Goal: Task Accomplishment & Management: Manage account settings

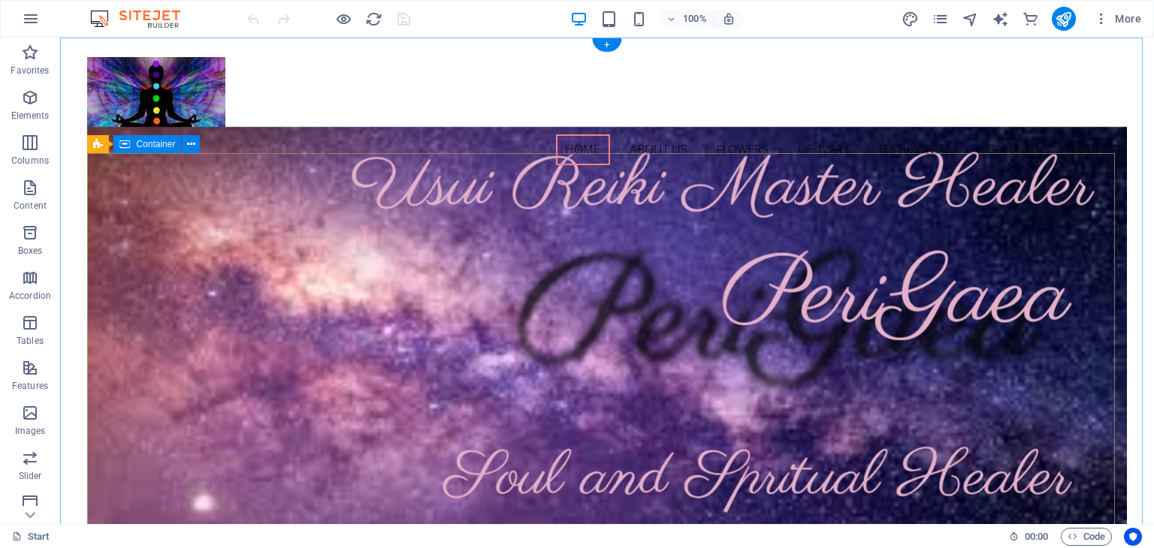
click at [264, 134] on nav "Home About us Flowers Delivery Testimonials Gallery Contact" at bounding box center [606, 150] width 1039 height 32
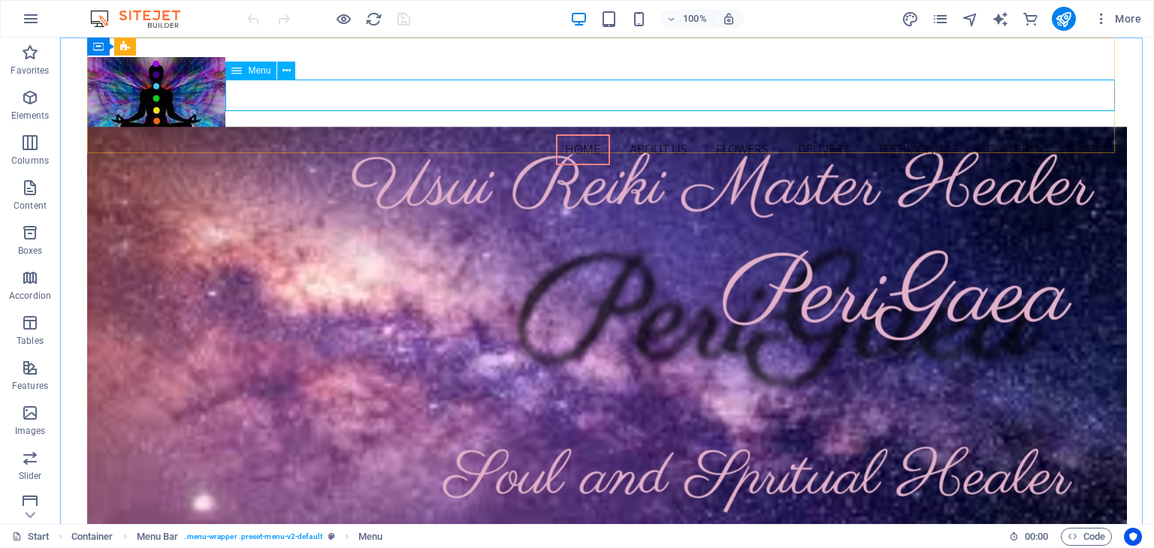
click at [255, 70] on span "Menu" at bounding box center [259, 70] width 23 height 9
click at [238, 74] on icon at bounding box center [236, 71] width 11 height 18
click at [287, 72] on icon at bounding box center [286, 71] width 8 height 16
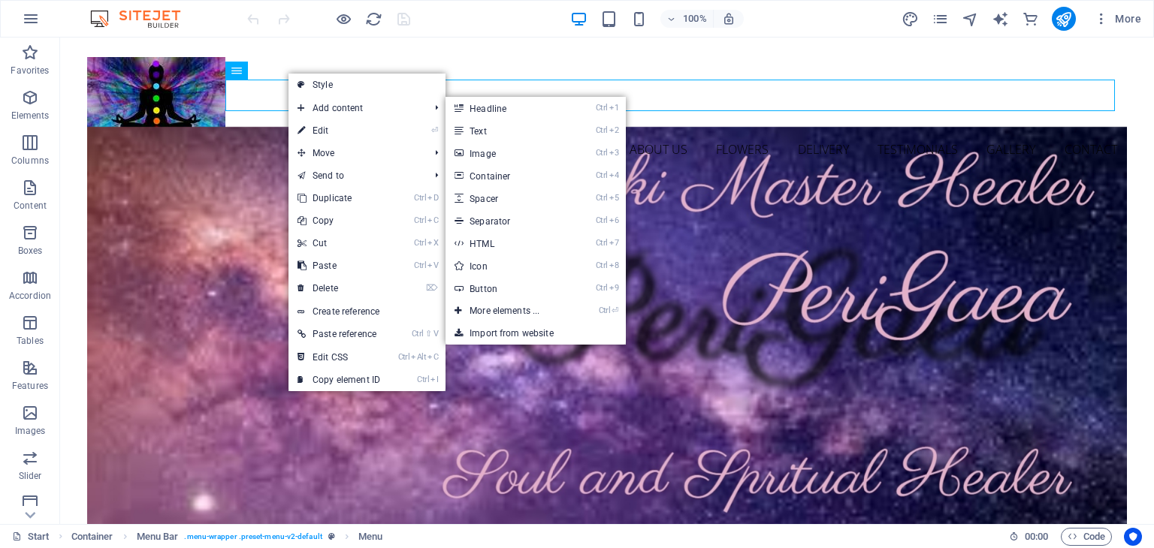
drag, startPoint x: 340, startPoint y: 137, endPoint x: 233, endPoint y: 2, distance: 172.2
click at [340, 137] on link "⏎ Edit" at bounding box center [338, 130] width 101 height 23
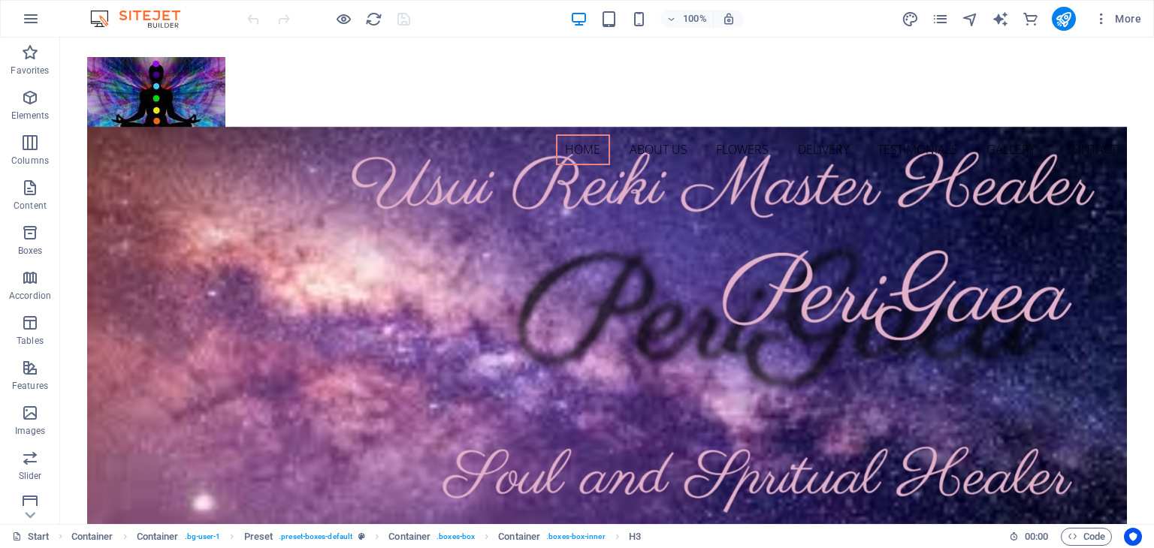
drag, startPoint x: 1146, startPoint y: 109, endPoint x: 1200, endPoint y: 65, distance: 69.5
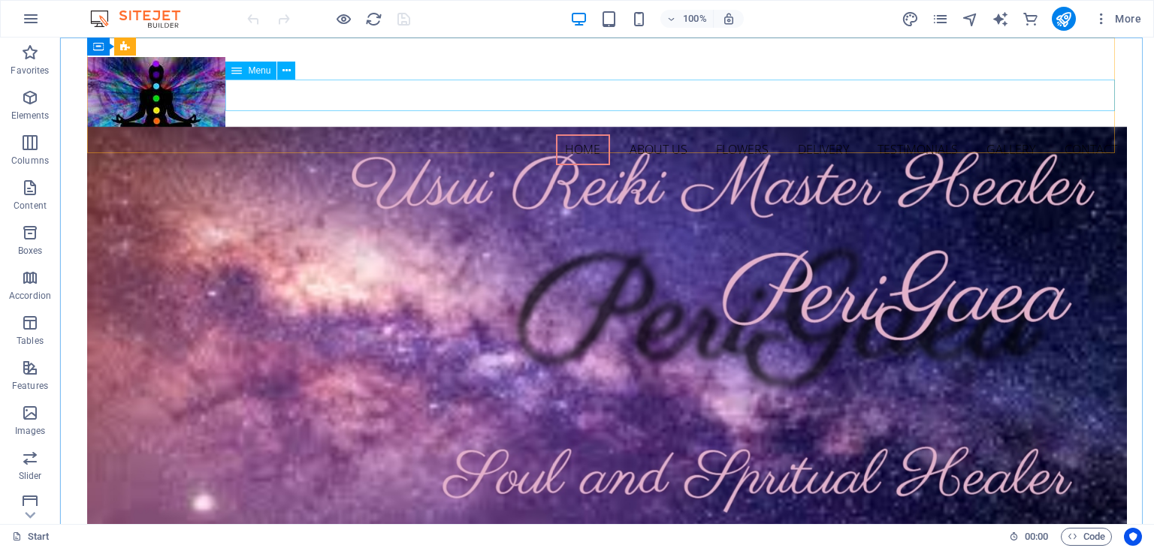
click at [257, 73] on span "Menu" at bounding box center [259, 70] width 23 height 9
click at [240, 70] on icon at bounding box center [236, 71] width 11 height 18
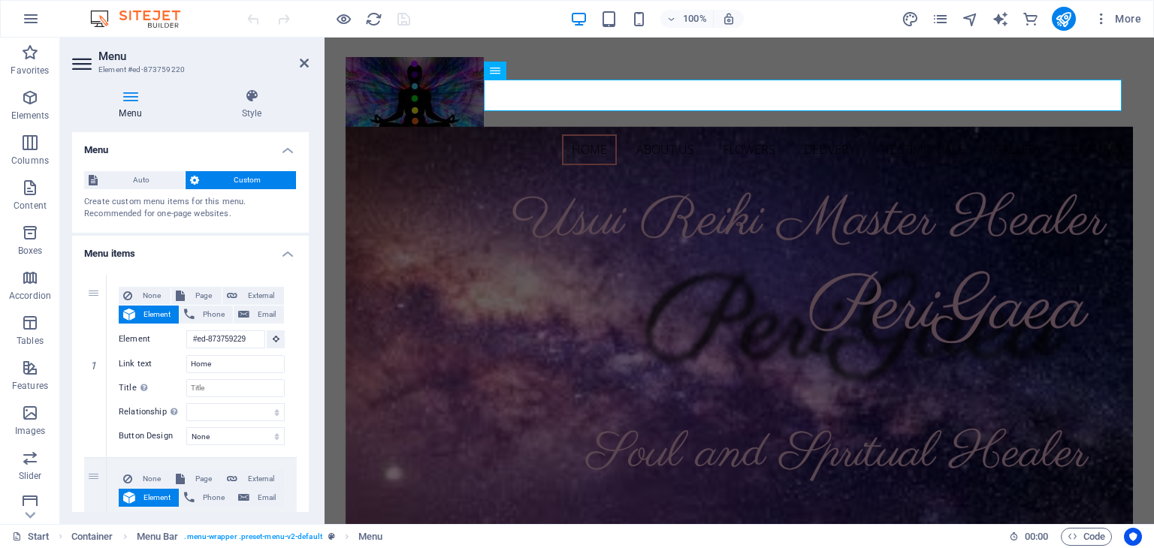
click at [303, 198] on div "Auto Custom Create custom menu items for this menu. Recommended for one-page we…" at bounding box center [190, 196] width 237 height 74
drag, startPoint x: 305, startPoint y: 200, endPoint x: 313, endPoint y: 264, distance: 64.4
click at [313, 264] on div "Menu Style Menu Auto Custom Create custom menu items for this menu. Recommended…" at bounding box center [190, 301] width 261 height 448
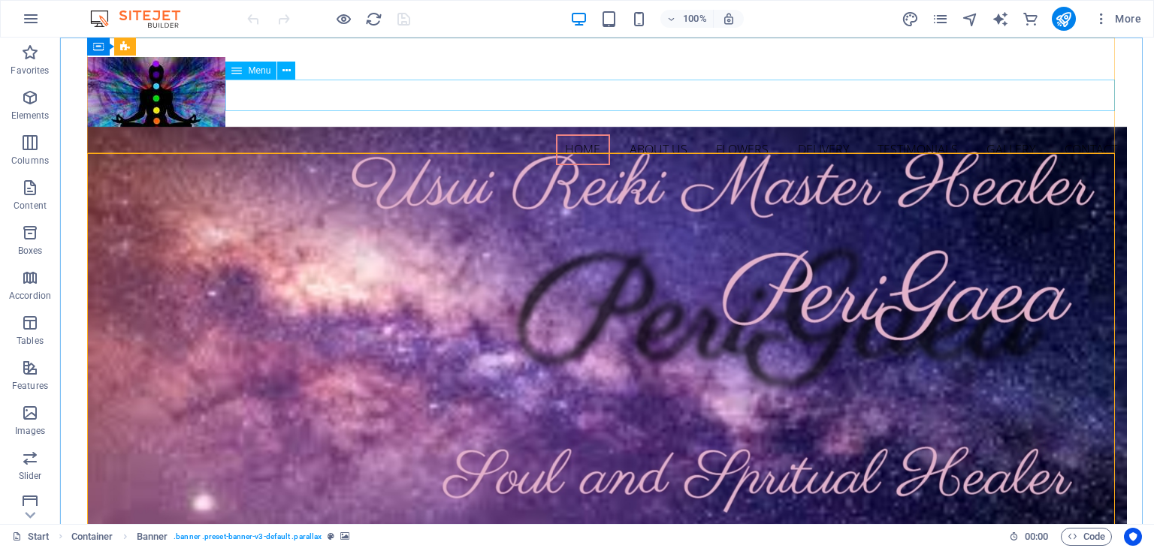
click at [252, 72] on span "Menu" at bounding box center [259, 70] width 23 height 9
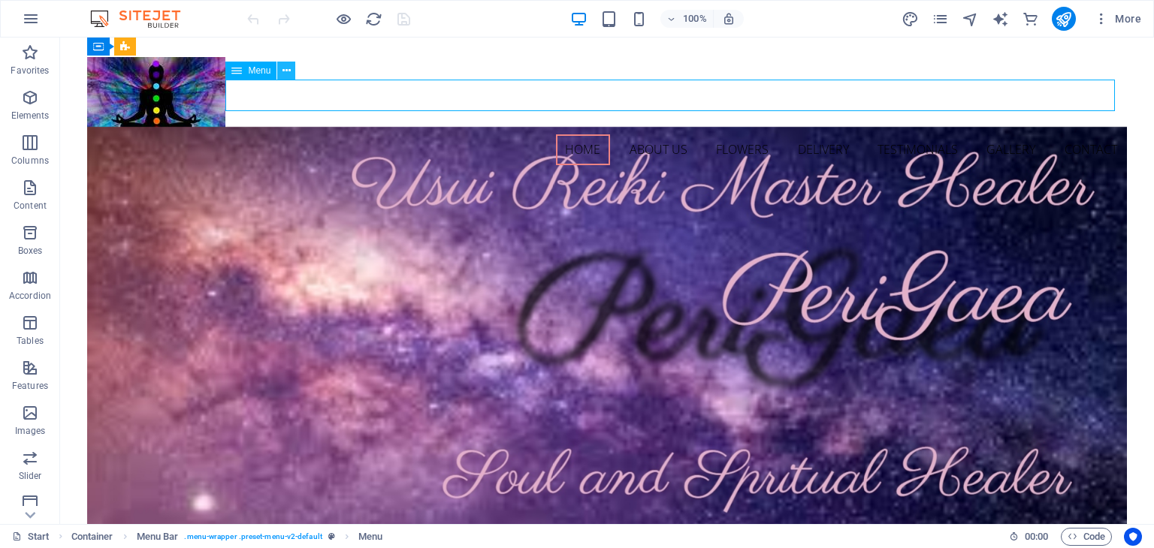
click at [288, 71] on icon at bounding box center [286, 71] width 8 height 16
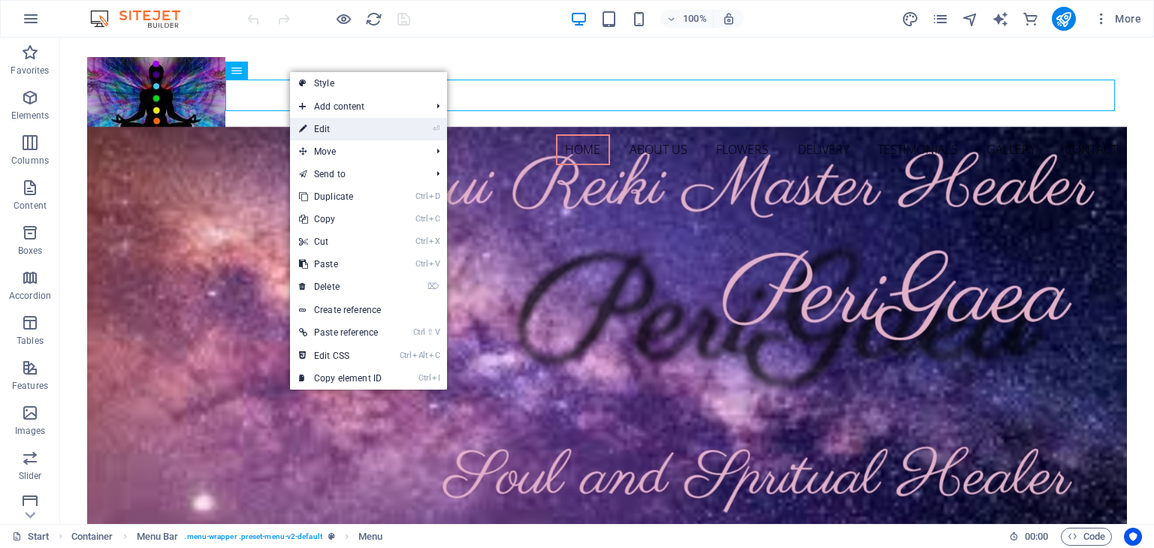
click at [325, 139] on link "⏎ Edit" at bounding box center [340, 129] width 101 height 23
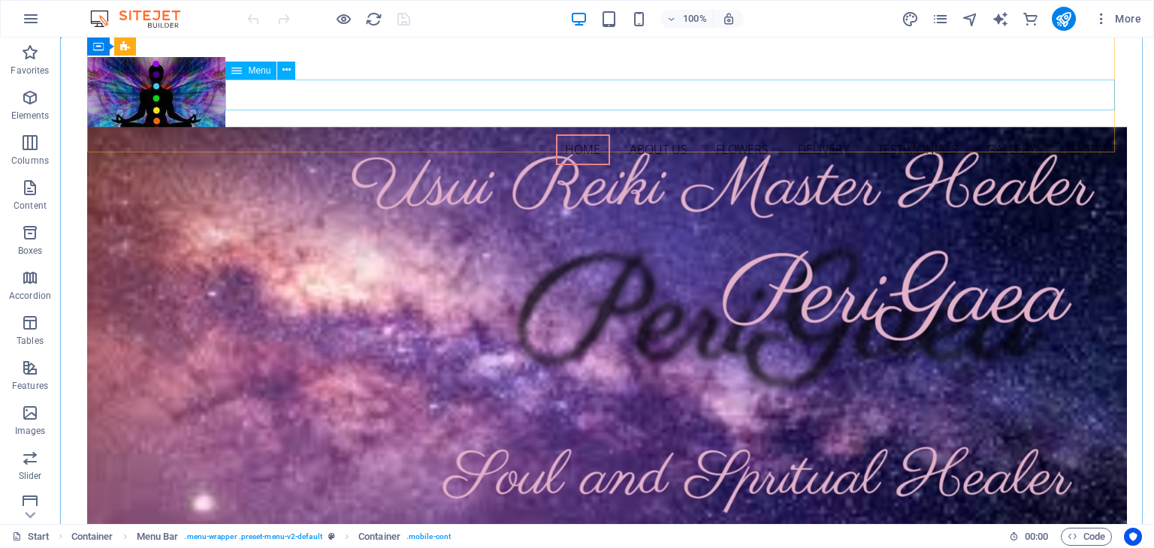
click at [242, 68] on icon at bounding box center [236, 71] width 11 height 18
click at [288, 71] on icon at bounding box center [286, 70] width 8 height 16
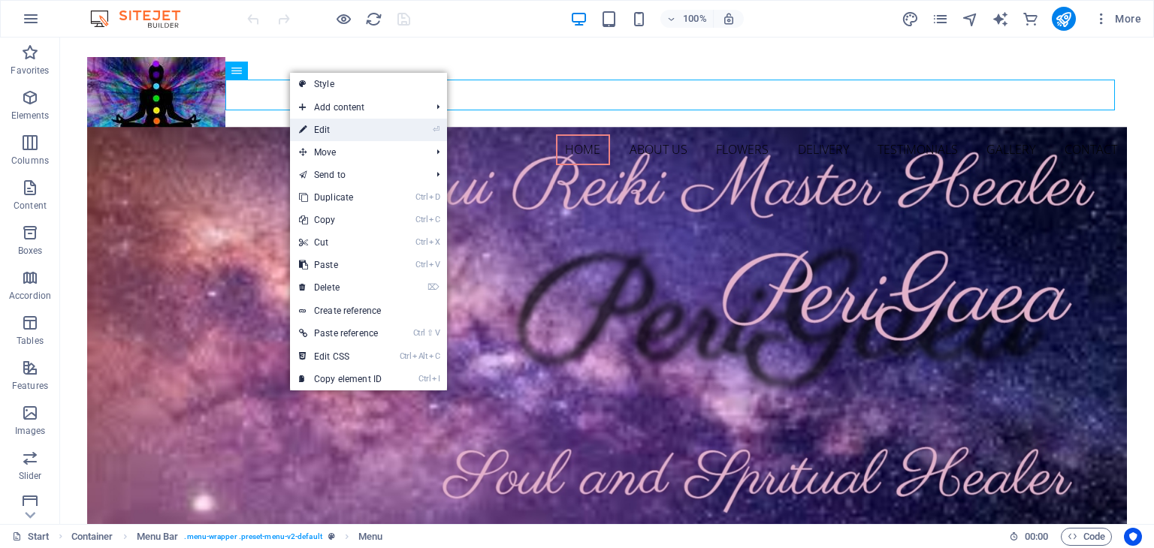
click at [316, 133] on link "⏎ Edit" at bounding box center [340, 130] width 101 height 23
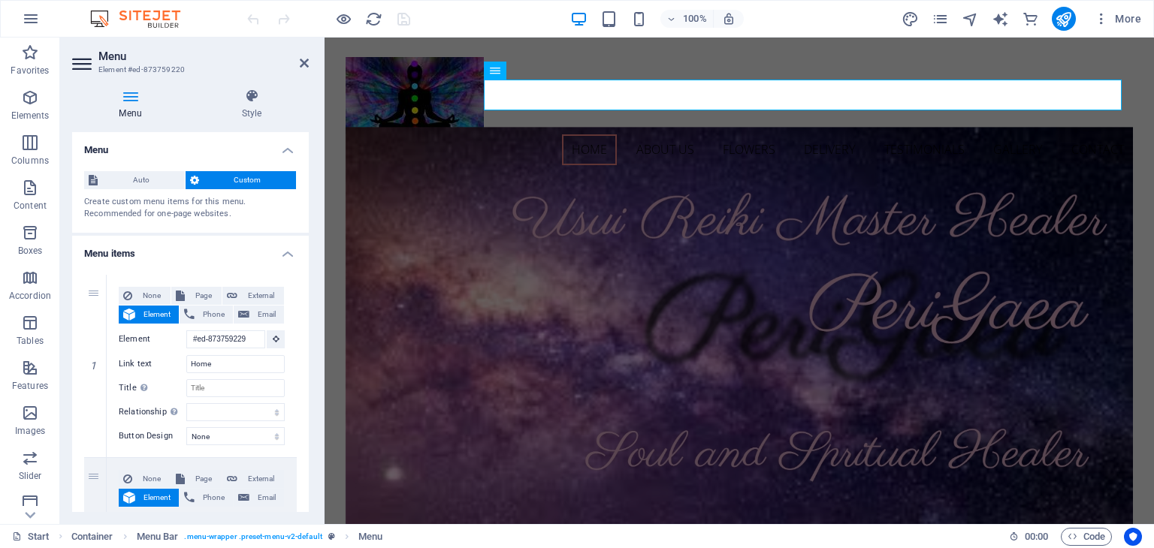
drag, startPoint x: 303, startPoint y: 180, endPoint x: 305, endPoint y: 266, distance: 85.7
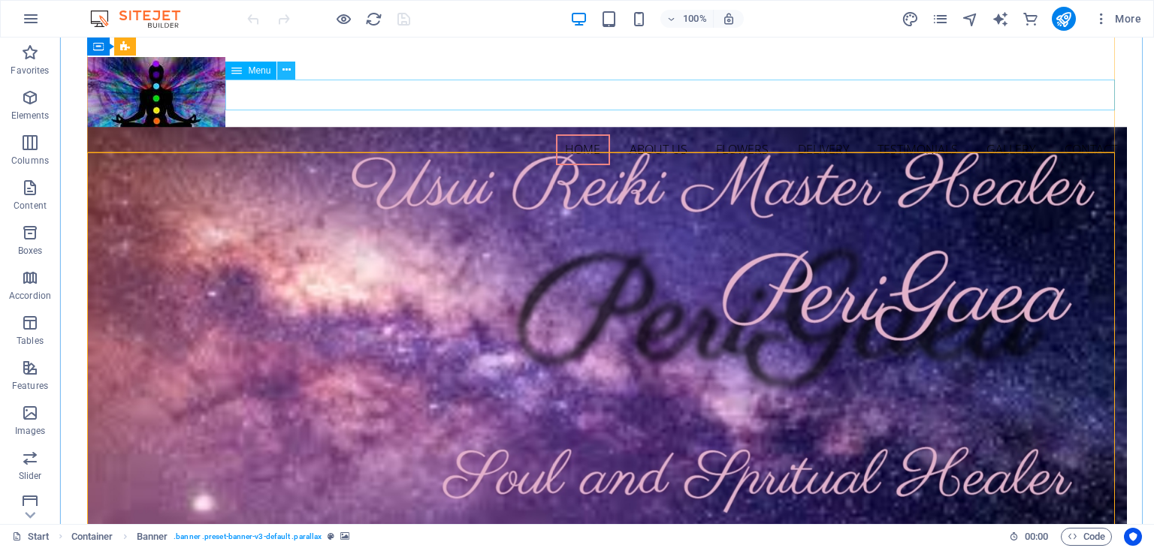
click at [285, 72] on icon at bounding box center [286, 70] width 8 height 16
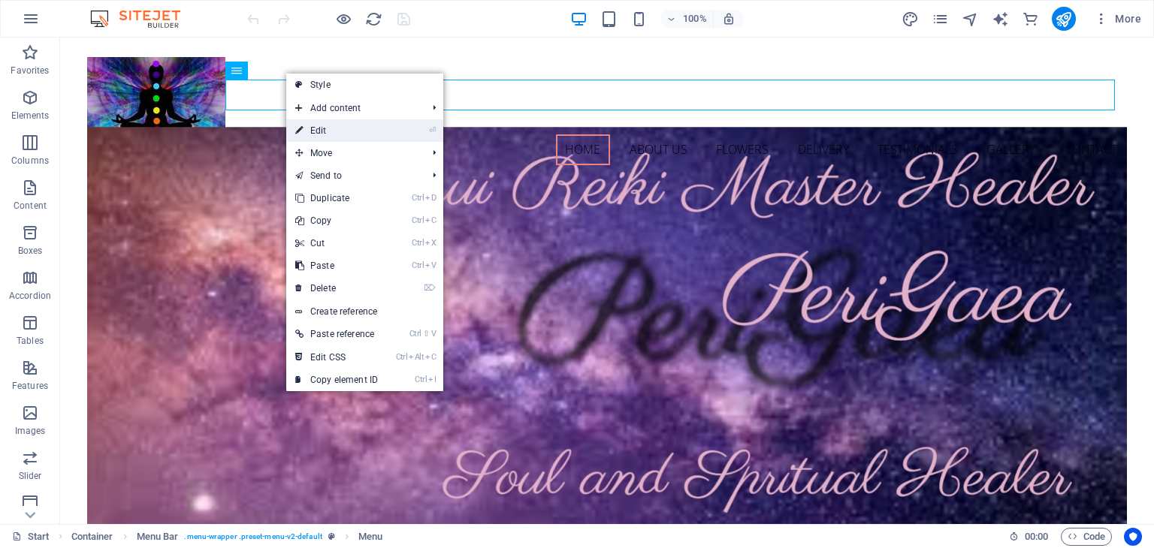
click at [328, 131] on link "⏎ Edit" at bounding box center [336, 130] width 101 height 23
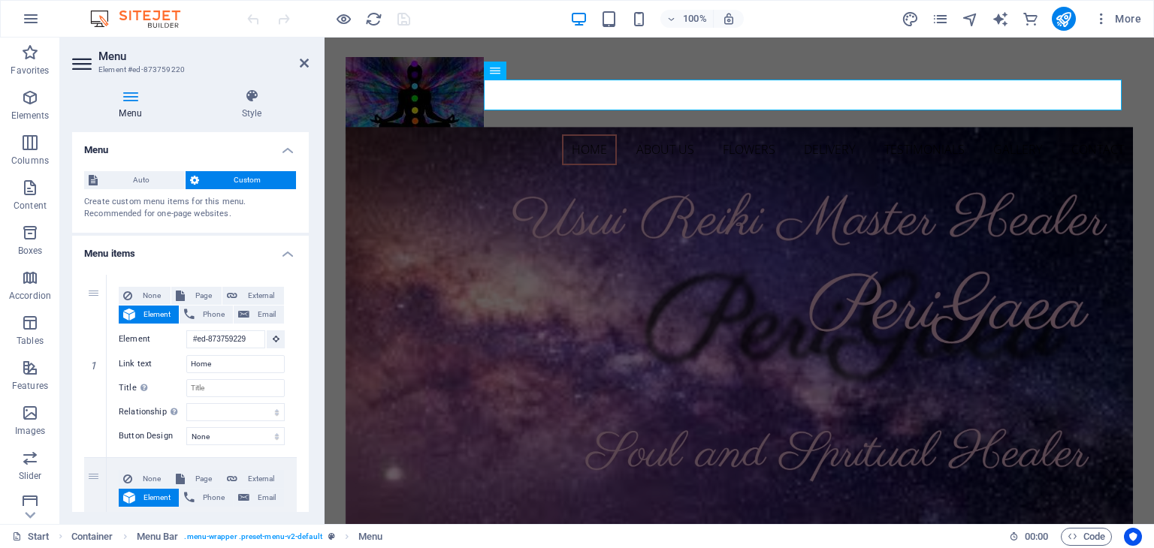
click at [240, 253] on h4 "Menu items" at bounding box center [190, 249] width 237 height 27
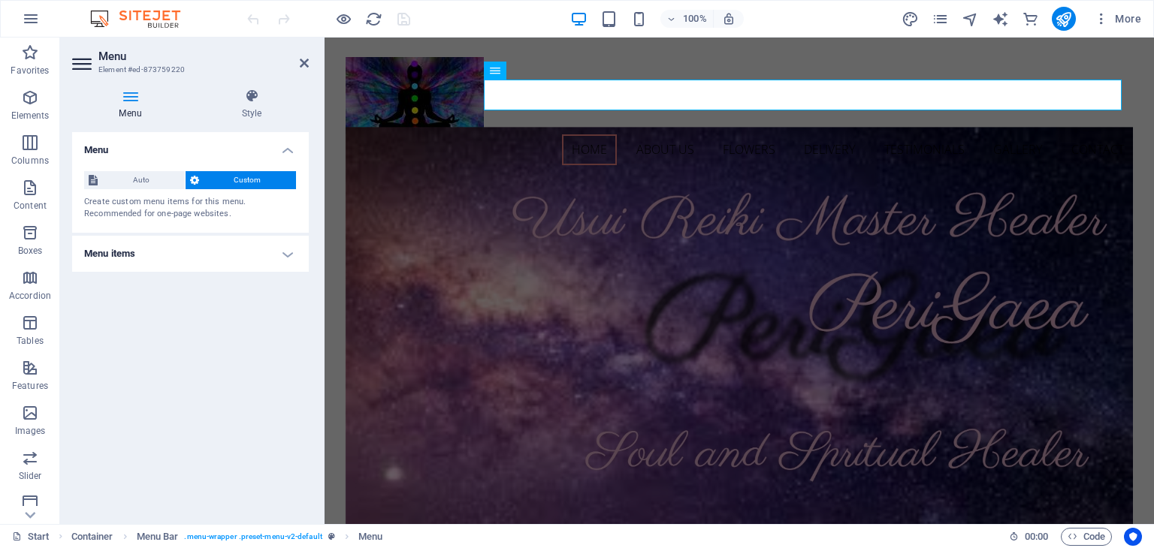
click at [287, 256] on h4 "Menu items" at bounding box center [190, 254] width 237 height 36
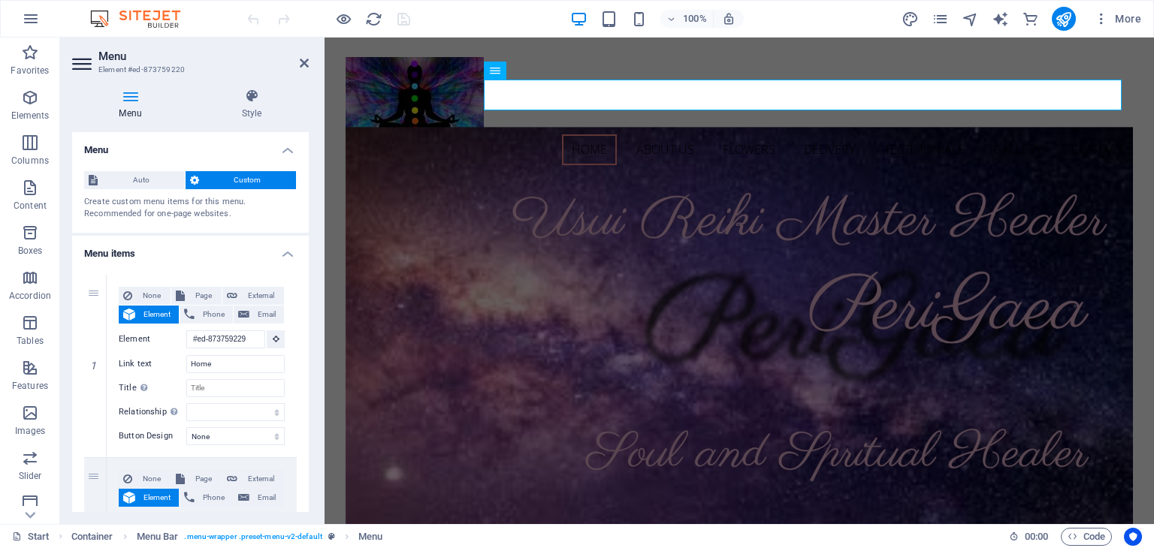
scroll to position [332, 0]
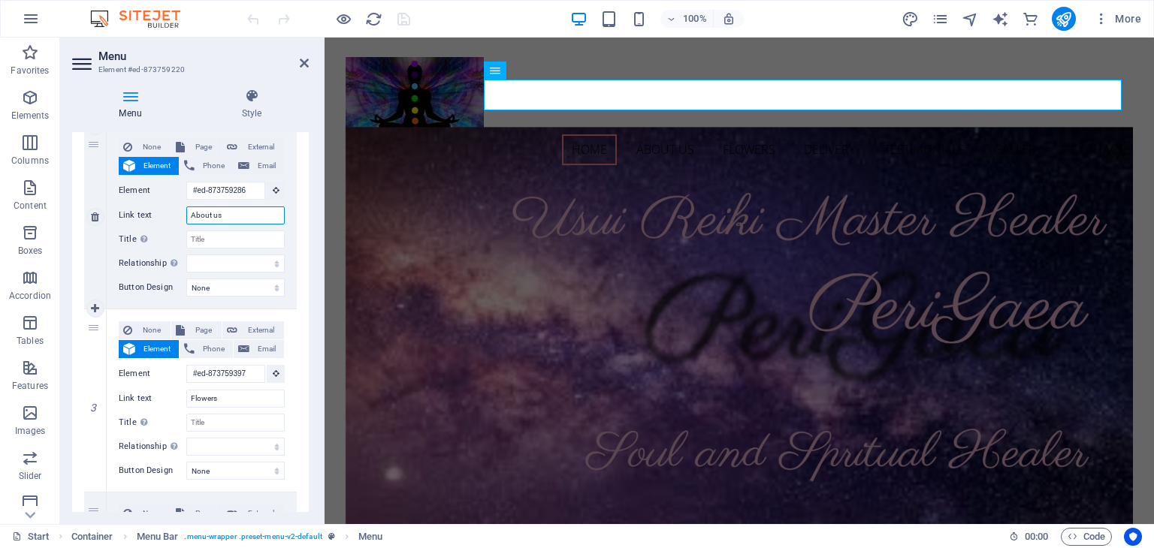
click at [235, 213] on input "About us" at bounding box center [235, 216] width 98 height 18
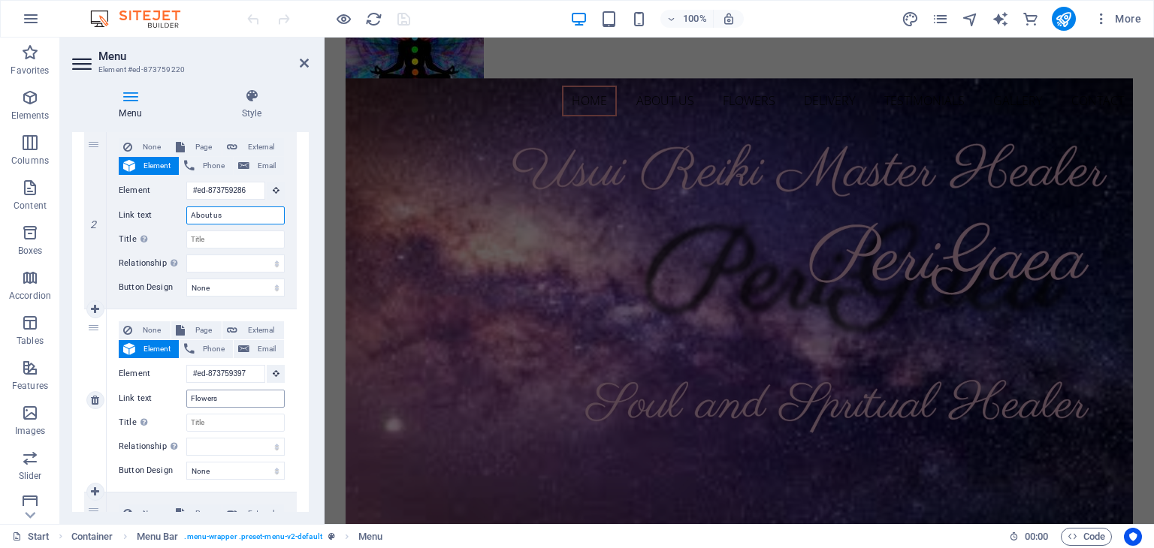
scroll to position [0, 0]
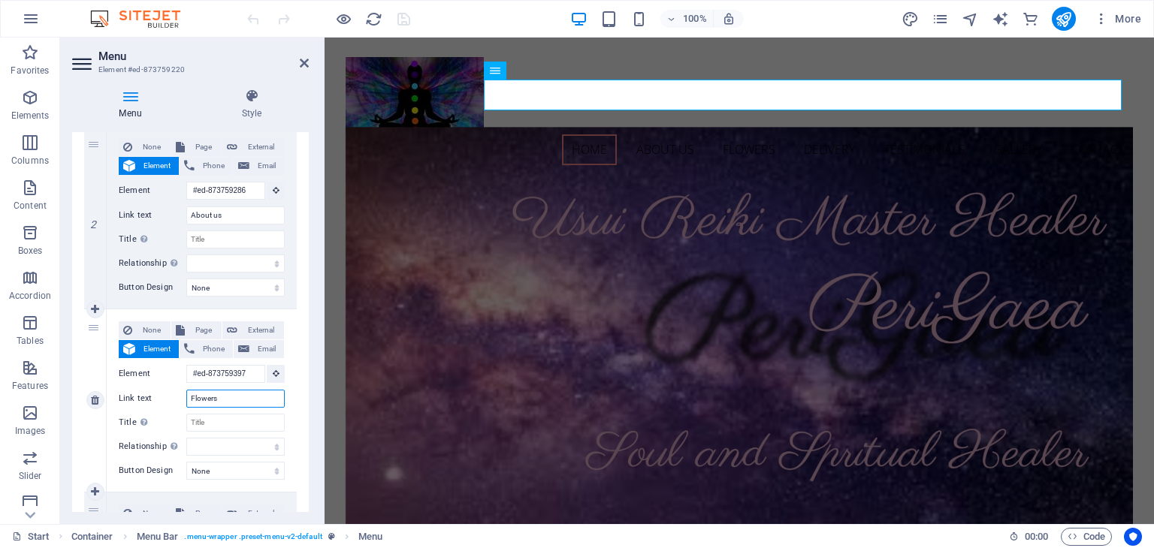
click at [203, 405] on input "Flowers" at bounding box center [235, 399] width 98 height 18
click at [234, 220] on input "About us" at bounding box center [235, 216] width 98 height 18
type input "About [PERSON_NAME]"
select select
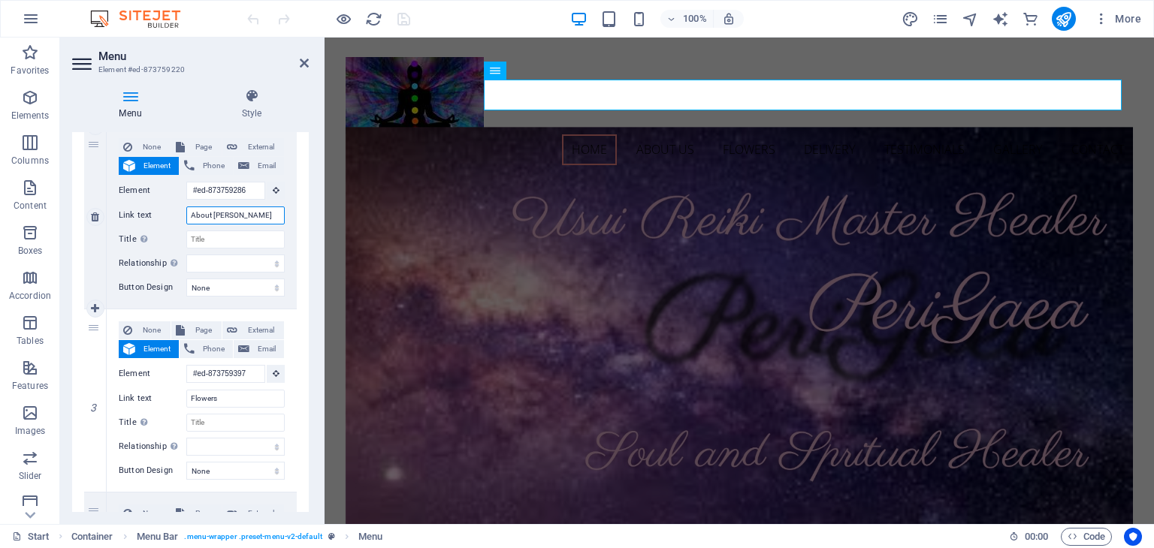
select select
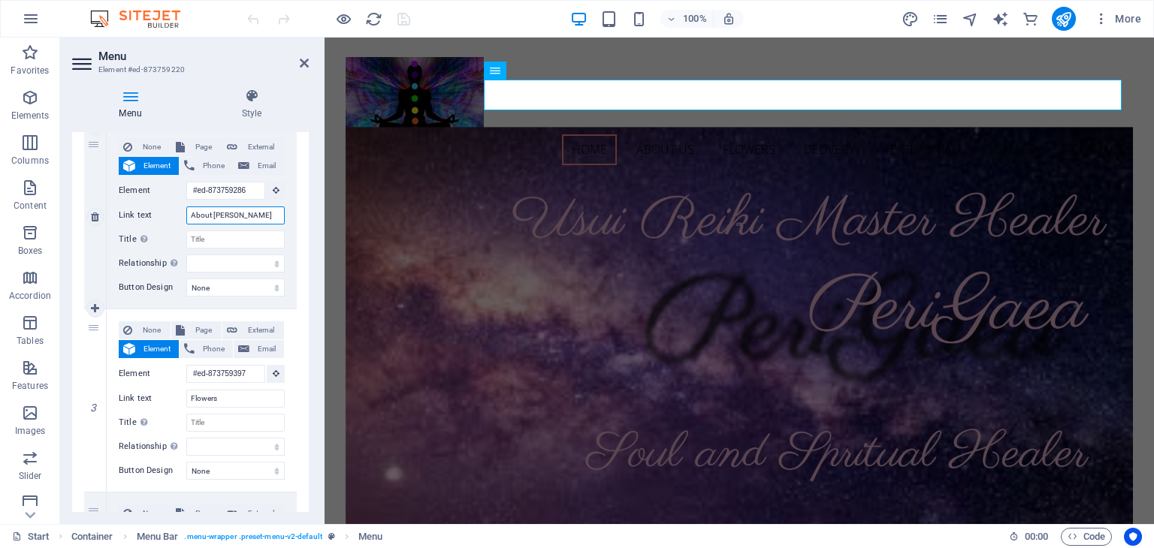
select select
type input "About [PERSON_NAME]"
click at [237, 392] on input "Flowers" at bounding box center [235, 399] width 98 height 18
select select
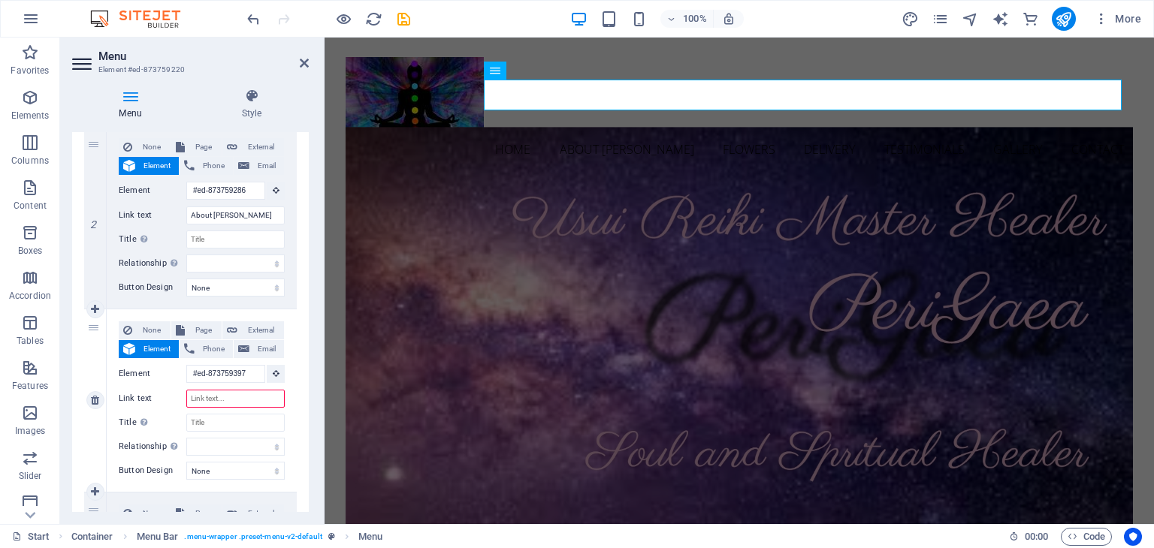
select select
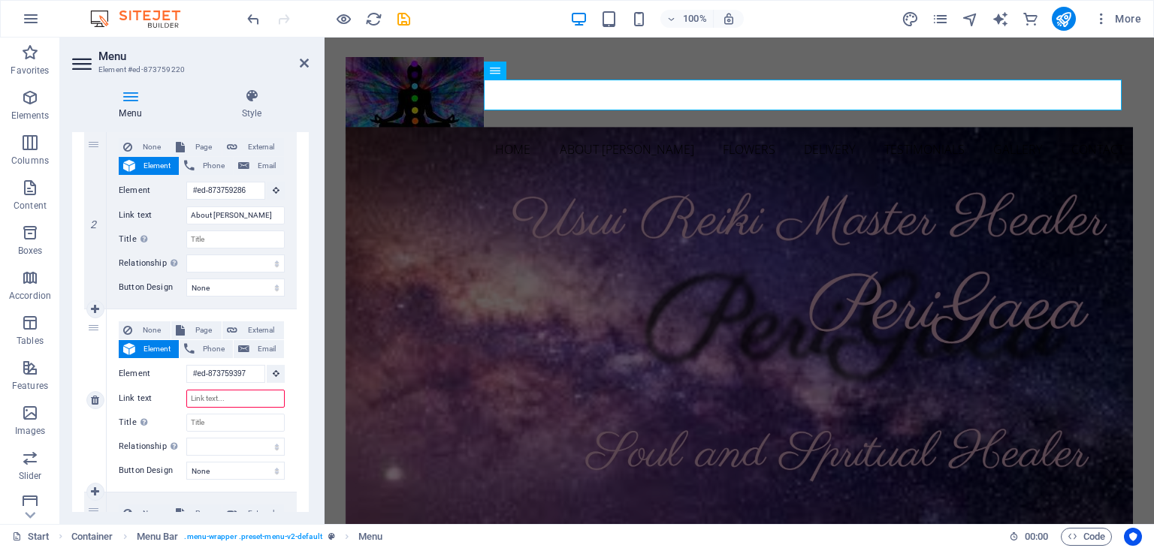
select select
type input "Servi"
select select
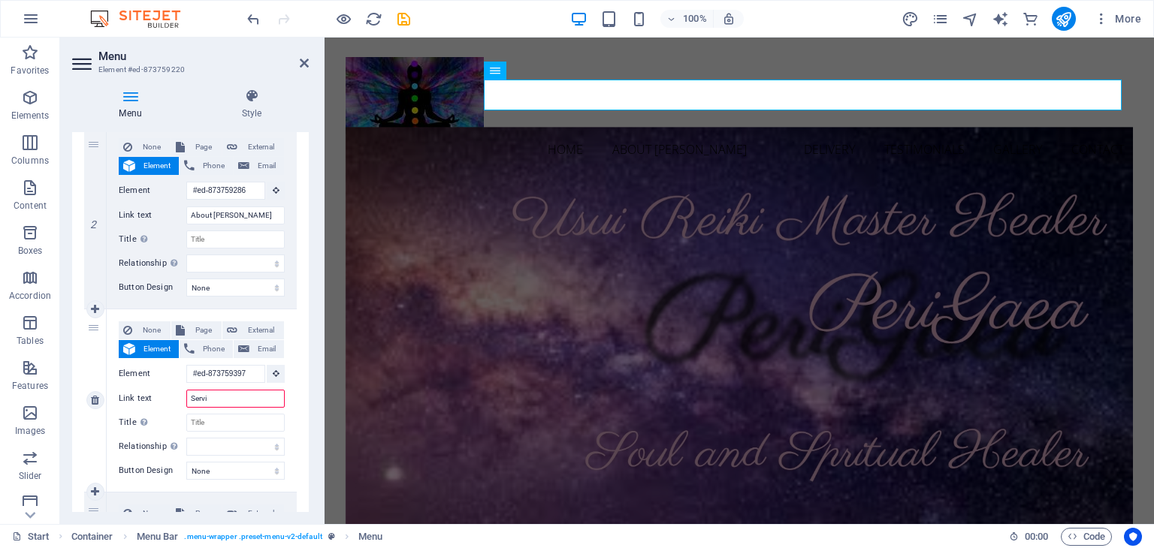
select select
type input "Services"
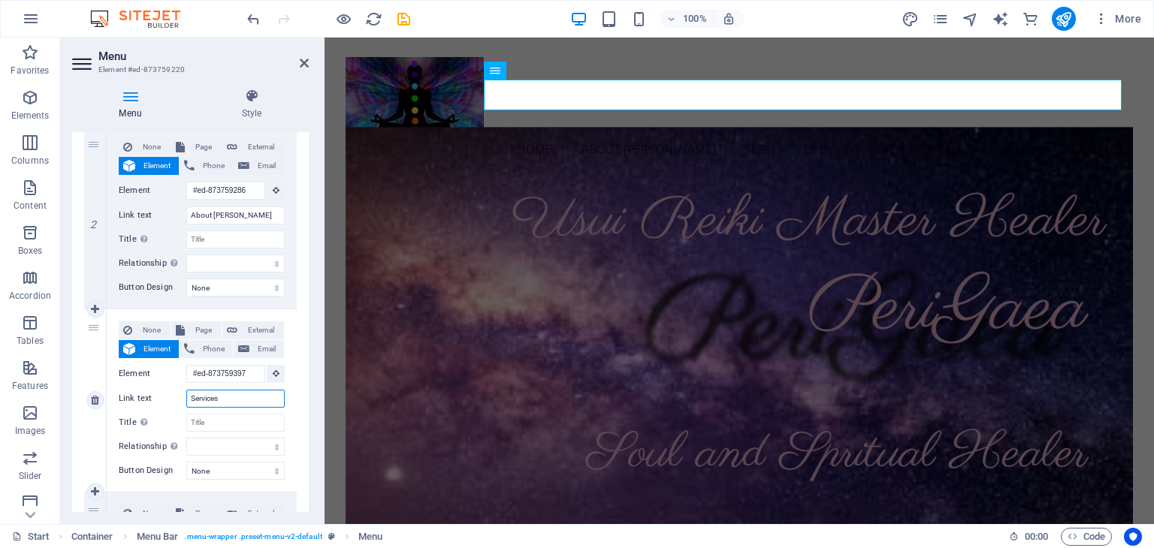
select select
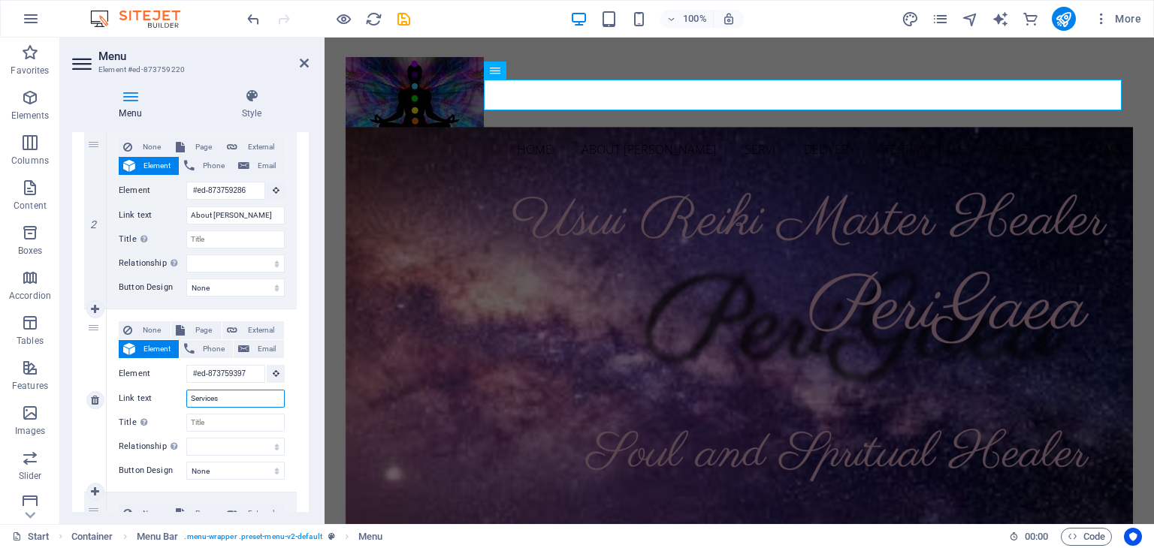
select select
type input "Services"
drag, startPoint x: 309, startPoint y: 313, endPoint x: 309, endPoint y: 334, distance: 21.0
click at [309, 334] on div "Menu Style Menu Auto Custom Create custom menu items for this menu. Recommended…" at bounding box center [190, 301] width 261 height 448
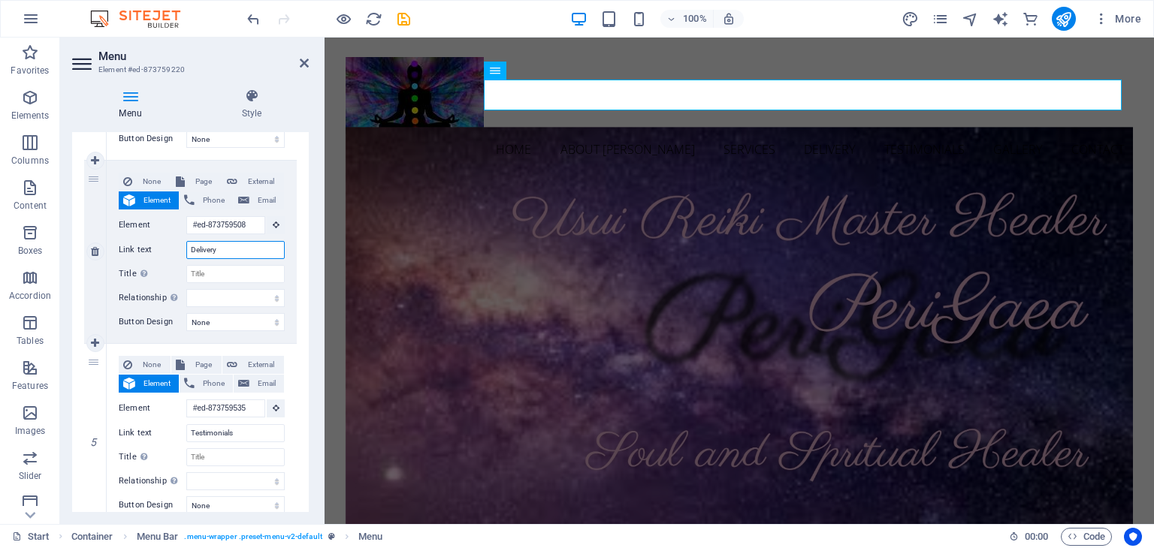
click at [216, 247] on input "Delivery" at bounding box center [235, 250] width 98 height 18
type input "Re"
select select
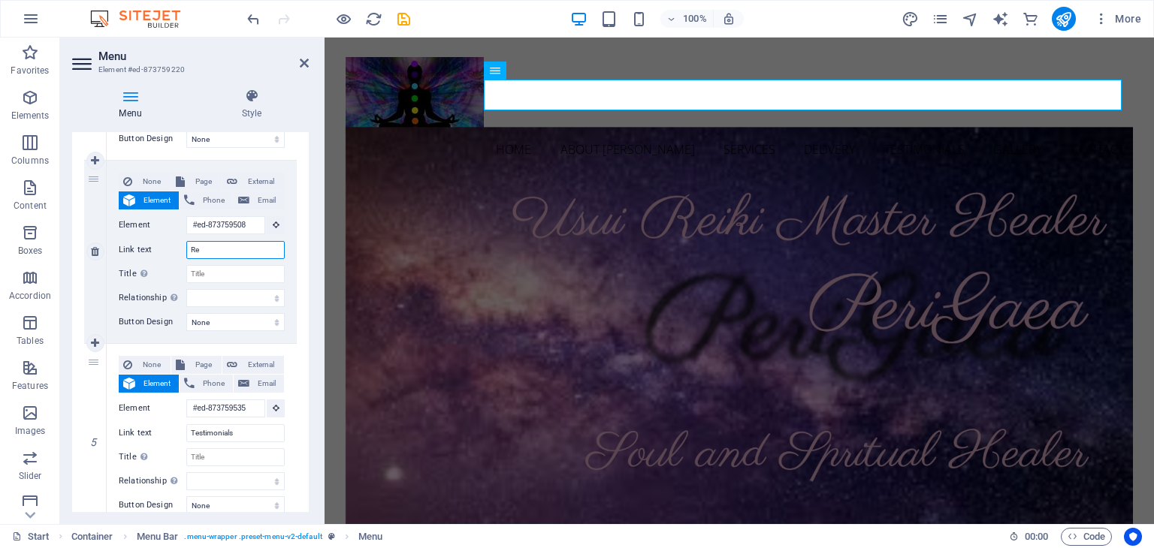
select select
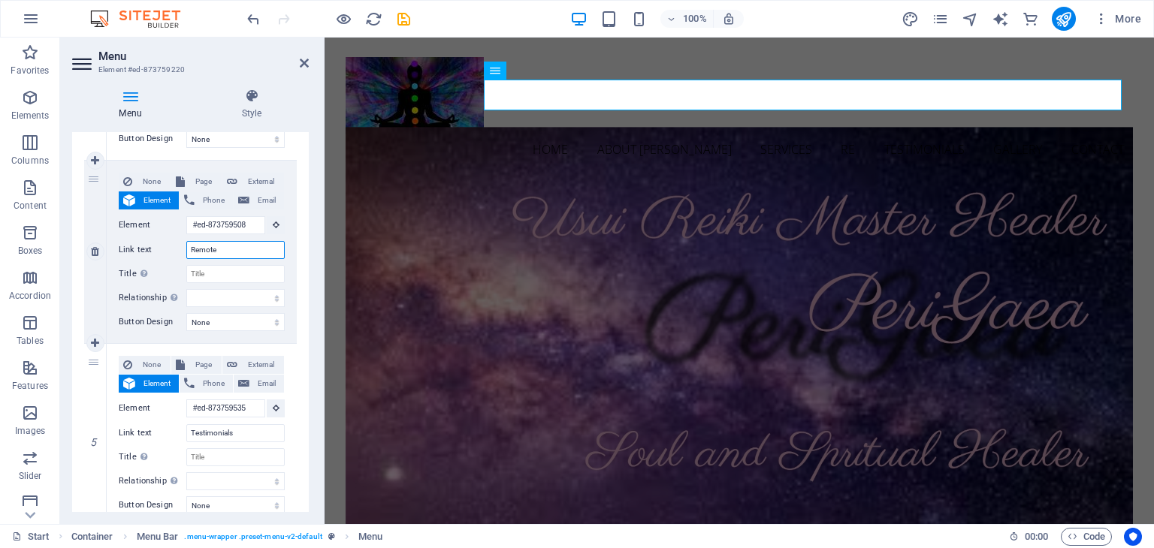
type input "Remote"
select select
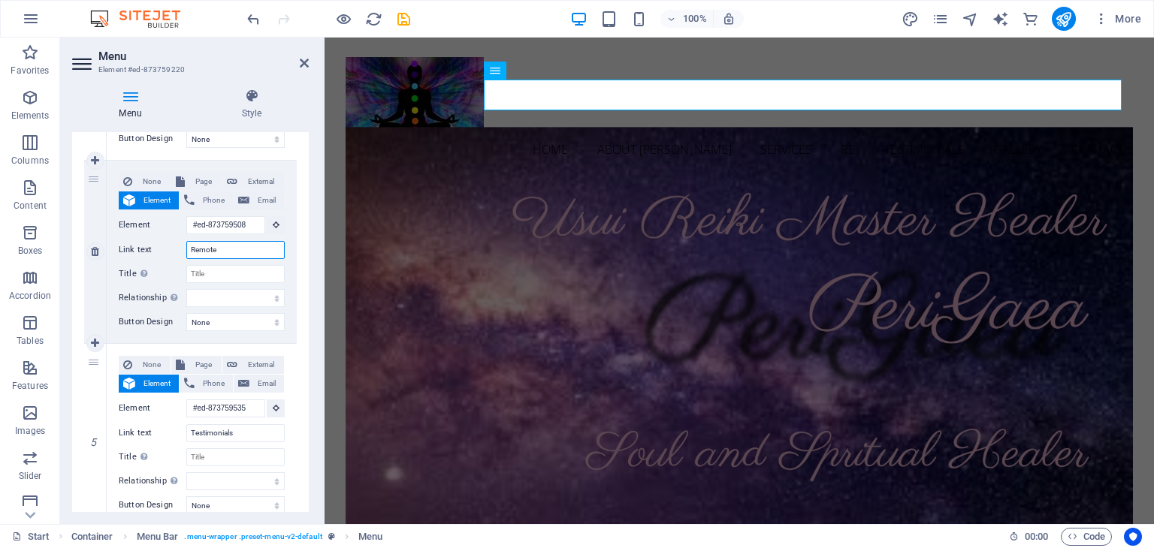
select select
type input "Remote Options"
select select
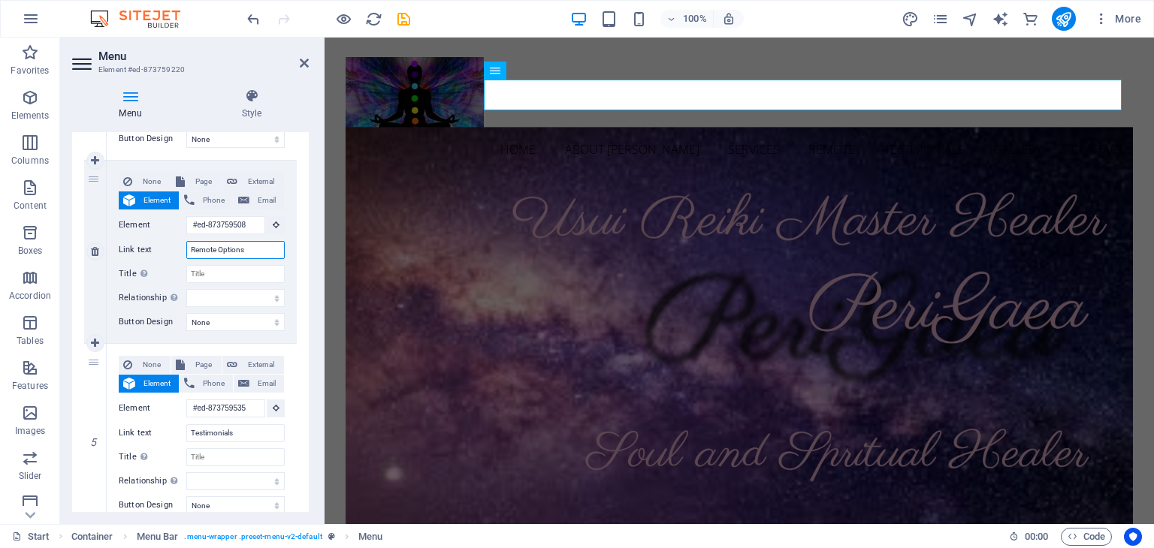
select select
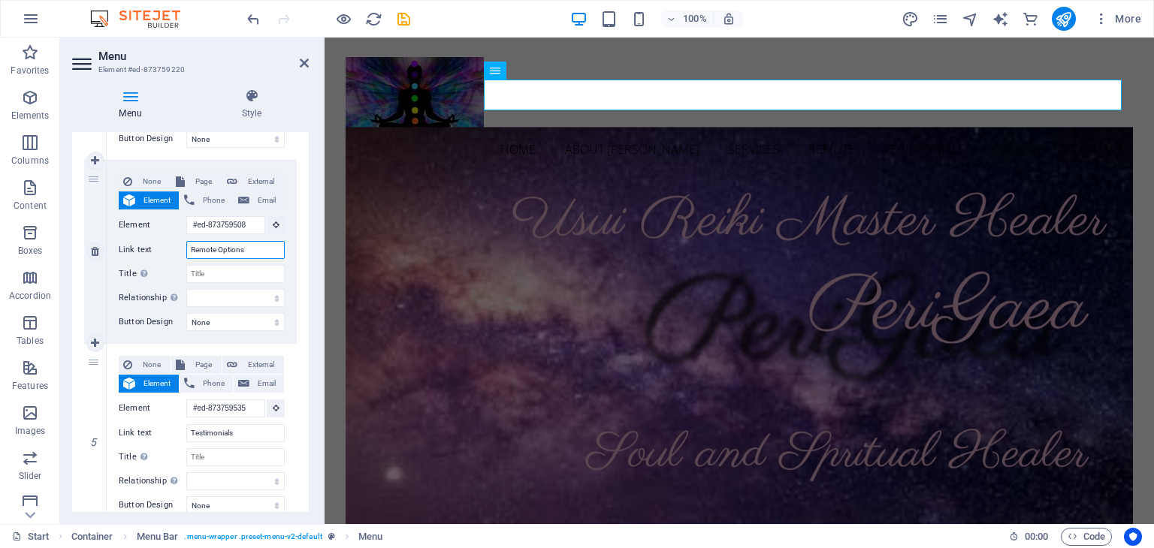
select select
type input "R"
type input "b"
type input "Book Remote"
select select
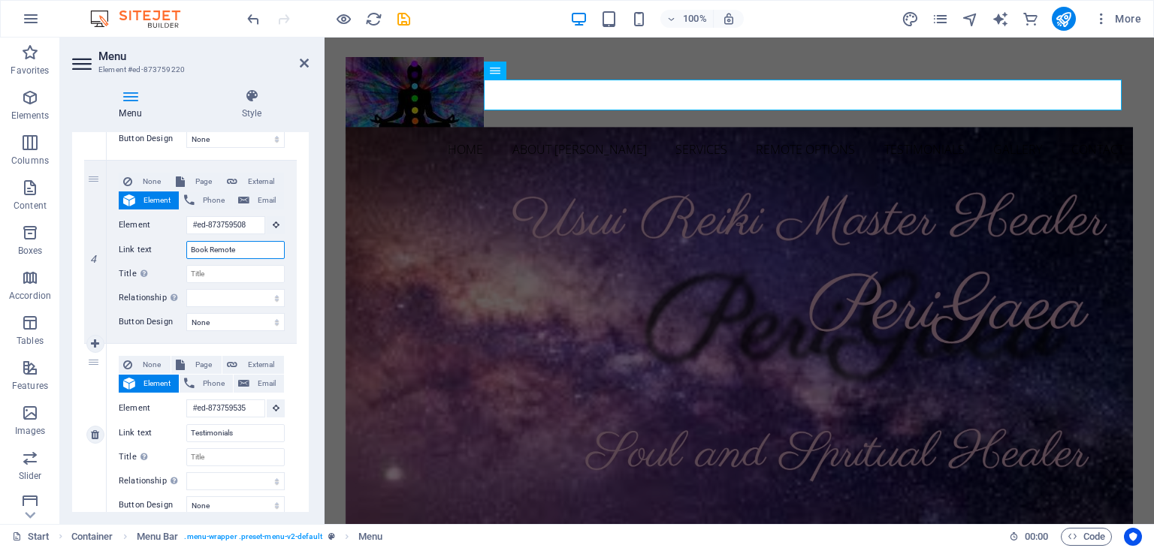
select select
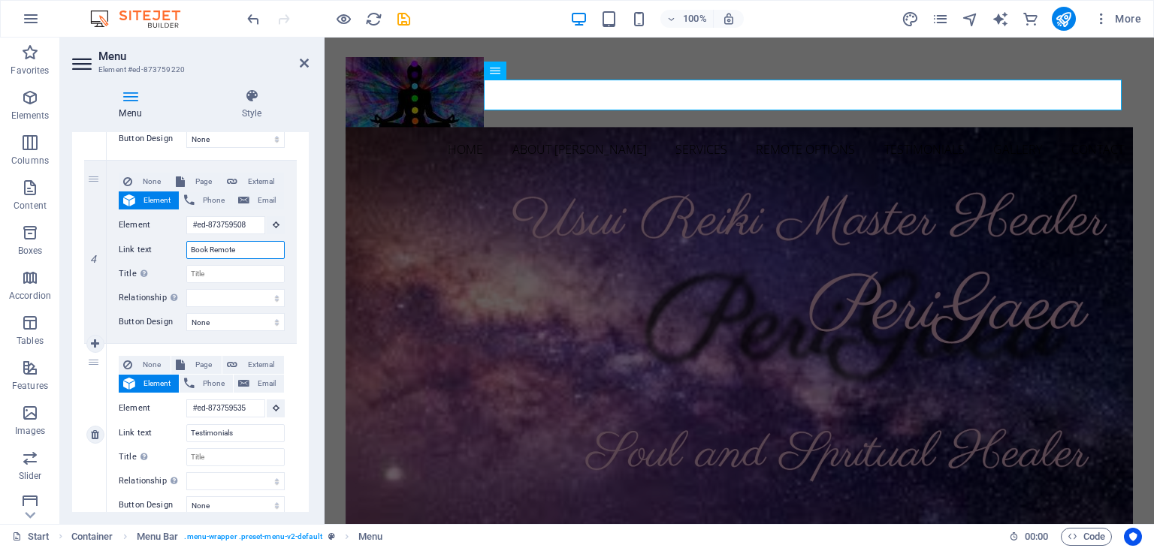
select select
type input "Book Remote"
click at [784, 134] on nav "Home About Merle Services Book Remote Testimonials Gallery Contact" at bounding box center [740, 150] width 788 height 32
click at [93, 163] on icon at bounding box center [95, 161] width 8 height 11
select select
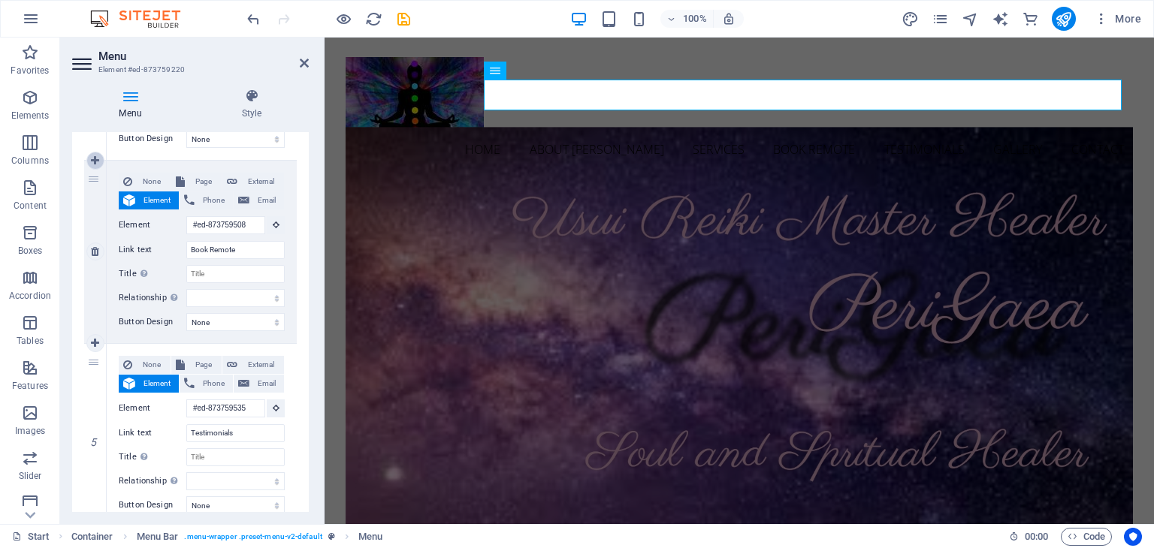
select select
type input "#ed-873759508"
type input "Book Remote"
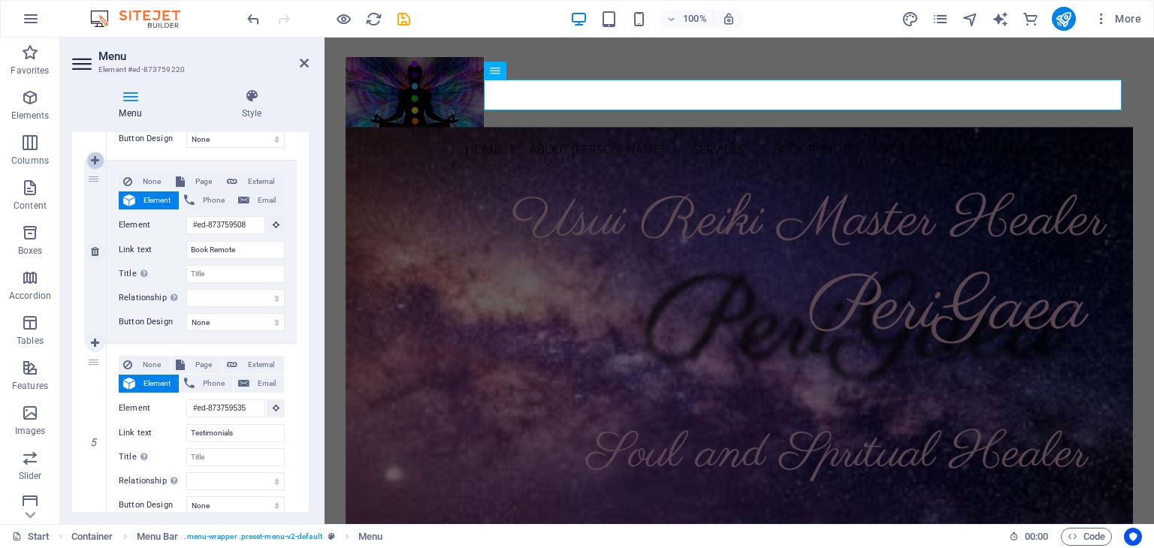
select select
type input "#ed-873759535"
type input "Testimonials"
select select
type input "#ed-873759565"
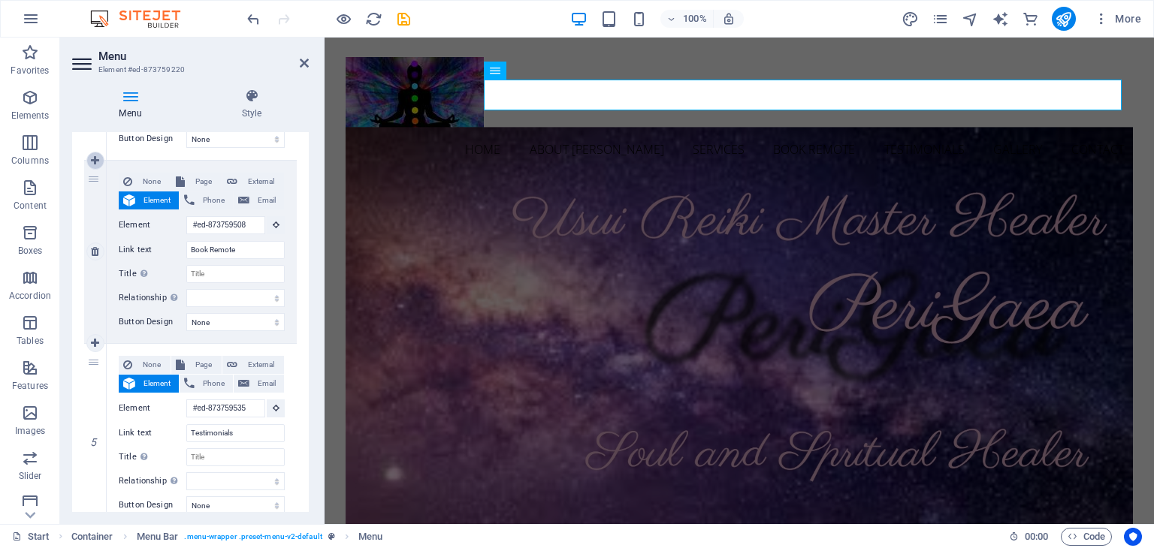
type input "Gallery"
select select
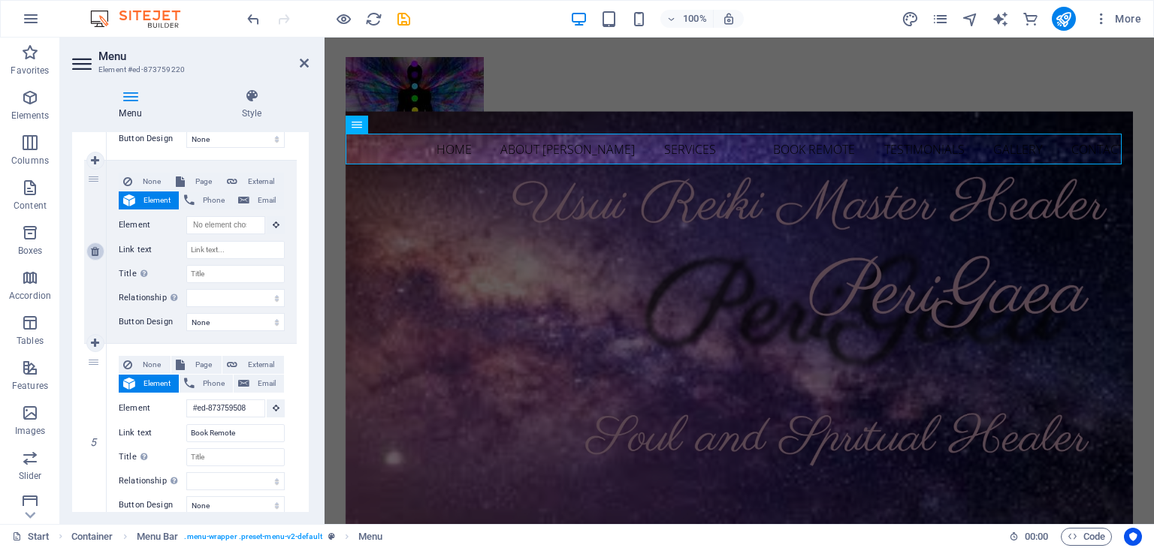
click at [98, 252] on icon at bounding box center [95, 251] width 8 height 11
select select
type input "#ed-873759508"
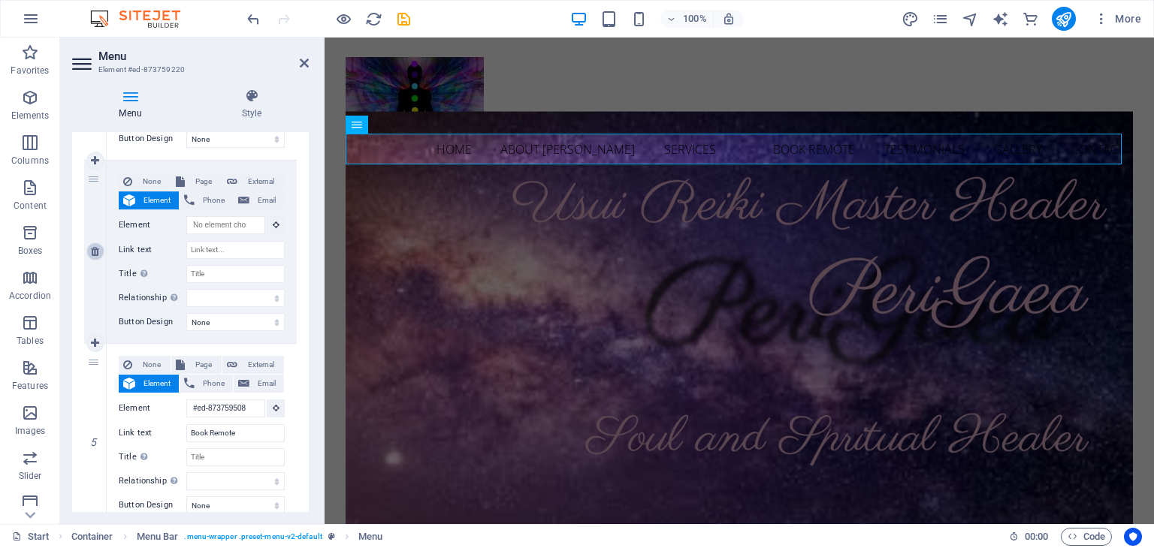
type input "Book Remote"
select select
type input "#ed-873759535"
type input "Testimonials"
select select
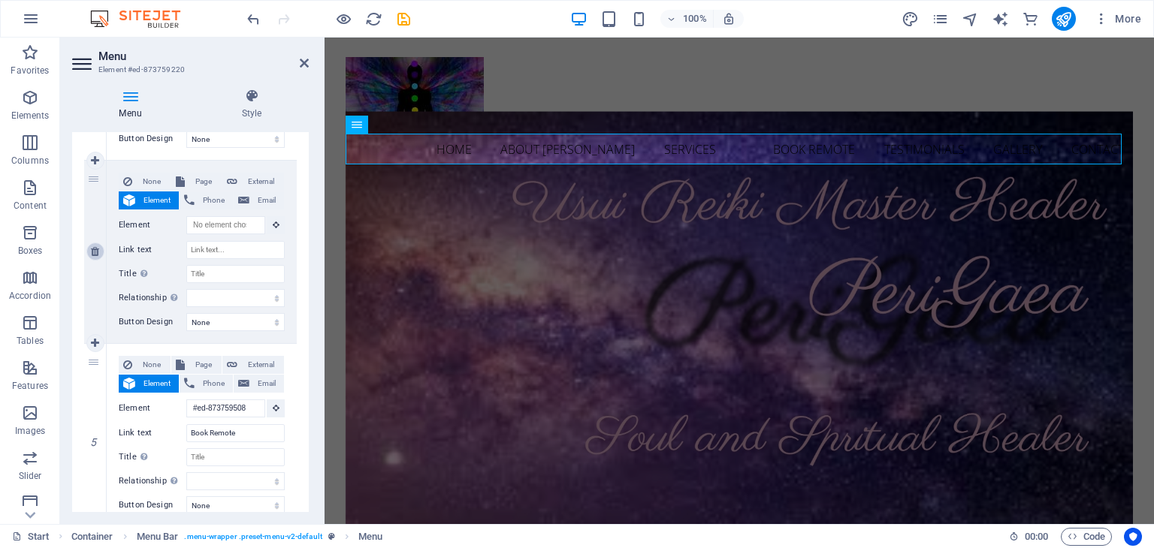
type input "#ed-873759565"
type input "Gallery"
select select
type input "#ed-873759574"
type input "Contact"
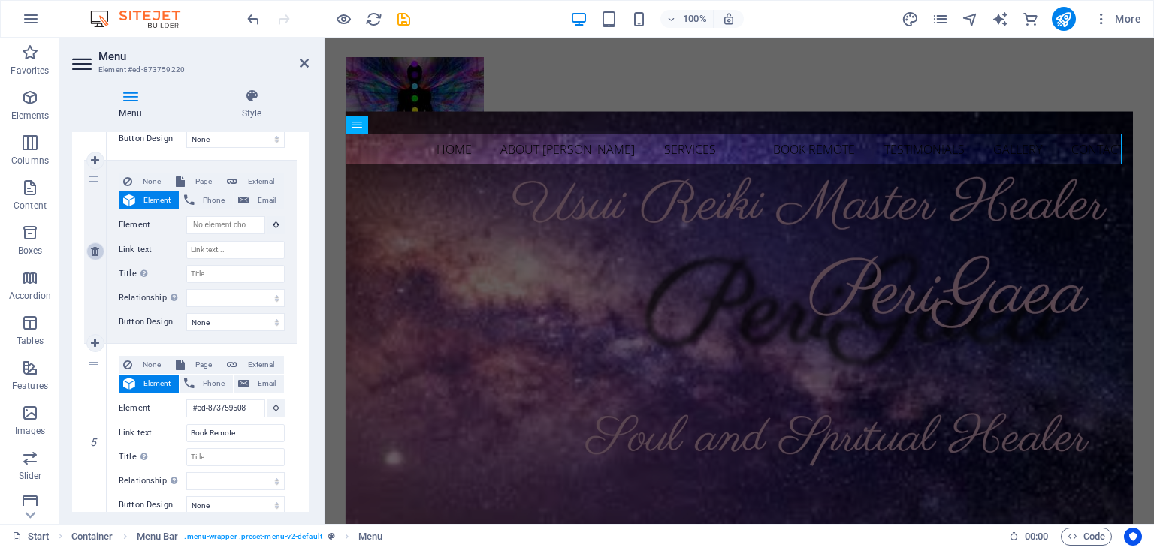
select select
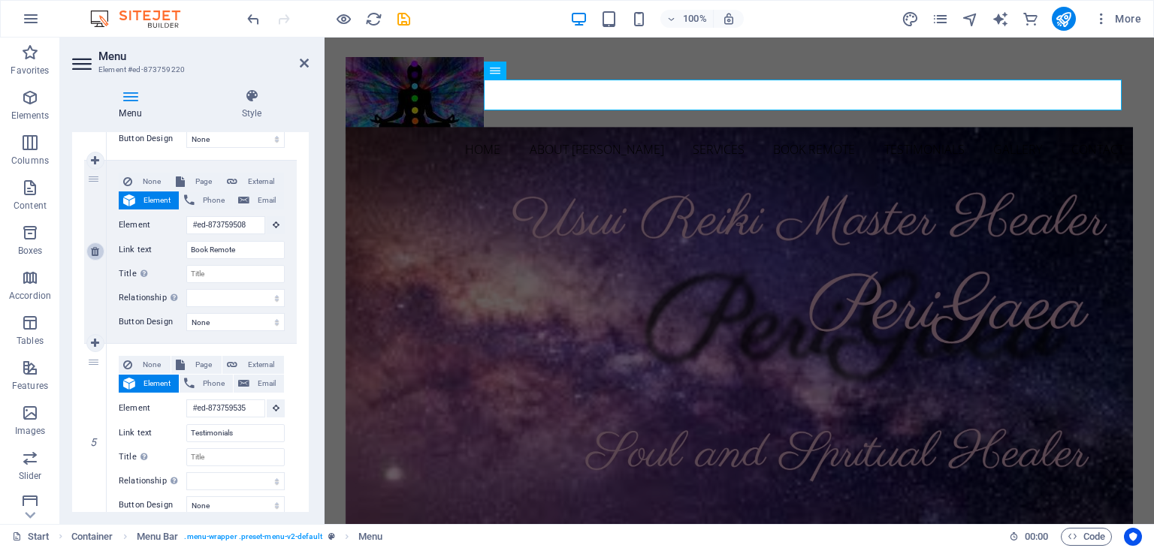
click at [98, 252] on icon at bounding box center [95, 251] width 8 height 11
select select
type input "#ed-873759535"
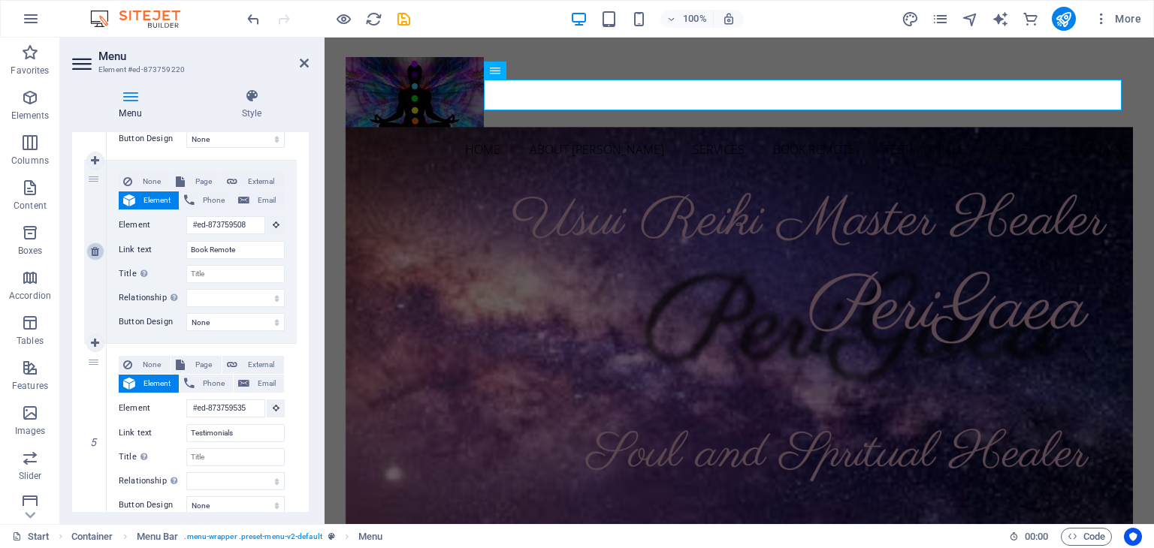
type input "Testimonials"
select select
type input "#ed-873759565"
type input "Gallery"
select select
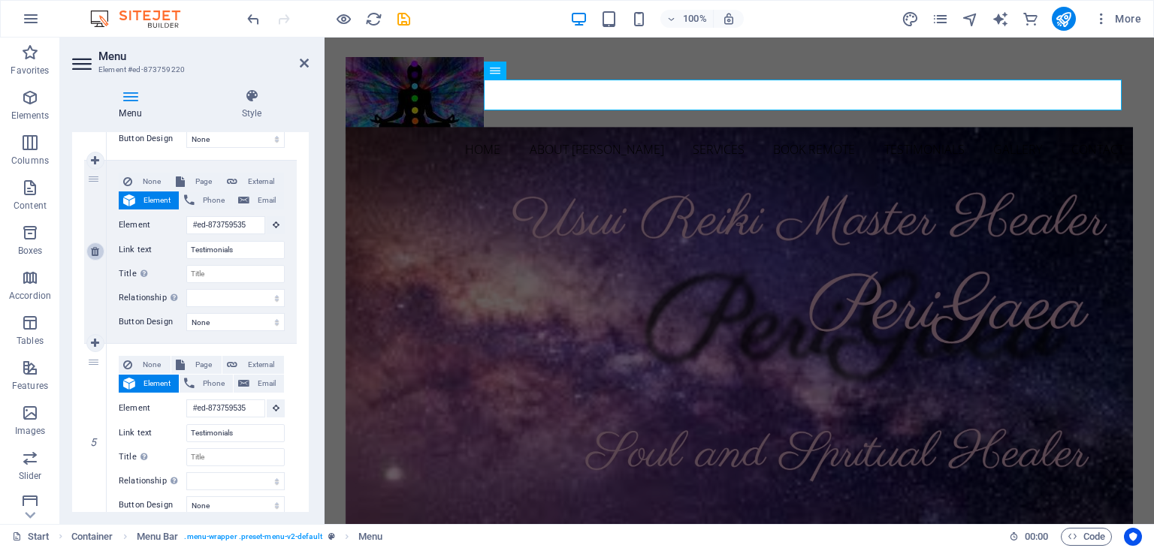
type input "#ed-873759574"
type input "Contact"
select select
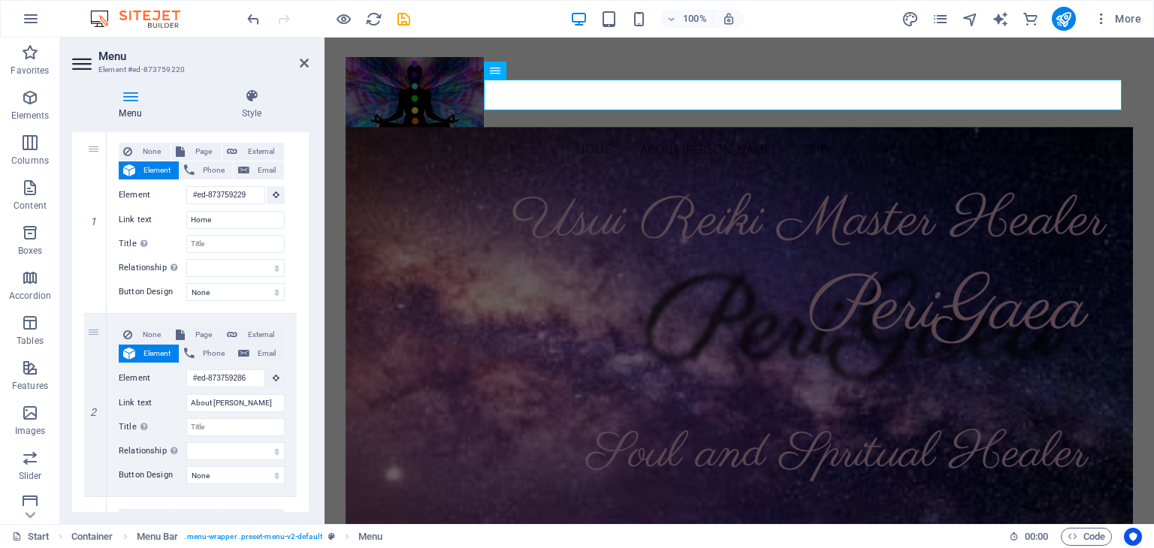
scroll to position [686, 0]
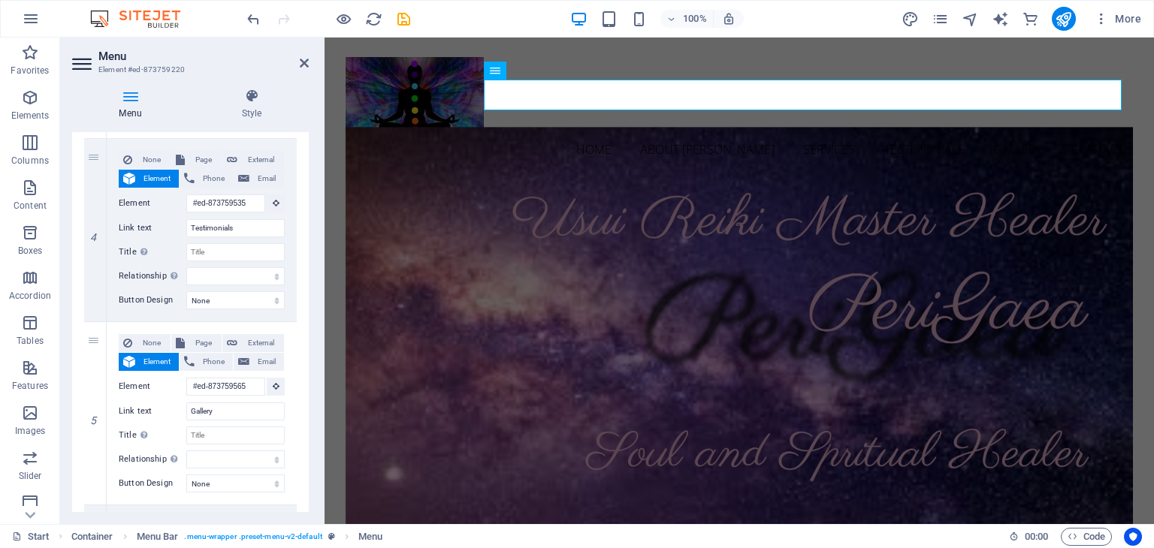
drag, startPoint x: 306, startPoint y: 355, endPoint x: 75, endPoint y: 119, distance: 329.9
click at [131, 114] on h4 "Menu" at bounding box center [133, 105] width 122 height 32
click at [252, 104] on h4 "Style" at bounding box center [252, 105] width 114 height 32
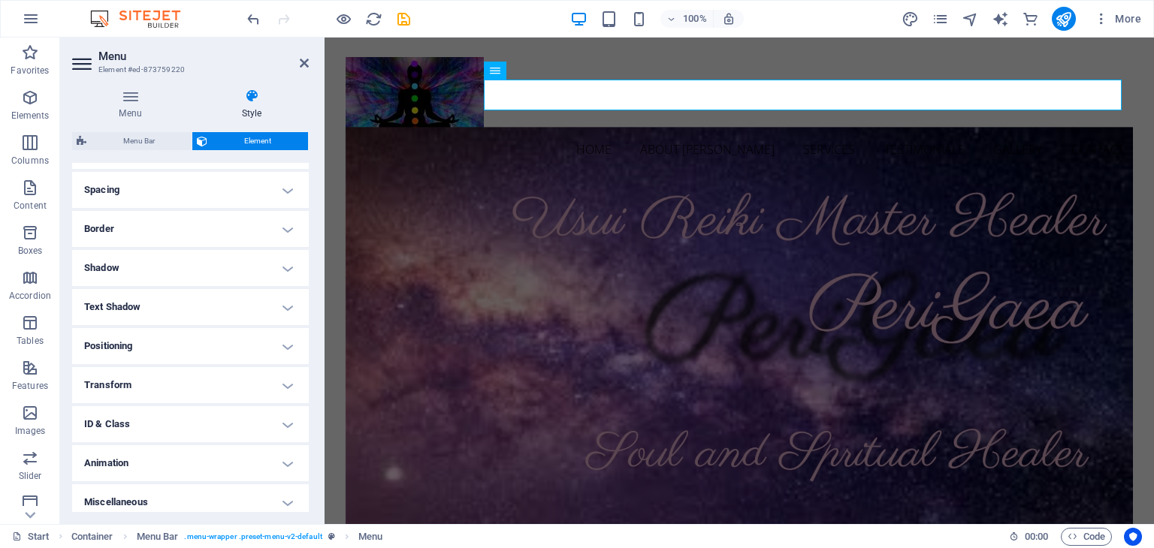
scroll to position [282, 0]
click at [101, 340] on h4 "Positioning" at bounding box center [190, 341] width 237 height 36
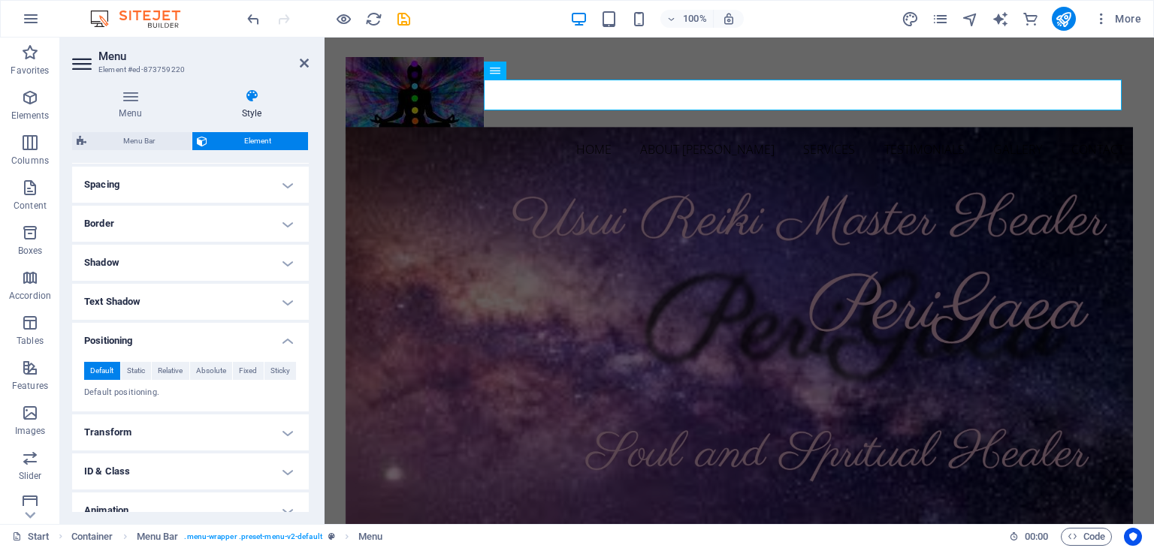
click at [110, 306] on h4 "Text Shadow" at bounding box center [190, 302] width 237 height 36
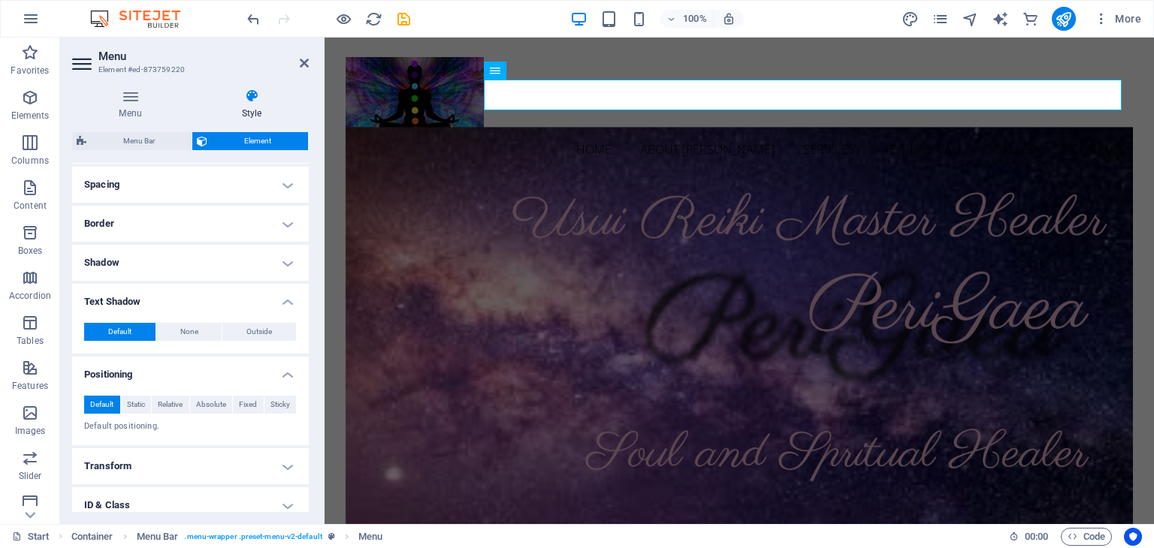
click at [98, 259] on h4 "Shadow" at bounding box center [190, 263] width 237 height 36
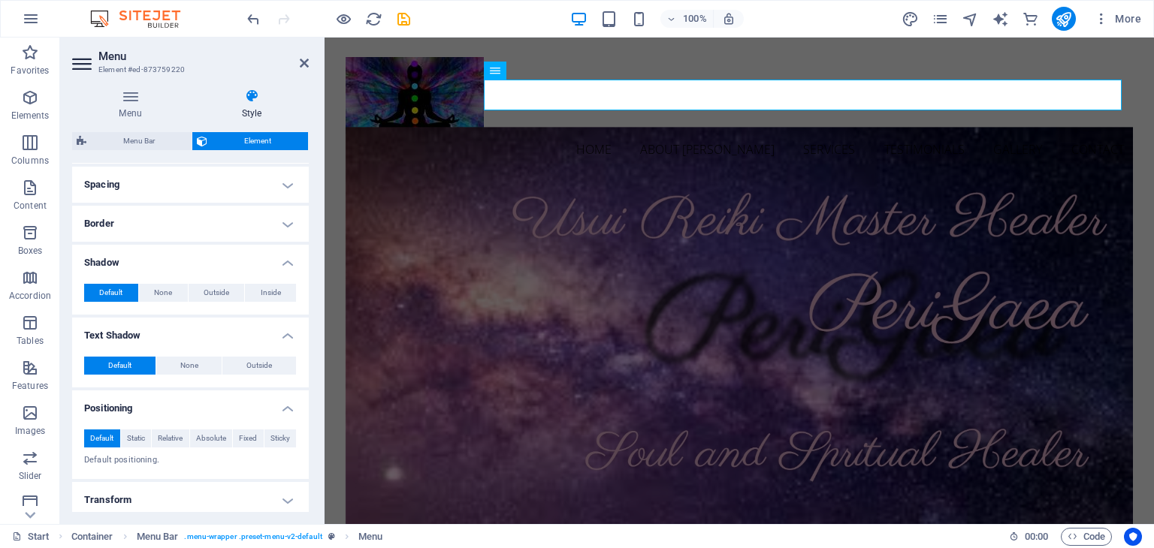
click at [98, 227] on h4 "Border" at bounding box center [190, 224] width 237 height 36
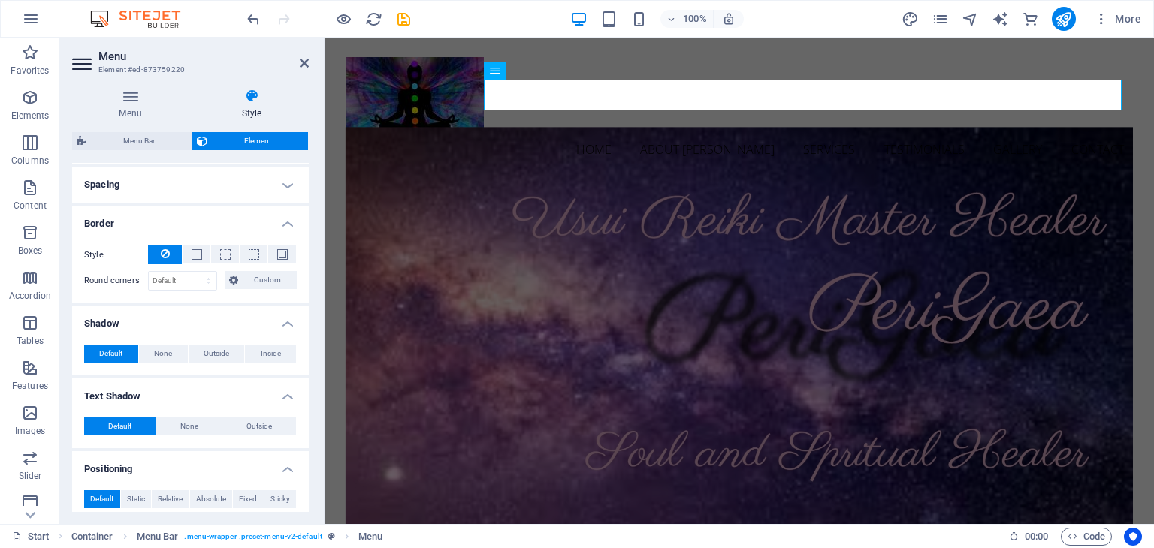
click at [99, 189] on h4 "Spacing" at bounding box center [190, 185] width 237 height 36
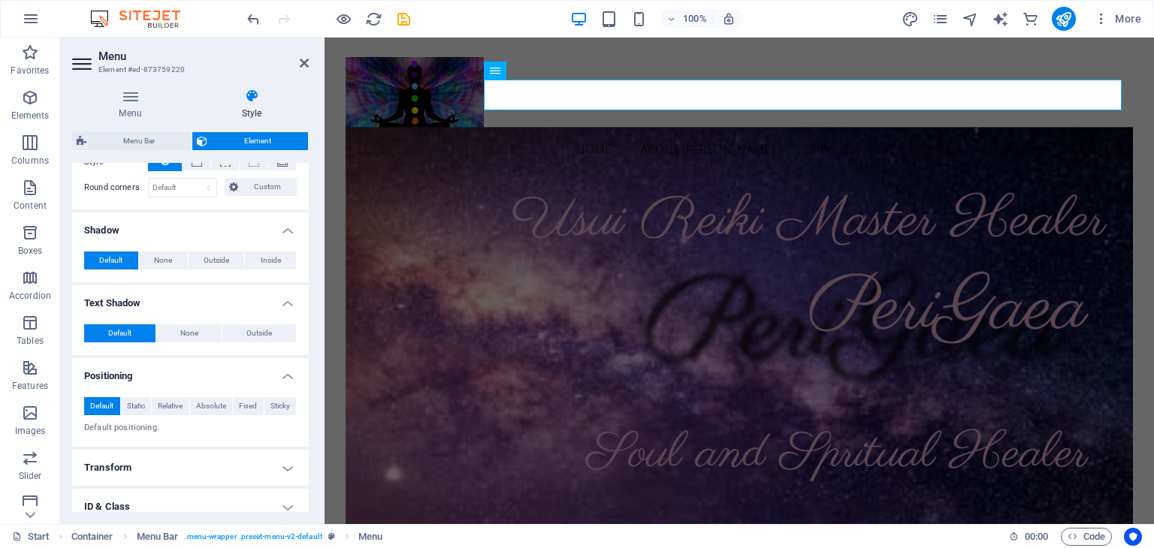
scroll to position [525, 0]
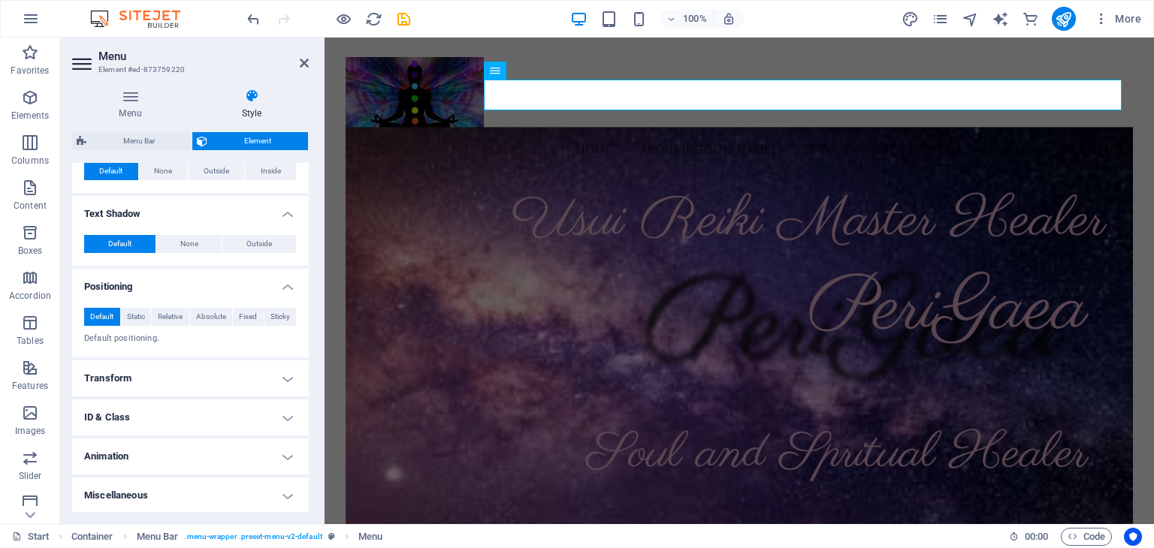
click at [270, 493] on h4 "Miscellaneous" at bounding box center [190, 496] width 237 height 36
drag, startPoint x: 303, startPoint y: 439, endPoint x: 305, endPoint y: 494, distance: 54.9
click at [305, 494] on ul "Layout How this element expands within the layout (Flexbox). Size Default auto …" at bounding box center [190, 122] width 237 height 969
click at [304, 497] on h4 "Miscellaneous" at bounding box center [190, 491] width 237 height 27
click at [304, 497] on h4 "Miscellaneous" at bounding box center [190, 496] width 237 height 36
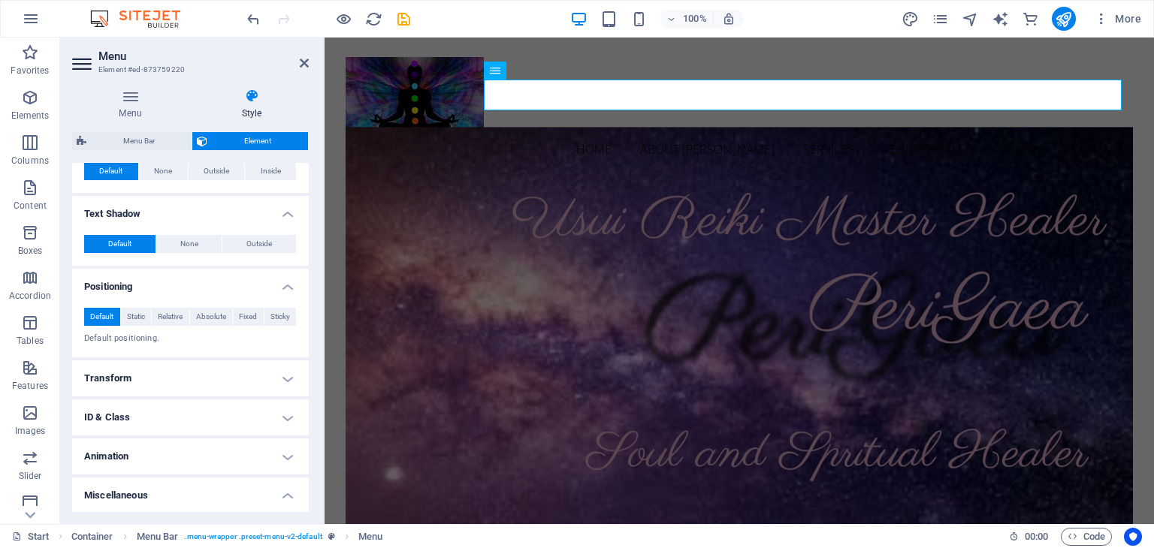
click at [304, 497] on h4 "Miscellaneous" at bounding box center [190, 491] width 237 height 27
click at [304, 497] on h4 "Miscellaneous" at bounding box center [190, 496] width 237 height 36
click at [304, 497] on h4 "Miscellaneous" at bounding box center [190, 491] width 237 height 27
click at [237, 503] on h4 "Miscellaneous" at bounding box center [190, 496] width 237 height 36
click at [171, 495] on h4 "Miscellaneous" at bounding box center [190, 491] width 237 height 27
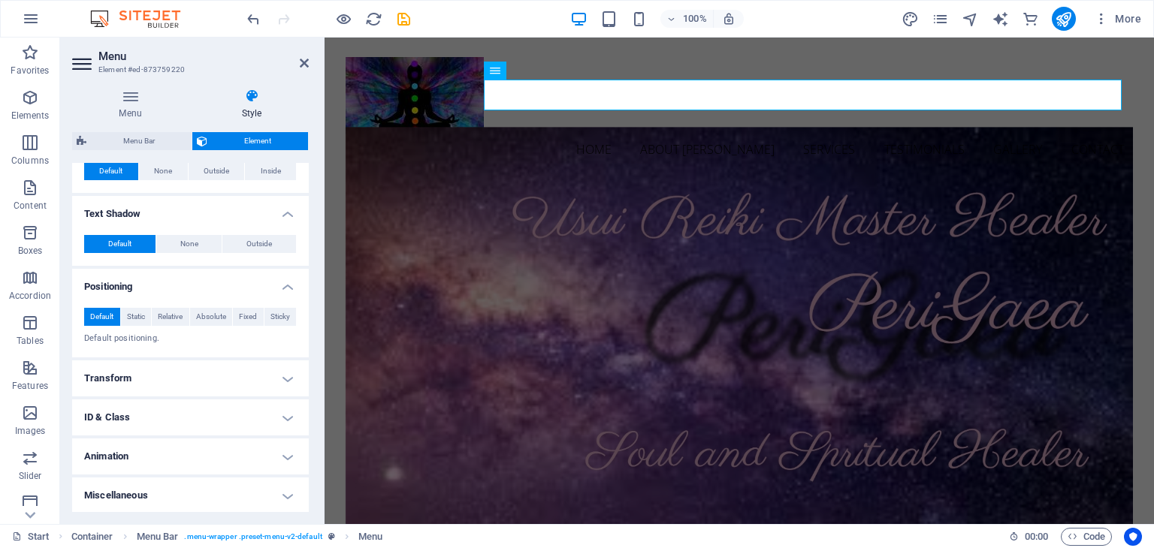
click at [129, 384] on h4 "Transform" at bounding box center [190, 379] width 237 height 36
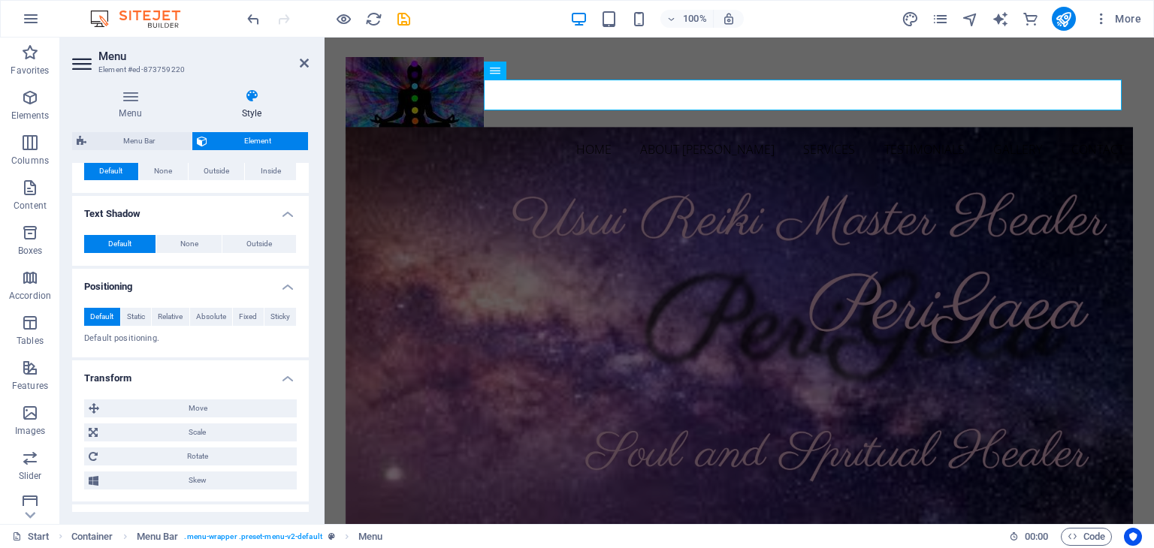
drag, startPoint x: 305, startPoint y: 382, endPoint x: 302, endPoint y: 509, distance: 126.2
click at [302, 509] on ul "Layout How this element expands within the layout (Flexbox). Size Default auto …" at bounding box center [190, 128] width 237 height 981
drag, startPoint x: 305, startPoint y: 462, endPoint x: 304, endPoint y: 509, distance: 46.6
click at [304, 509] on ul "Layout How this element expands within the layout (Flexbox). Size Default auto …" at bounding box center [190, 128] width 237 height 981
click at [304, 509] on h4 "ID & Class" at bounding box center [190, 523] width 237 height 36
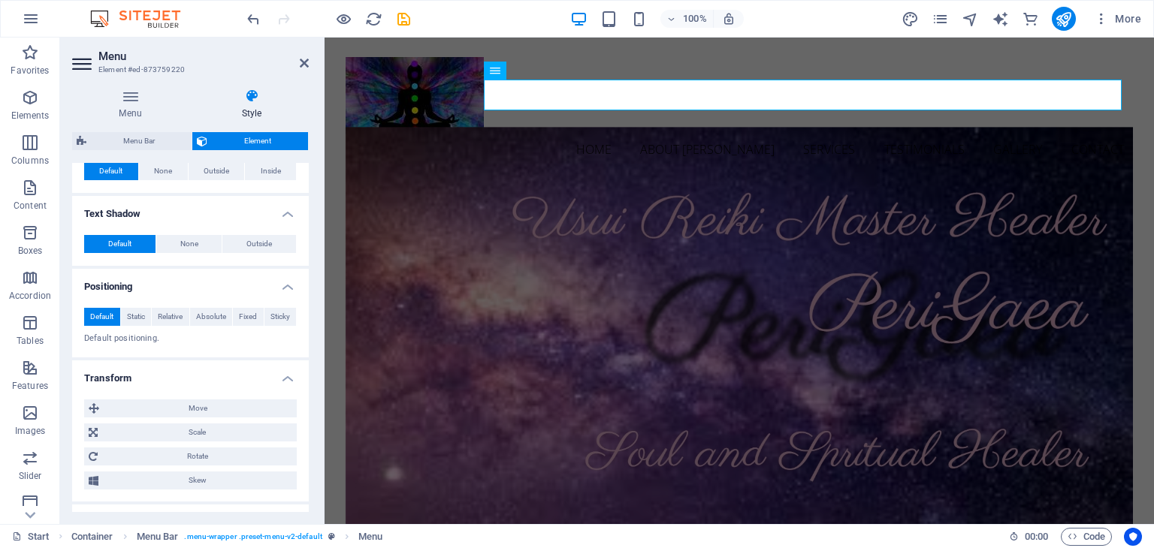
click at [304, 509] on h4 "ID & Class" at bounding box center [190, 518] width 237 height 27
click at [304, 509] on h4 "ID & Class" at bounding box center [190, 523] width 237 height 36
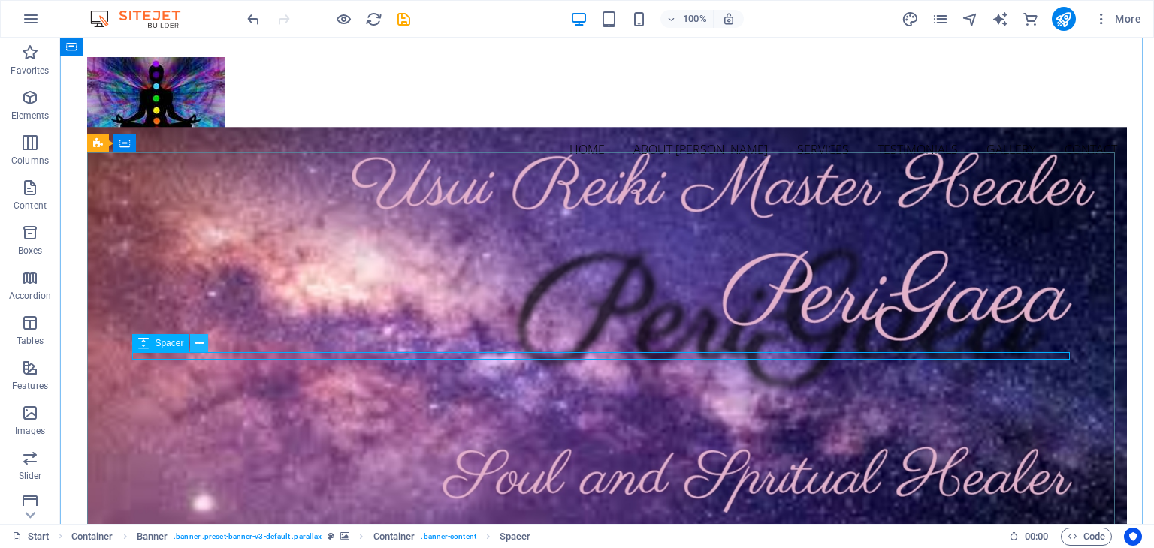
click at [201, 346] on icon at bounding box center [199, 344] width 8 height 16
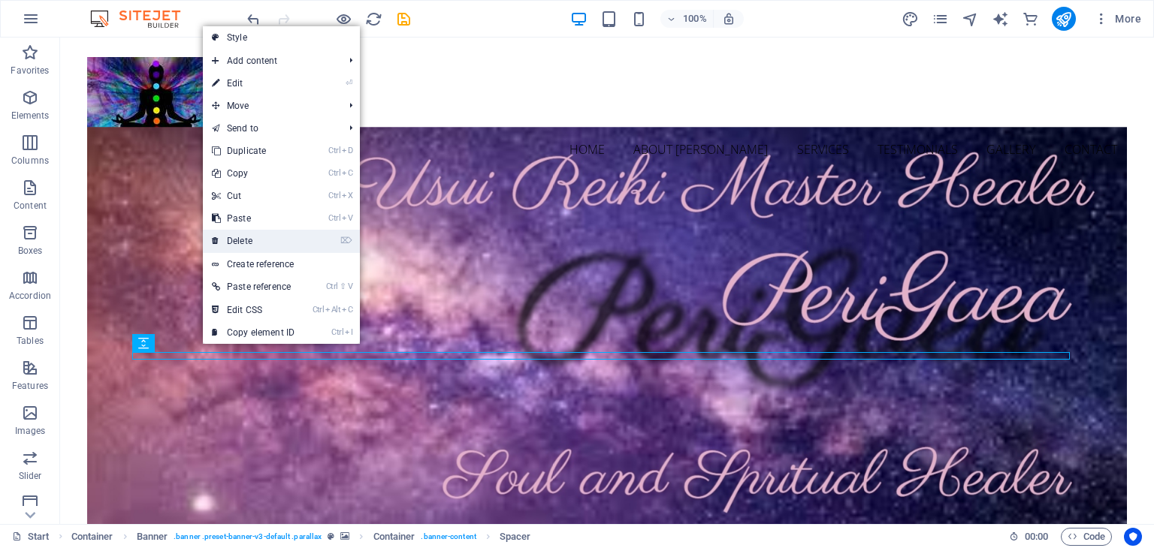
click at [219, 246] on icon at bounding box center [216, 241] width 8 height 23
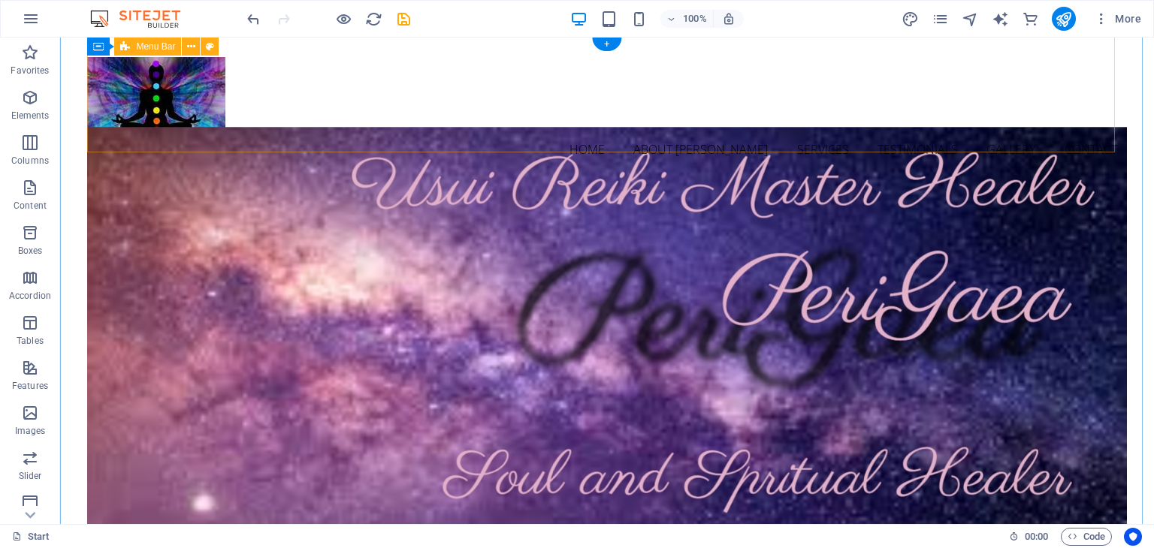
click at [412, 119] on div "Home About [PERSON_NAME] Services Testimonials Gallery Contact" at bounding box center [606, 111] width 1039 height 147
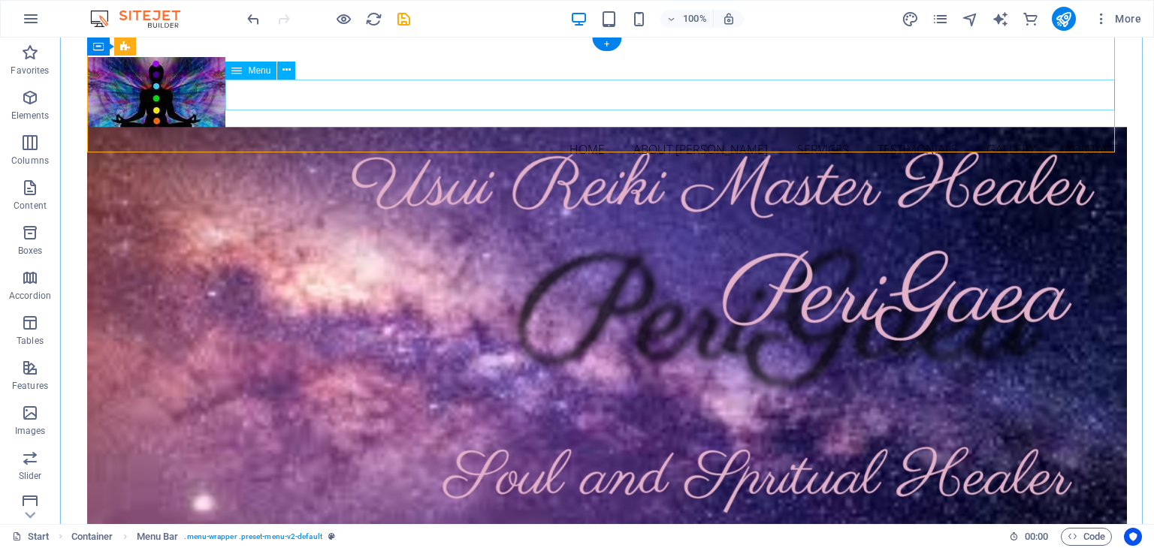
click at [400, 134] on nav "Home About [PERSON_NAME] Services Testimonials Gallery Contact" at bounding box center [606, 150] width 1039 height 32
click at [289, 70] on icon at bounding box center [286, 70] width 8 height 16
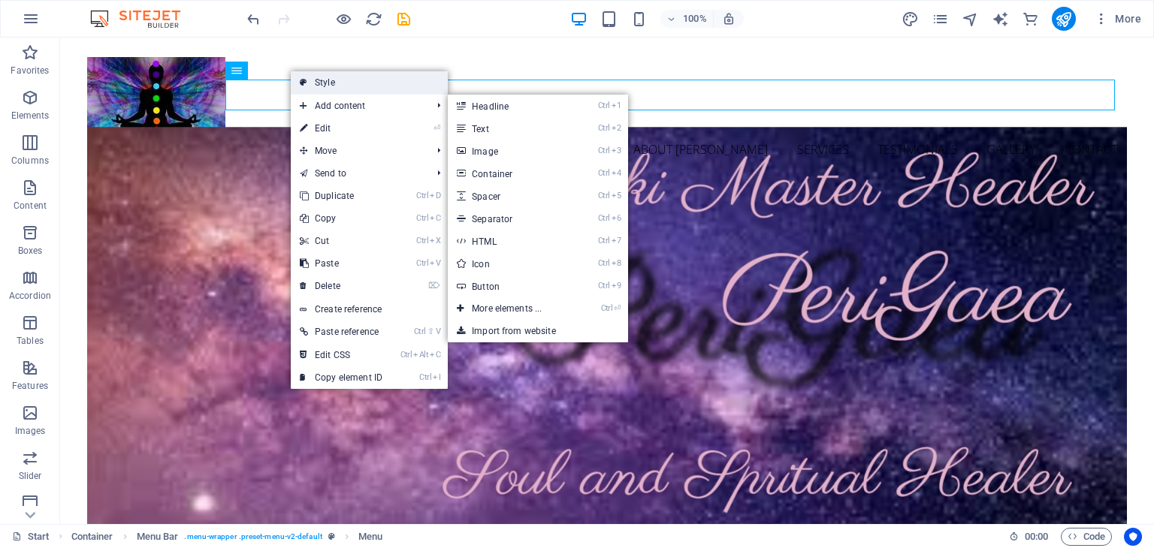
click at [341, 77] on link "Style" at bounding box center [369, 82] width 157 height 23
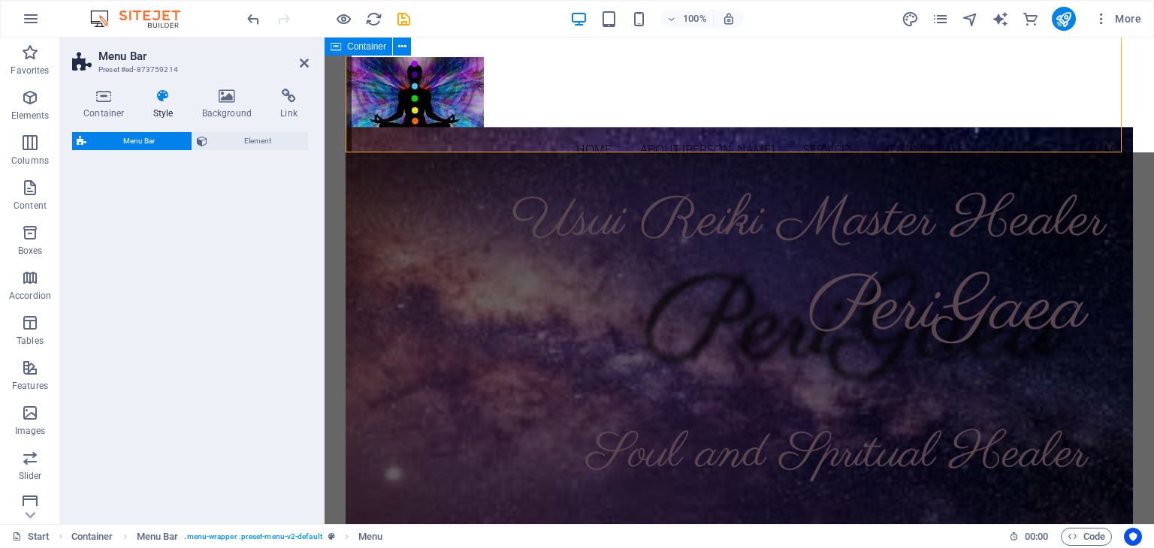
select select "rem"
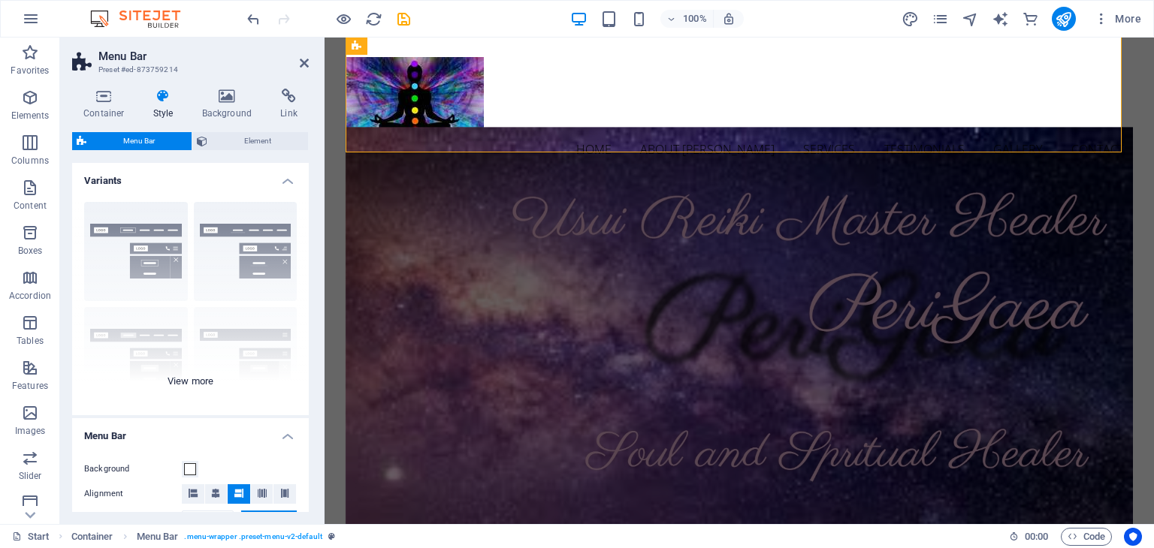
drag, startPoint x: 304, startPoint y: 211, endPoint x: 305, endPoint y: 249, distance: 37.6
click at [305, 249] on div "Border Centered Default Fixed Loki Trigger Wide XXL" at bounding box center [190, 302] width 237 height 225
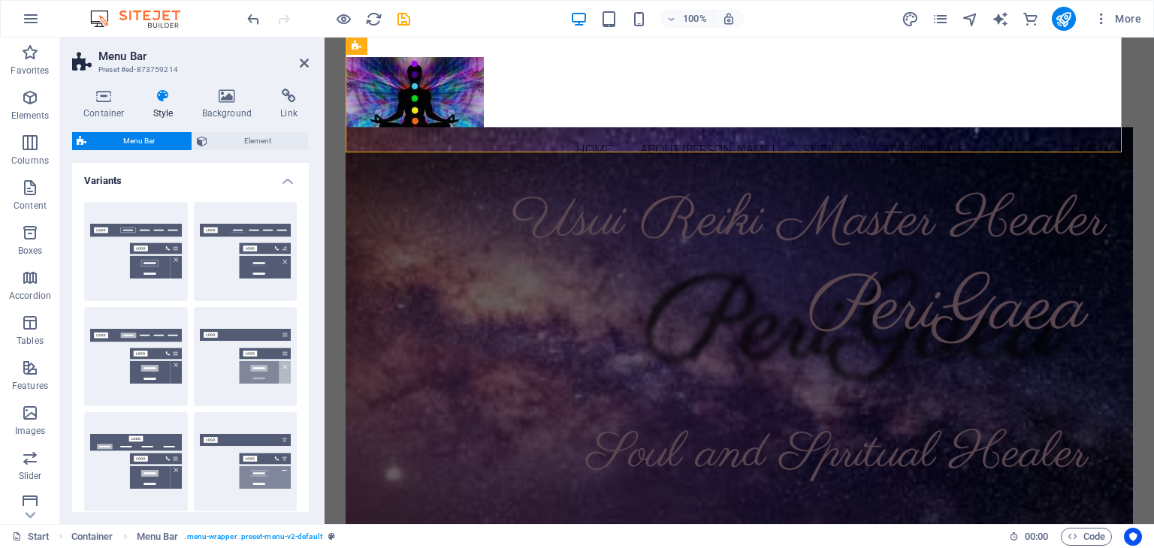
drag, startPoint x: 303, startPoint y: 236, endPoint x: 303, endPoint y: 280, distance: 44.3
click at [303, 280] on div "Border Centered Default Fixed Loki Trigger Wide XXL" at bounding box center [190, 409] width 237 height 439
drag, startPoint x: 303, startPoint y: 279, endPoint x: 299, endPoint y: 340, distance: 61.8
click at [299, 340] on div "Border Centered Default Fixed Loki Trigger Wide XXL" at bounding box center [190, 409] width 237 height 439
click at [311, 316] on div "Container Style Background Link Size Height Default px rem % vh vw Min. height …" at bounding box center [190, 301] width 261 height 448
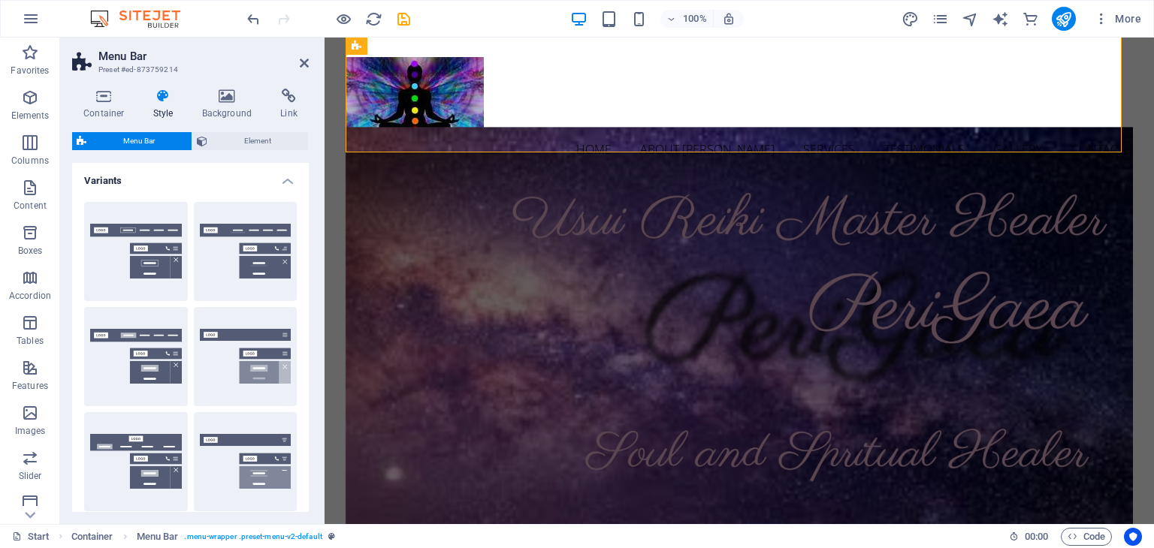
click at [311, 316] on div "Container Style Background Link Size Height Default px rem % vh vw Min. height …" at bounding box center [190, 301] width 261 height 448
click at [305, 316] on div "Border Centered Default Fixed Loki Trigger Wide XXL" at bounding box center [190, 409] width 237 height 439
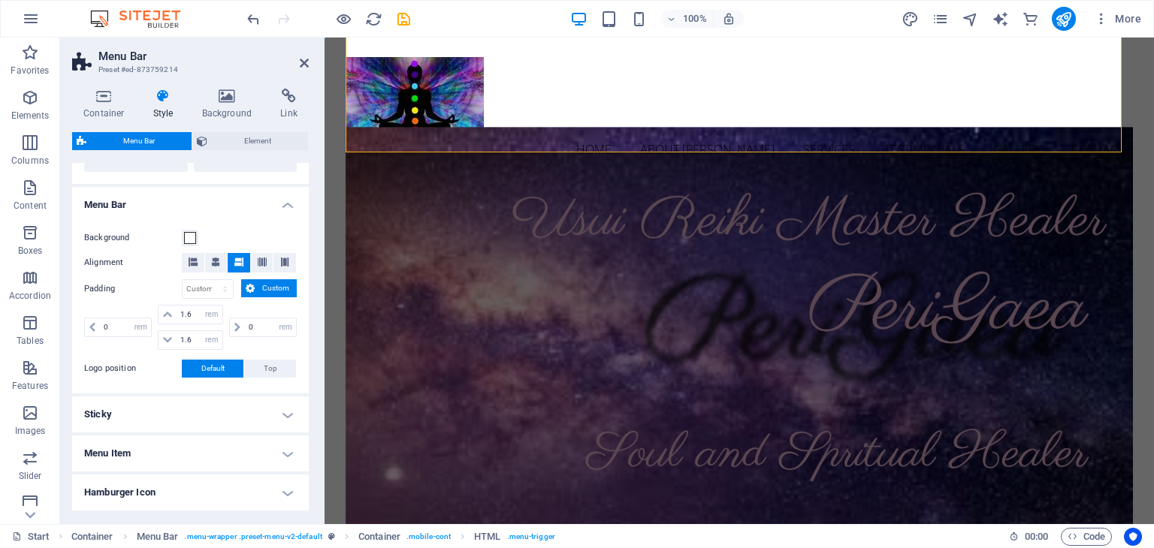
scroll to position [580, 0]
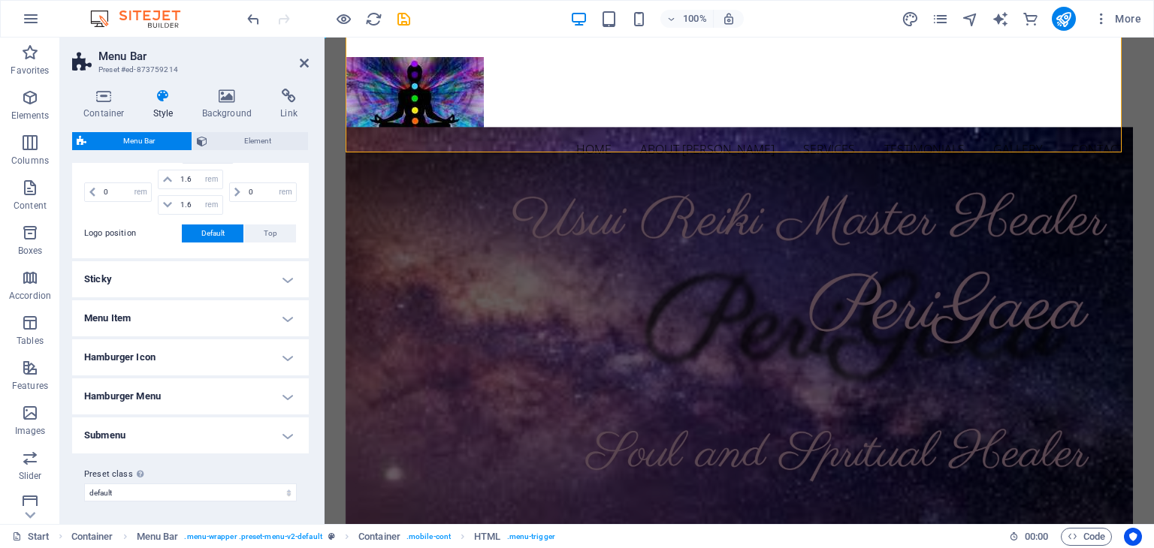
click at [288, 316] on h4 "Menu Item" at bounding box center [190, 318] width 237 height 36
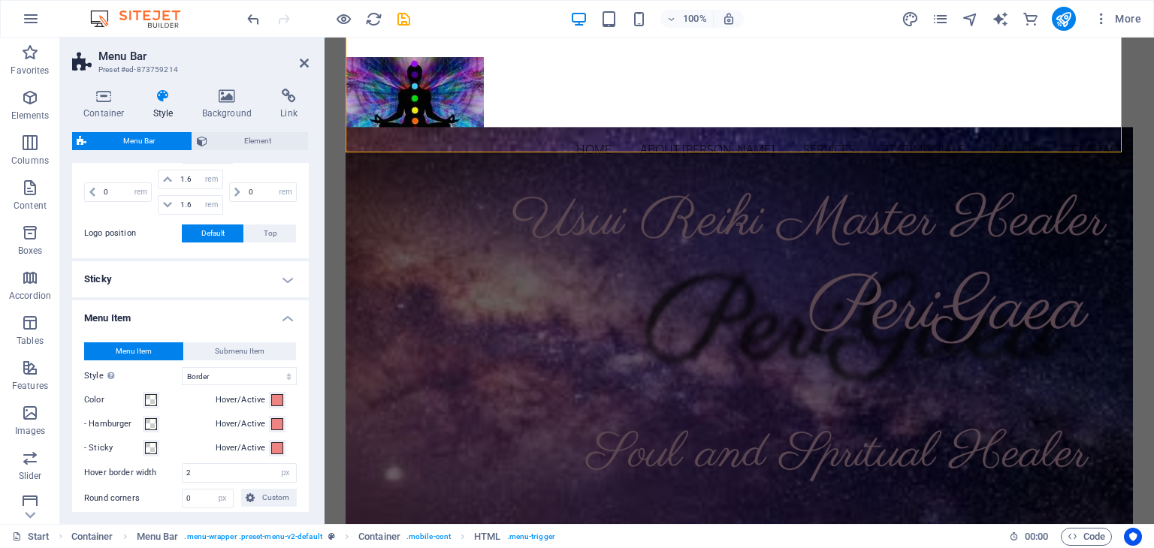
drag, startPoint x: 303, startPoint y: 355, endPoint x: 293, endPoint y: 413, distance: 59.5
click at [293, 413] on div "Menu Item Submenu Item Style Switch to preview mode and move the mouse over men…" at bounding box center [190, 527] width 243 height 399
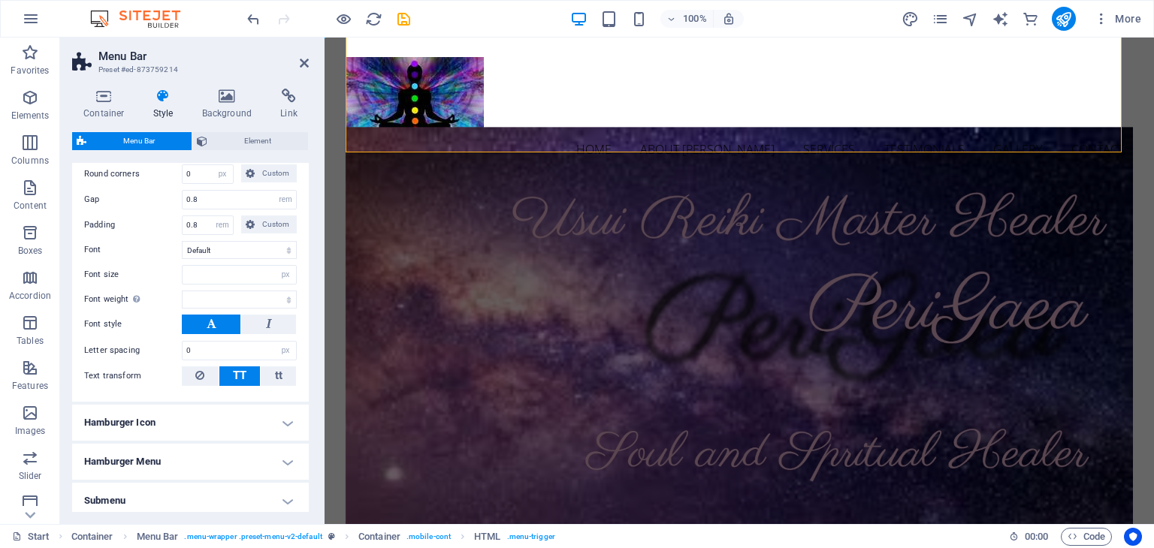
scroll to position [910, 0]
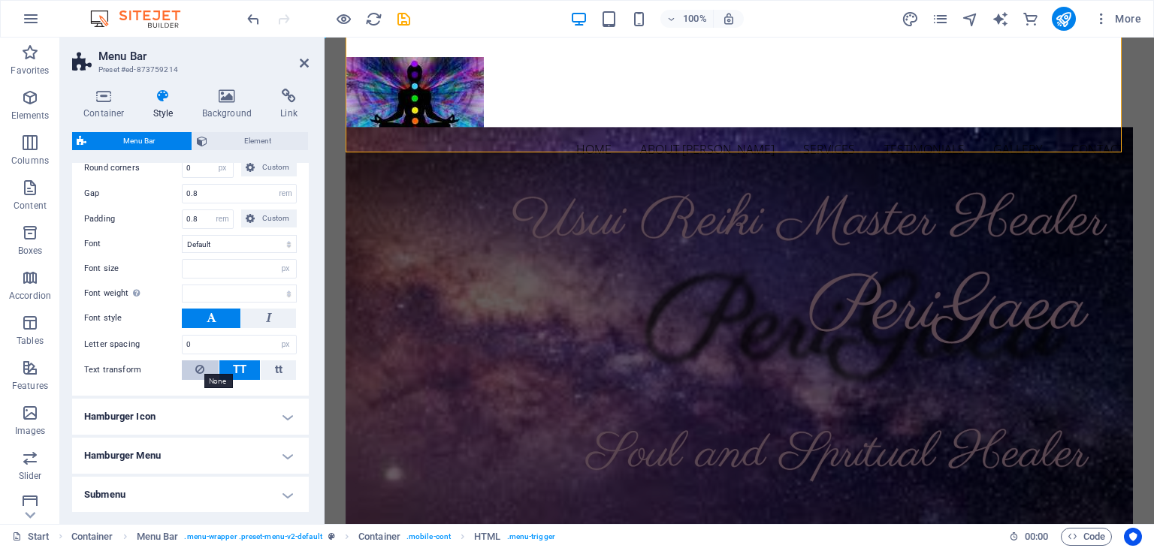
click at [199, 364] on icon at bounding box center [199, 370] width 9 height 18
select select
click at [199, 364] on icon at bounding box center [199, 370] width 9 height 18
drag, startPoint x: 306, startPoint y: 423, endPoint x: 87, endPoint y: 83, distance: 404.2
click at [304, 62] on icon at bounding box center [304, 63] width 9 height 12
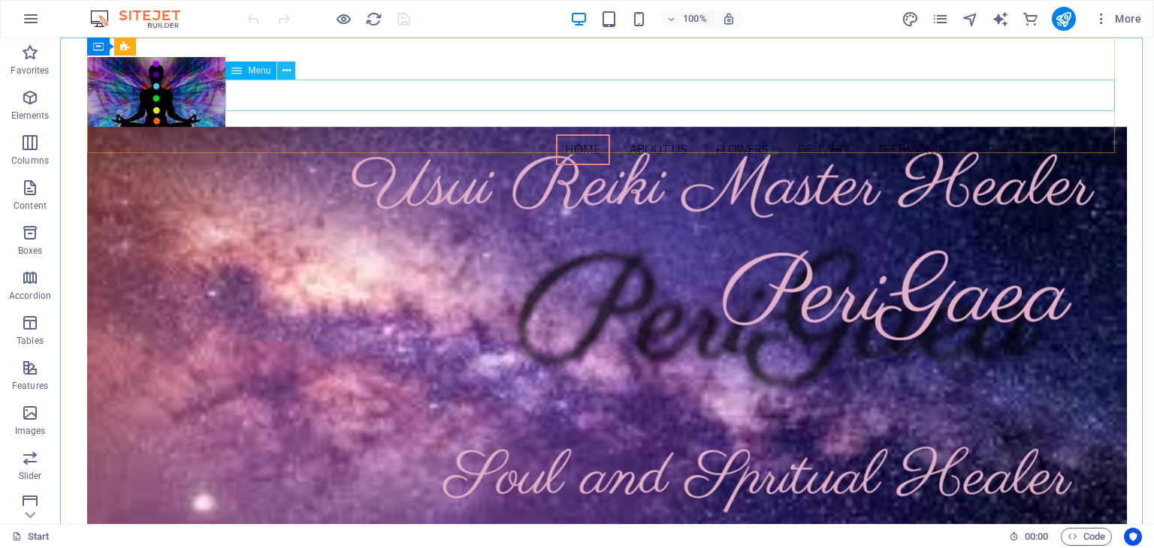
click at [286, 74] on icon at bounding box center [286, 71] width 8 height 16
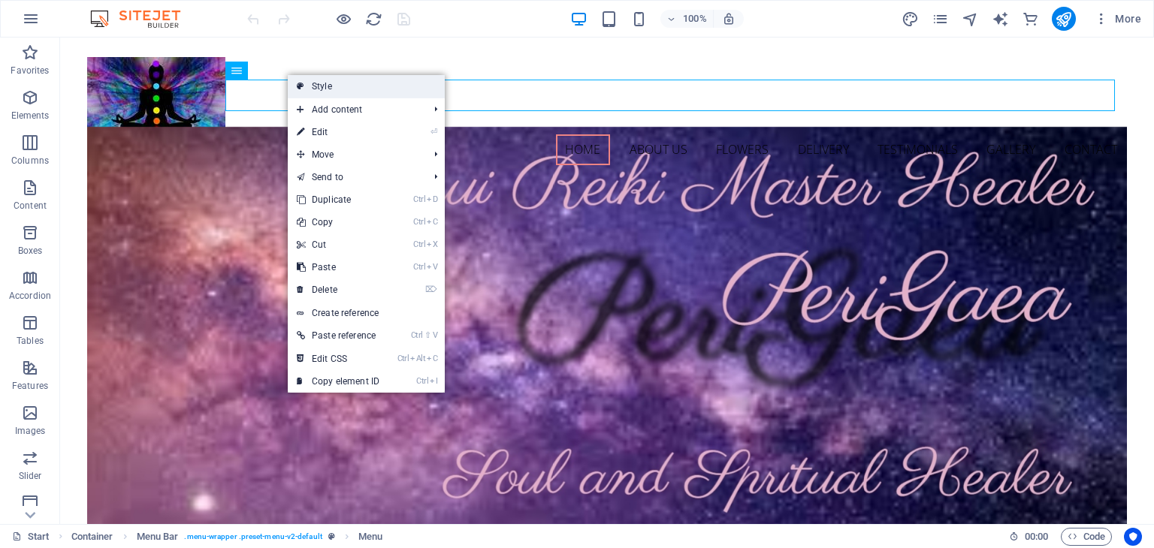
click at [294, 90] on link "Style" at bounding box center [366, 86] width 157 height 23
select select "rem"
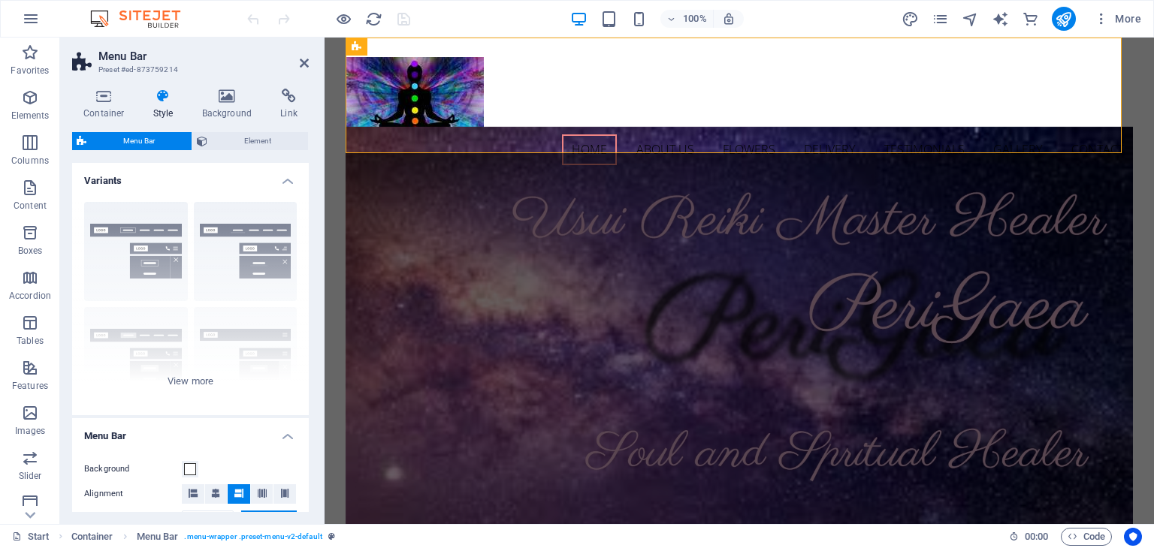
click at [151, 110] on h4 "Style" at bounding box center [166, 105] width 49 height 32
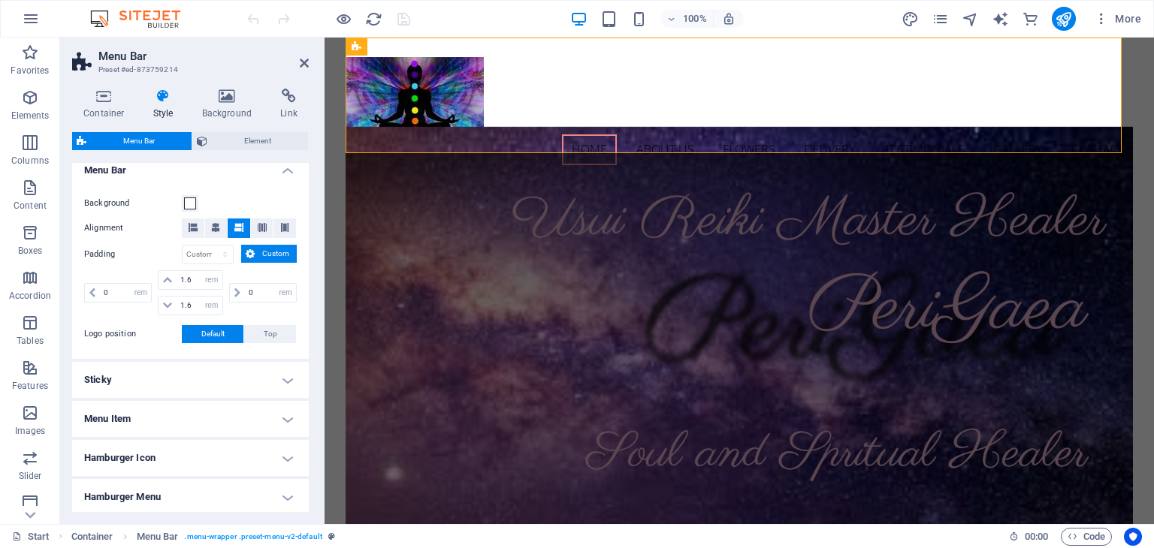
scroll to position [367, 0]
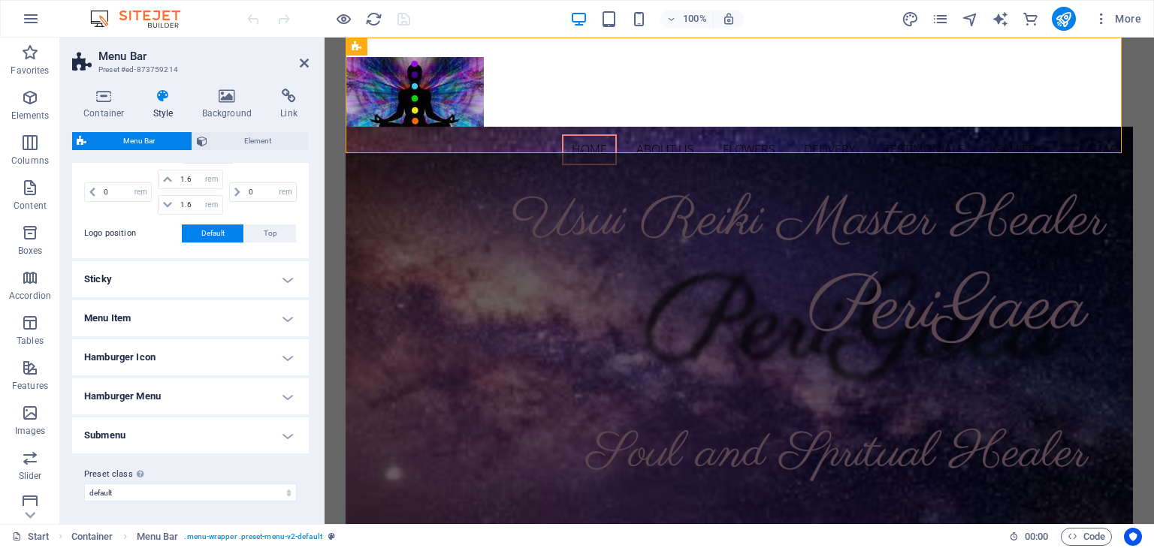
click at [210, 318] on h4 "Menu Item" at bounding box center [190, 318] width 237 height 36
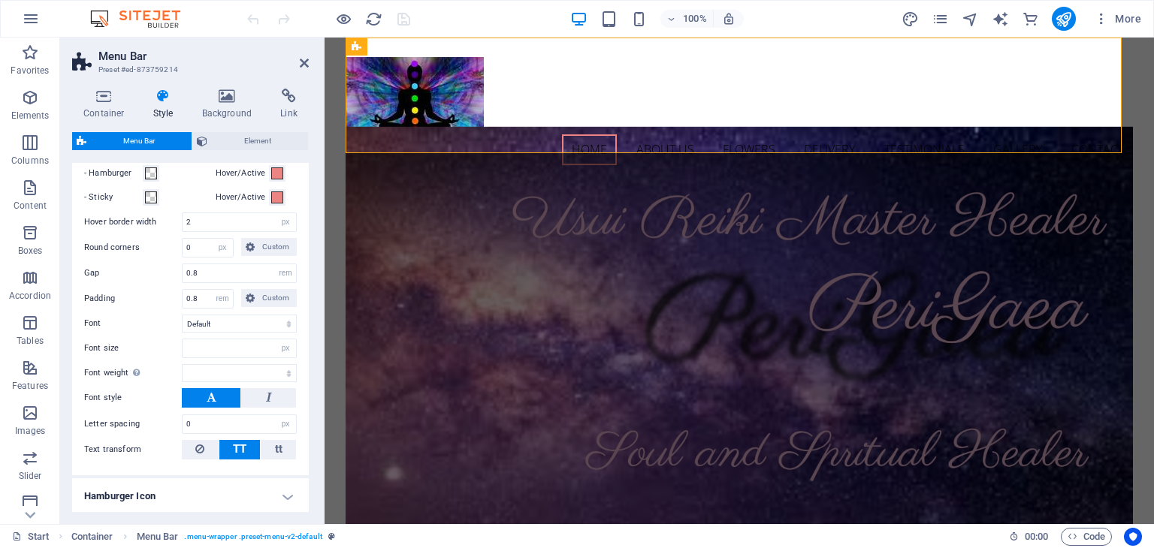
scroll to position [618, 0]
click at [193, 442] on button at bounding box center [200, 449] width 37 height 20
drag, startPoint x: 305, startPoint y: 420, endPoint x: 302, endPoint y: 487, distance: 66.9
click at [302, 487] on ul "Menu Bar Background Alignment Padding px rem % vh vw Custom Custom 0 px rem % v…" at bounding box center [190, 196] width 237 height 792
select select
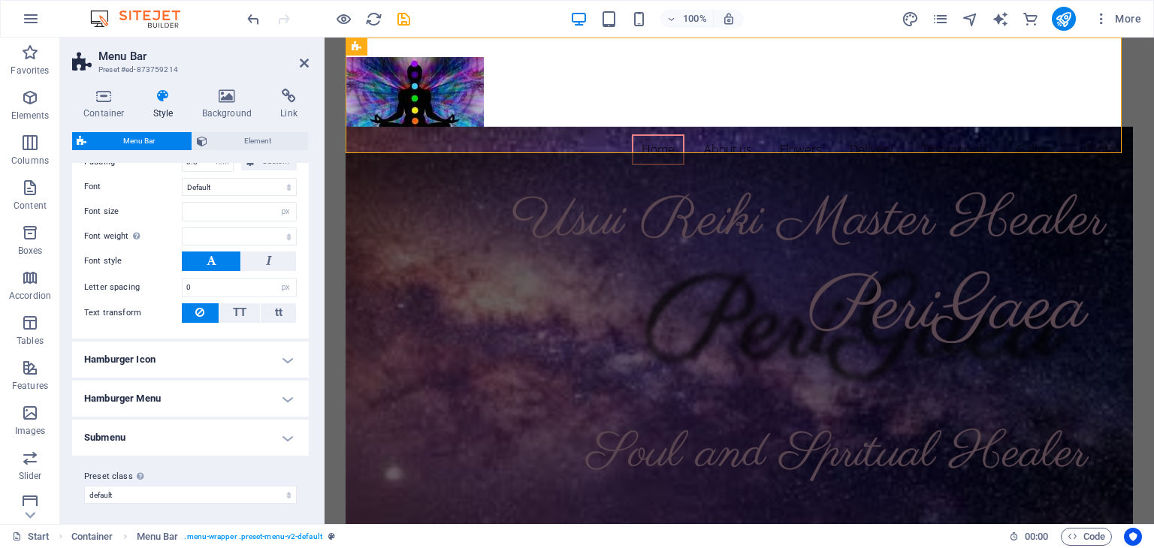
scroll to position [0, 0]
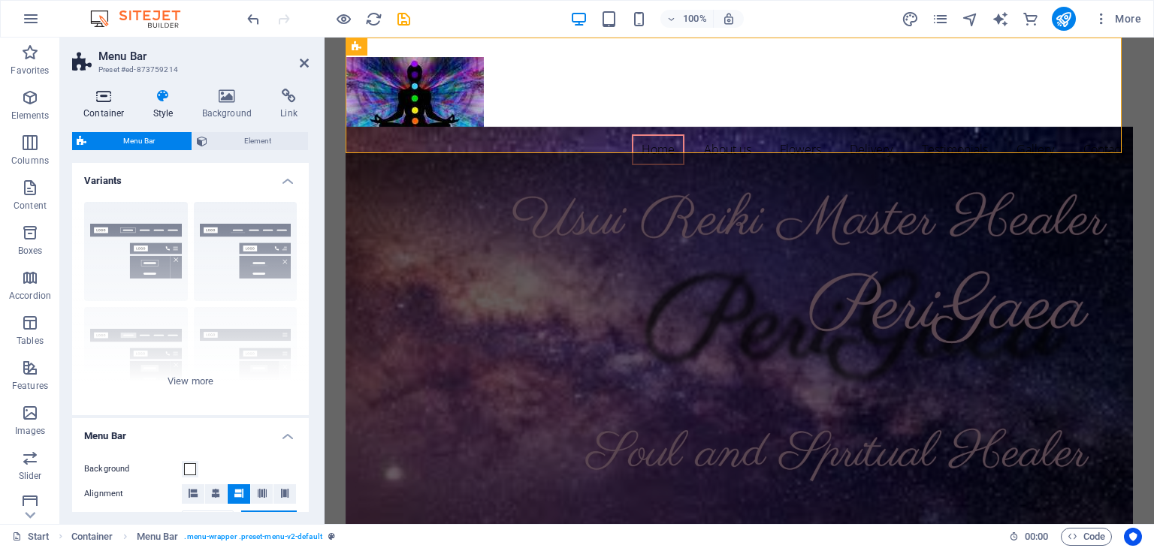
click at [100, 106] on h4 "Container" at bounding box center [107, 105] width 70 height 32
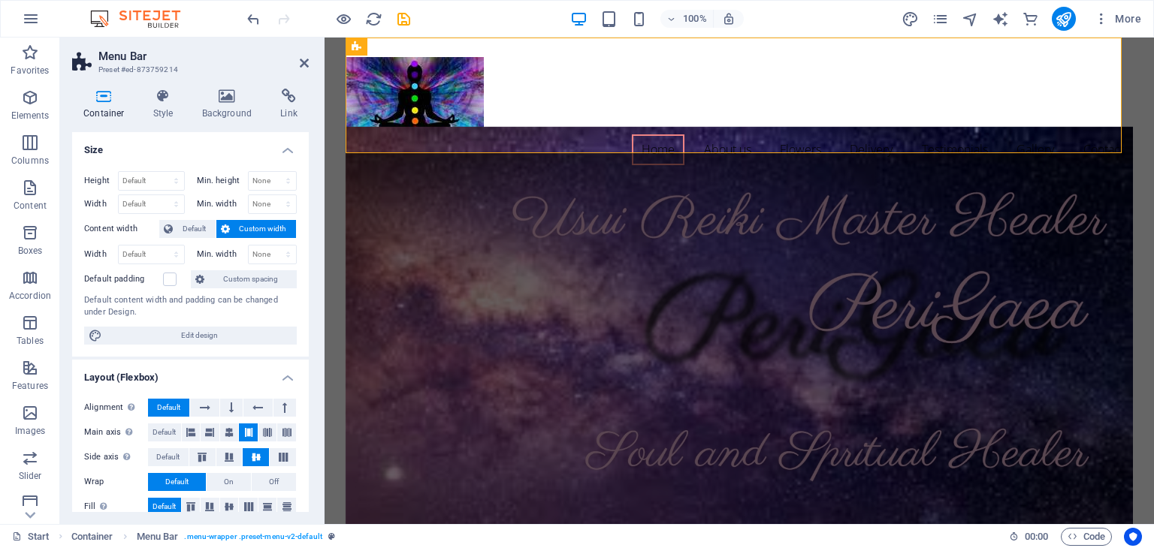
drag, startPoint x: 305, startPoint y: 223, endPoint x: 311, endPoint y: 316, distance: 93.3
click at [311, 316] on div "Container Style Background Link Size Height Default px rem % vh vw Min. height …" at bounding box center [190, 301] width 261 height 448
drag, startPoint x: 306, startPoint y: 313, endPoint x: 306, endPoint y: 370, distance: 56.3
click at [306, 370] on div "Size Height Default px rem % vh vw Min. height None px rem % vh vw Width Defaul…" at bounding box center [190, 322] width 237 height 380
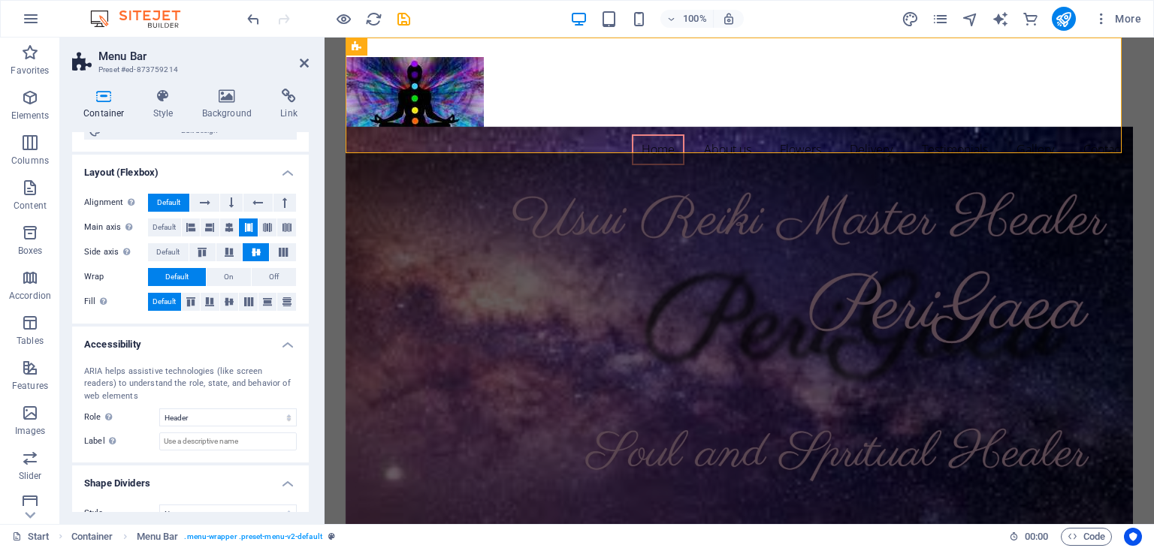
scroll to position [226, 0]
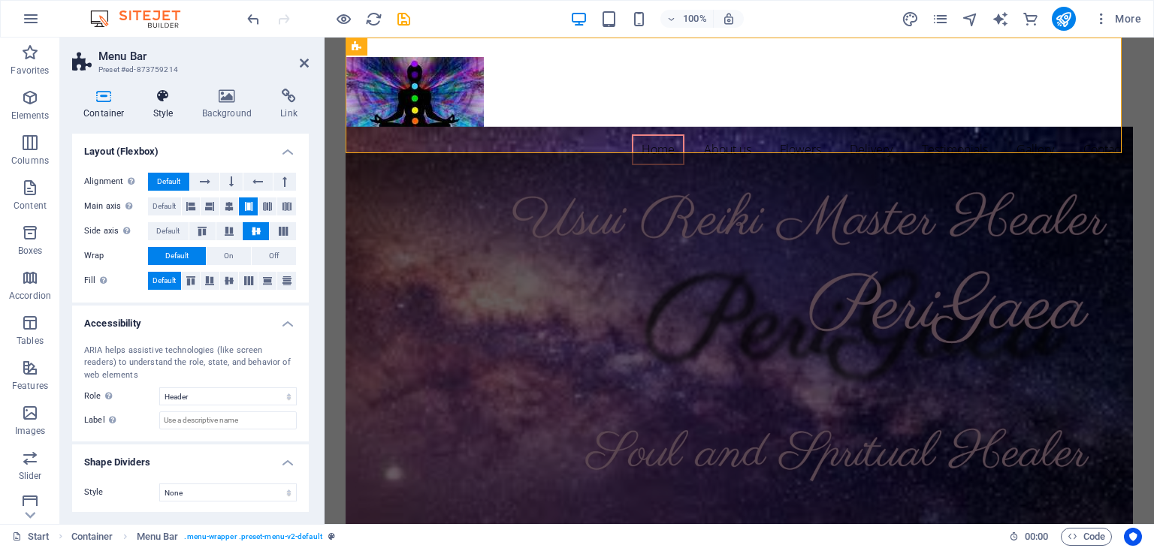
click at [168, 104] on h4 "Style" at bounding box center [166, 105] width 49 height 32
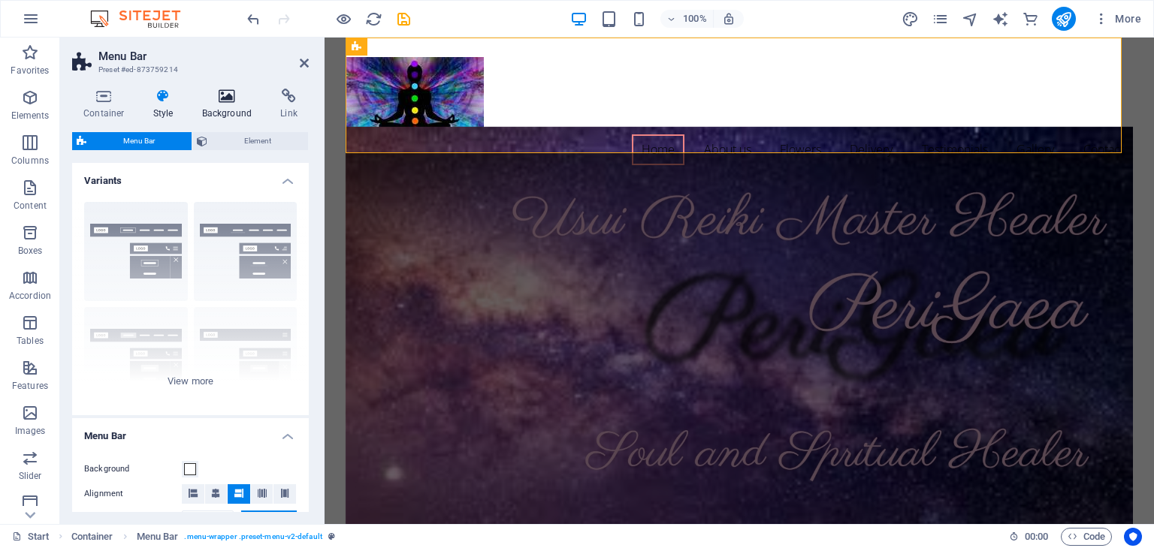
click at [234, 105] on h4 "Background" at bounding box center [230, 105] width 79 height 32
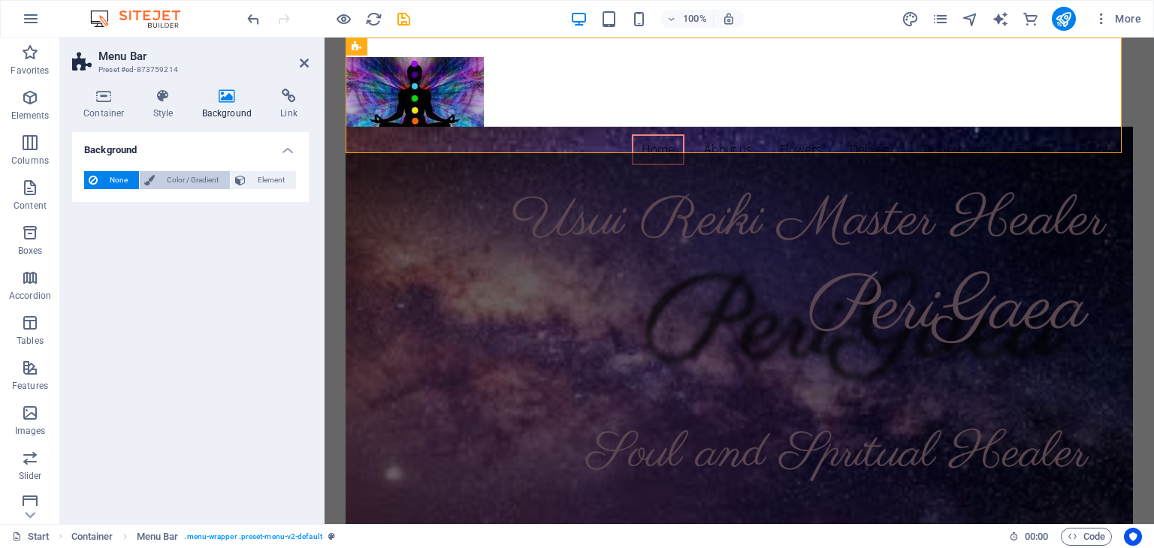
click at [180, 184] on span "Color / Gradient" at bounding box center [192, 180] width 66 height 18
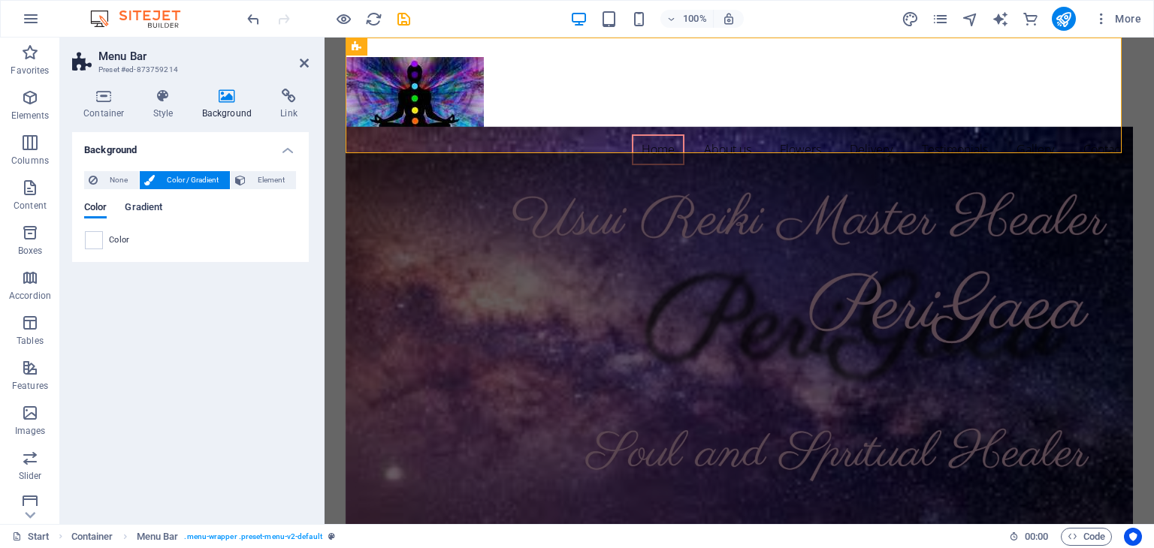
click at [152, 205] on span "Gradient" at bounding box center [144, 208] width 38 height 21
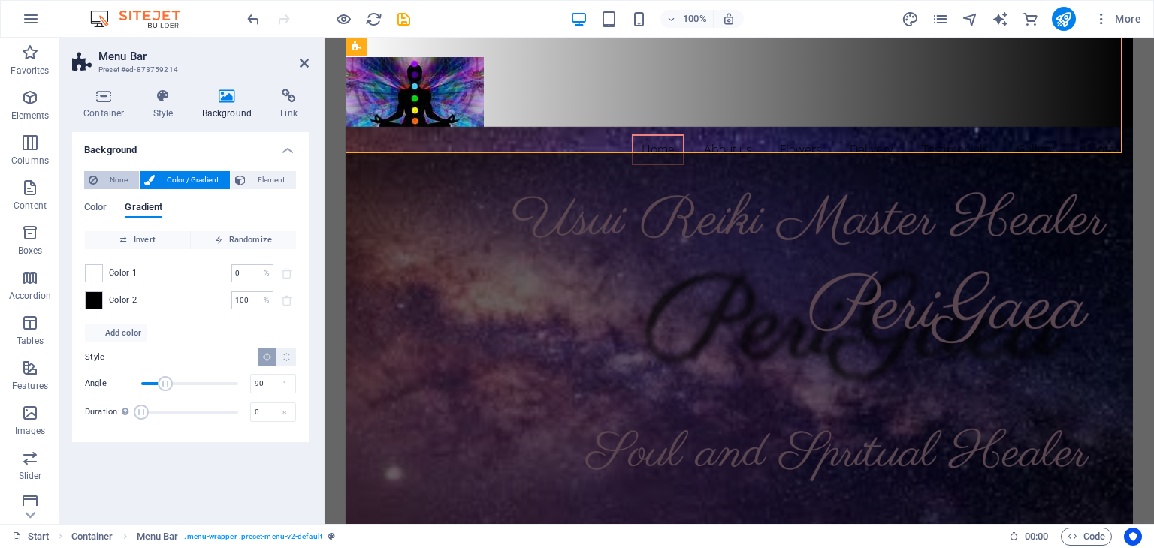
click at [118, 171] on span "None" at bounding box center [118, 180] width 32 height 18
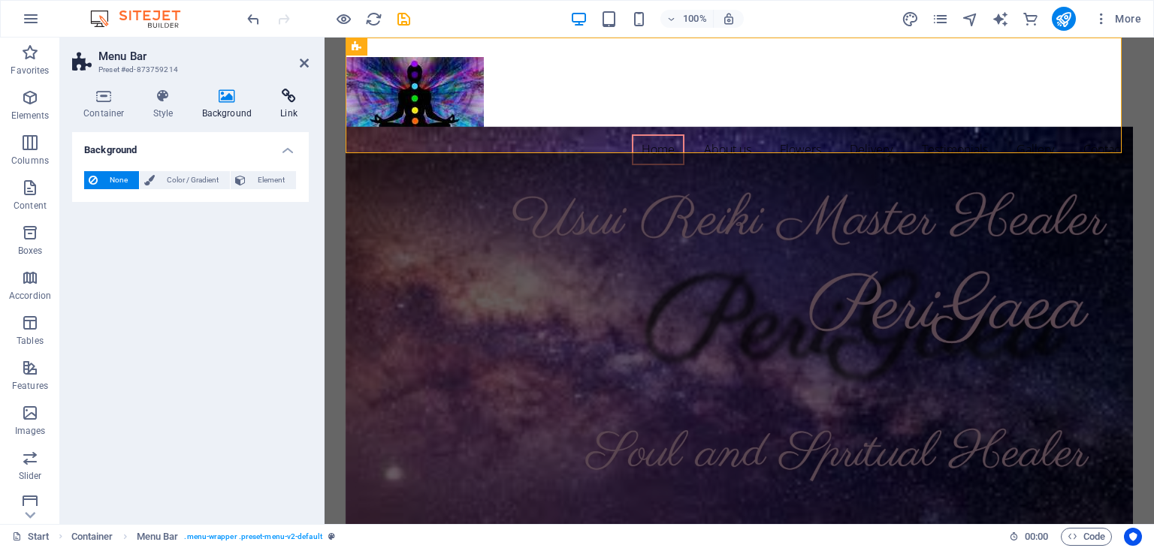
click at [284, 110] on h4 "Link" at bounding box center [289, 105] width 40 height 32
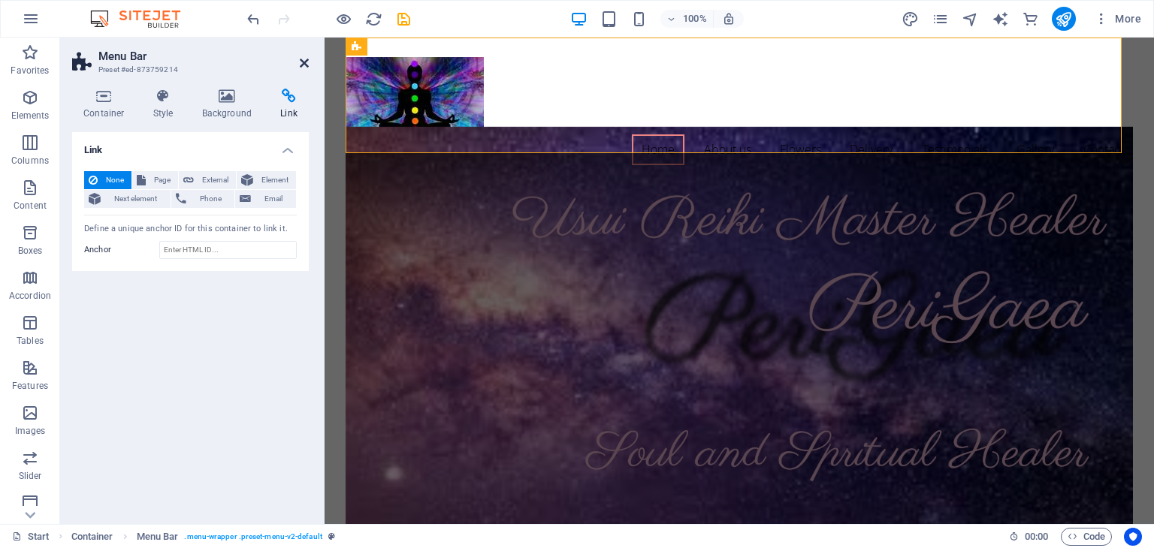
click at [300, 63] on icon at bounding box center [304, 63] width 9 height 12
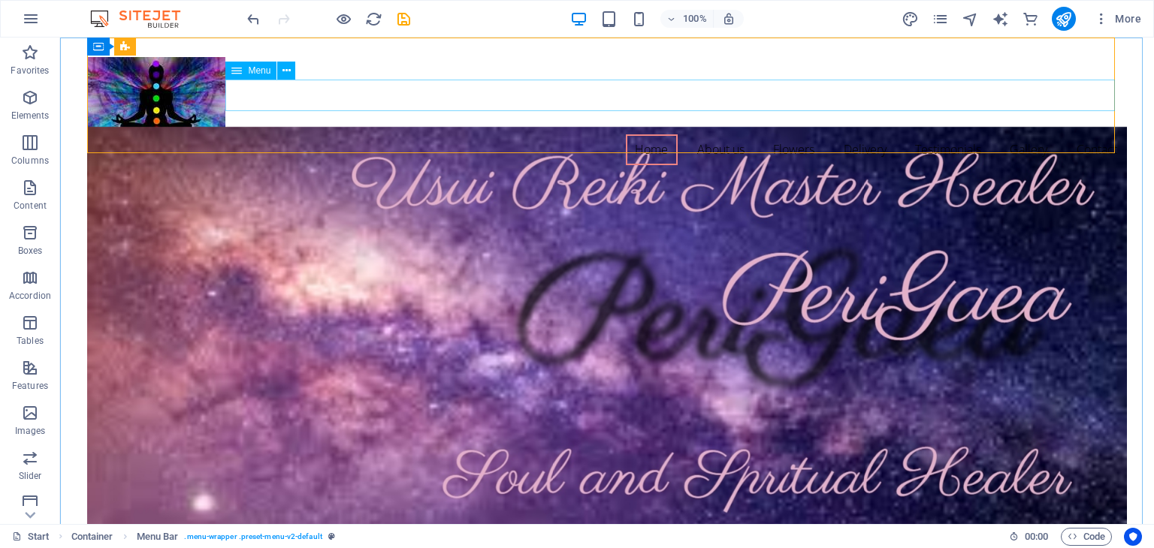
click at [252, 73] on span "Menu" at bounding box center [259, 70] width 23 height 9
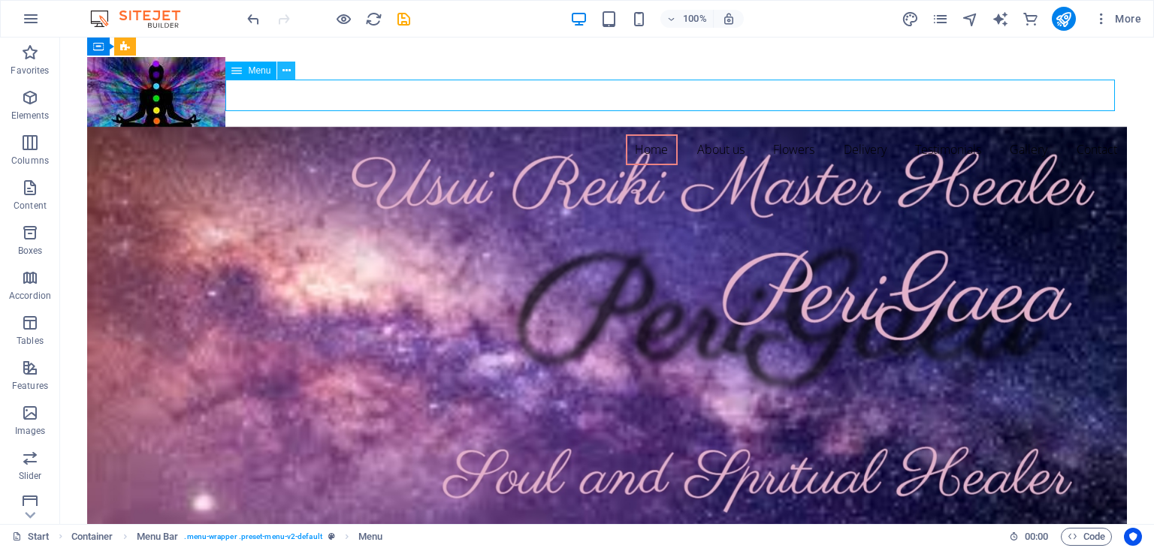
click at [289, 71] on icon at bounding box center [286, 71] width 8 height 16
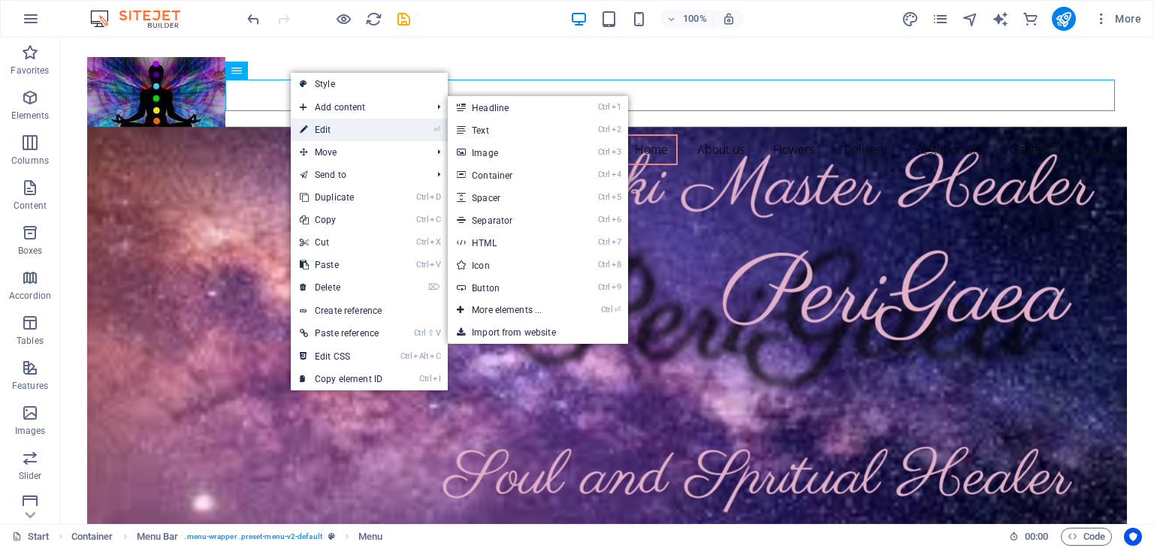
click at [328, 129] on link "⏎ Edit" at bounding box center [341, 130] width 101 height 23
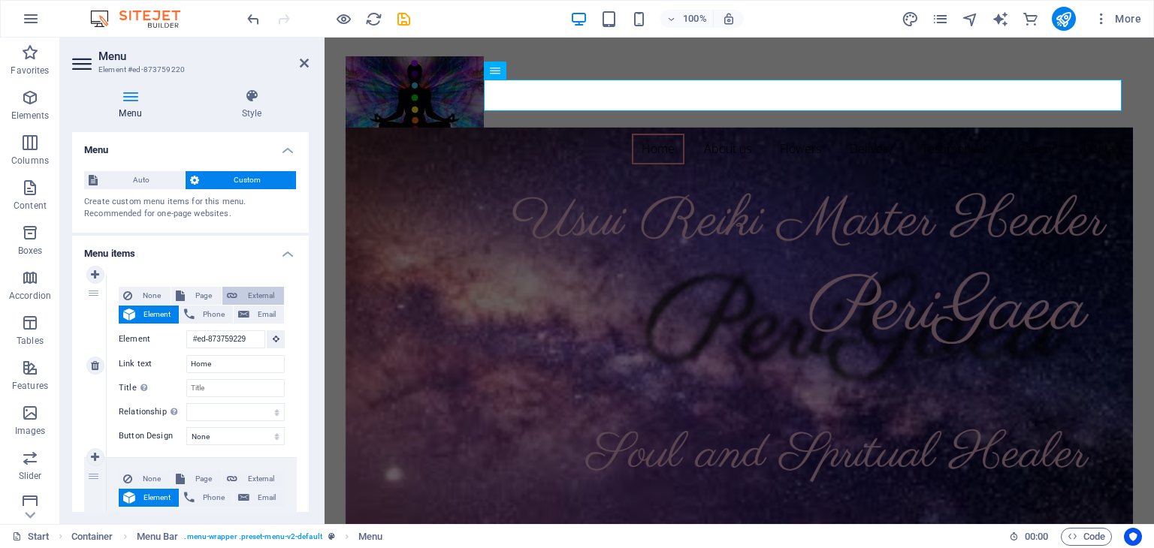
scroll to position [0, 0]
click at [208, 431] on select "None Default Primary Secondary" at bounding box center [235, 436] width 98 height 18
select select "primary"
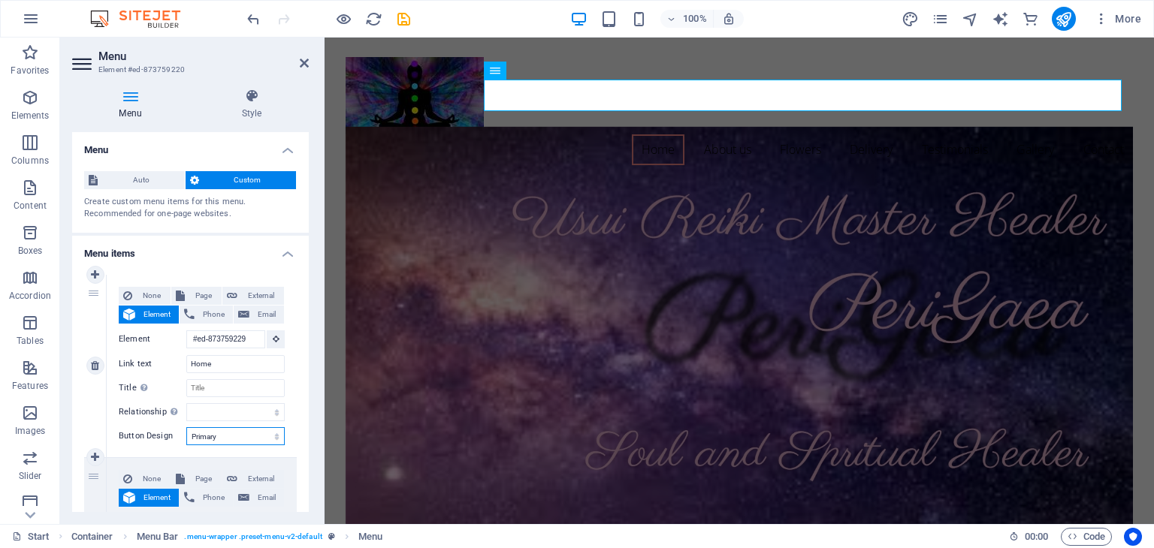
click at [186, 427] on select "None Default Primary Secondary" at bounding box center [235, 436] width 98 height 18
select select
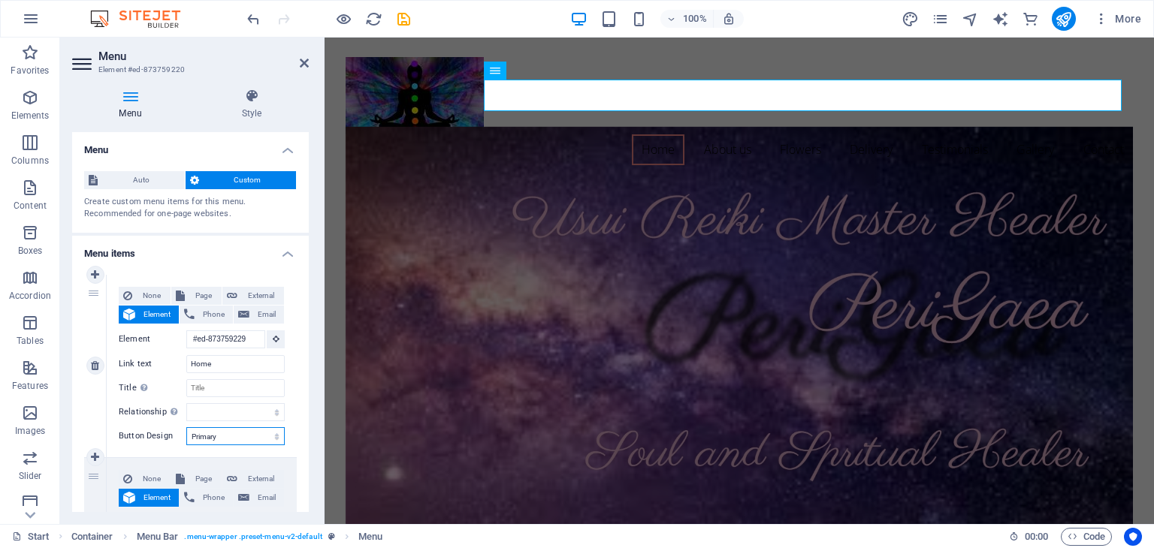
select select
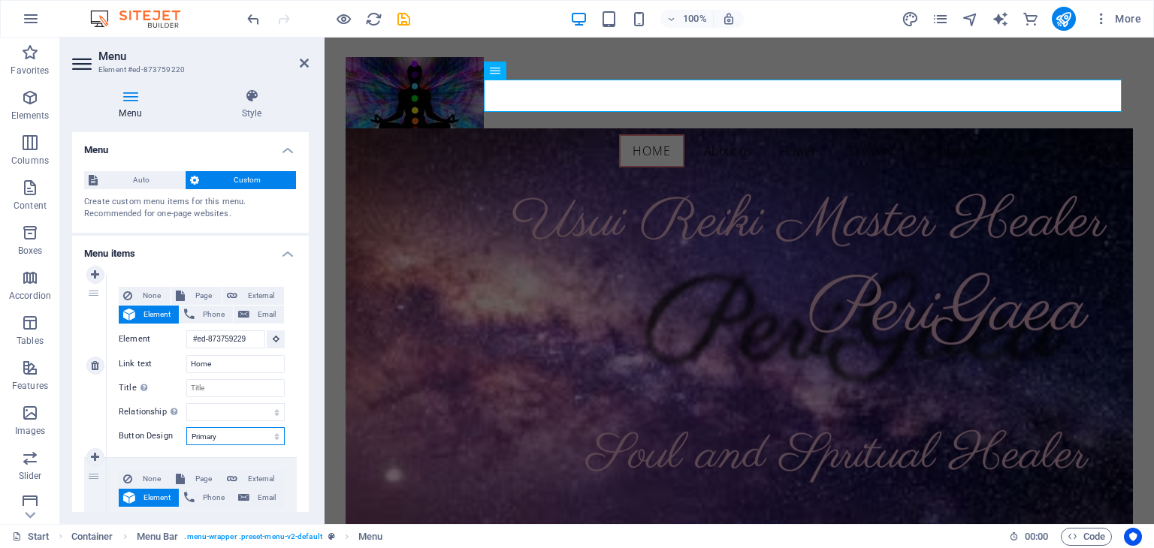
click at [211, 439] on select "None Default Primary Secondary" at bounding box center [235, 436] width 98 height 18
select select
click at [186, 427] on select "None Default Primary Secondary" at bounding box center [235, 436] width 98 height 18
select select
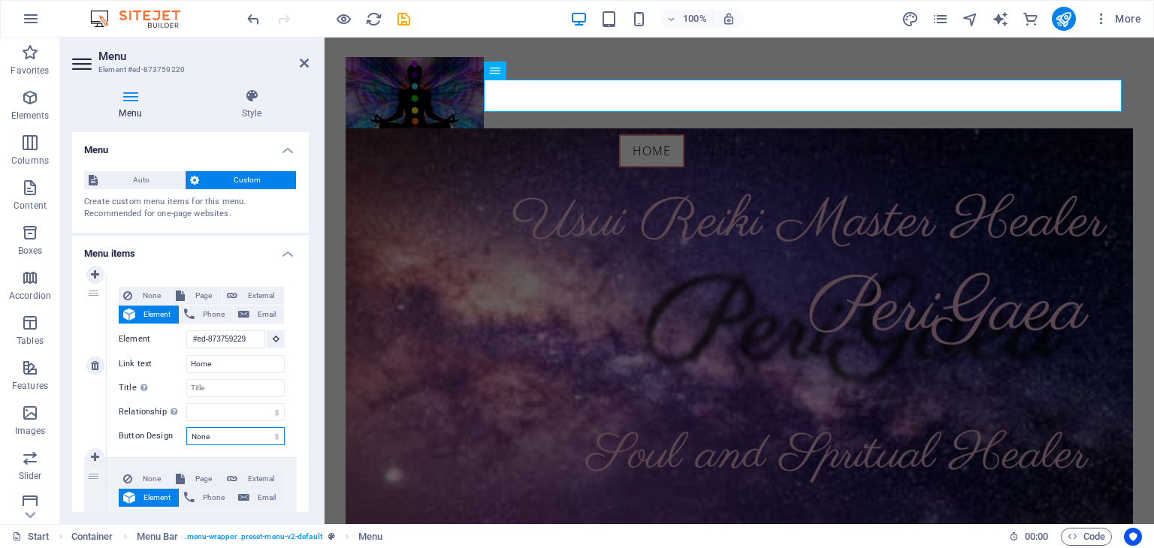
select select
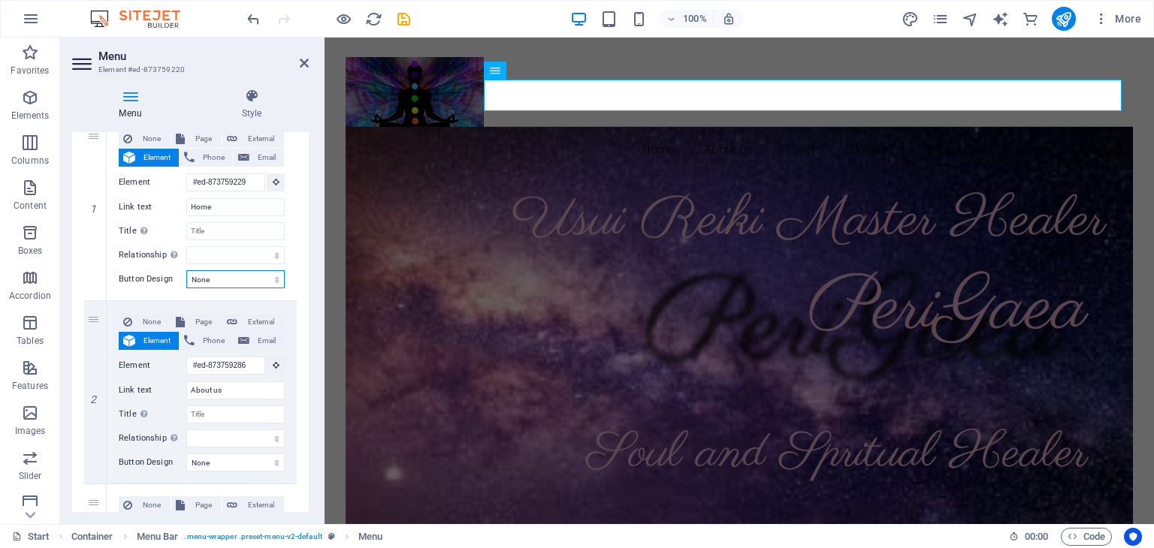
scroll to position [186, 0]
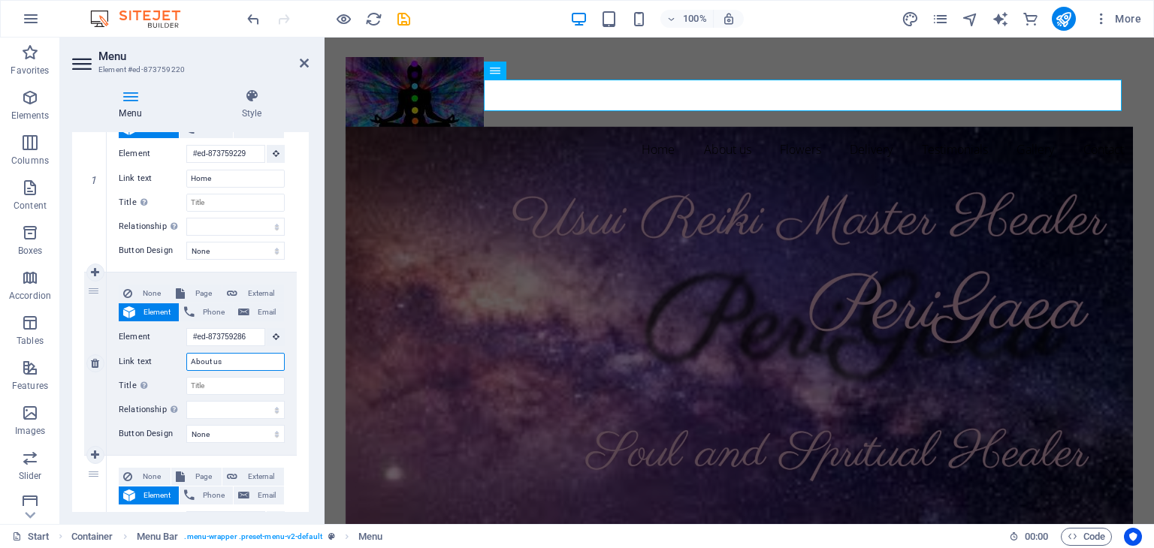
click at [244, 359] on input "About us" at bounding box center [235, 362] width 98 height 18
type input "About"
select select
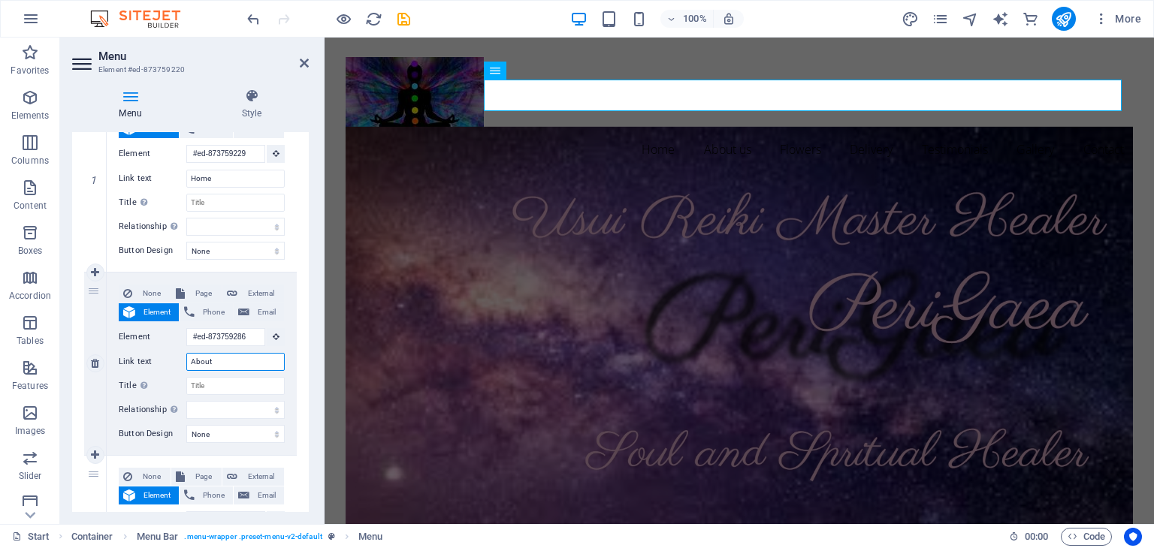
select select
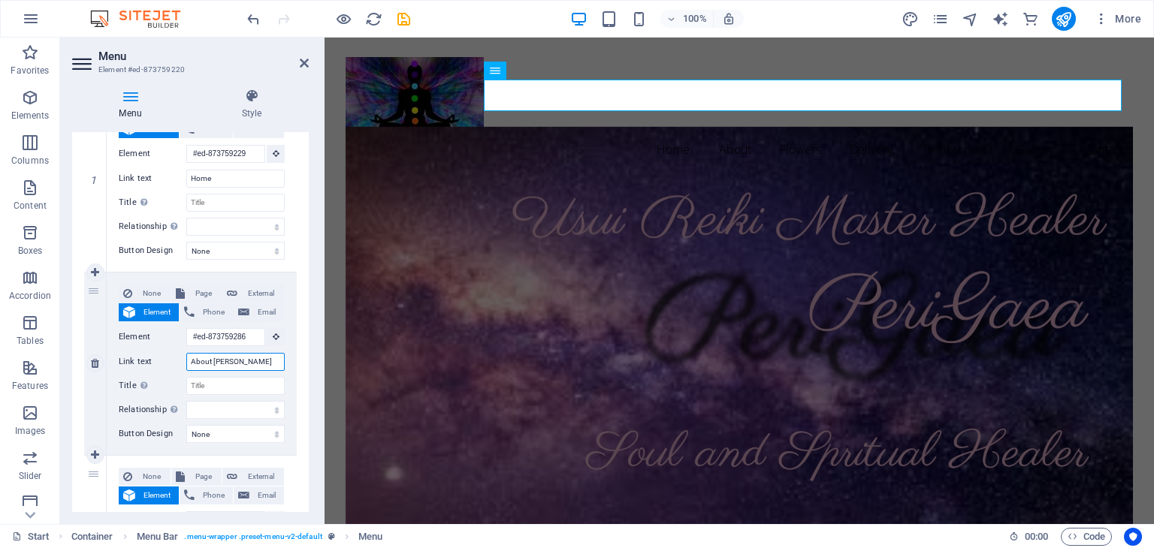
type input "About [PERSON_NAME]"
select select
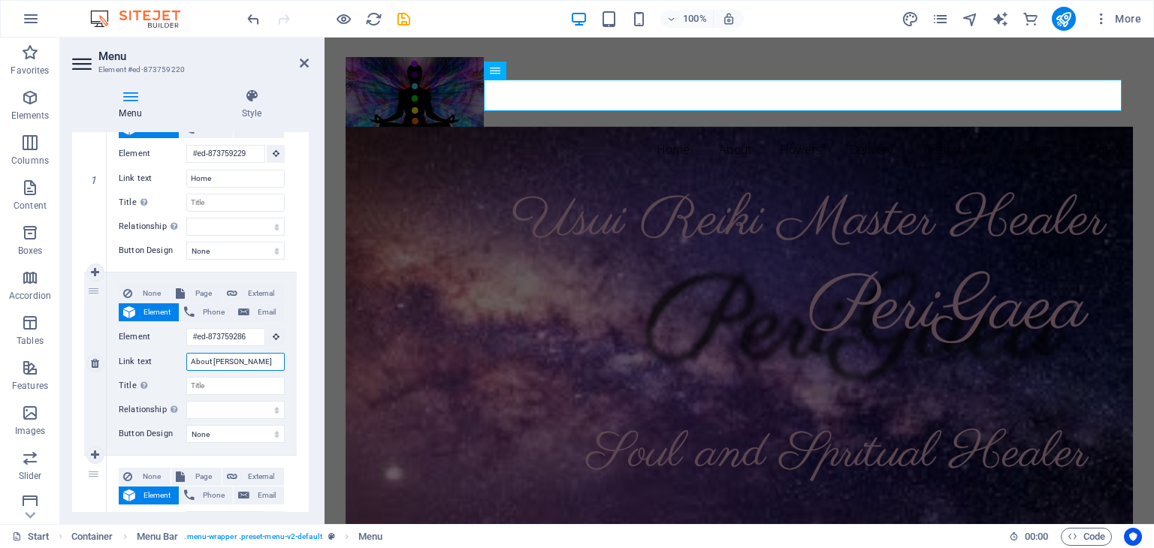
select select
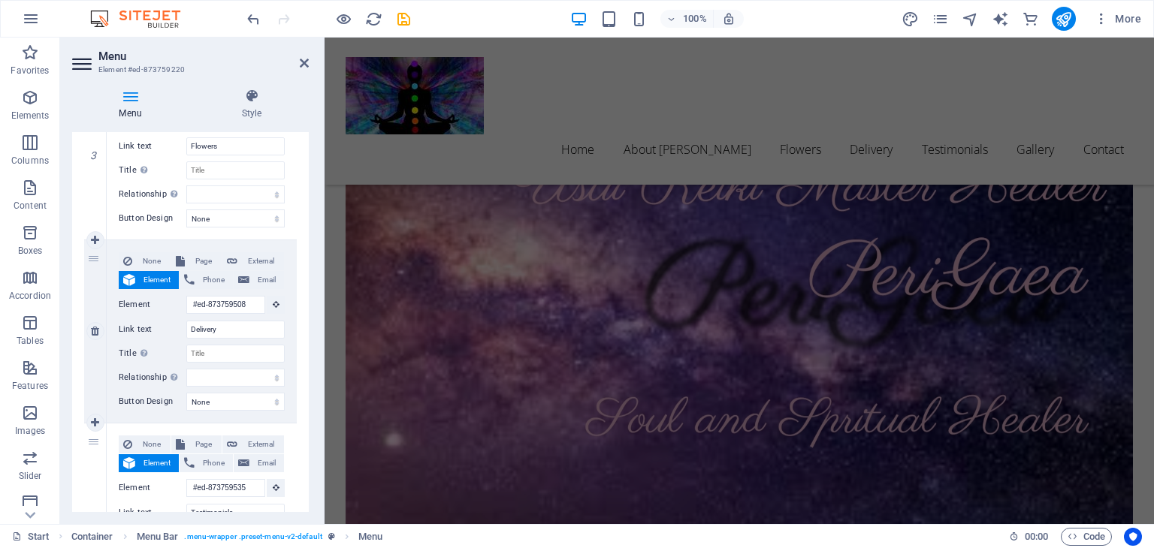
scroll to position [0, 0]
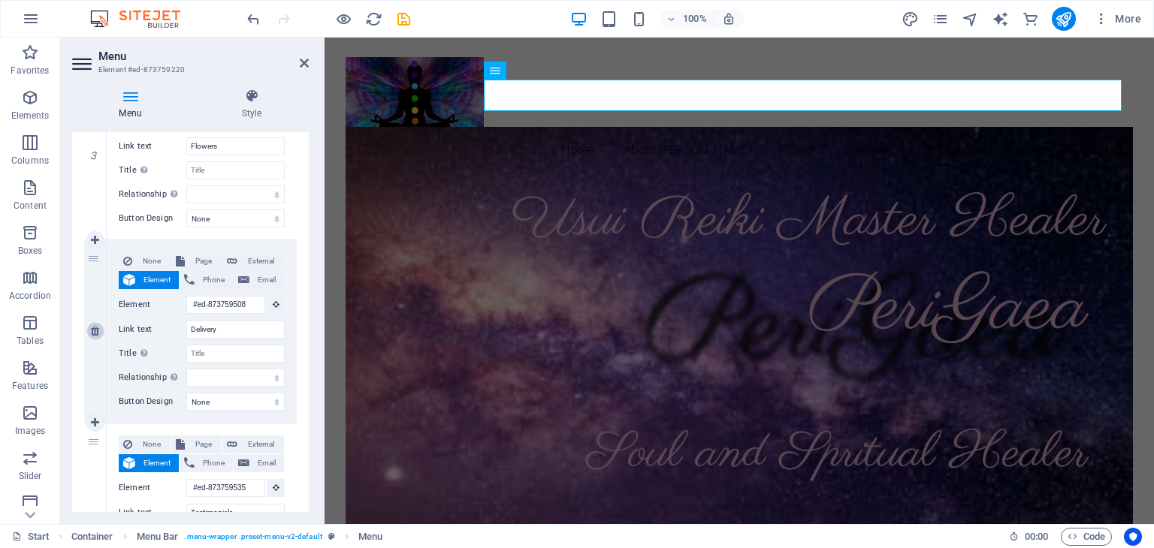
type input "About [PERSON_NAME]"
click at [91, 327] on icon at bounding box center [95, 331] width 8 height 11
select select
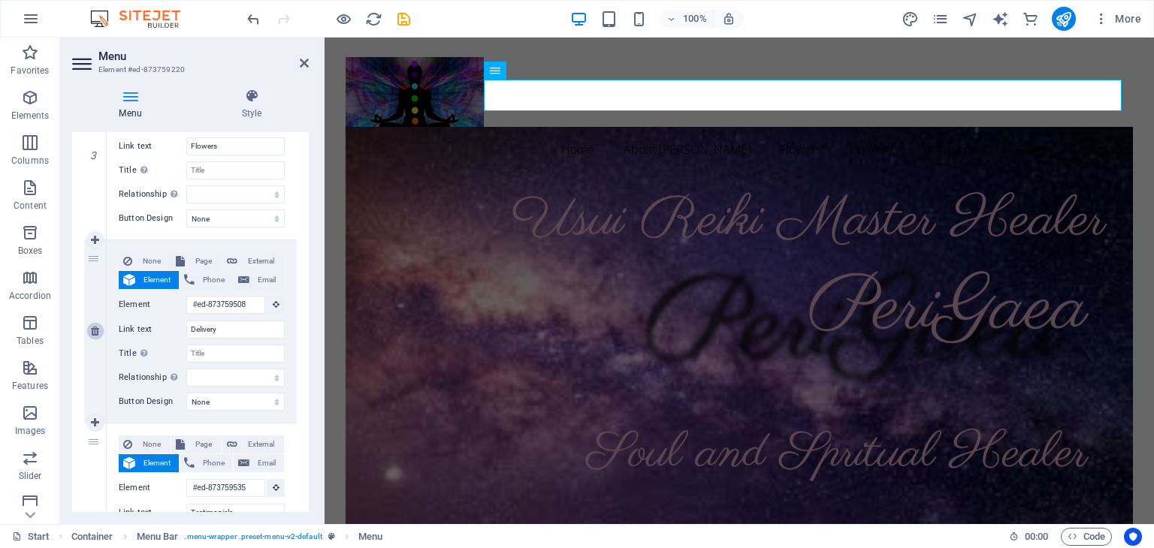
type input "#ed-873759535"
type input "Testimonials"
select select
type input "#ed-873759565"
type input "Gallery"
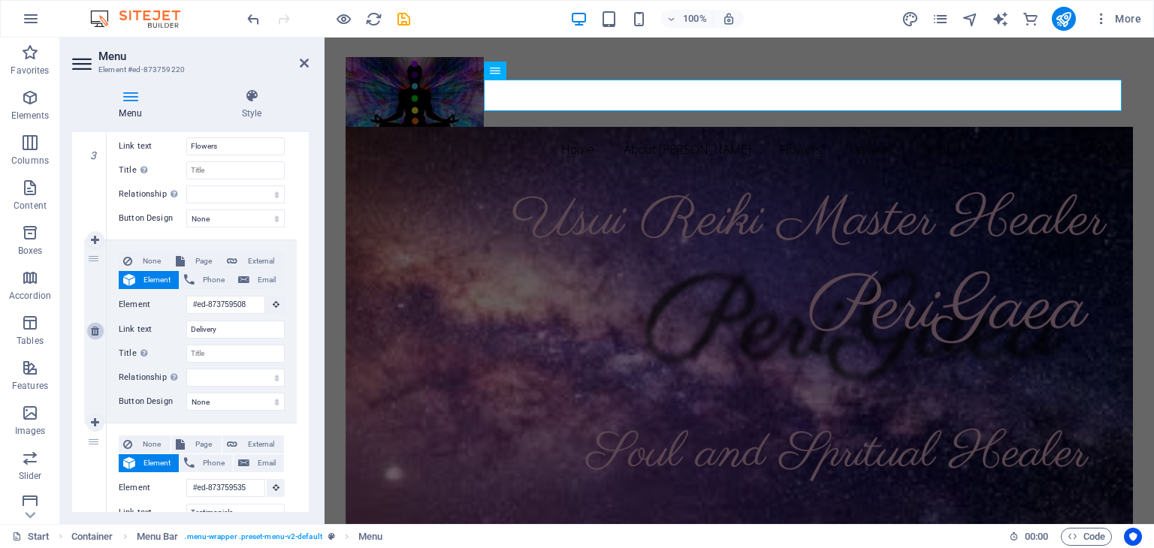
select select
type input "#ed-873759574"
type input "Contact"
select select
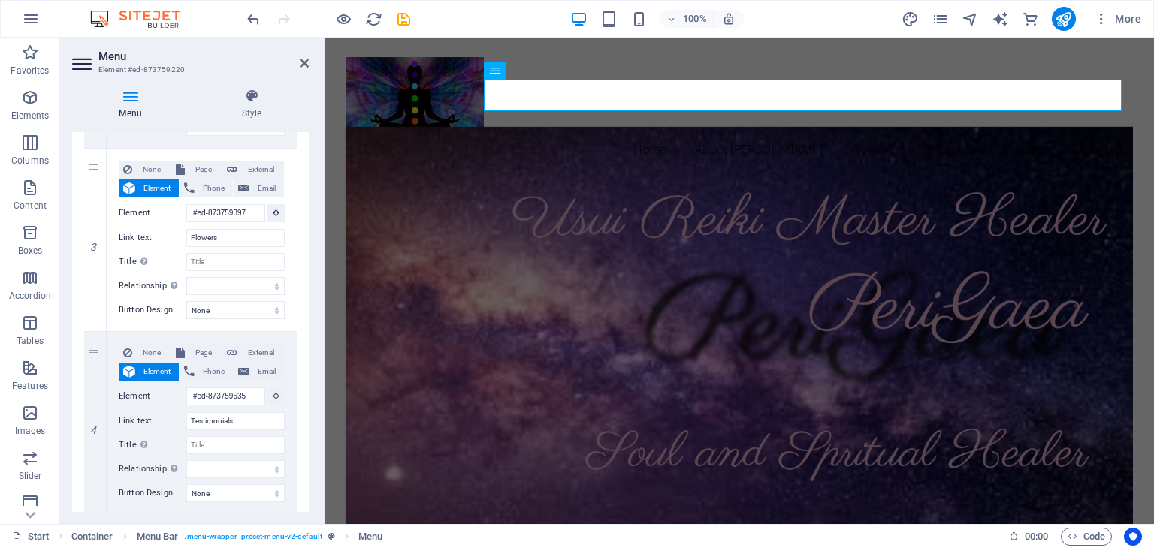
scroll to position [439, 0]
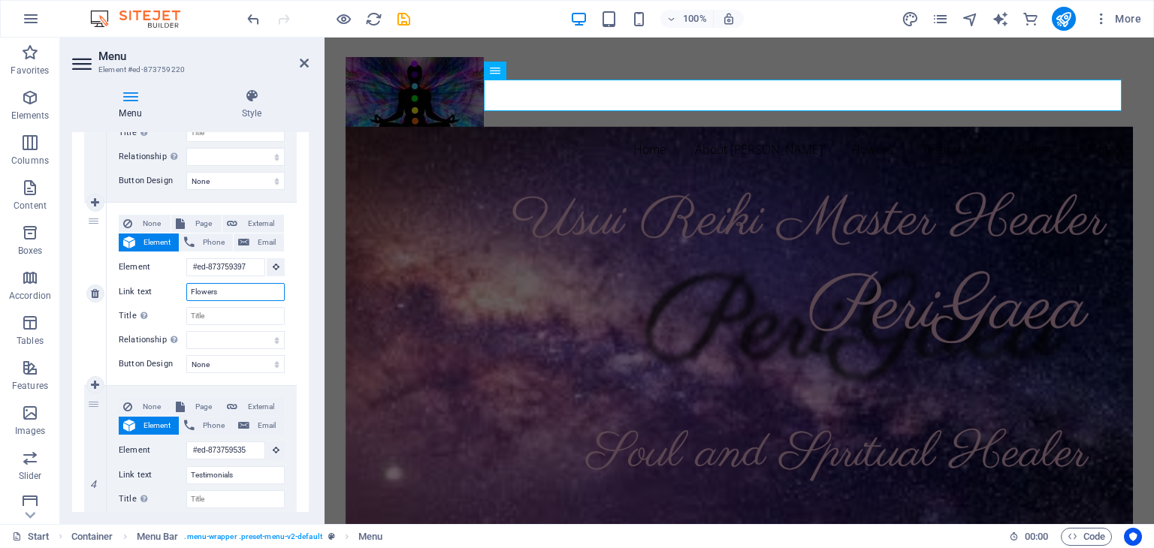
click at [261, 289] on input "Flowers" at bounding box center [235, 292] width 98 height 18
type input "S"
select select
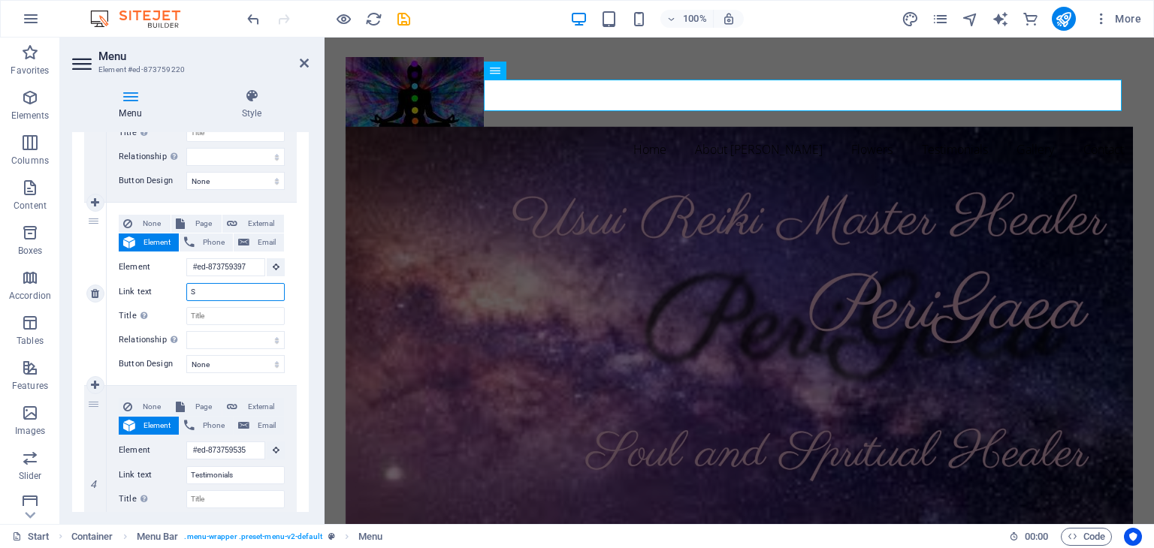
select select
type input "Ser"
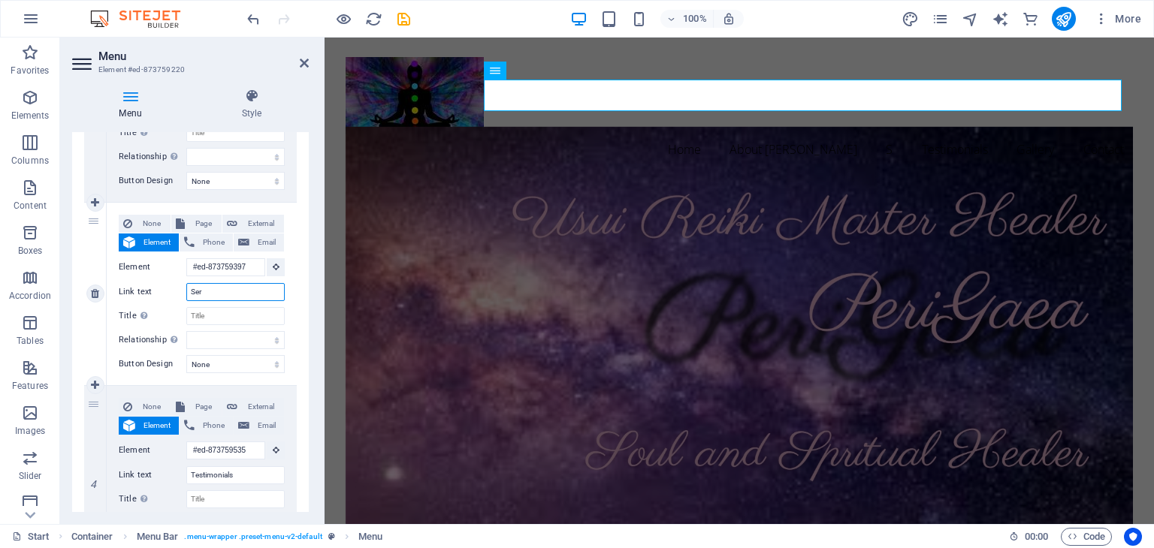
select select
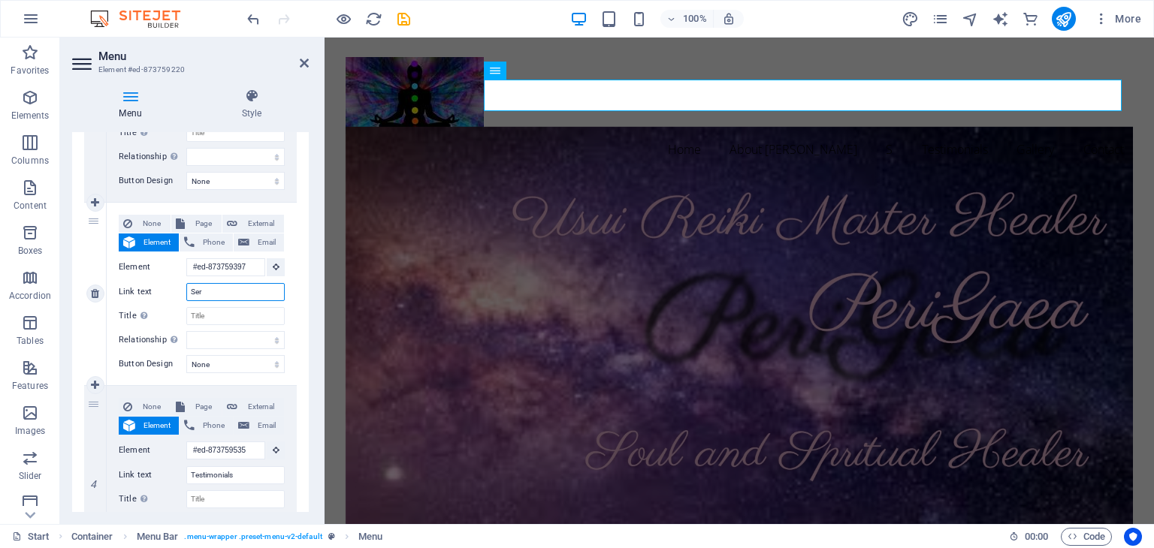
select select
type input "Services"
select select
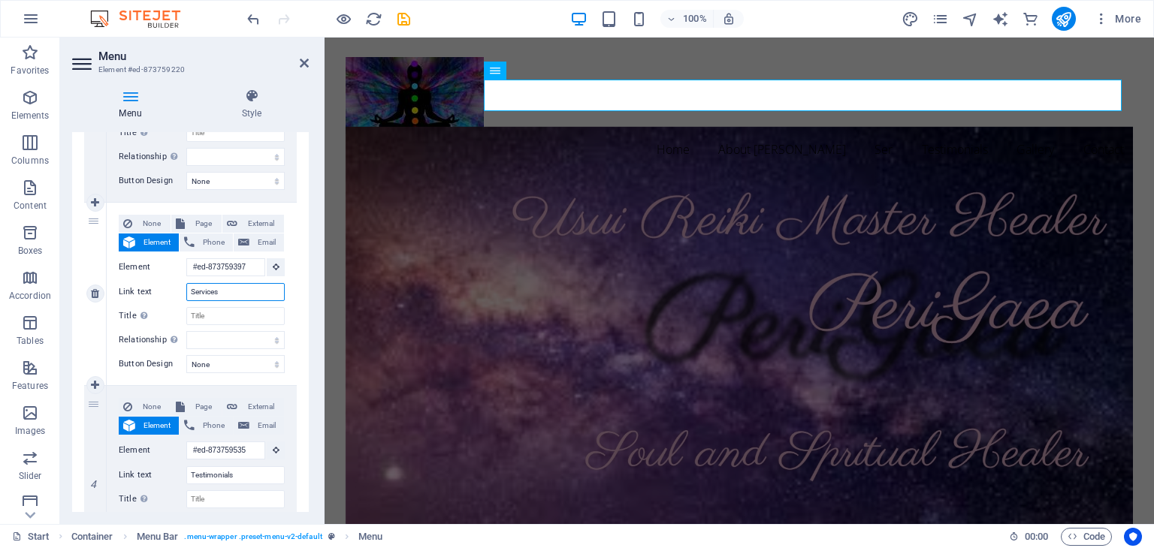
select select
type input "Services"
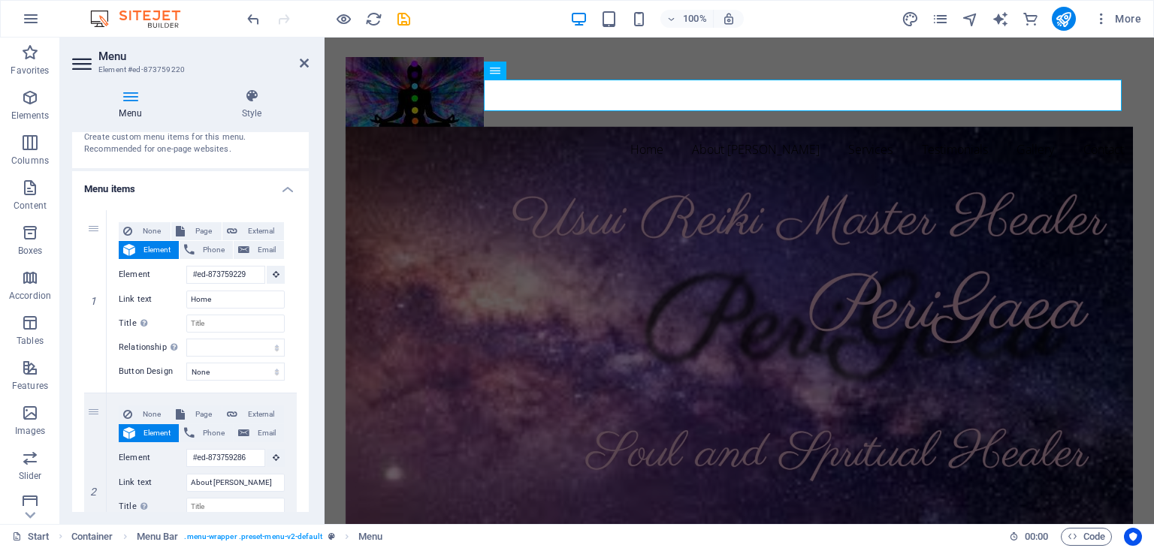
scroll to position [0, 0]
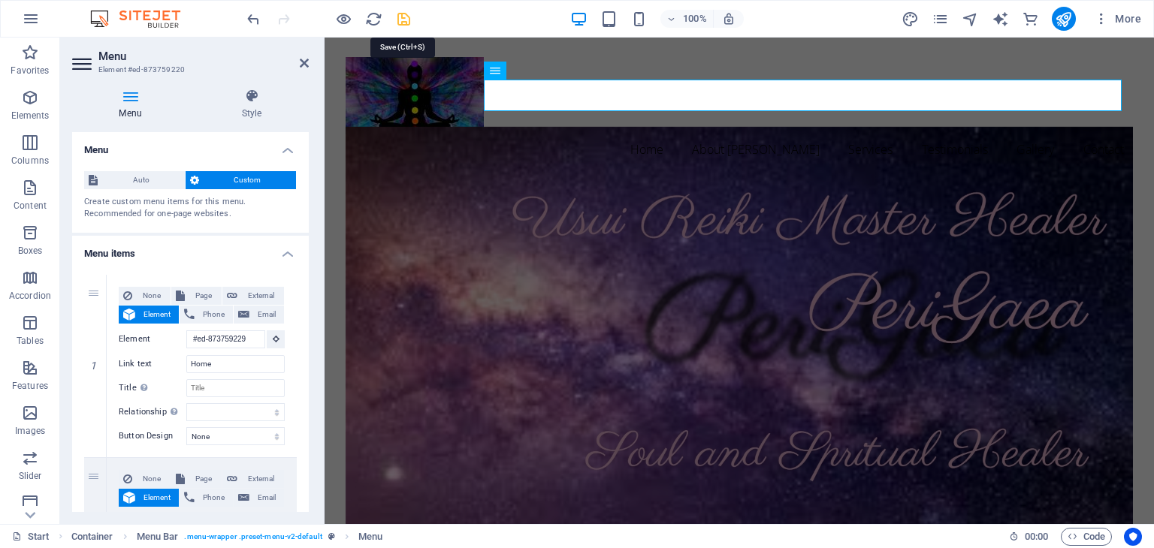
click at [402, 16] on icon "save" at bounding box center [403, 19] width 17 height 17
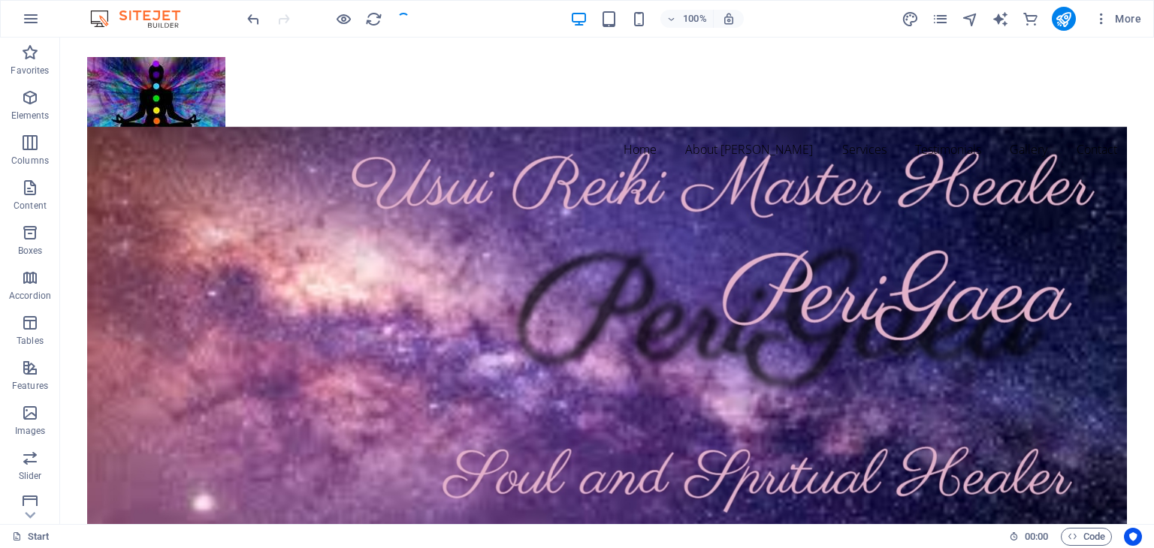
click at [402, 16] on div at bounding box center [328, 19] width 168 height 24
click at [922, 134] on nav "Home About [PERSON_NAME] Services Testimonials Gallery Contact" at bounding box center [606, 150] width 1039 height 32
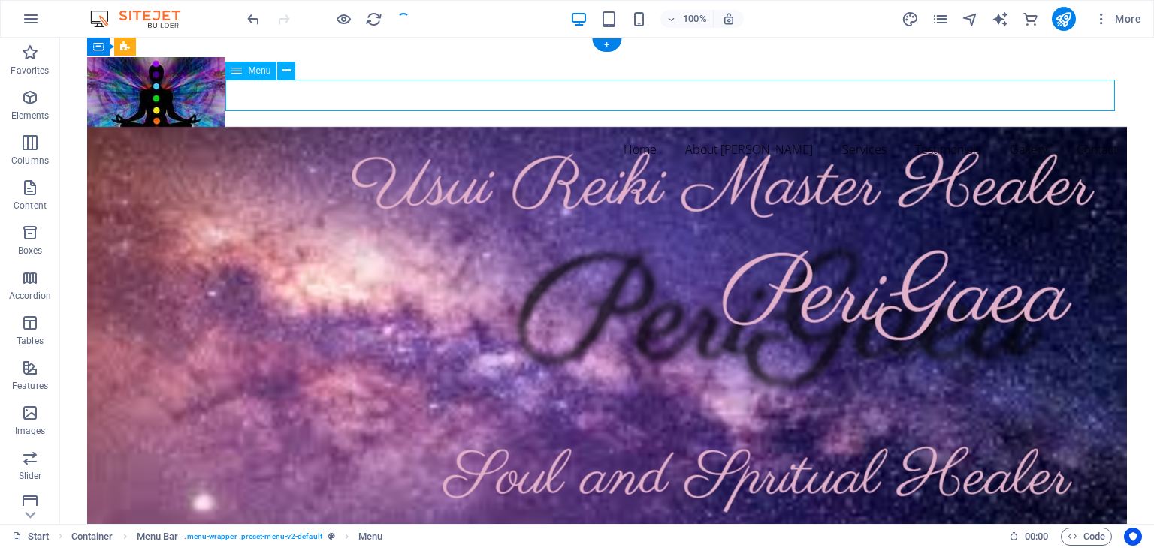
click at [922, 134] on nav "Home About [PERSON_NAME] Services Testimonials Gallery Contact" at bounding box center [606, 150] width 1039 height 32
click at [970, 15] on icon "navigator" at bounding box center [970, 19] width 17 height 17
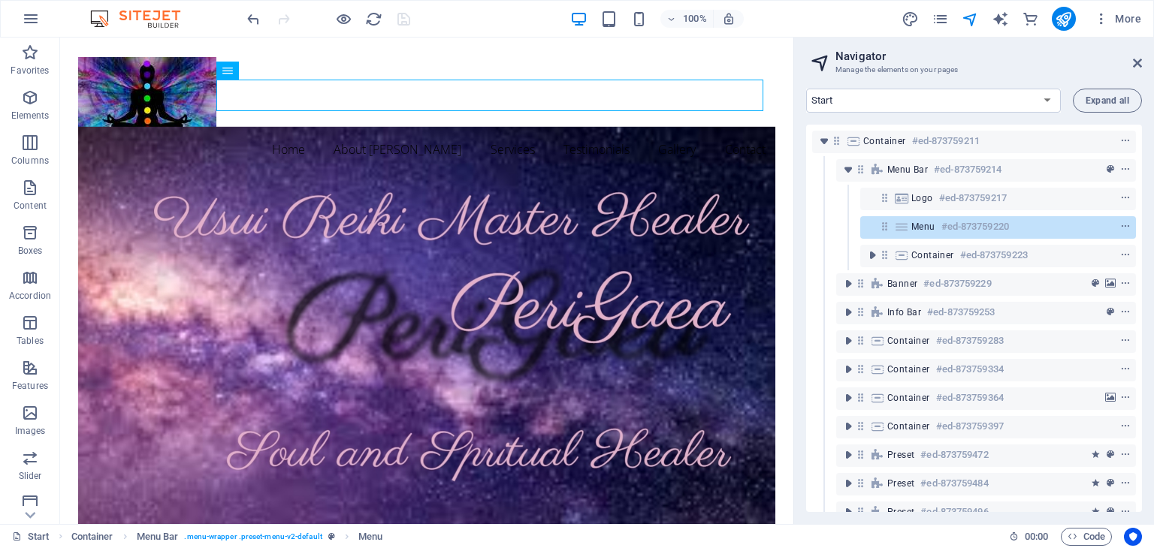
drag, startPoint x: 1137, startPoint y: 201, endPoint x: 1145, endPoint y: 251, distance: 50.3
click at [1145, 251] on div "Start Subpage Legal Notice Privacy Expand all Container #ed-873759211 Menu Bar …" at bounding box center [974, 301] width 360 height 448
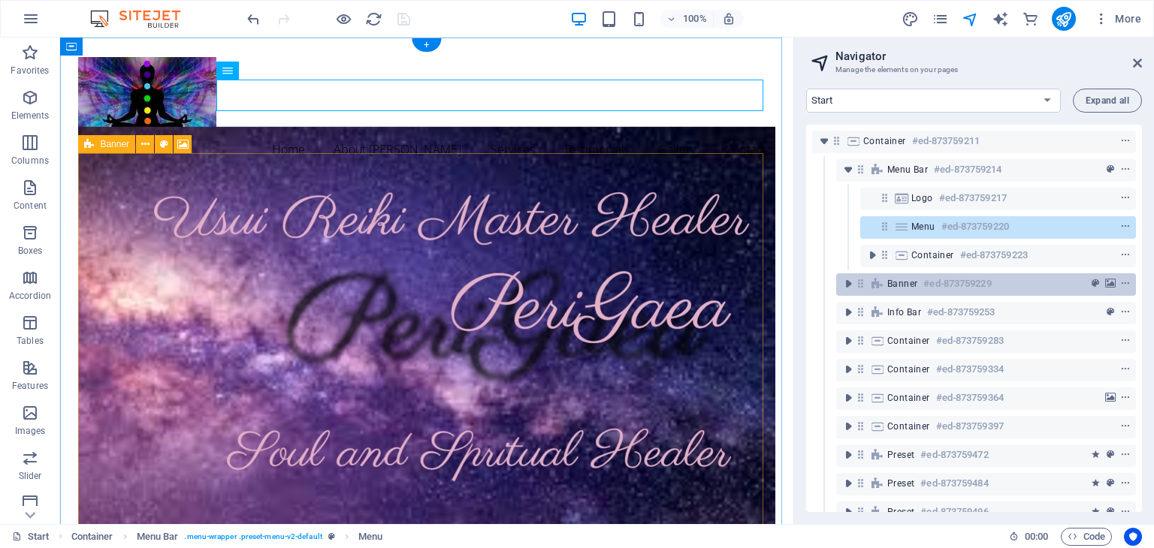
click at [946, 286] on h6 "#ed-873759229" at bounding box center [957, 284] width 68 height 18
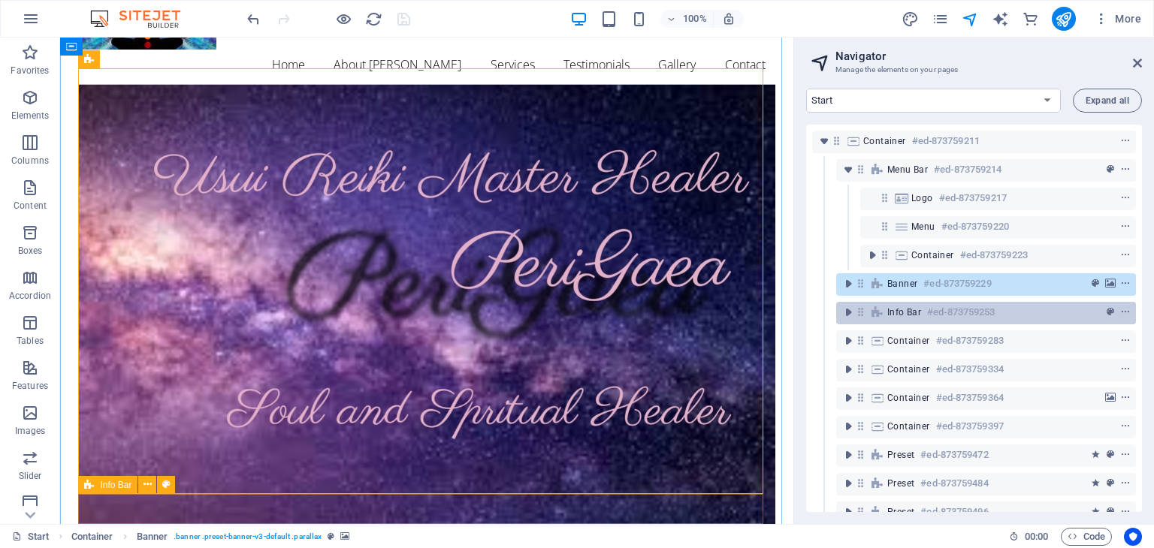
click at [941, 311] on h6 "#ed-873759253" at bounding box center [961, 312] width 68 height 18
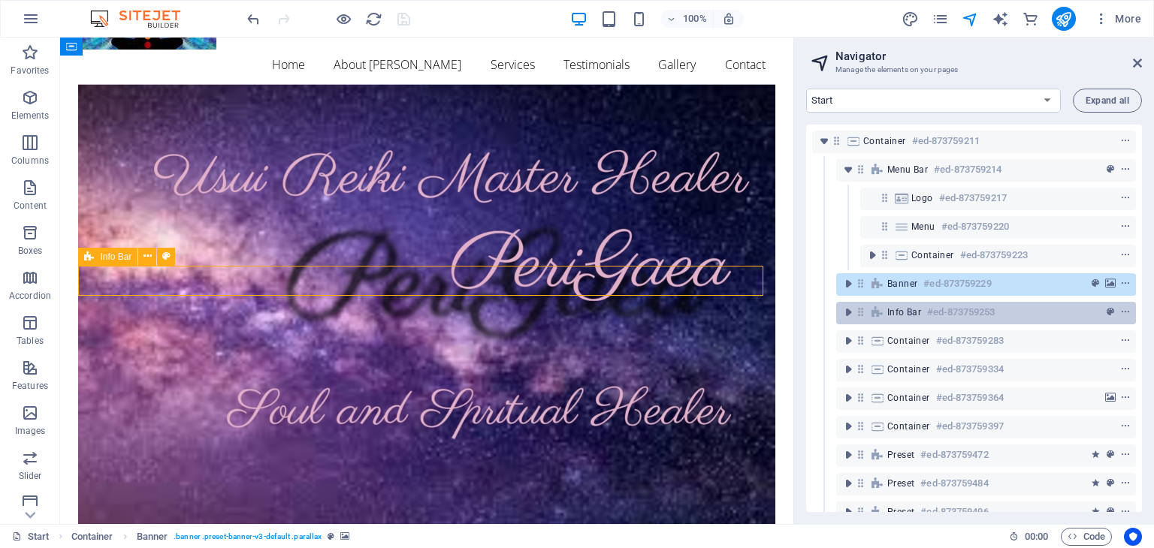
scroll to position [313, 0]
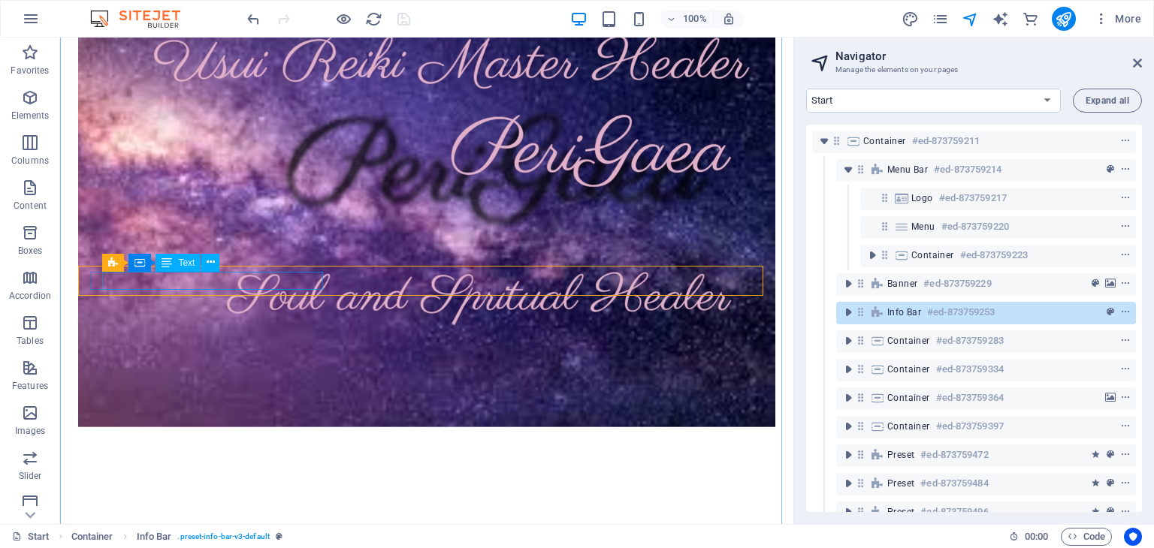
click at [288, 541] on div "[STREET_ADDRESS][PERSON_NAME]" at bounding box center [420, 550] width 660 height 18
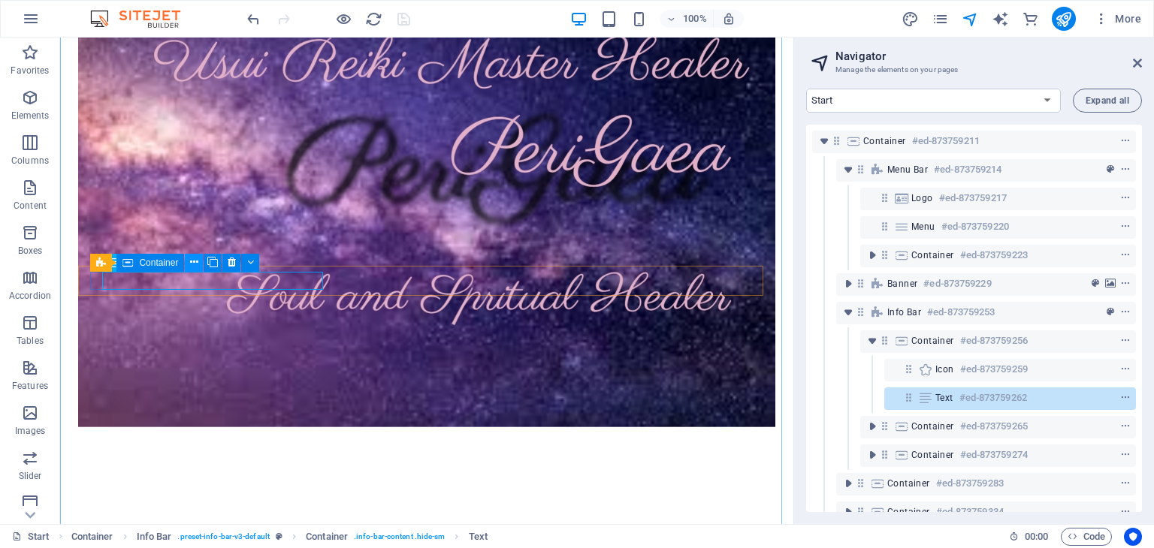
click at [190, 265] on icon at bounding box center [194, 263] width 8 height 16
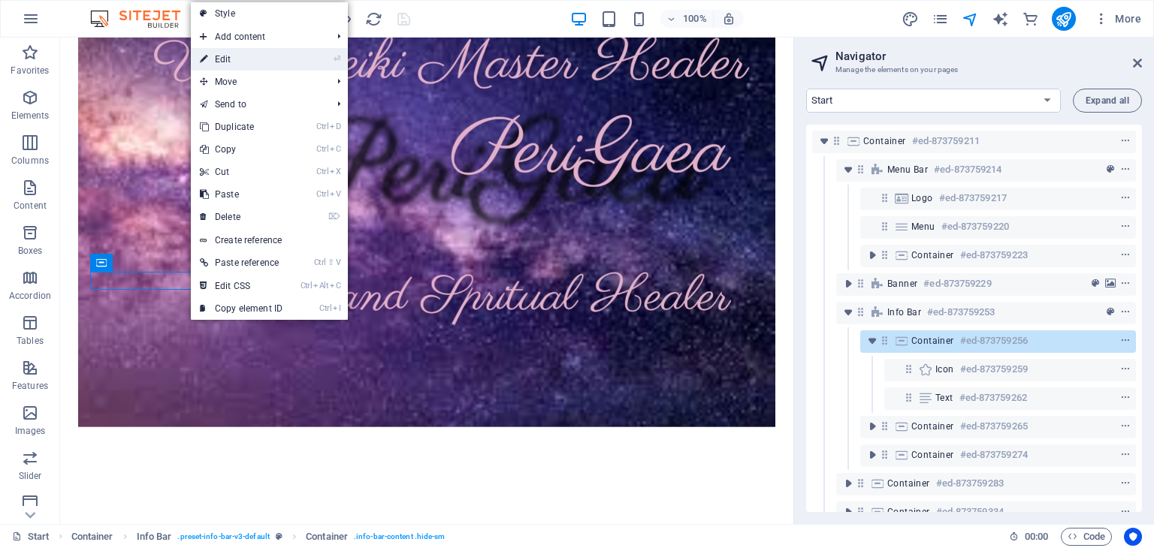
click at [232, 64] on link "⏎ Edit" at bounding box center [241, 59] width 101 height 23
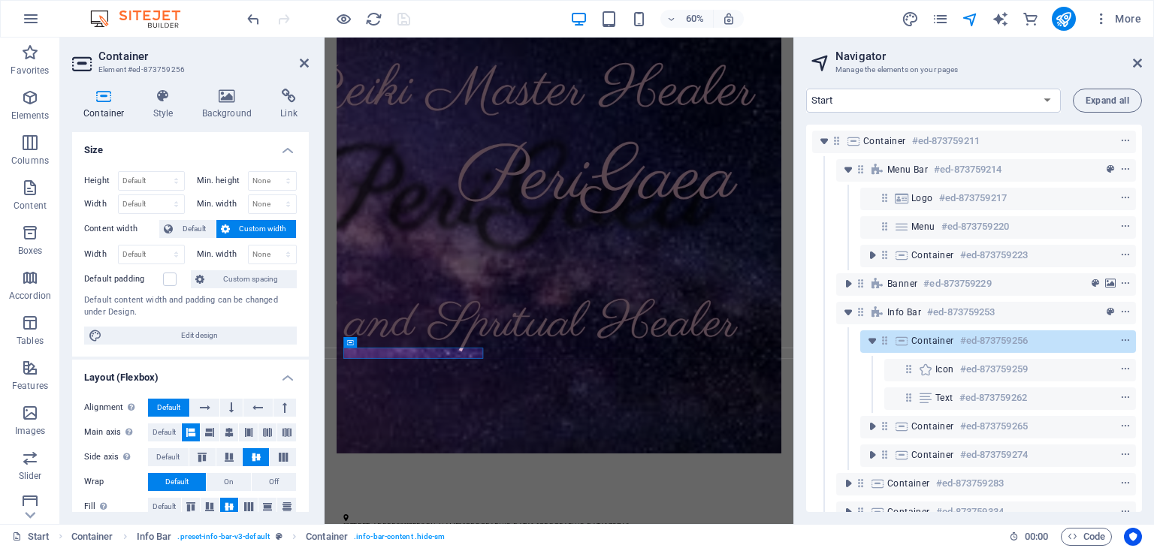
drag, startPoint x: 305, startPoint y: 171, endPoint x: 313, endPoint y: 242, distance: 71.8
click at [313, 242] on div "Container Style Background Link Size Height Default px rem % vh vw Min. height …" at bounding box center [190, 301] width 261 height 448
drag, startPoint x: 303, startPoint y: 367, endPoint x: 301, endPoint y: 401, distance: 34.6
click at [301, 401] on li "Layout (Flexbox) Alignment Determines the flex direction. Default Main axis Det…" at bounding box center [190, 444] width 237 height 169
drag, startPoint x: 305, startPoint y: 322, endPoint x: 305, endPoint y: 376, distance: 54.1
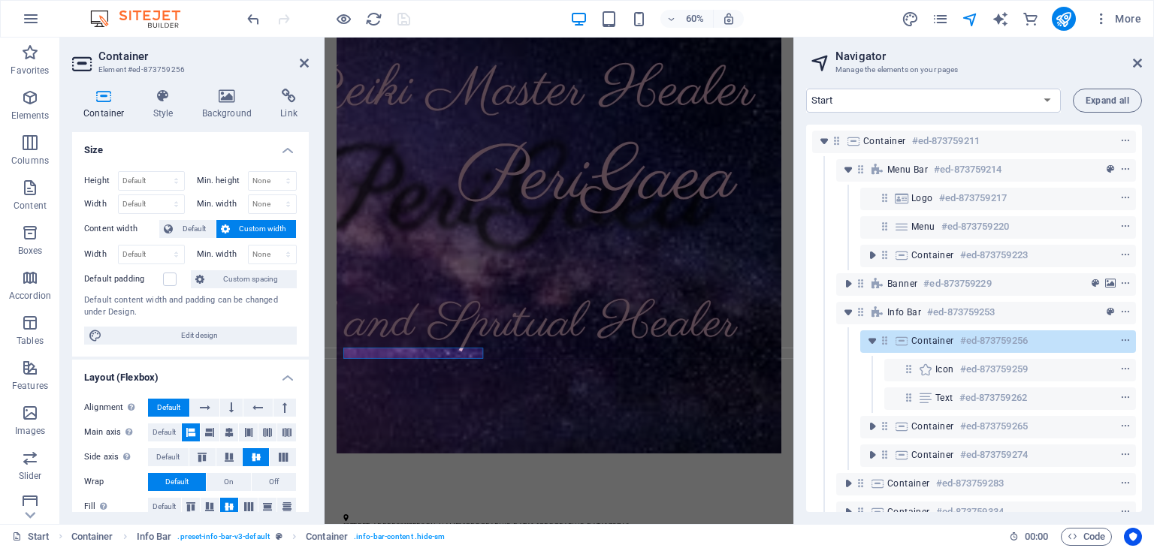
click at [305, 376] on ul "Size Height Default px rem % vh vw Min. height None px rem % vh vw Width Defaul…" at bounding box center [190, 436] width 237 height 608
click at [303, 376] on h4 "Layout (Flexbox)" at bounding box center [190, 373] width 237 height 27
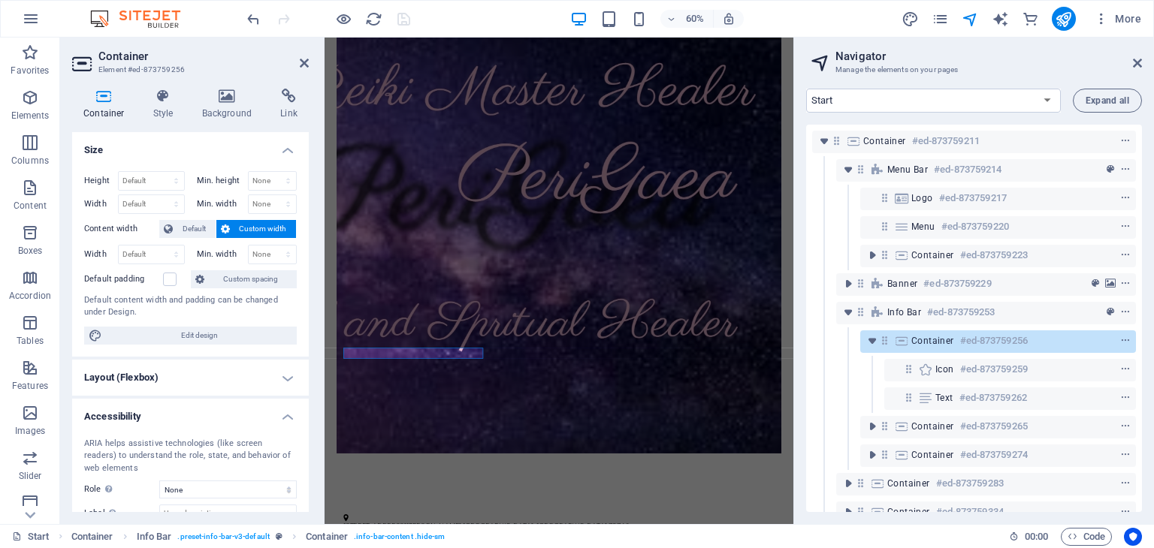
click at [303, 376] on h4 "Layout (Flexbox)" at bounding box center [190, 378] width 237 height 36
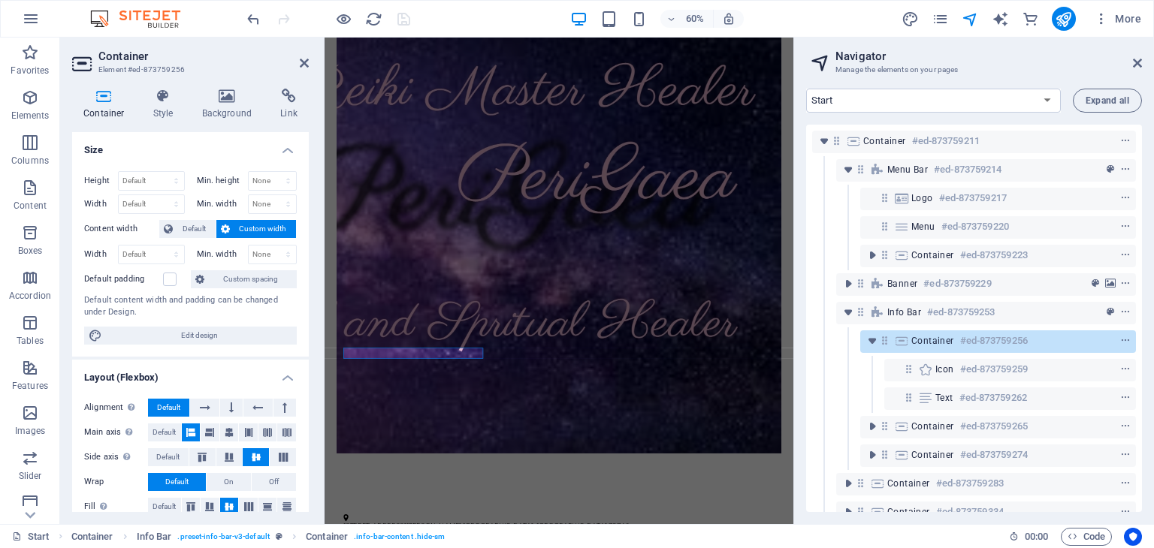
click at [303, 376] on h4 "Layout (Flexbox)" at bounding box center [190, 373] width 237 height 27
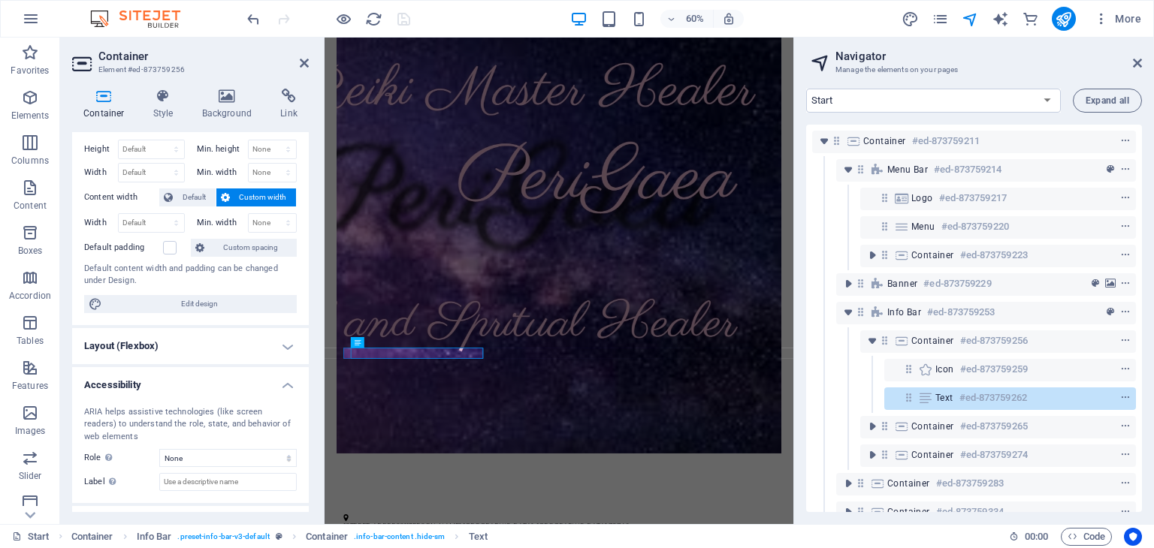
scroll to position [0, 0]
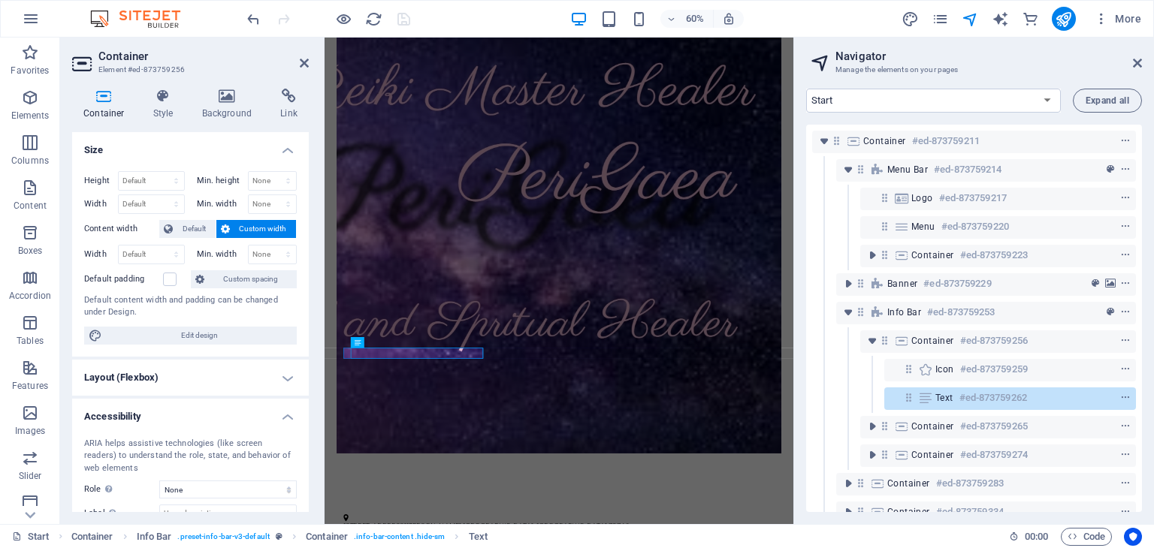
drag, startPoint x: 306, startPoint y: 418, endPoint x: 17, endPoint y: 593, distance: 338.4
click at [110, 110] on h4 "Container" at bounding box center [107, 105] width 70 height 32
click at [397, 346] on div "Text" at bounding box center [395, 342] width 27 height 11
click at [397, 343] on span "Text" at bounding box center [401, 342] width 10 height 5
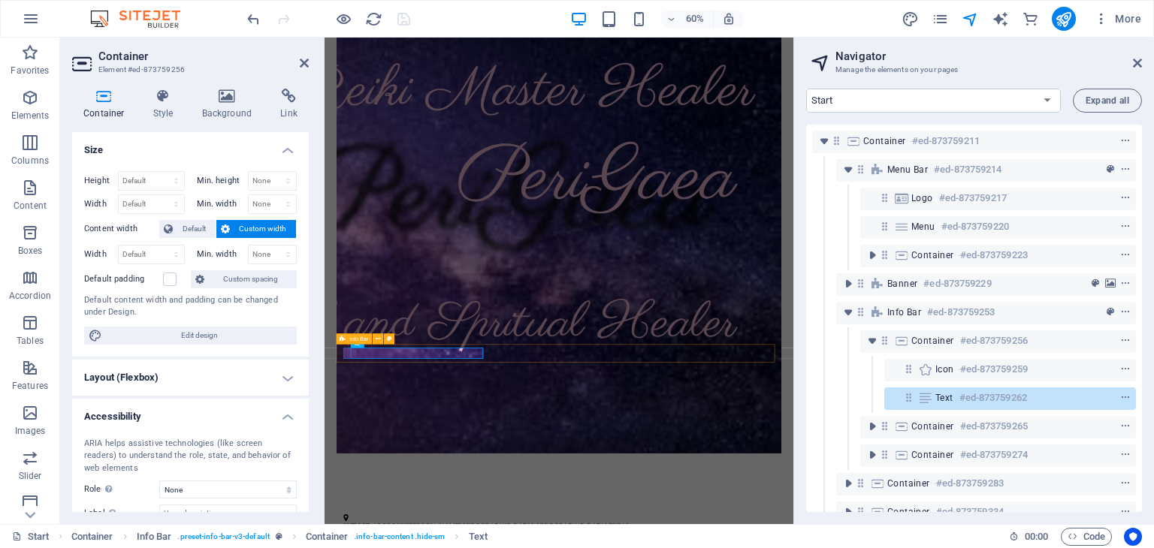
click at [192, 379] on h4 "Layout (Flexbox)" at bounding box center [190, 378] width 237 height 36
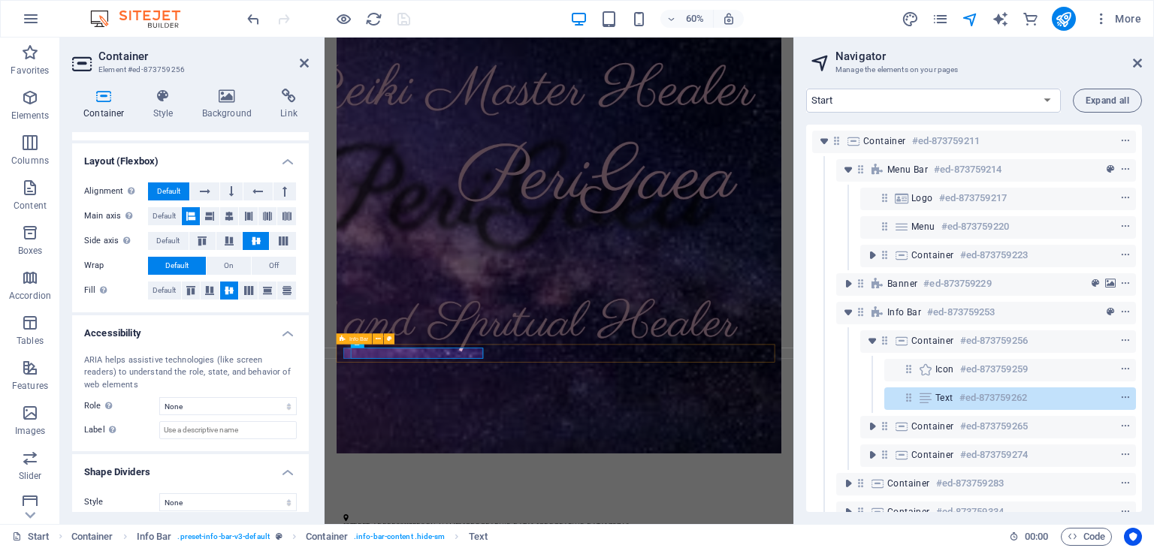
scroll to position [226, 0]
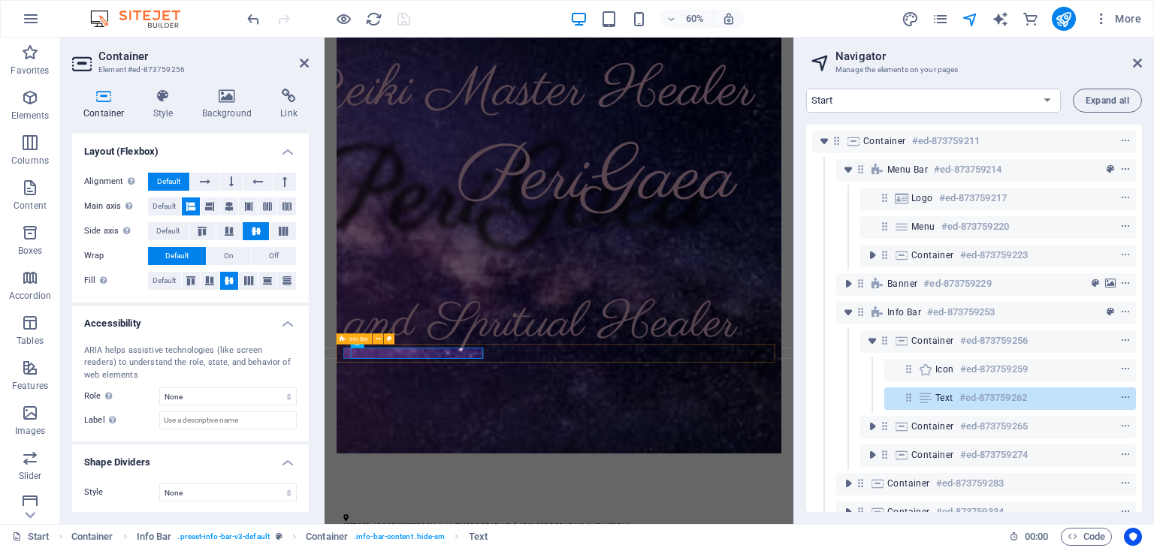
drag, startPoint x: 304, startPoint y: 361, endPoint x: 303, endPoint y: 423, distance: 62.4
click at [303, 423] on div "ARIA helps assistive technologies (like screen readers) to understand the role,…" at bounding box center [190, 388] width 237 height 110
drag, startPoint x: 630, startPoint y: 442, endPoint x: 353, endPoint y: 431, distance: 276.7
click at [279, 122] on div "Container Style Background Link Size Height Default px rem % vh vw Min. height …" at bounding box center [190, 301] width 237 height 424
click at [300, 86] on div "Container Style Background Link Size Height Default px rem % vh vw Min. height …" at bounding box center [190, 301] width 261 height 448
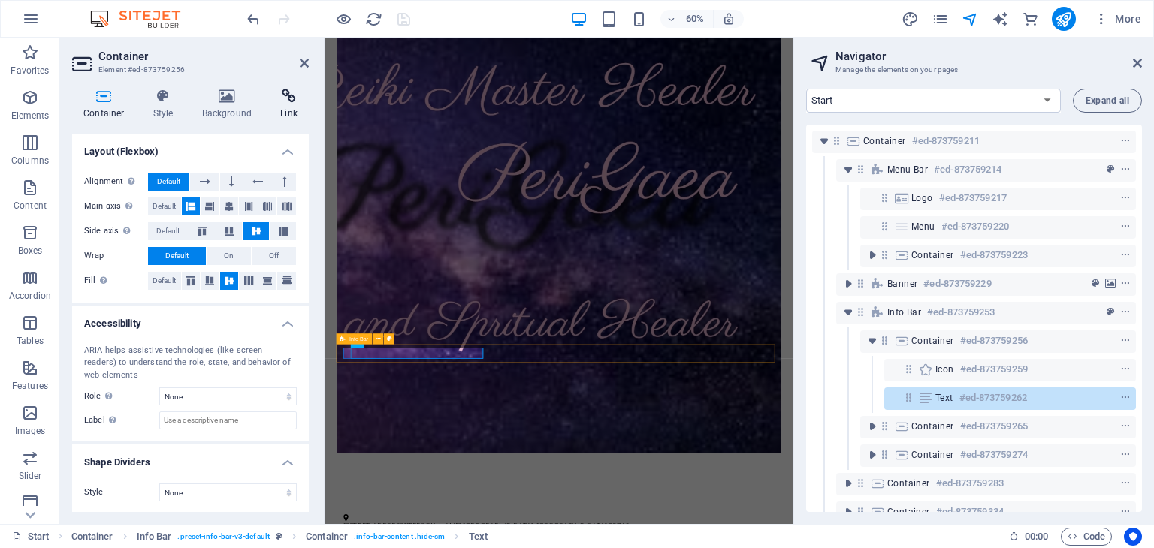
click at [297, 97] on icon at bounding box center [289, 96] width 40 height 15
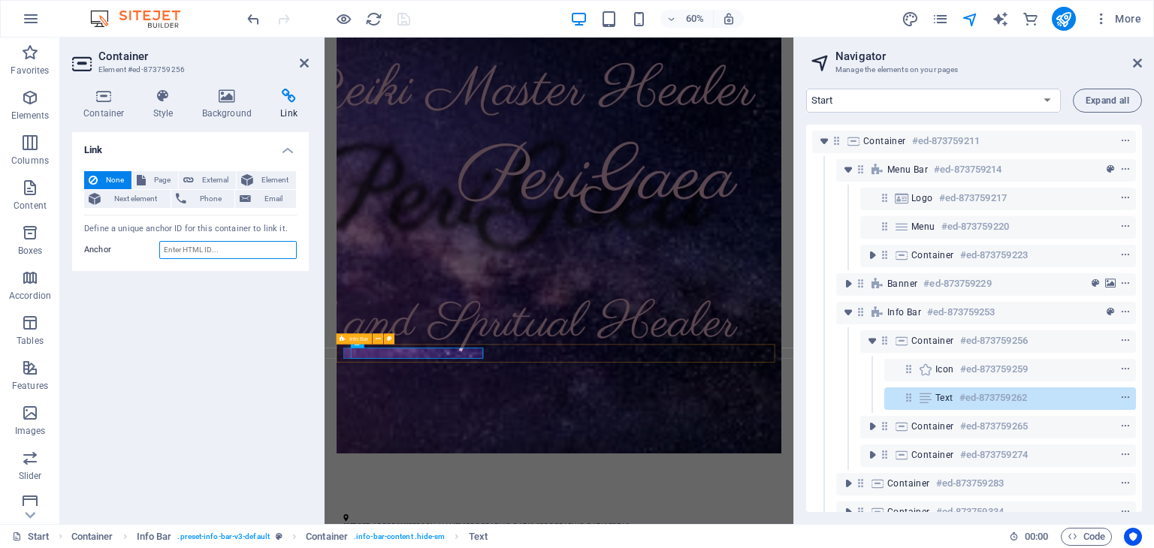
click at [219, 253] on input "Anchor" at bounding box center [227, 250] width 137 height 18
paste input "[URL][DOMAIN_NAME]"
type input "[URL][DOMAIN_NAME]"
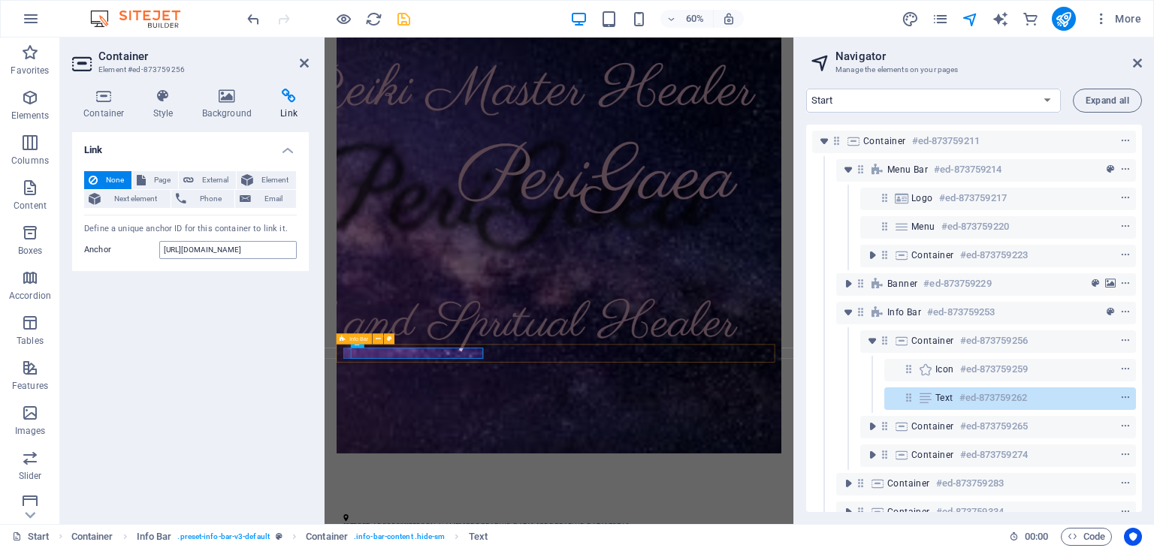
scroll to position [0, 0]
click at [168, 307] on div "Link None Page External Element Next element Phone Email Page Start Subpage Leg…" at bounding box center [190, 322] width 237 height 380
click at [352, 340] on span "Info Bar" at bounding box center [358, 339] width 19 height 5
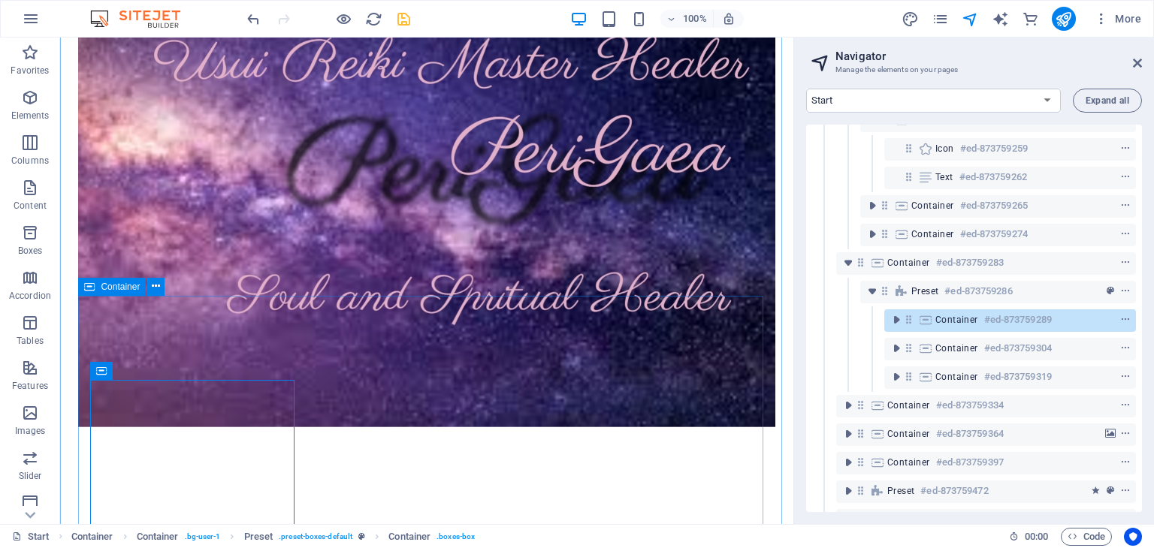
scroll to position [228, 0]
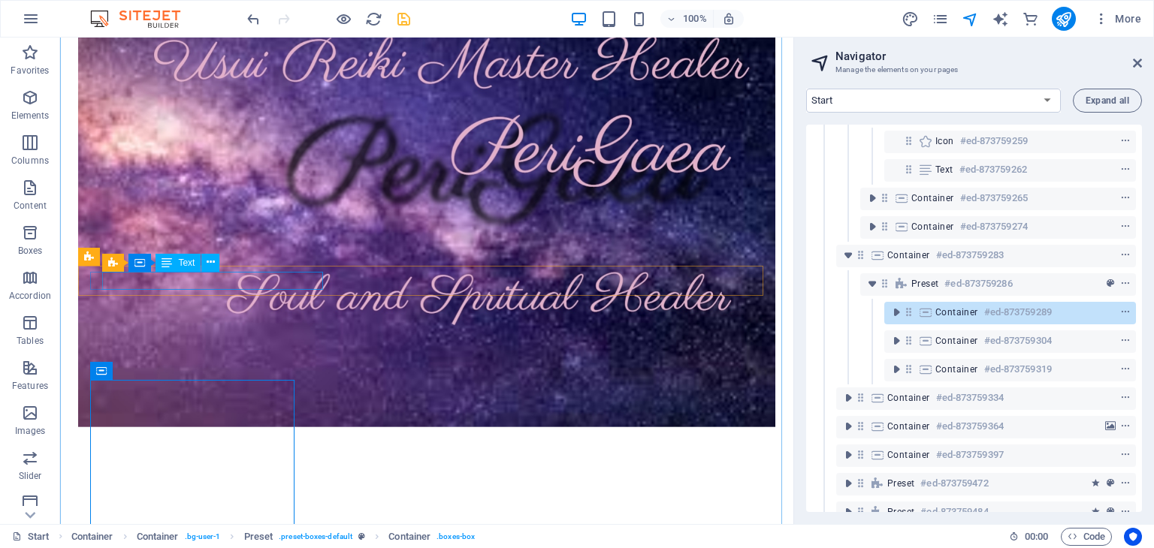
click at [122, 541] on div "[STREET_ADDRESS][PERSON_NAME]" at bounding box center [420, 550] width 660 height 18
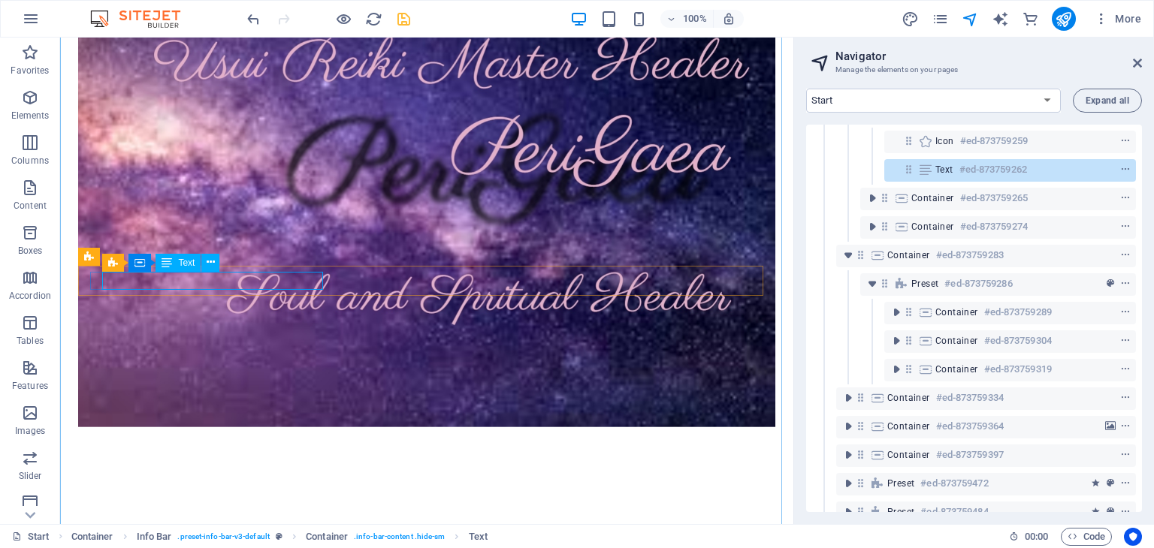
click at [175, 261] on div "Text" at bounding box center [178, 263] width 45 height 18
click at [215, 265] on button at bounding box center [210, 263] width 18 height 18
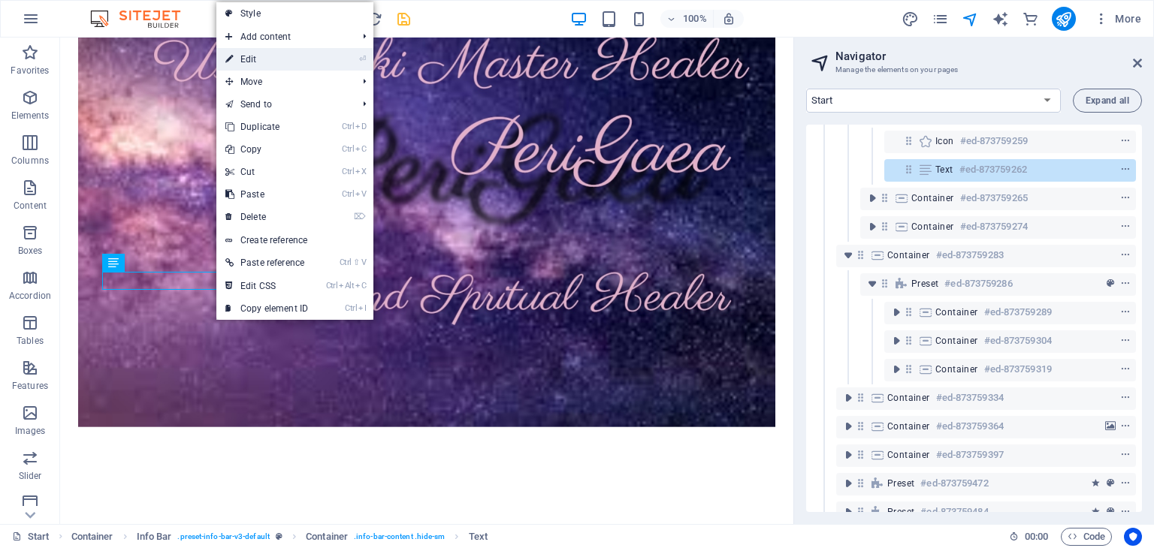
click at [266, 50] on link "⏎ Edit" at bounding box center [266, 59] width 101 height 23
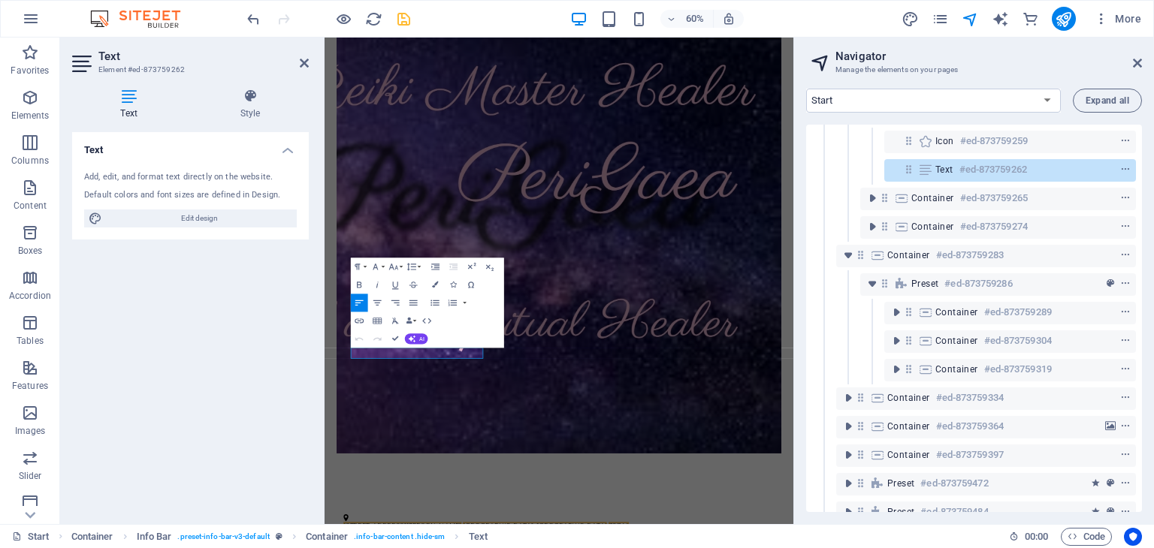
click at [126, 103] on icon at bounding box center [128, 96] width 113 height 15
click at [147, 220] on span "Edit design" at bounding box center [200, 219] width 186 height 18
select select "px"
select select "300"
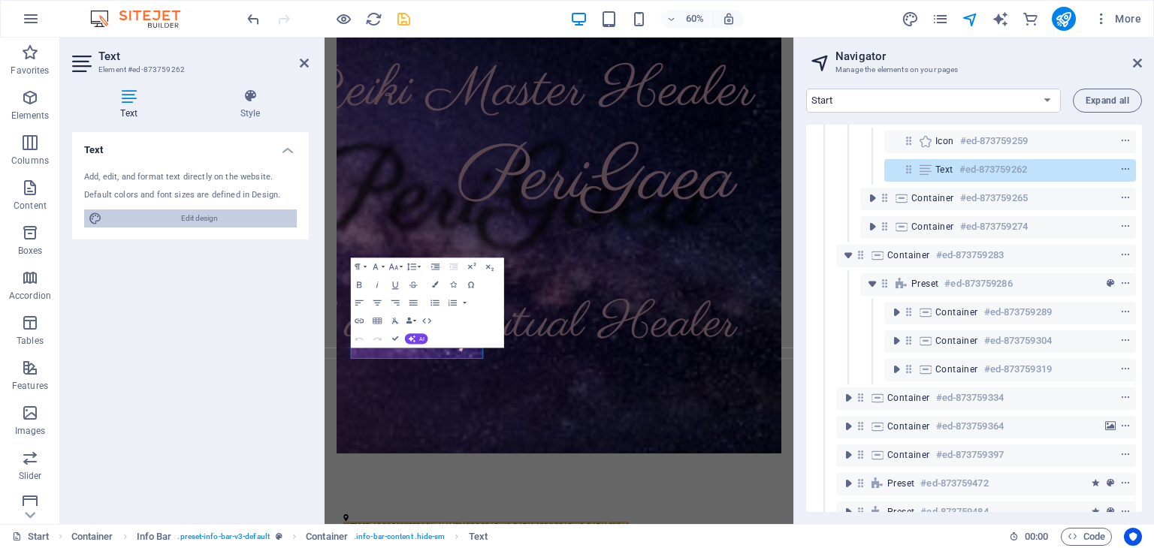
select select "px"
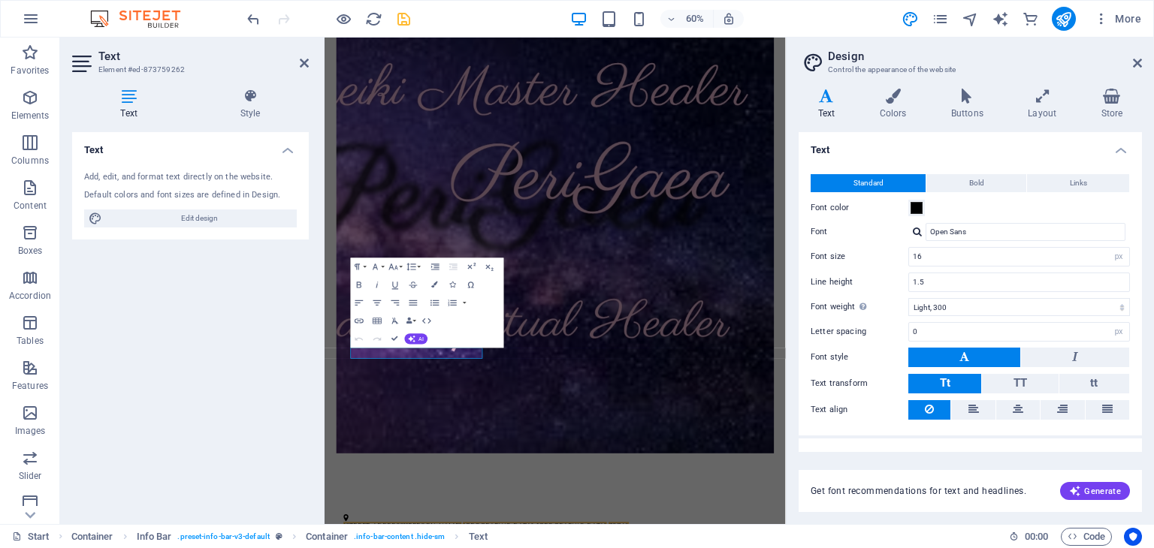
drag, startPoint x: 1141, startPoint y: 158, endPoint x: 1144, endPoint y: 223, distance: 65.4
click at [1144, 223] on div "Variants Text Colors Buttons Layout Store Text Standard Bold Links Font color F…" at bounding box center [970, 301] width 367 height 448
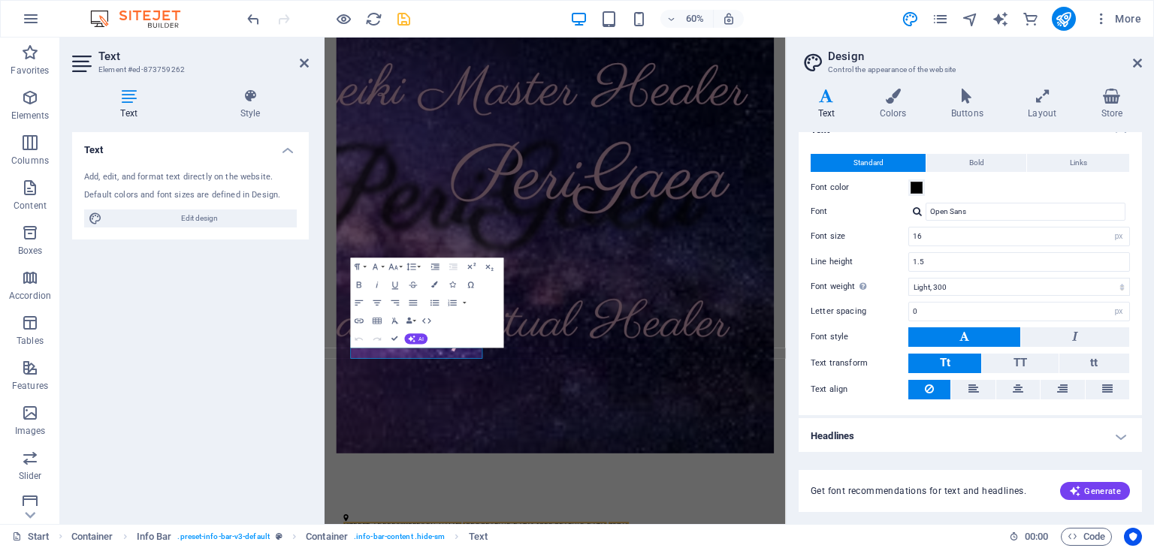
click at [1118, 432] on h4 "Headlines" at bounding box center [970, 436] width 343 height 36
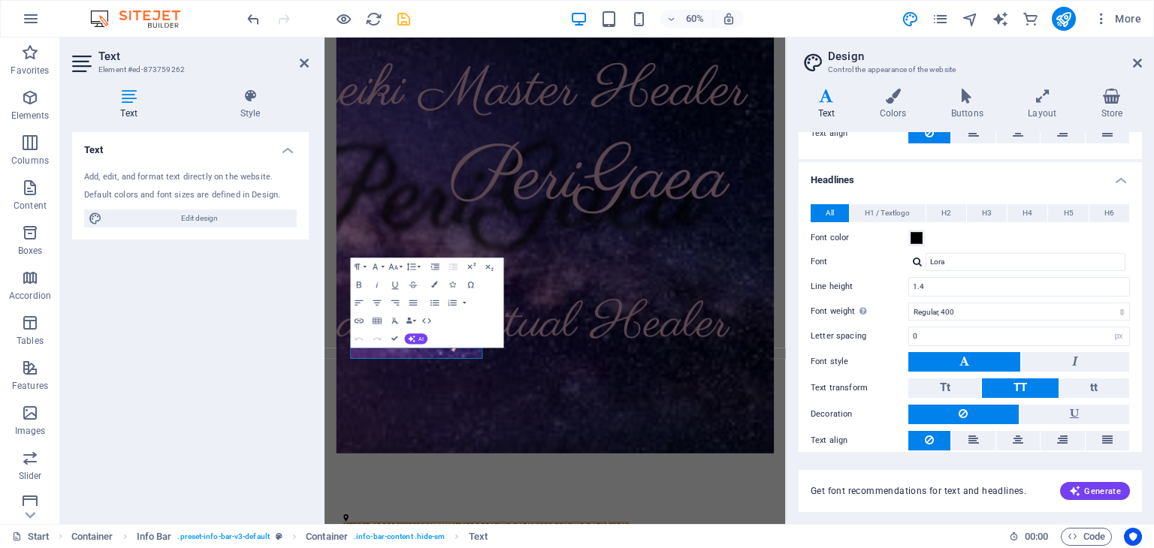
scroll to position [312, 0]
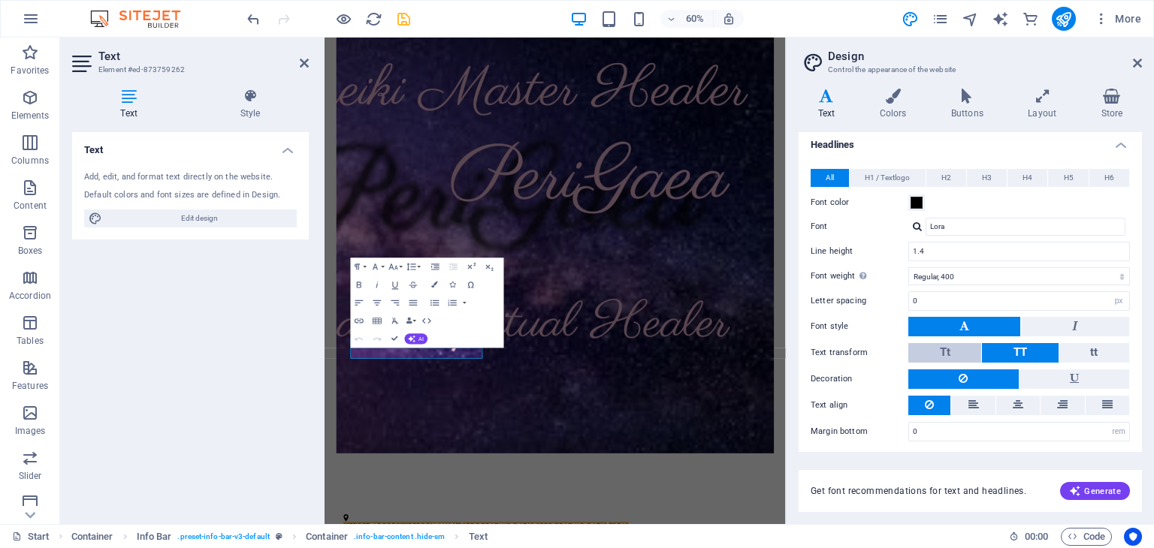
click at [931, 346] on button "Tt" at bounding box center [944, 353] width 73 height 20
click at [816, 104] on h4 "Text" at bounding box center [830, 105] width 62 height 32
click at [1142, 58] on aside "Design Control the appearance of the website Variants Text Colors Buttons Layou…" at bounding box center [970, 281] width 368 height 487
click at [1134, 62] on icon at bounding box center [1137, 63] width 9 height 12
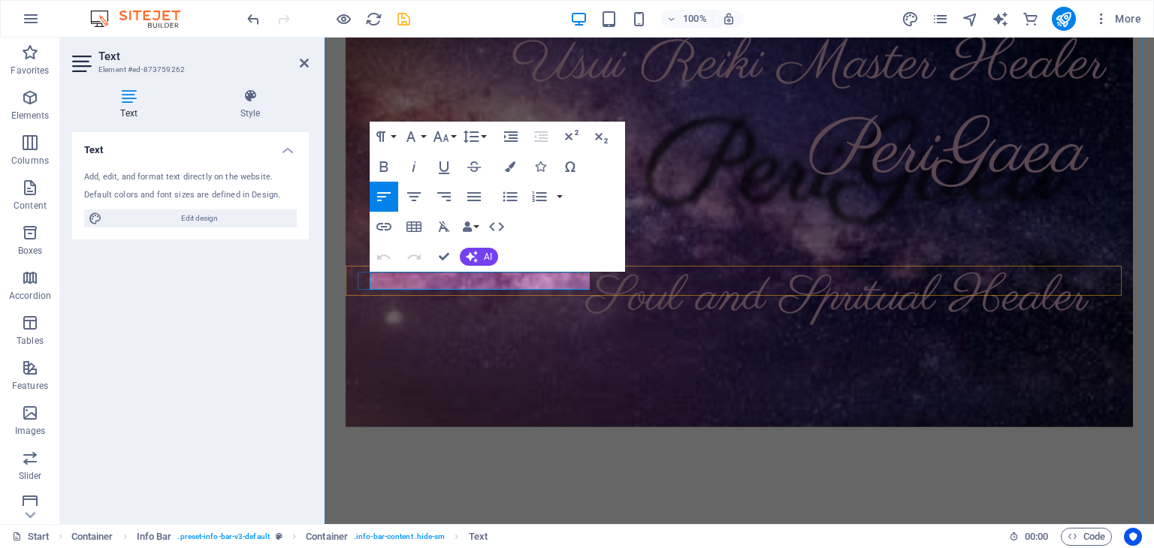
click at [427, 542] on span "[STREET_ADDRESS][PERSON_NAME]" at bounding box center [456, 550] width 197 height 17
click at [497, 448] on div at bounding box center [740, 425] width 788 height 195
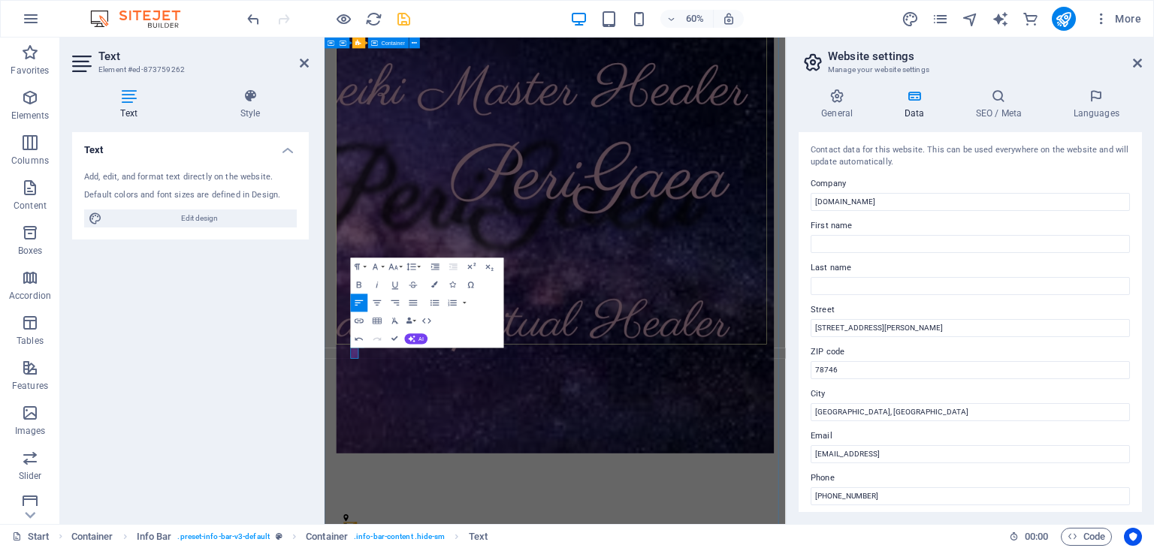
scroll to position [0, 0]
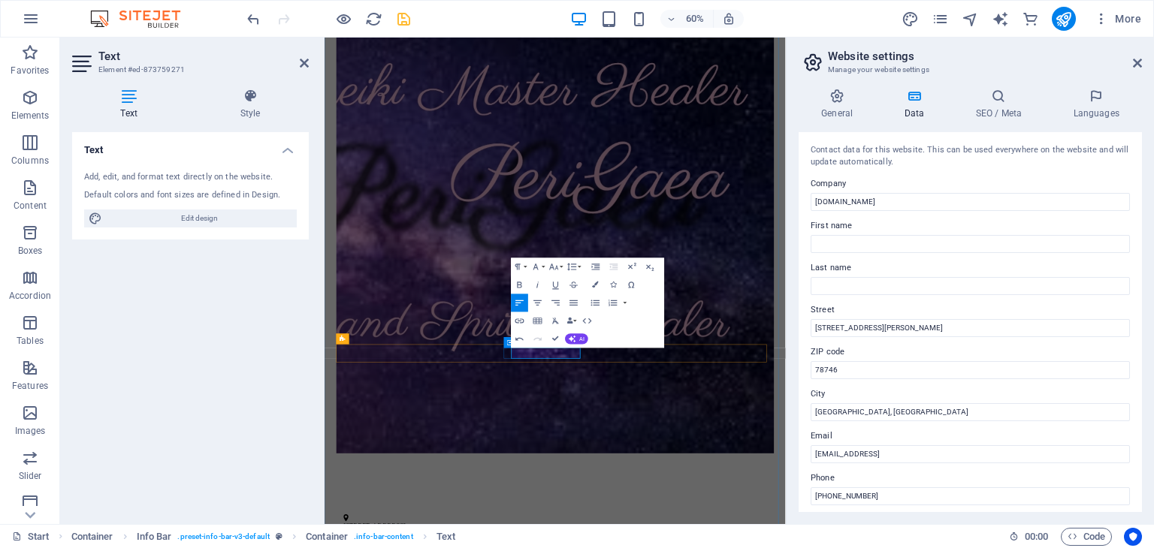
scroll to position [0, 6]
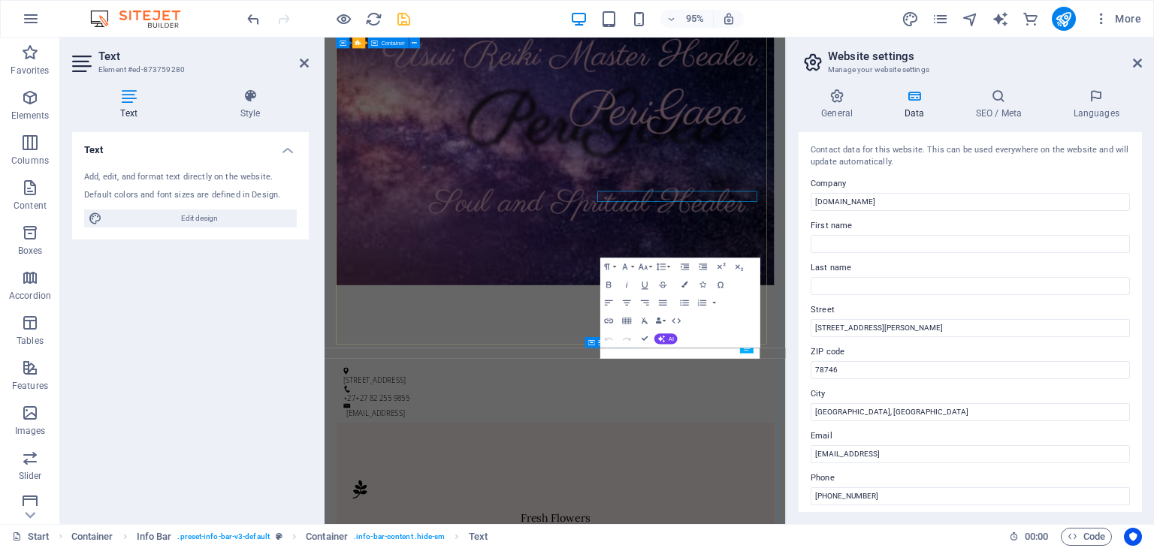
click at [740, 454] on div at bounding box center [709, 449] width 730 height 195
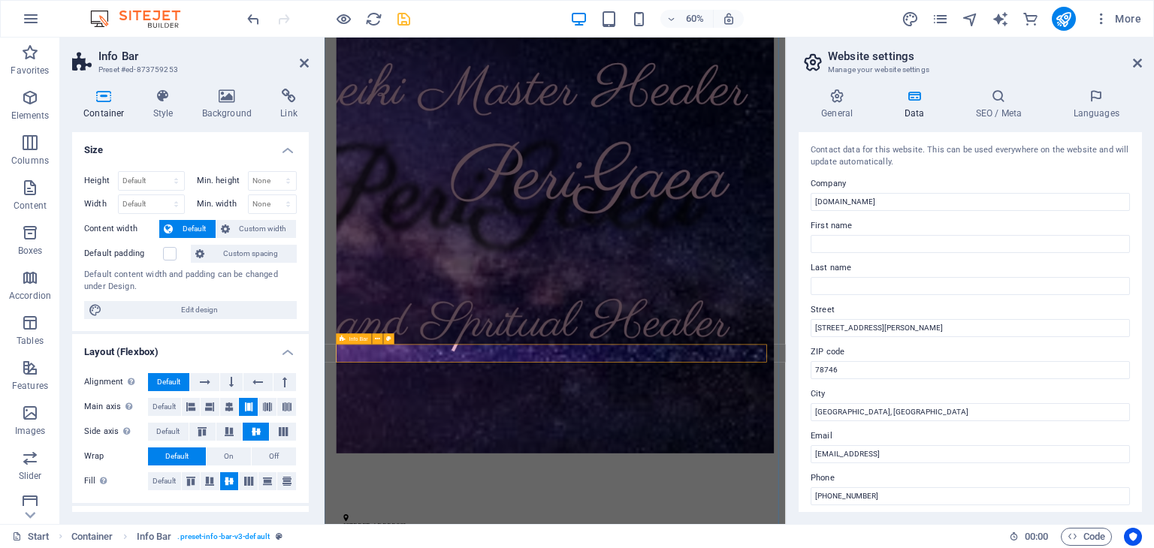
click at [998, 452] on input "[EMAIL_ADDRESS]" at bounding box center [970, 454] width 319 height 18
type input "4"
type input "p"
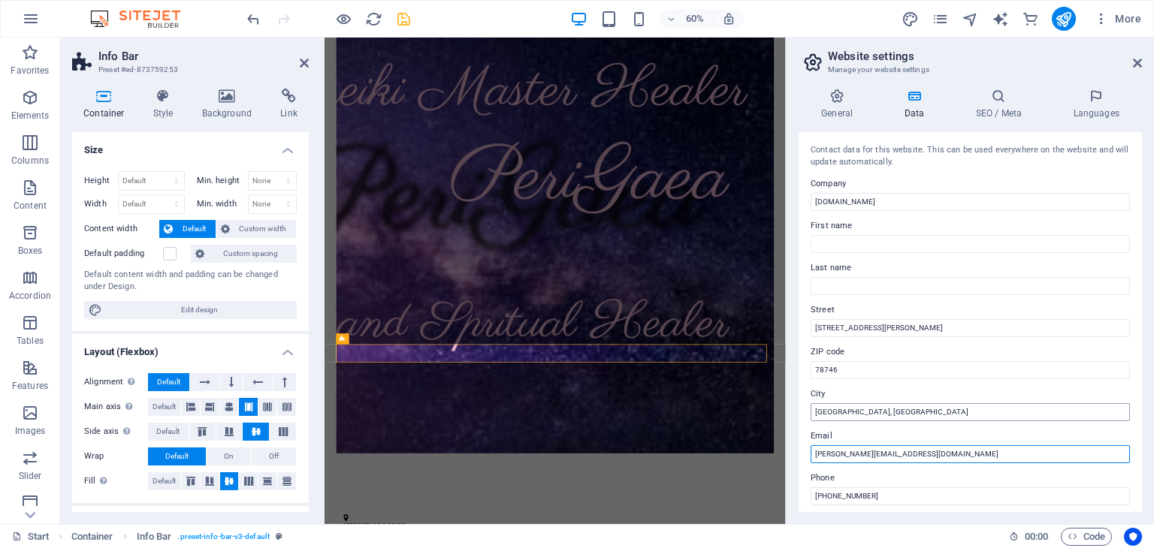
type input "[PERSON_NAME][EMAIL_ADDRESS][DOMAIN_NAME]"
click at [898, 405] on input "[GEOGRAPHIC_DATA], [GEOGRAPHIC_DATA]" at bounding box center [970, 412] width 319 height 18
type input "A"
type input "Benoni"
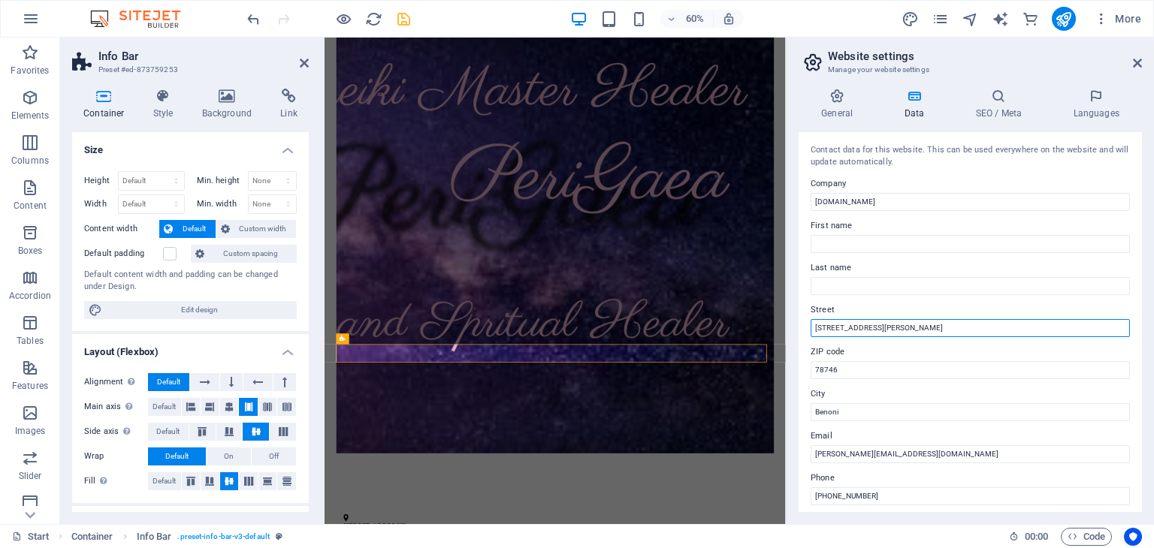
click at [928, 322] on input "[STREET_ADDRESS][PERSON_NAME]" at bounding box center [970, 328] width 319 height 18
type input "2"
type input "[STREET_ADDRESS]"
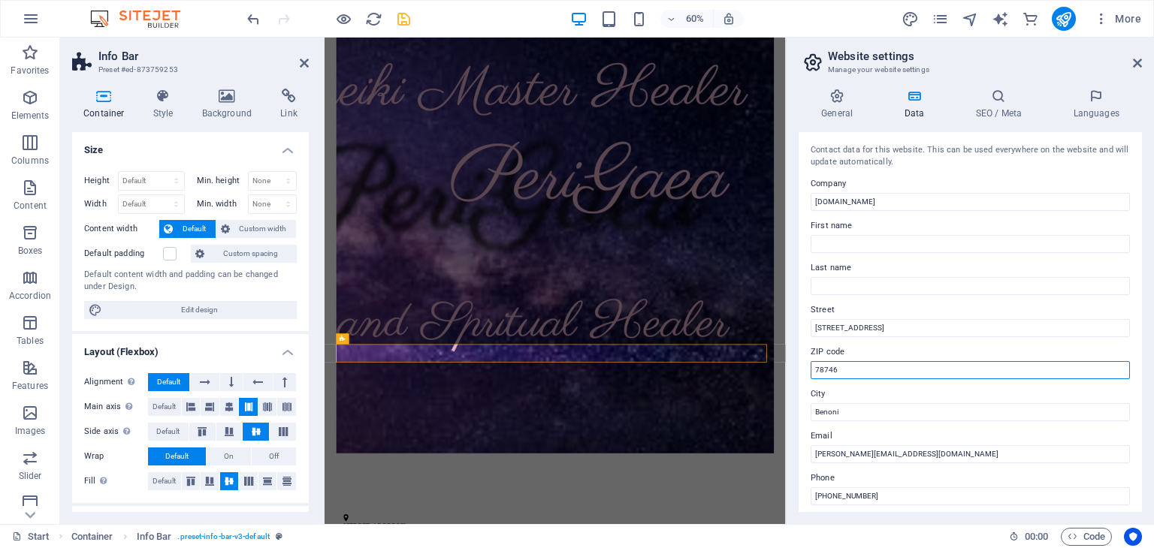
click at [844, 373] on input "78746" at bounding box center [970, 370] width 319 height 18
type input "1501"
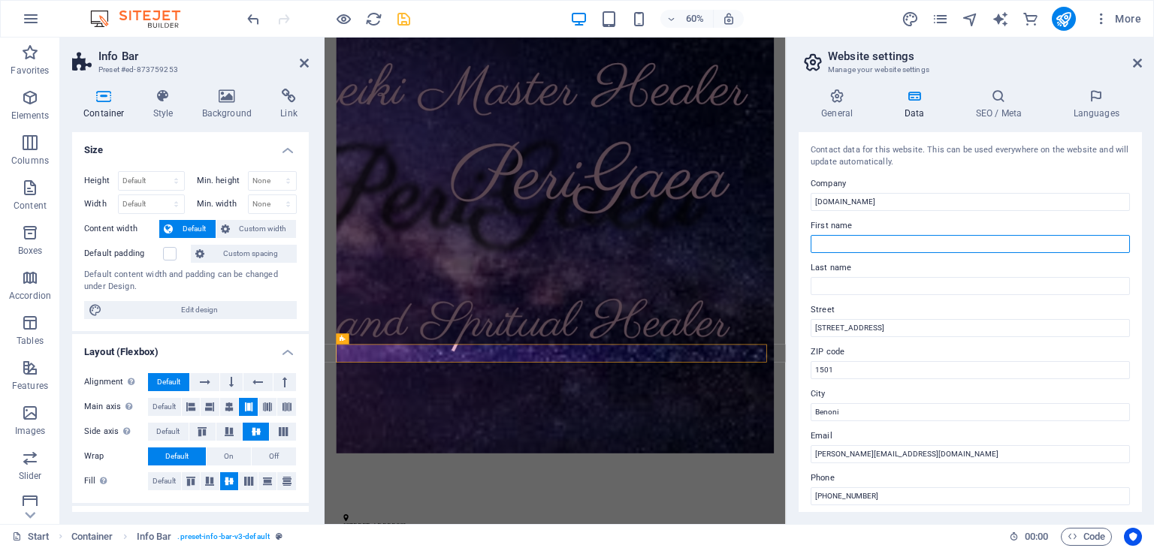
click at [861, 237] on input "First name" at bounding box center [970, 244] width 319 height 18
type input "[PERSON_NAME]"
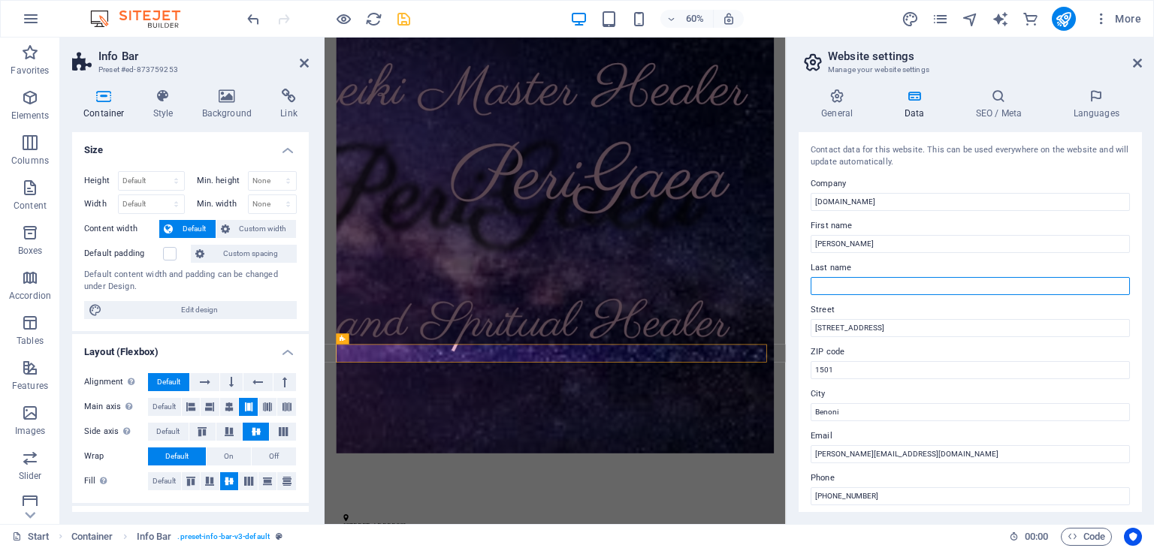
click at [839, 283] on input "Last name" at bounding box center [970, 286] width 319 height 18
type input "PeriGaea"
drag, startPoint x: 1141, startPoint y: 286, endPoint x: 1143, endPoint y: 312, distance: 25.6
click at [1143, 312] on div "General Data SEO / Meta Languages Website name [DOMAIN_NAME] Logo Drag files he…" at bounding box center [970, 301] width 367 height 448
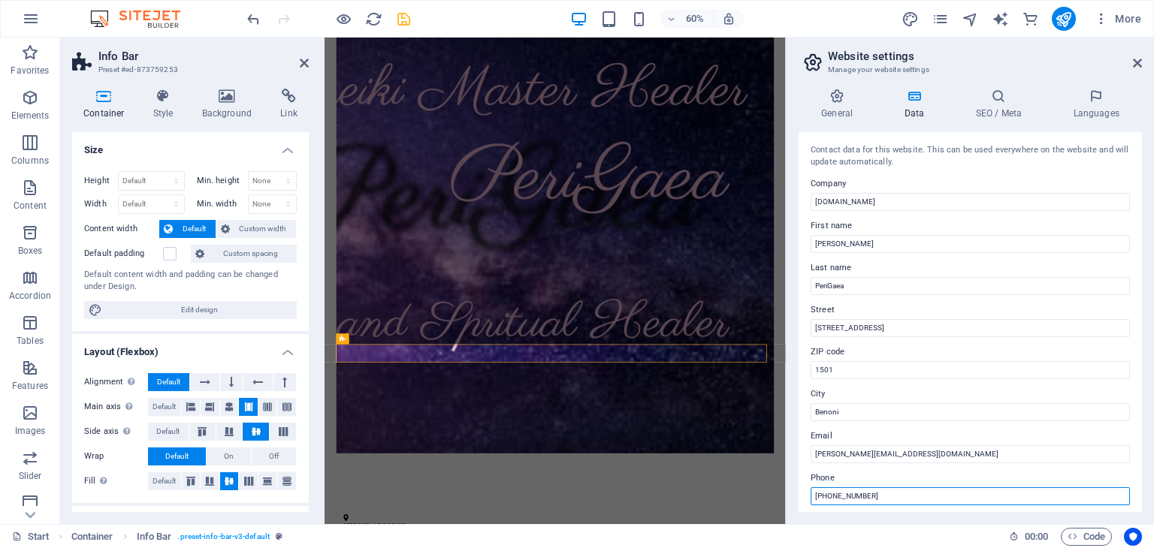
click at [880, 497] on input "[PHONE_NUMBER]" at bounding box center [970, 497] width 319 height 18
paste input "27 82 255 9855"
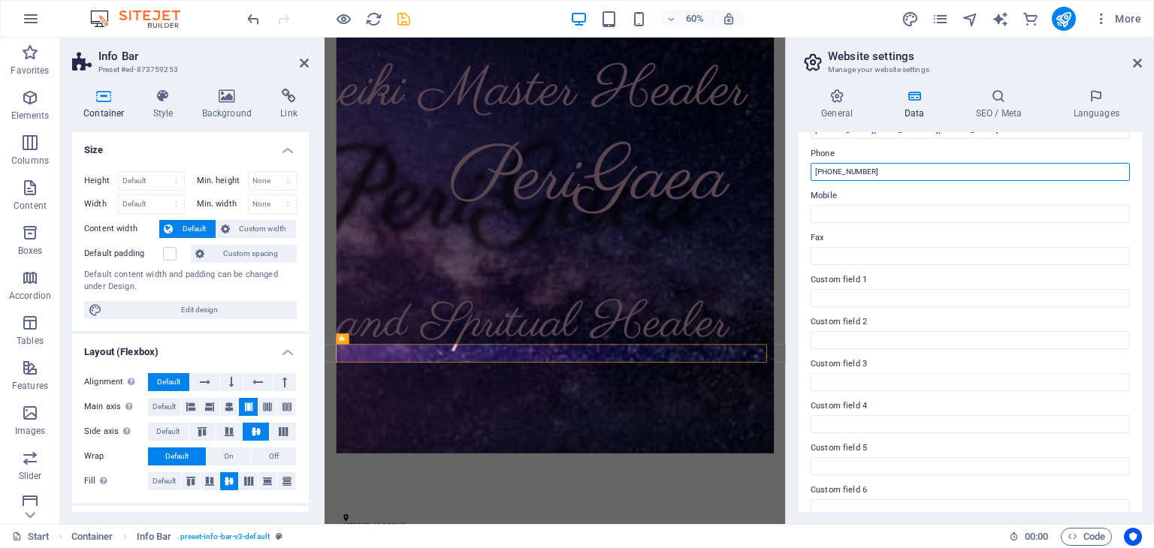
scroll to position [341, 0]
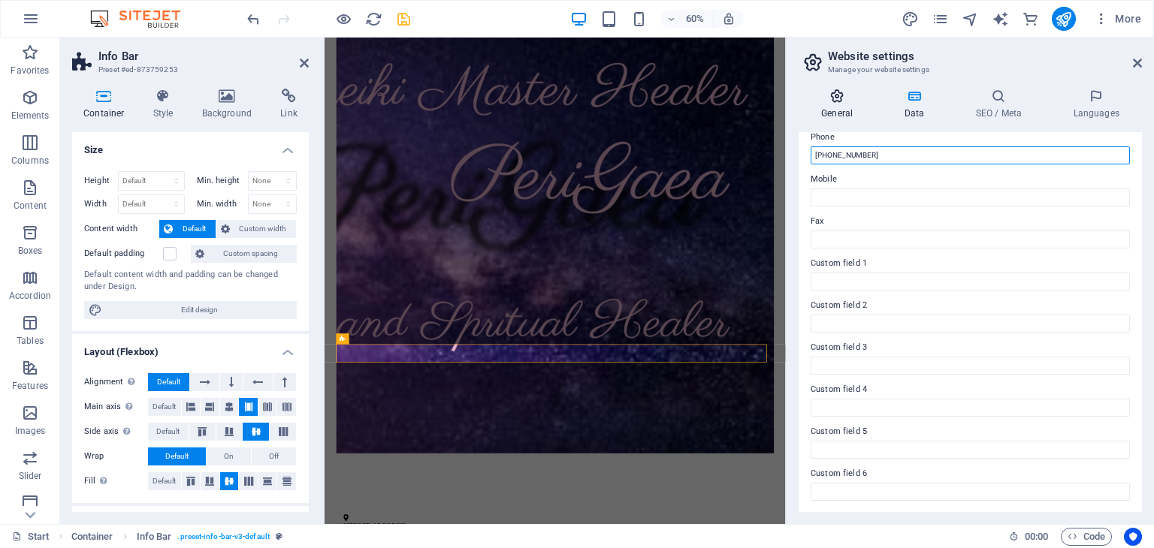
type input "[PHONE_NUMBER]"
click at [838, 106] on h4 "General" at bounding box center [840, 105] width 83 height 32
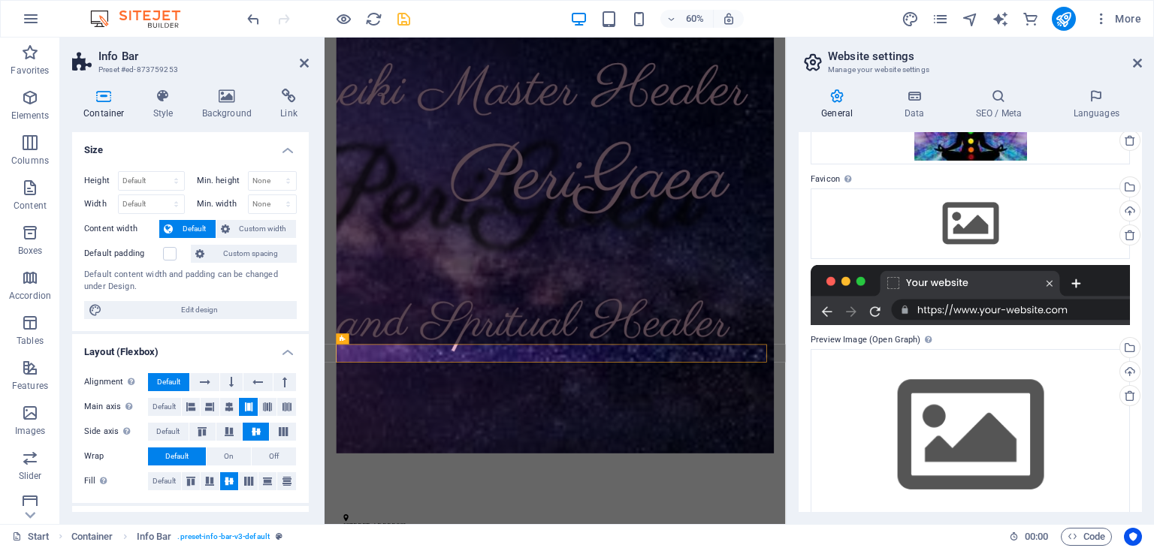
scroll to position [132, 0]
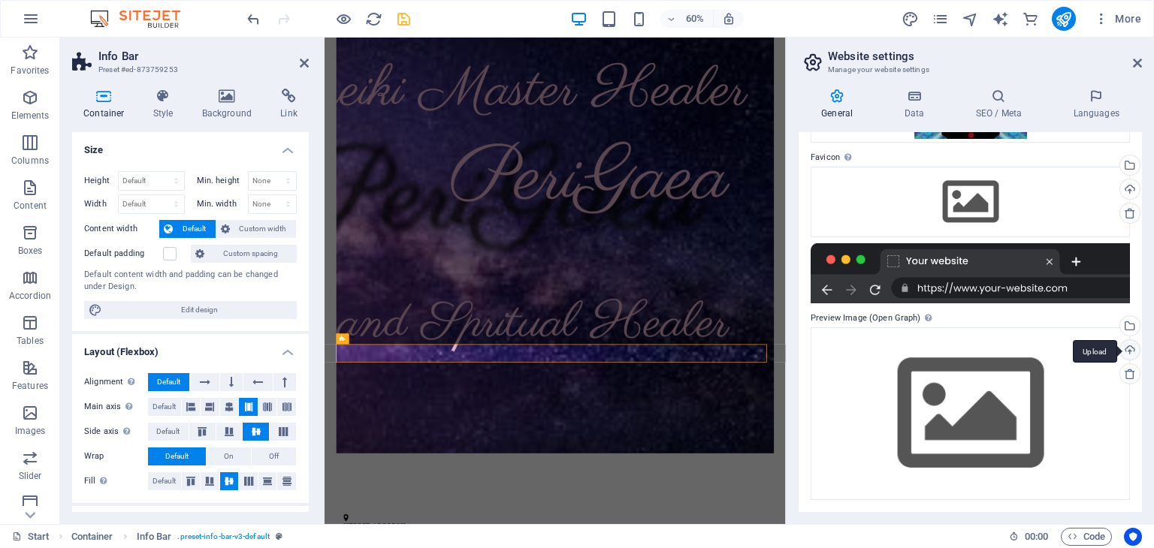
click at [1126, 350] on div "Upload" at bounding box center [1128, 351] width 23 height 23
click at [968, 197] on div "Drag files here, click to choose files or select files from Files or our free s…" at bounding box center [970, 202] width 319 height 71
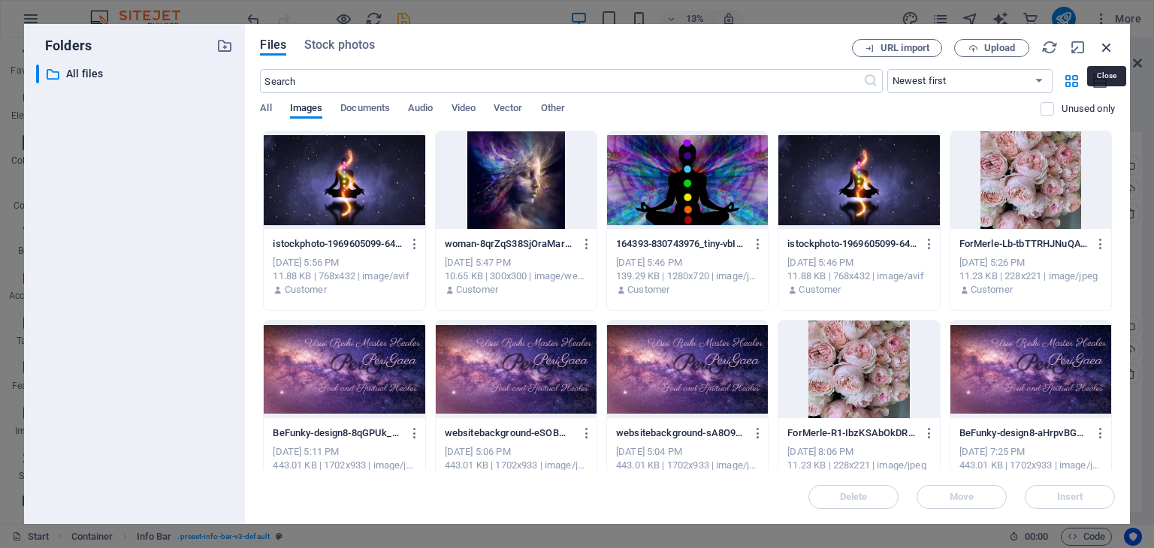
click at [1110, 44] on icon "button" at bounding box center [1106, 47] width 17 height 17
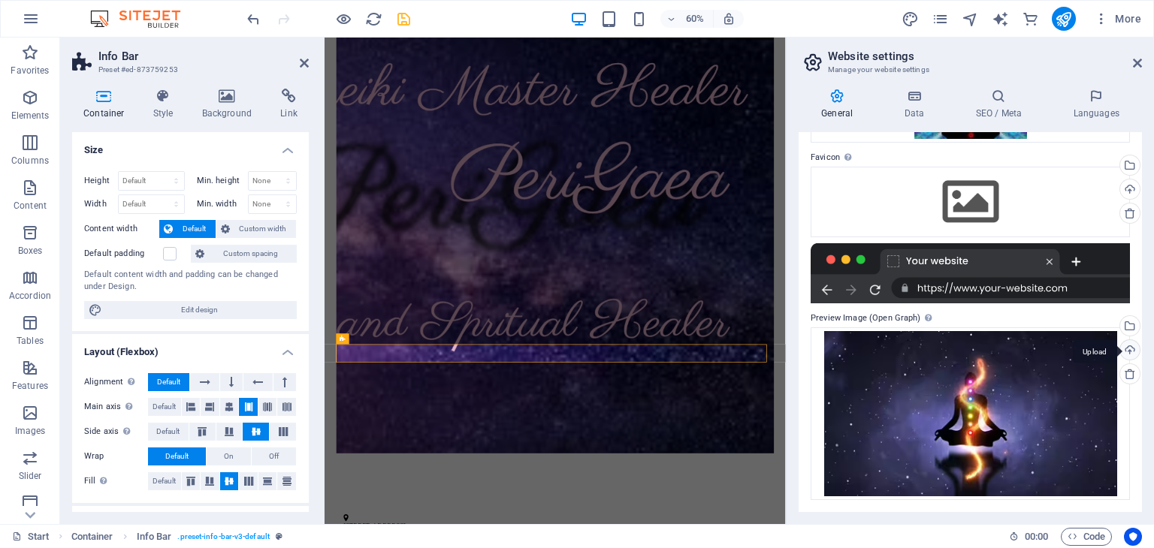
click at [1125, 353] on div "Upload" at bounding box center [1128, 351] width 23 height 23
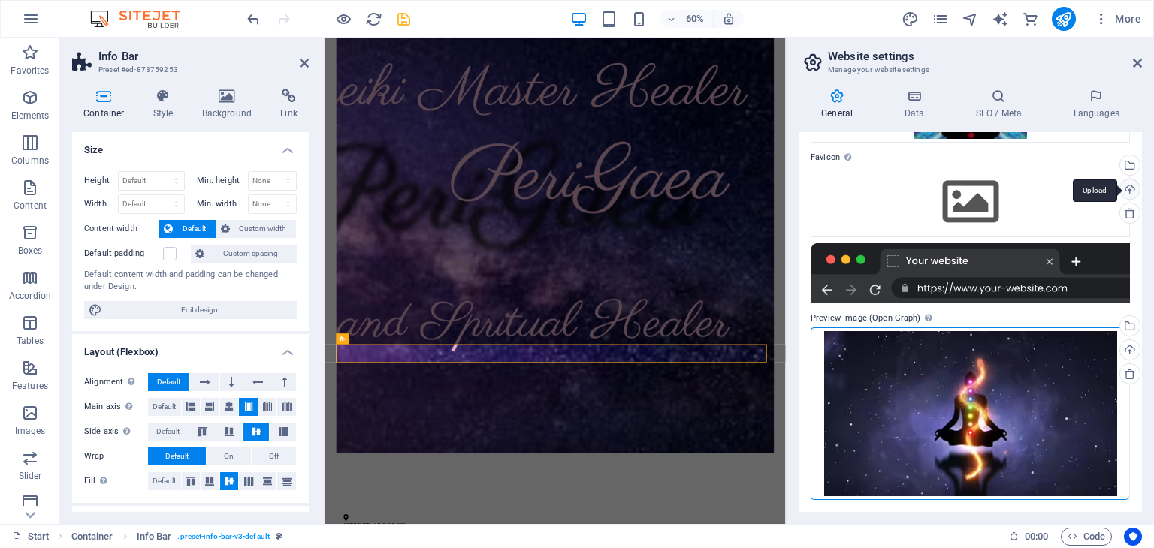
click at [1127, 195] on div "Upload" at bounding box center [1128, 191] width 23 height 23
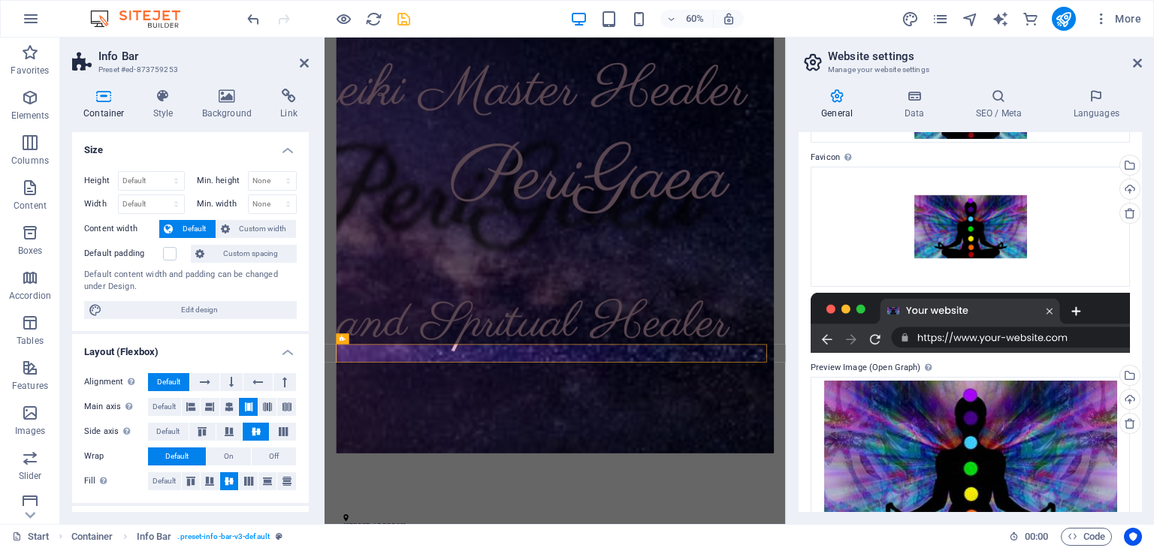
drag, startPoint x: 1141, startPoint y: 262, endPoint x: 1152, endPoint y: 351, distance: 89.4
click at [1152, 351] on div "General Data SEO / Meta Languages Website name [DOMAIN_NAME] Logo Drag files he…" at bounding box center [970, 301] width 367 height 448
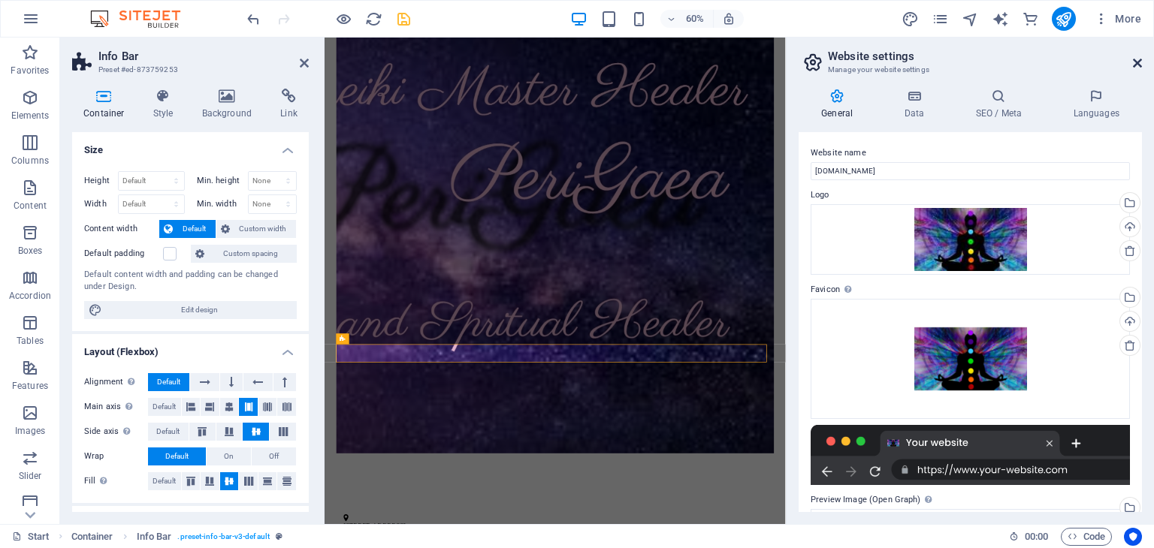
click at [1141, 61] on icon at bounding box center [1137, 63] width 9 height 12
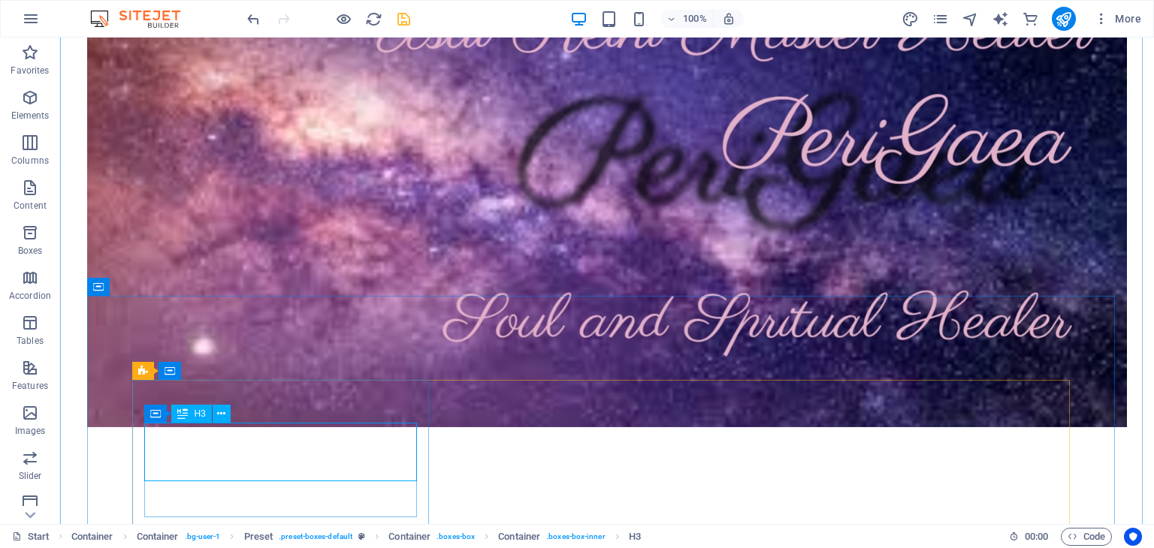
click at [974, 19] on icon "navigator" at bounding box center [970, 19] width 17 height 17
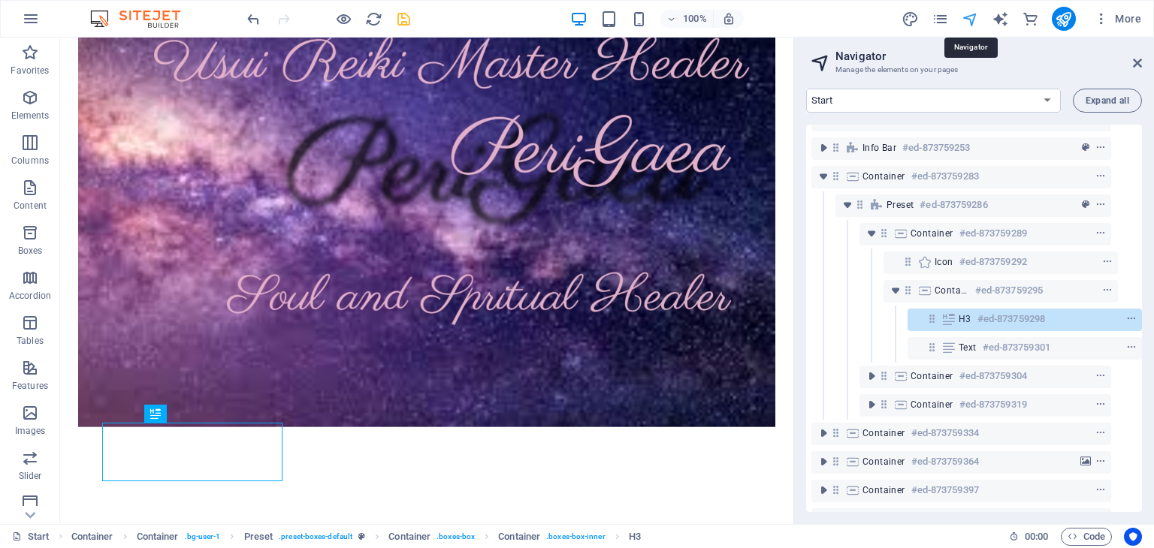
scroll to position [86, 27]
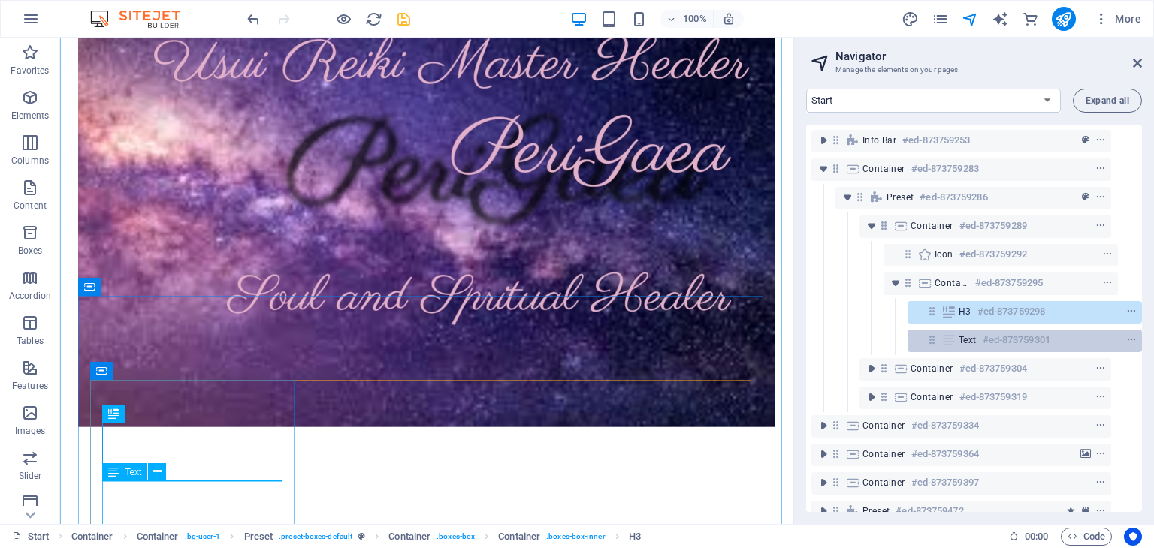
click at [984, 351] on div "Text #ed-873759301" at bounding box center [1024, 341] width 234 height 23
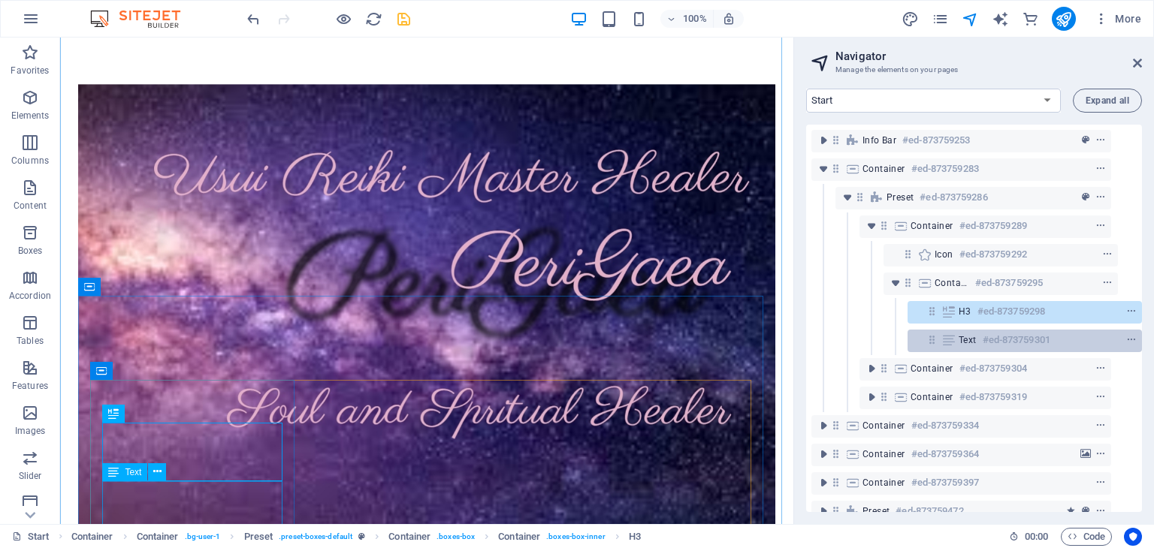
scroll to position [541, 0]
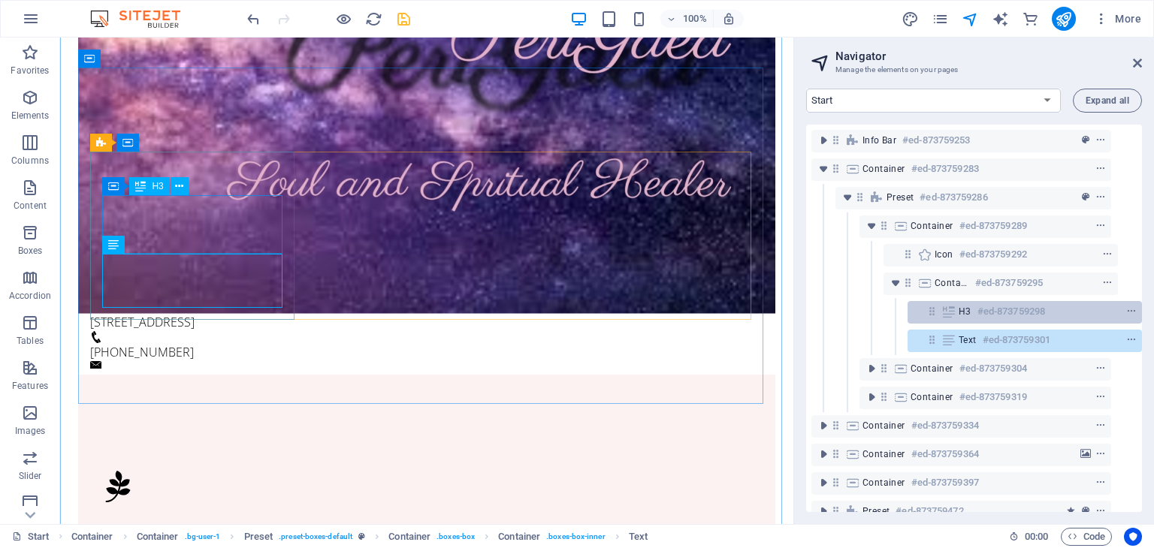
click at [983, 315] on h6 "#ed-873759298" at bounding box center [1011, 312] width 68 height 18
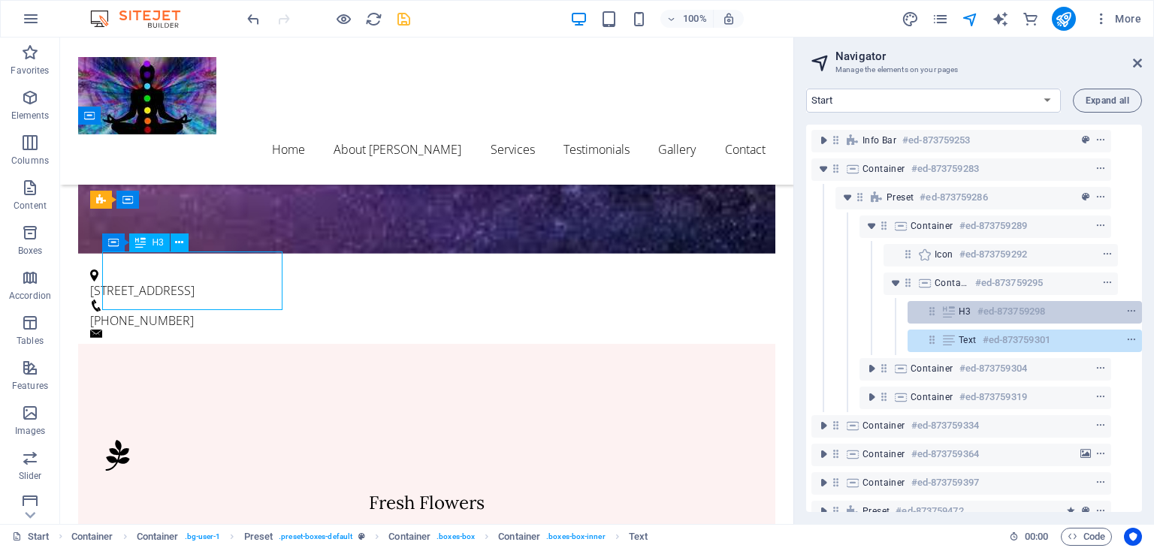
scroll to position [485, 0]
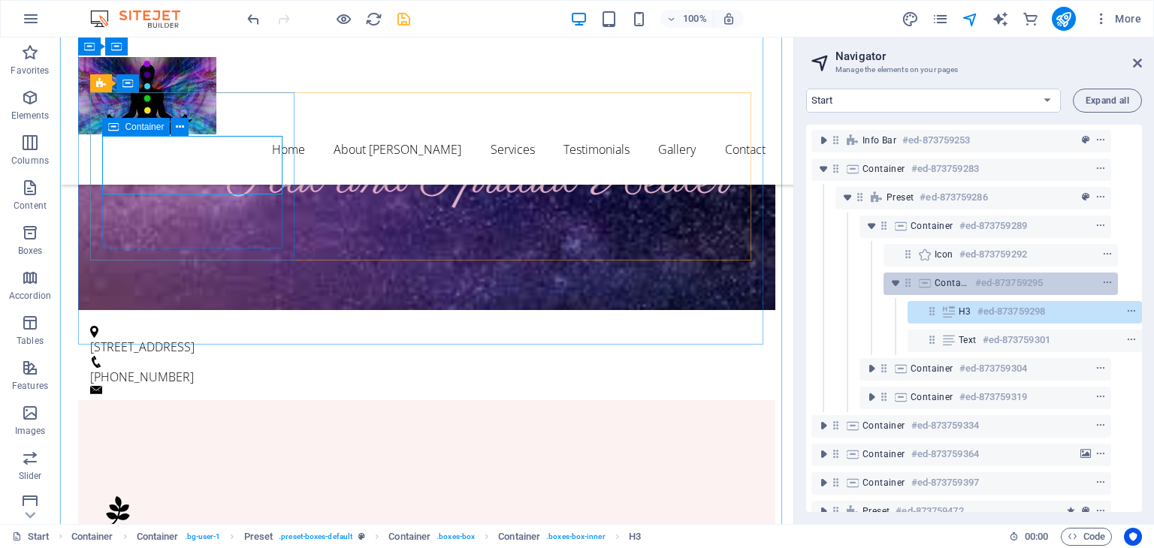
click at [986, 282] on h6 "#ed-873759295" at bounding box center [1009, 283] width 68 height 18
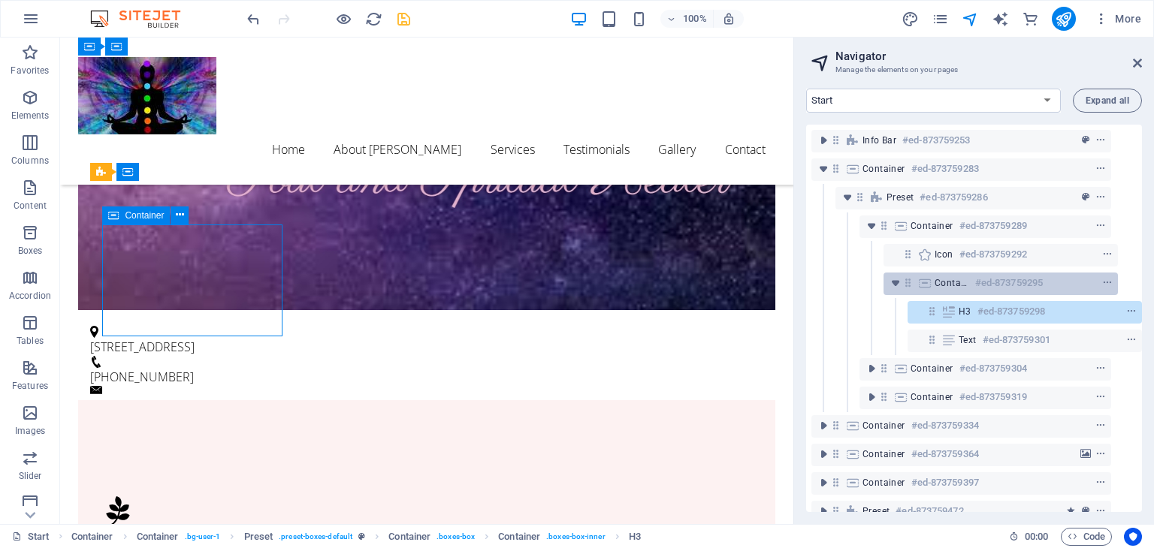
scroll to position [397, 0]
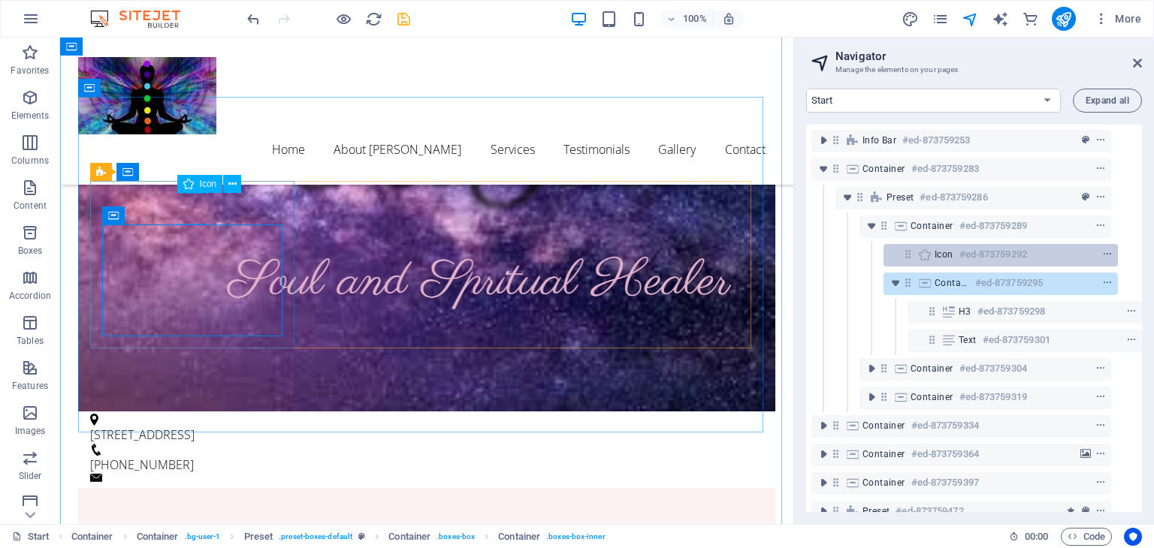
click at [989, 256] on h6 "#ed-873759292" at bounding box center [993, 255] width 68 height 18
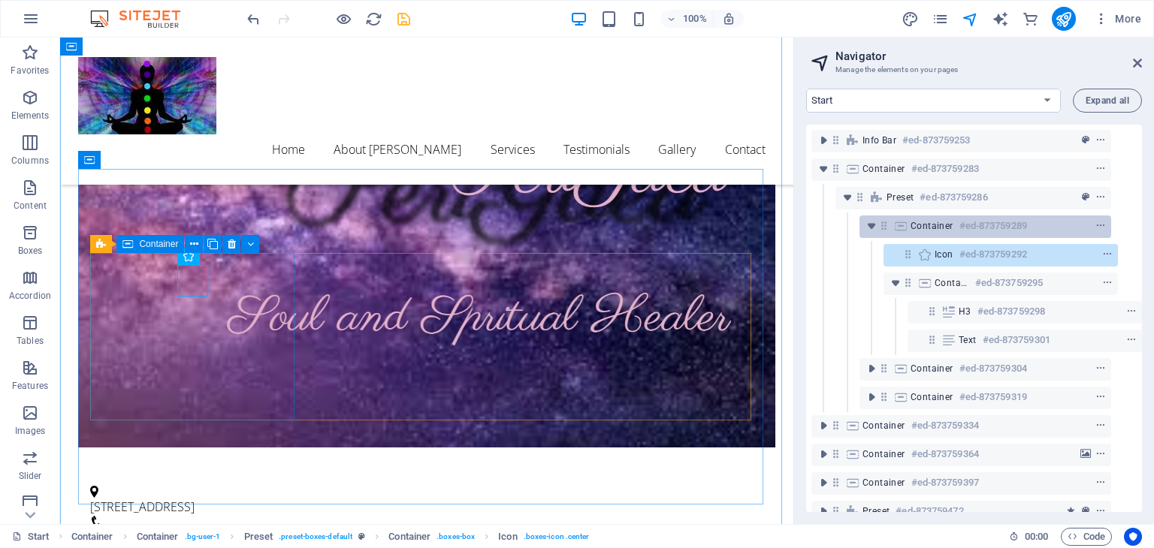
click at [992, 225] on h6 "#ed-873759289" at bounding box center [993, 226] width 68 height 18
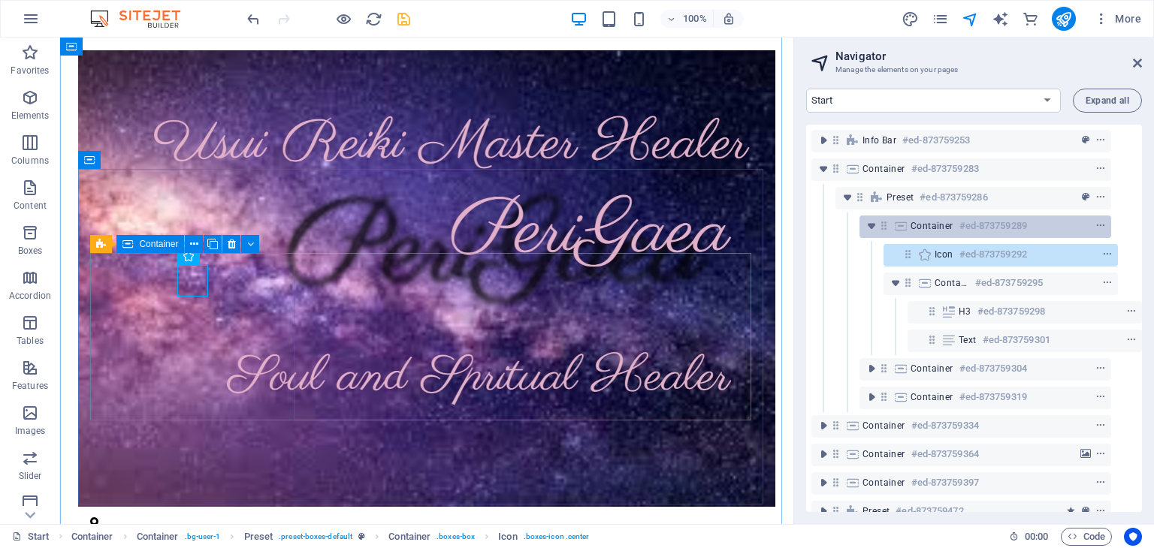
scroll to position [380, 0]
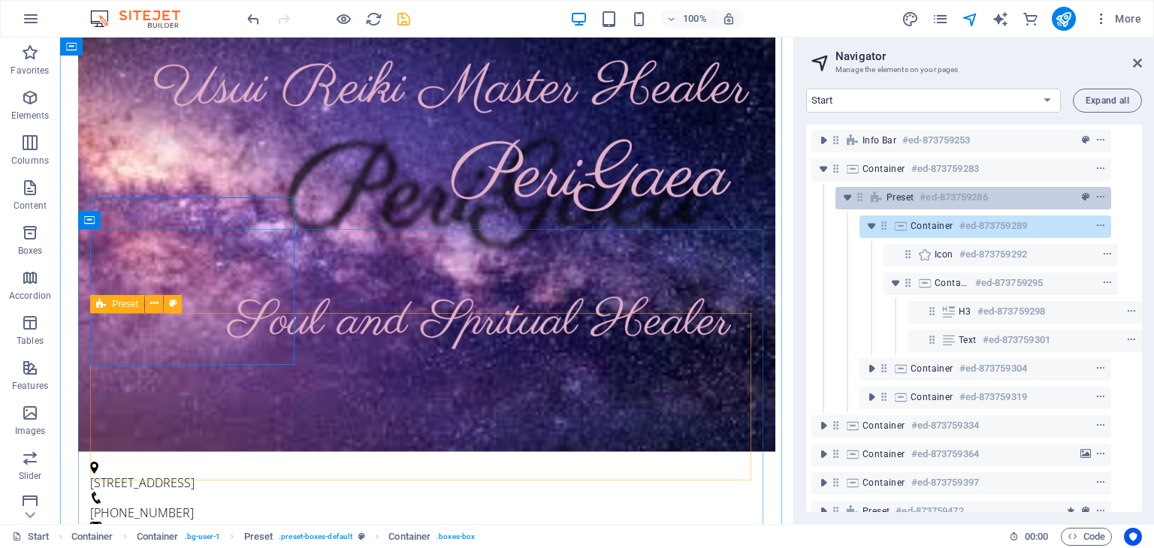
click at [992, 196] on div "Preset #ed-873759286" at bounding box center [960, 198] width 149 height 18
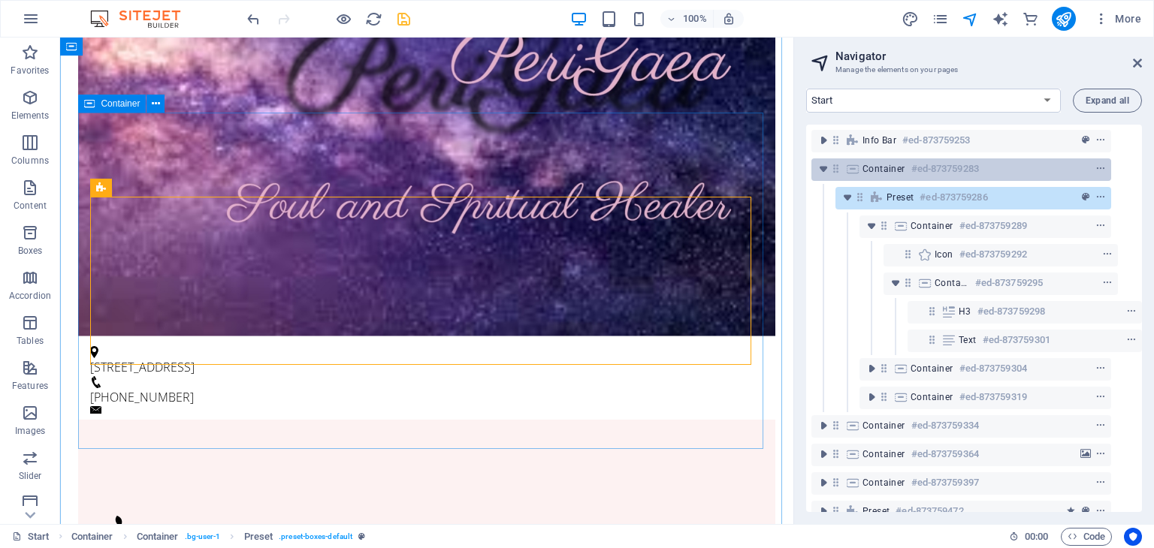
click at [989, 168] on div "Container #ed-873759283" at bounding box center [949, 169] width 174 height 18
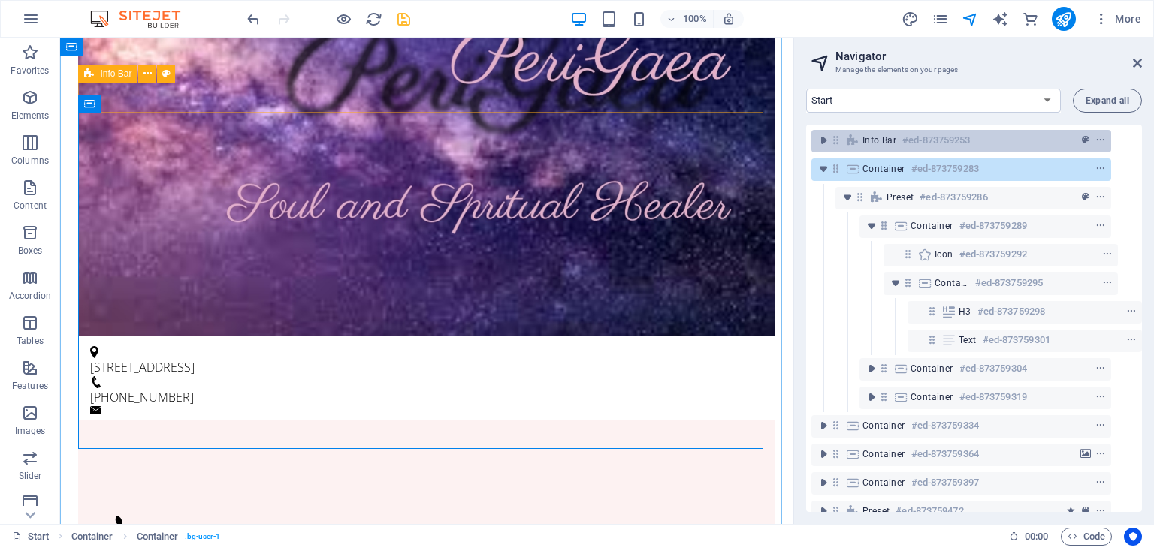
click at [984, 142] on div "Info Bar #ed-873759253" at bounding box center [949, 140] width 174 height 18
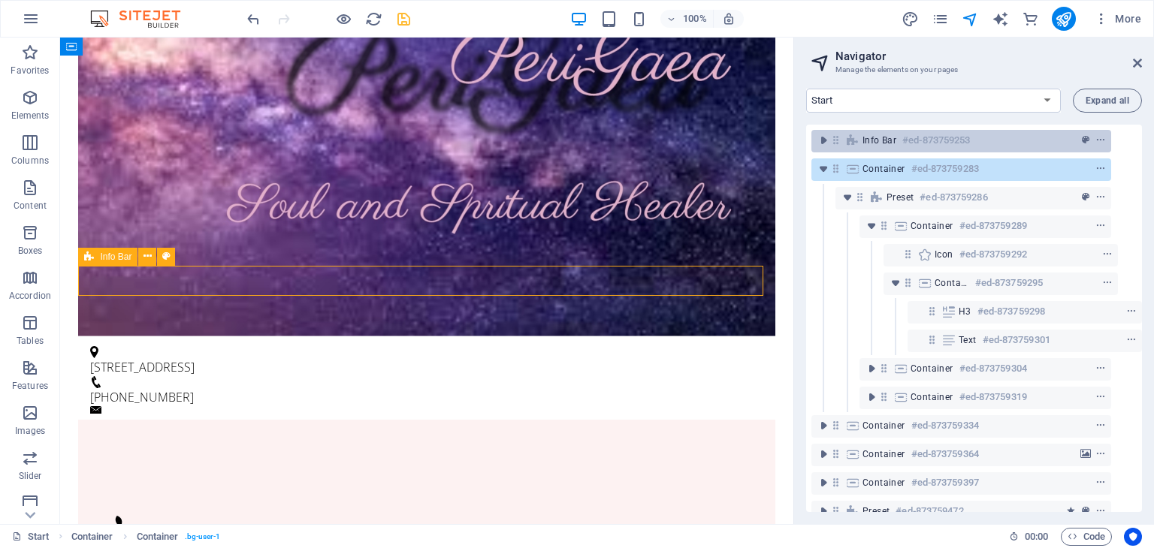
scroll to position [313, 0]
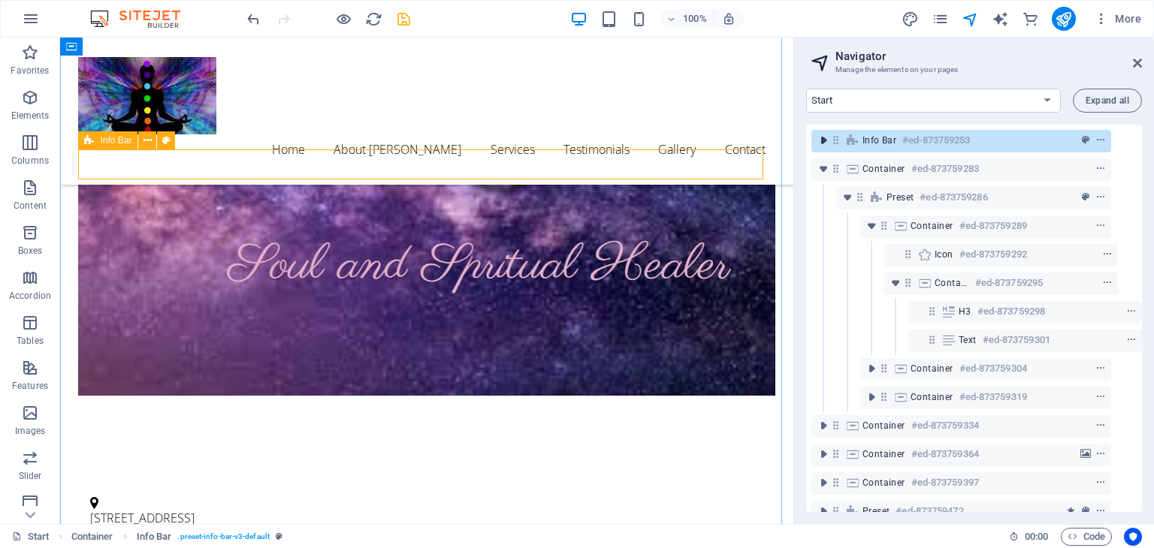
click at [819, 145] on icon "toggle-expand" at bounding box center [823, 140] width 15 height 15
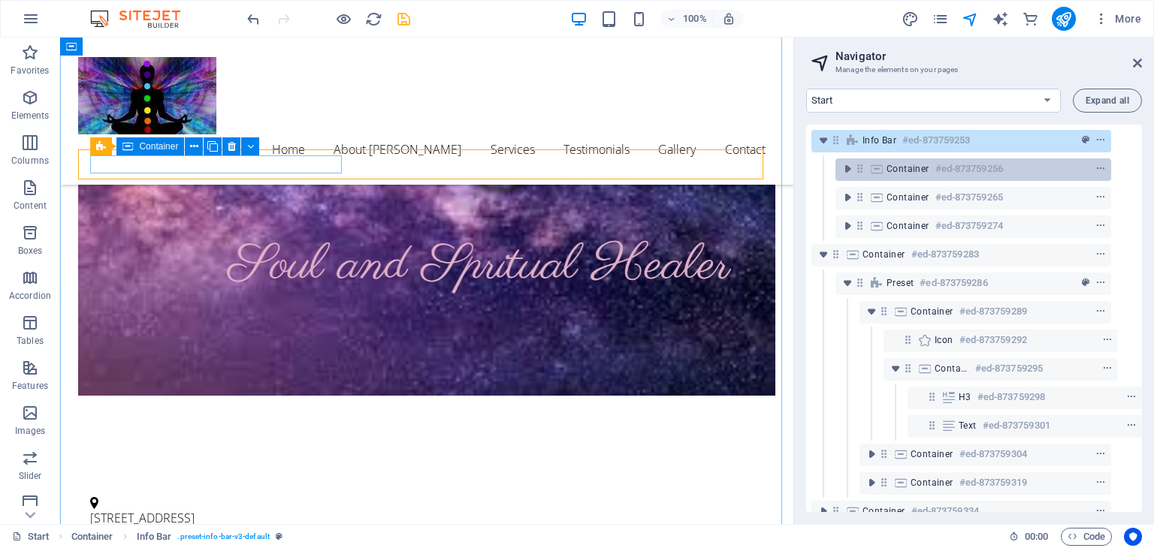
click at [872, 168] on icon at bounding box center [876, 169] width 17 height 12
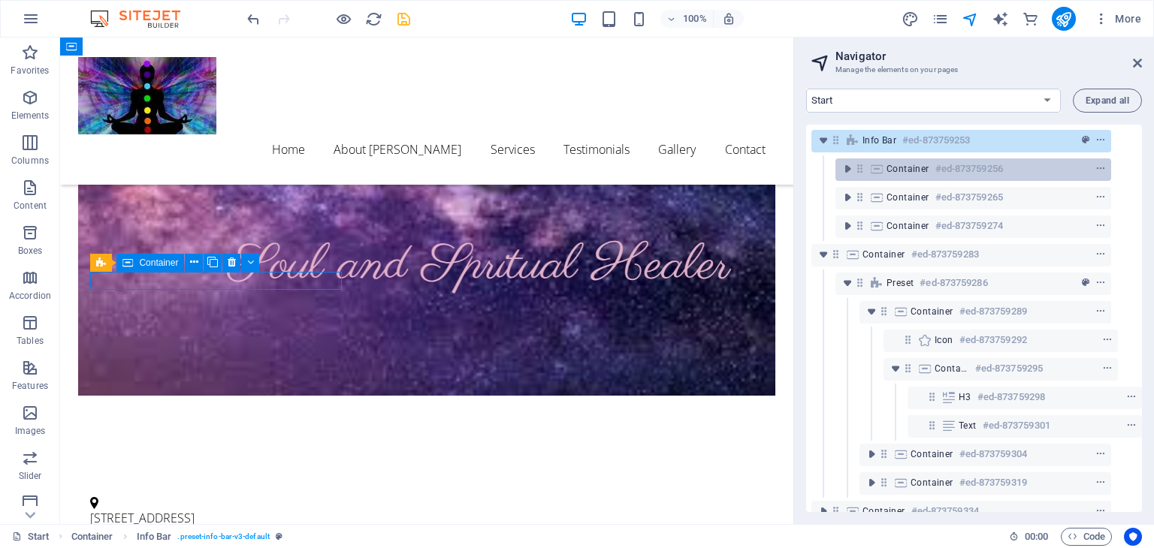
scroll to position [198, 0]
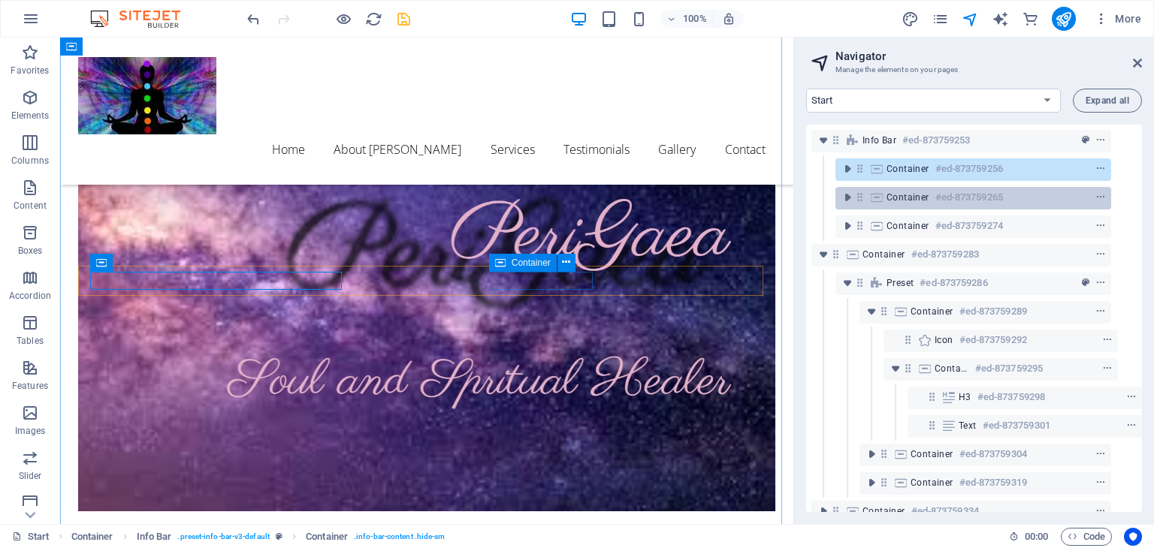
click at [887, 198] on span "Container" at bounding box center [907, 198] width 43 height 12
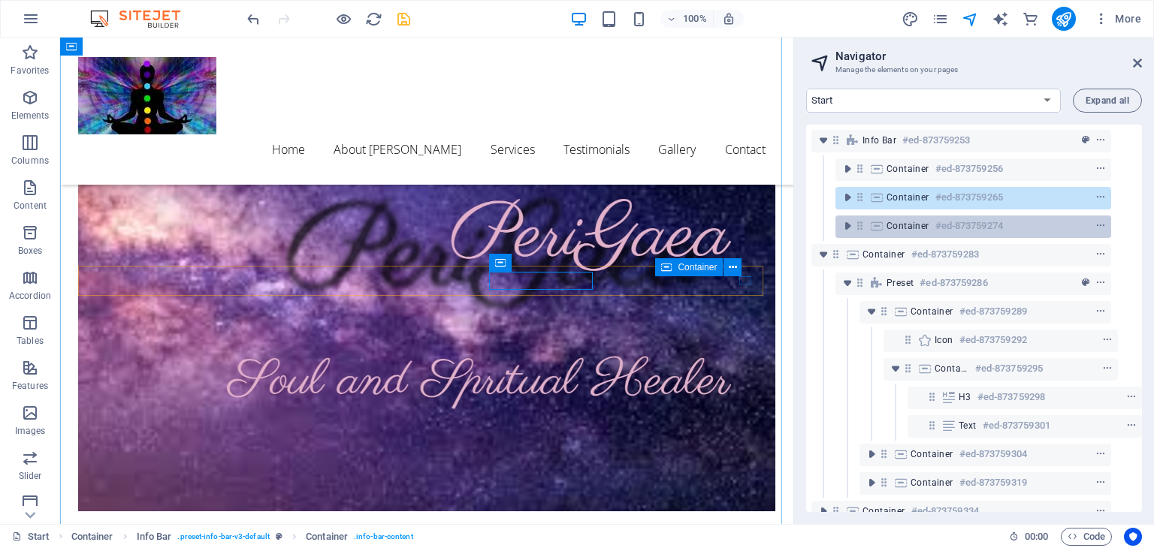
click at [902, 229] on span "Container" at bounding box center [907, 226] width 43 height 12
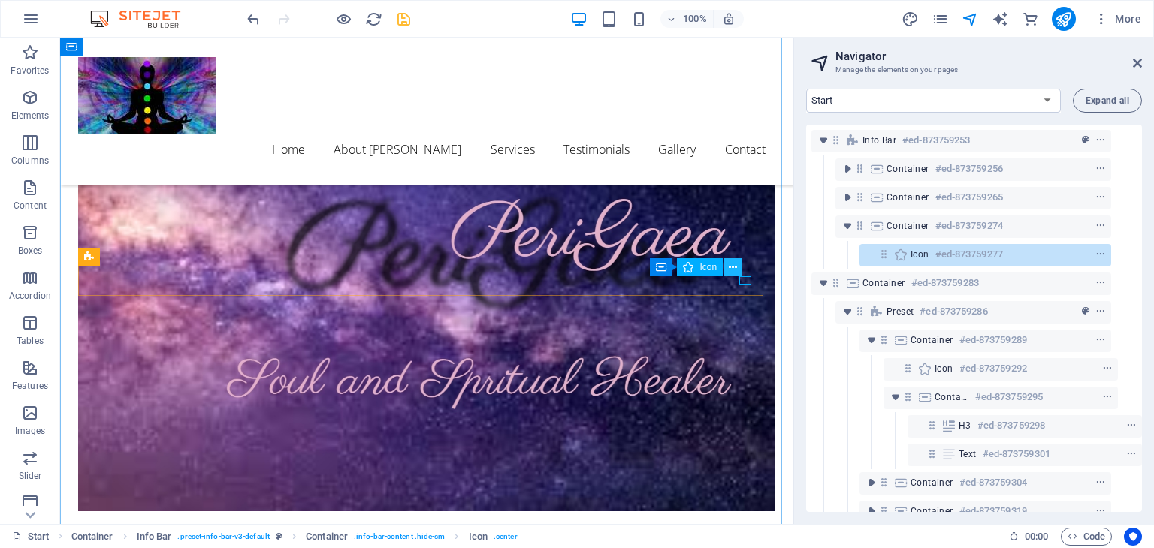
click at [737, 265] on button at bounding box center [732, 267] width 18 height 18
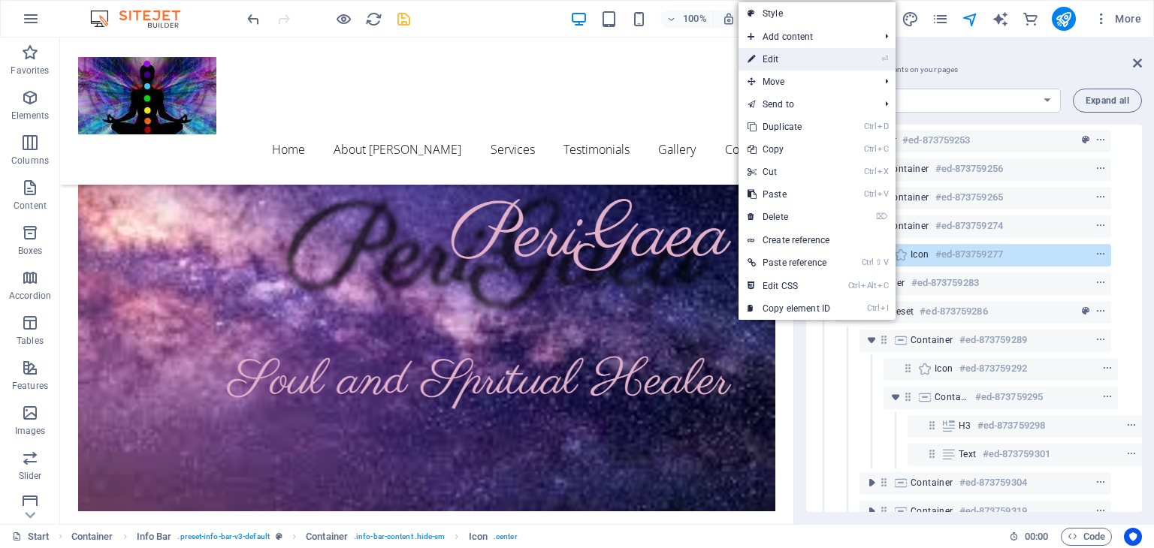
click at [772, 55] on link "⏎ Edit" at bounding box center [788, 59] width 101 height 23
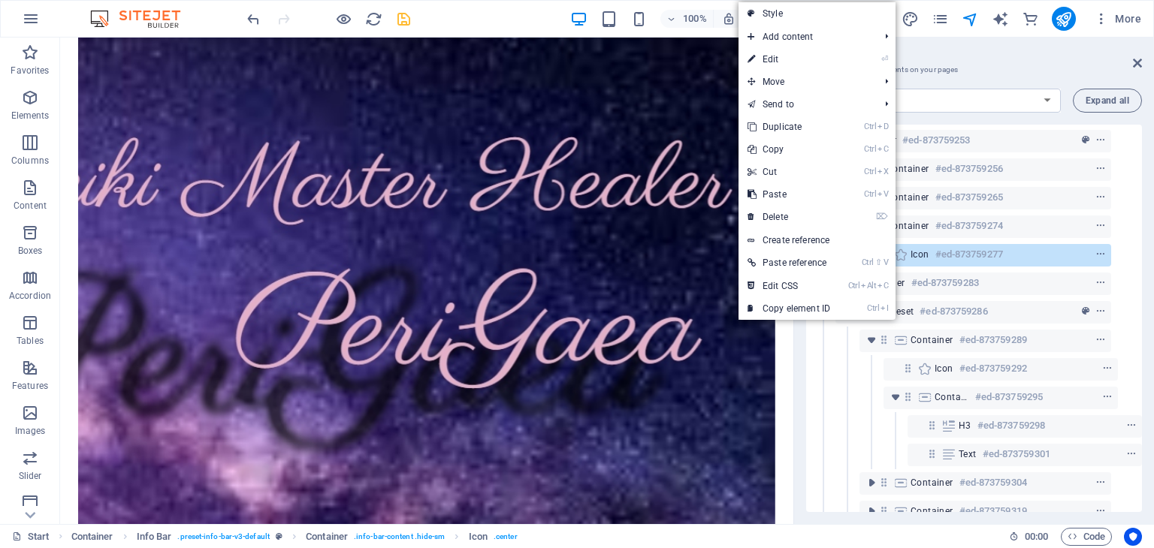
select select "xMidYMid"
select select "px"
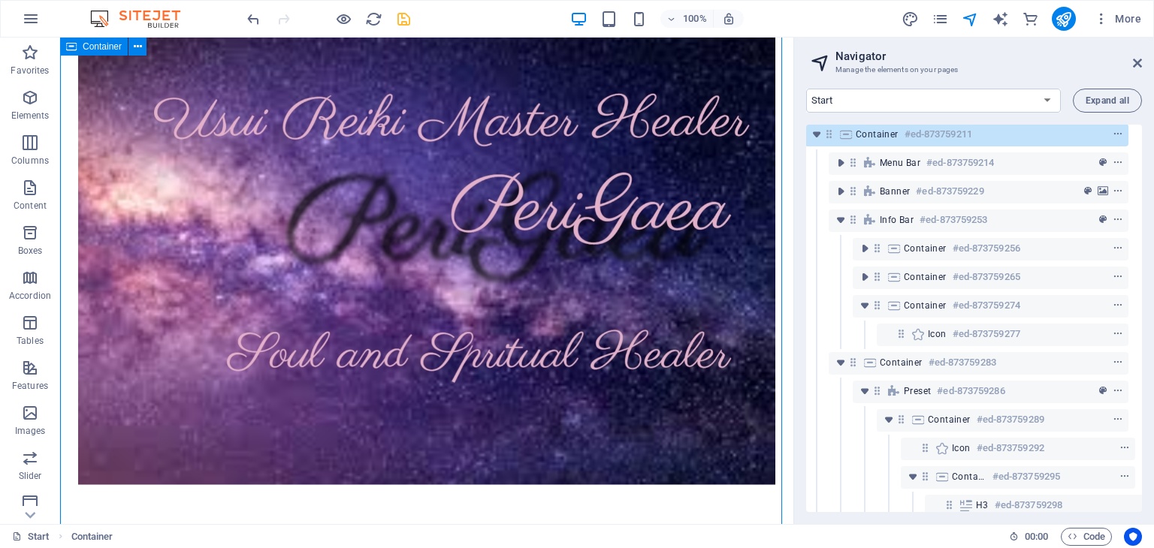
scroll to position [0, 6]
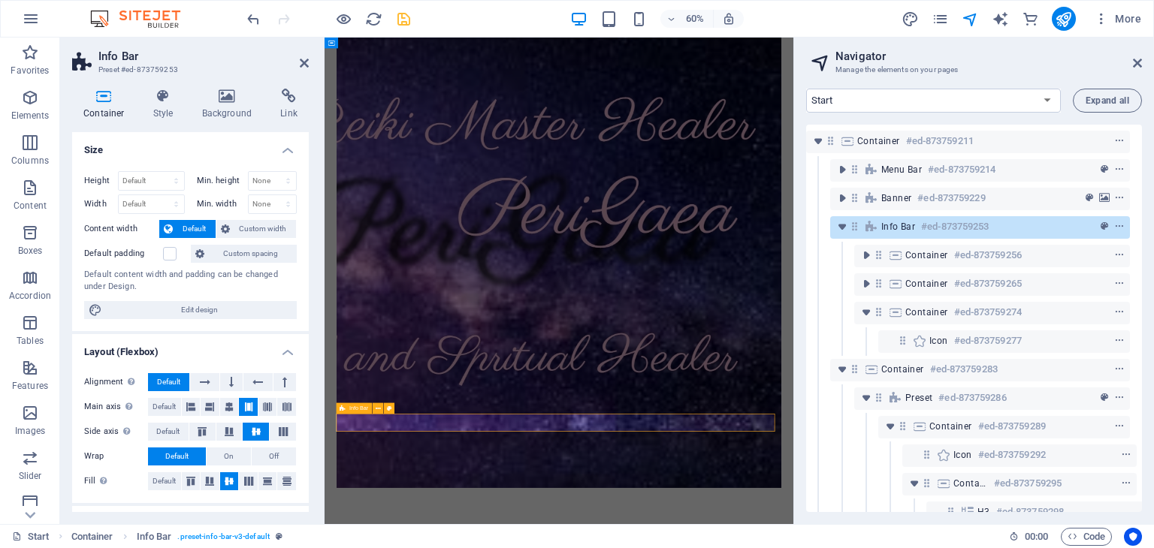
drag, startPoint x: 305, startPoint y: 273, endPoint x: 302, endPoint y: 385, distance: 112.7
click at [302, 385] on ul "Size Height Default px rem % vh vw Min. height None px rem % vh vw Width Defaul…" at bounding box center [190, 423] width 237 height 583
drag, startPoint x: 309, startPoint y: 362, endPoint x: 300, endPoint y: 400, distance: 39.5
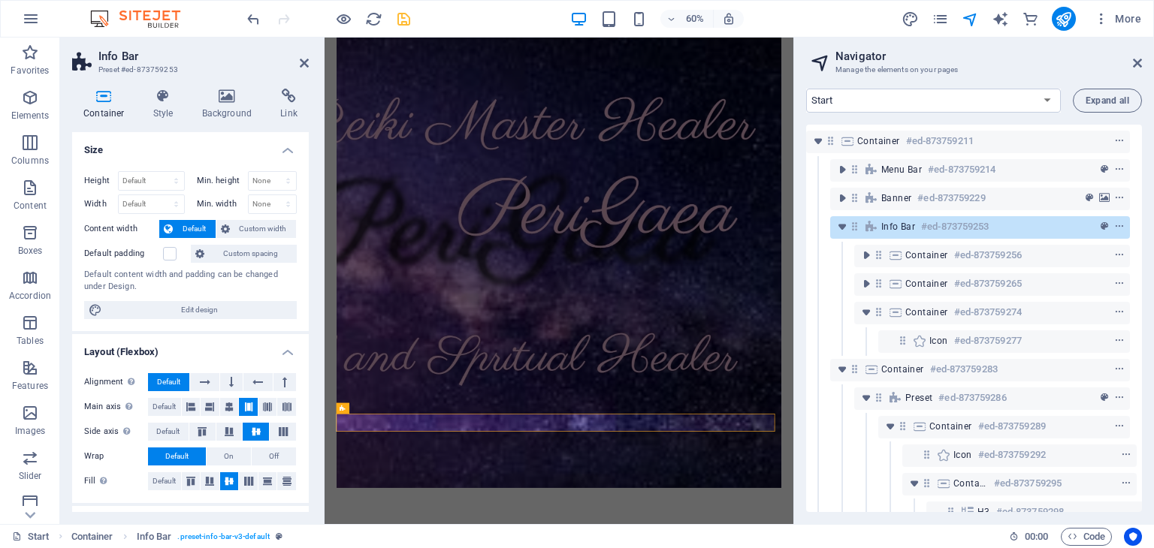
click at [300, 400] on div "Container Style Background Link Size Height Default px rem % vh vw Min. height …" at bounding box center [190, 301] width 261 height 448
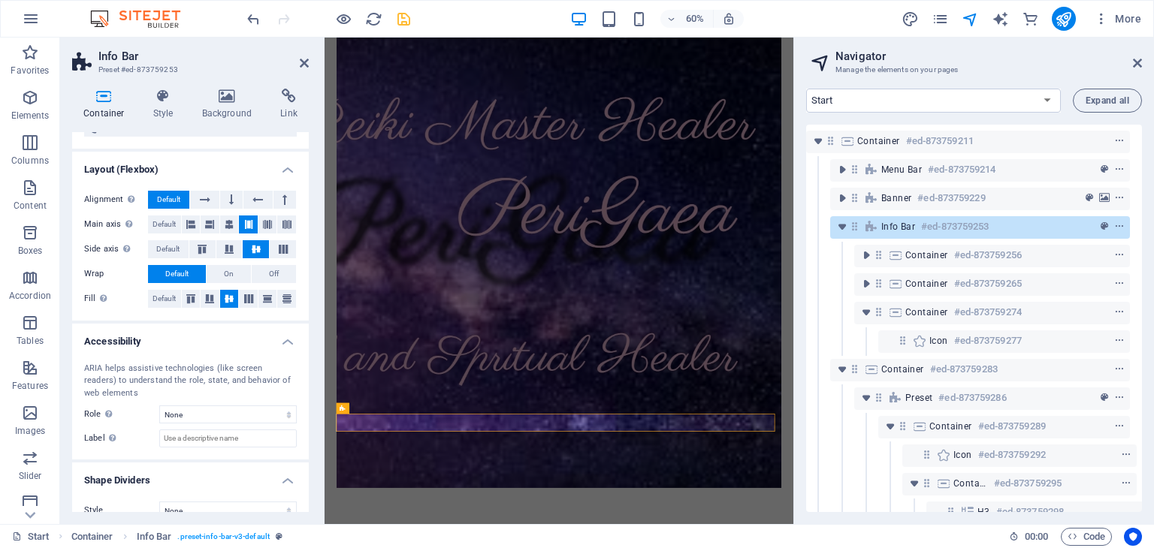
scroll to position [201, 0]
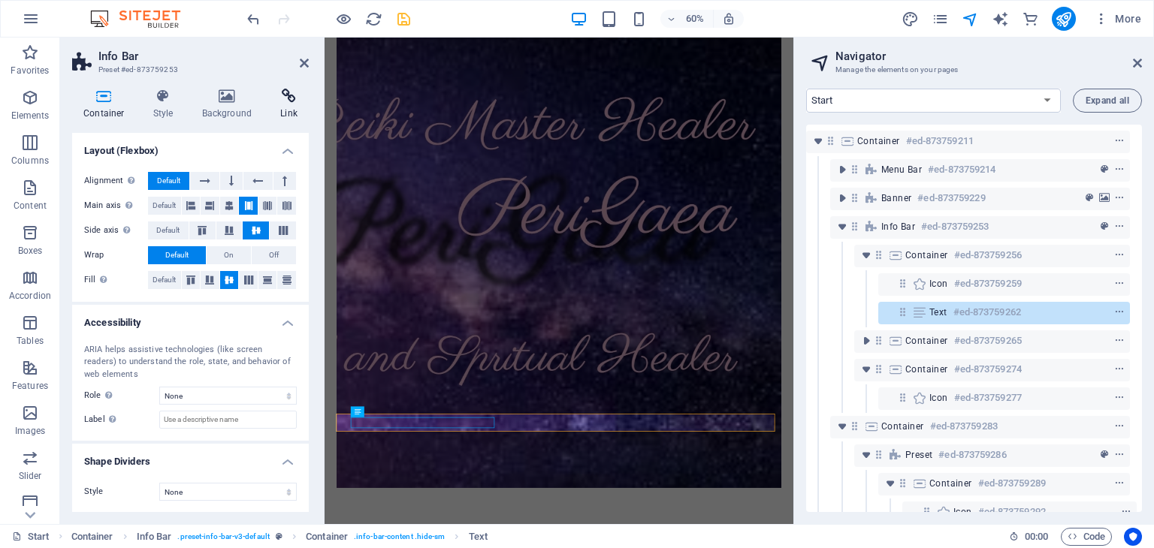
click at [293, 101] on icon at bounding box center [289, 96] width 40 height 15
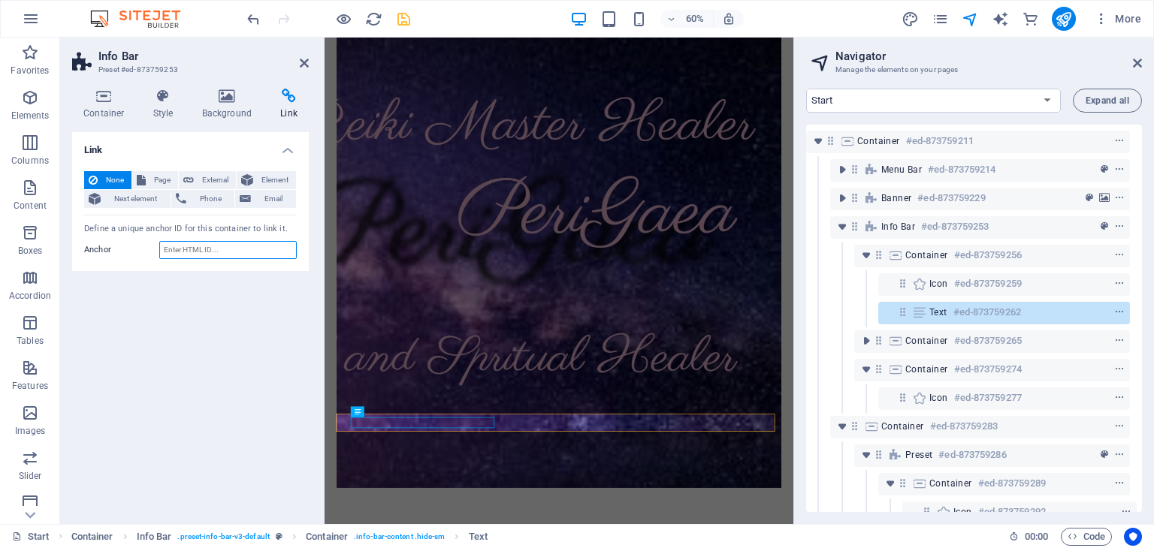
click at [235, 246] on input "Anchor" at bounding box center [227, 250] width 137 height 18
paste input "[URL][DOMAIN_NAME]"
type input "[URL][DOMAIN_NAME]"
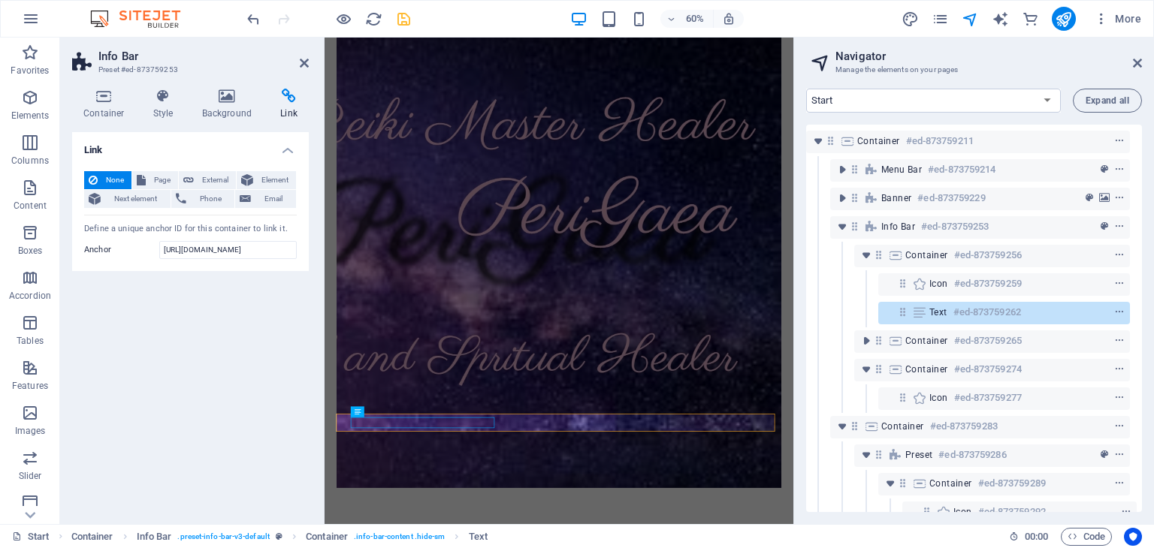
click at [210, 331] on div "Link None Page External Element Next element Phone Email Page Start Subpage Leg…" at bounding box center [190, 322] width 237 height 380
click at [231, 250] on input "[URL][DOMAIN_NAME]" at bounding box center [227, 250] width 137 height 18
click at [234, 343] on div "Link None Page External Element Next element Phone Email Page Start Subpage Leg…" at bounding box center [190, 322] width 237 height 380
click at [737, 417] on span "Container" at bounding box center [734, 414] width 23 height 5
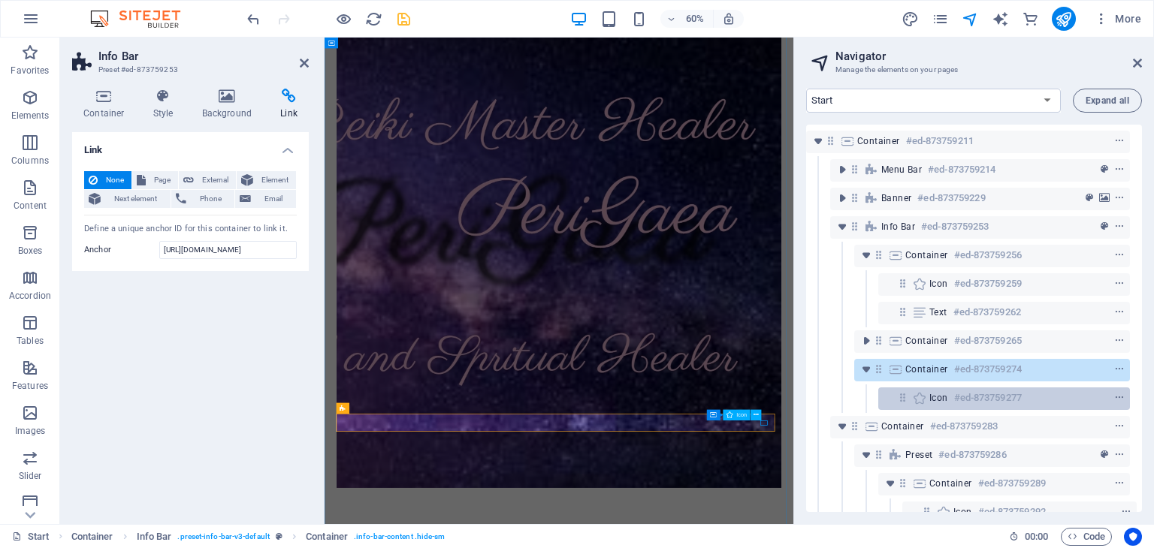
click at [1032, 400] on div "Icon #ed-873759277" at bounding box center [991, 398] width 125 height 18
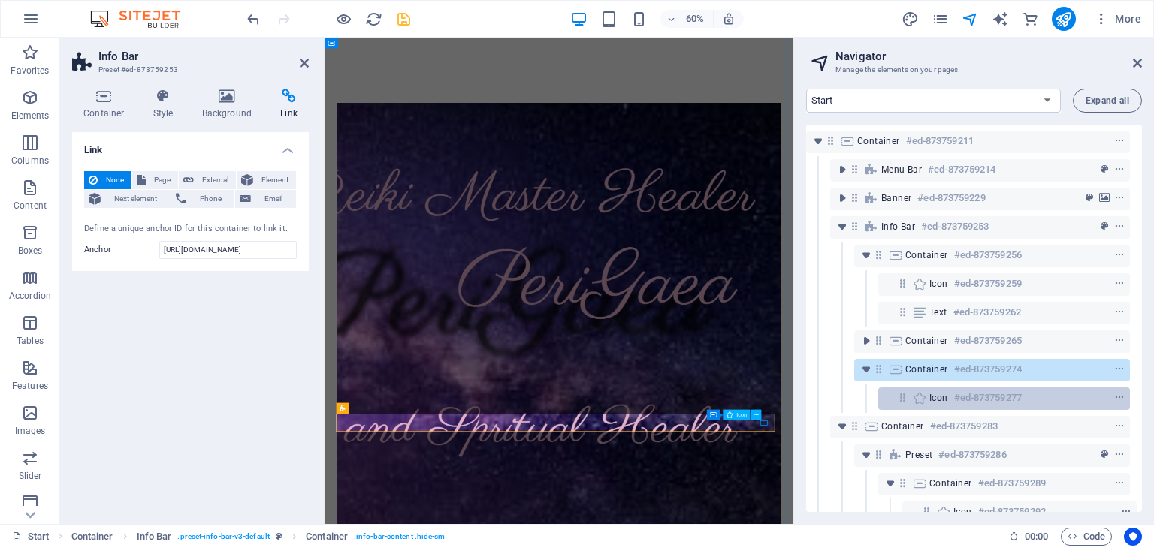
scroll to position [435, 0]
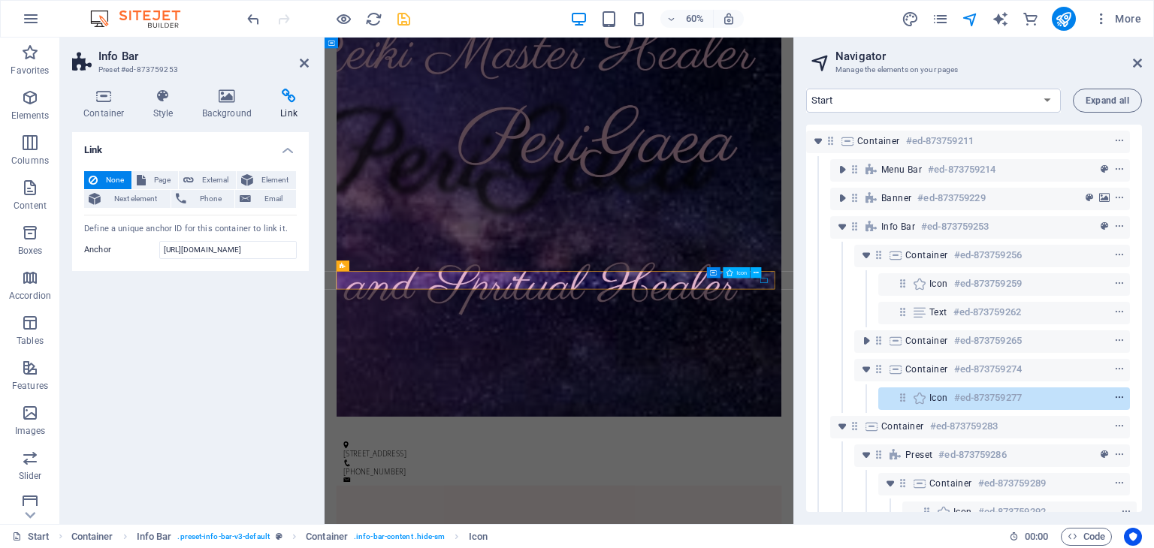
click at [1116, 399] on icon "context-menu" at bounding box center [1119, 398] width 11 height 11
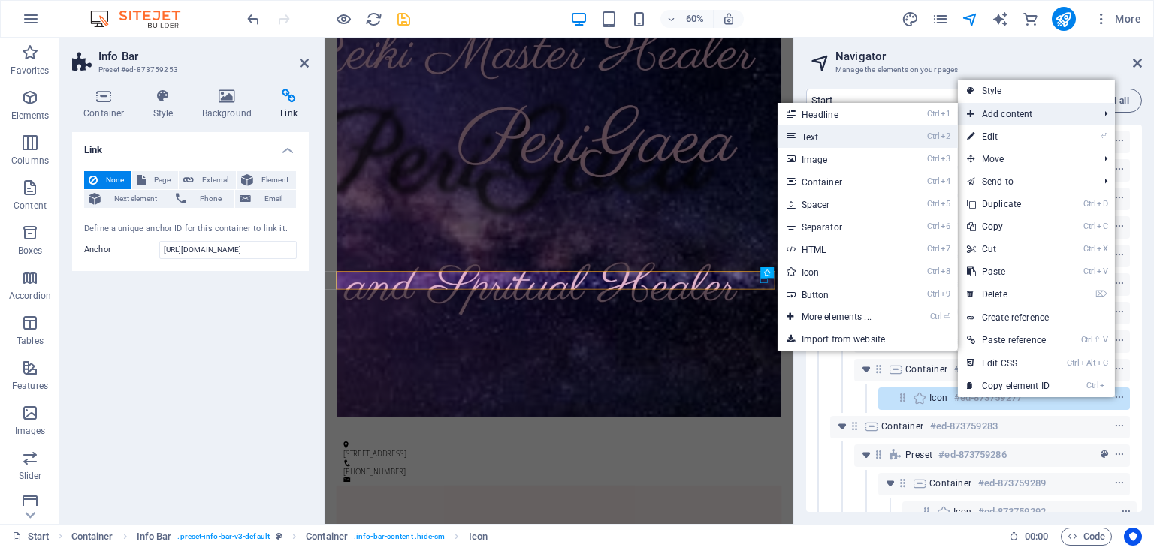
click at [920, 136] on li "Ctrl 2 Text" at bounding box center [868, 136] width 180 height 23
click at [826, 140] on link "Ctrl 2 Text" at bounding box center [840, 136] width 124 height 23
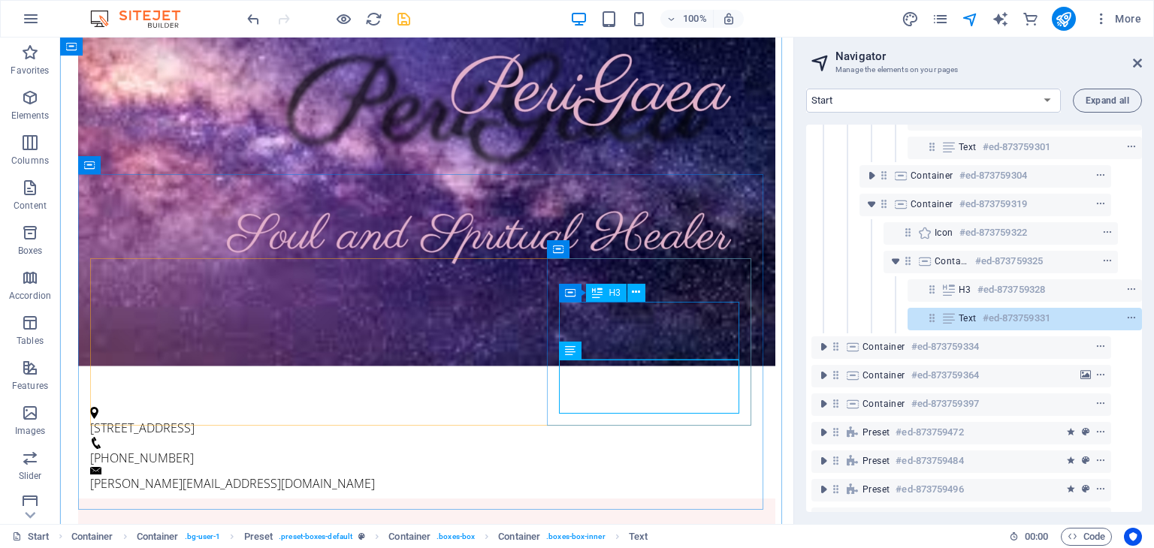
scroll to position [486, 27]
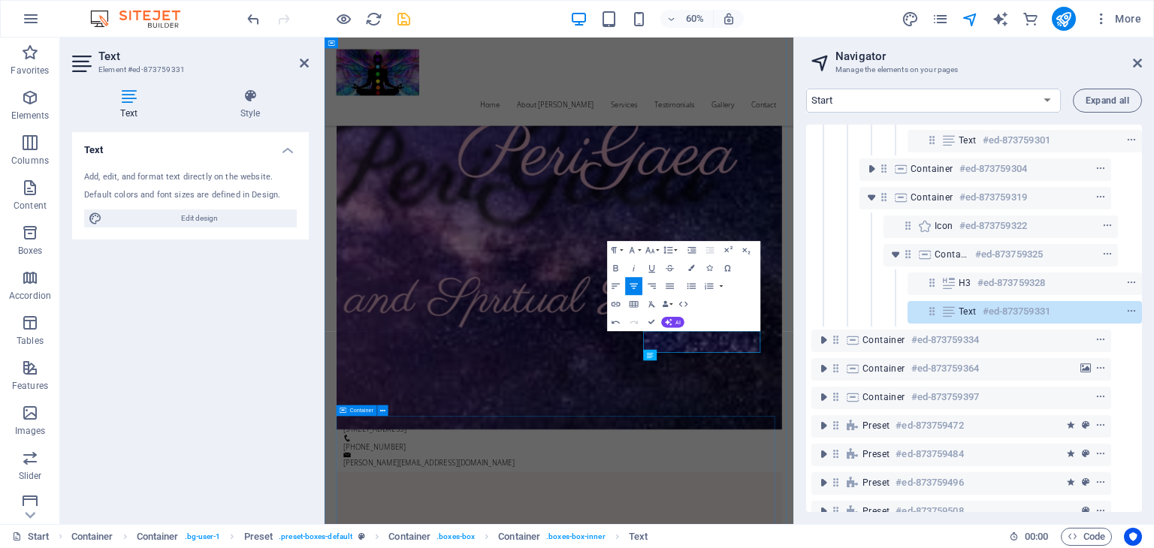
scroll to position [435, 0]
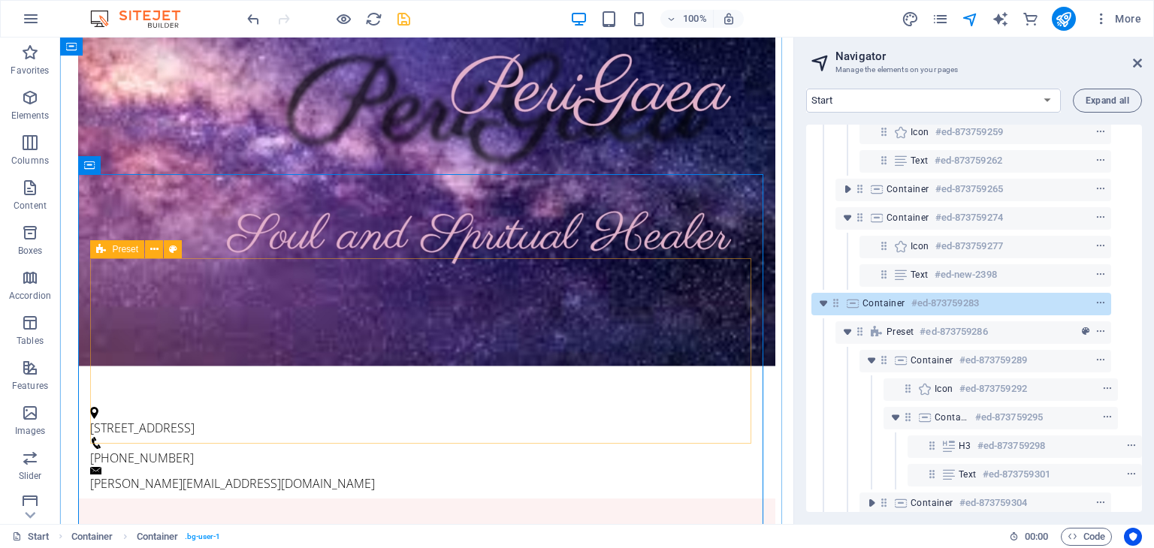
scroll to position [143, 27]
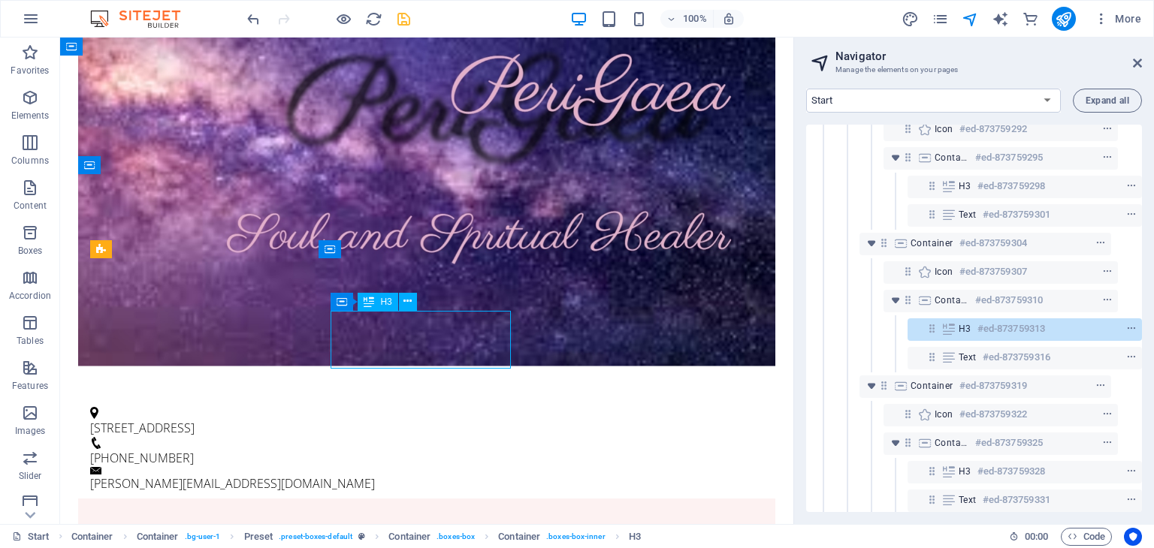
scroll to position [429, 27]
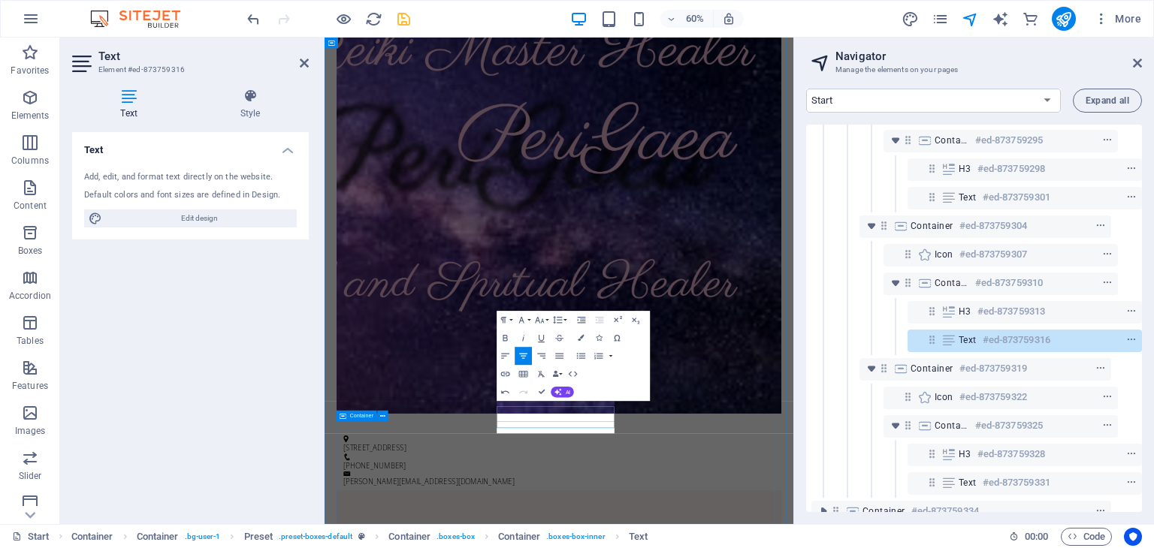
scroll to position [435, 0]
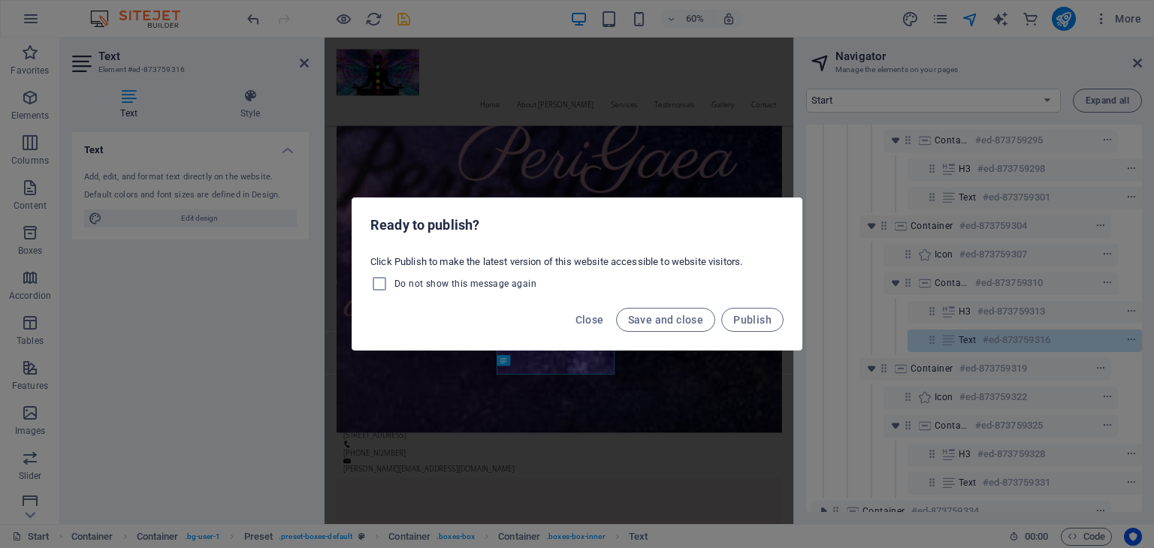
click at [617, 151] on div "Ready to publish? Click Publish to make the latest version of this website acce…" at bounding box center [577, 274] width 1154 height 548
click at [720, 127] on div "Ready to publish? Click Publish to make the latest version of this website acce…" at bounding box center [577, 274] width 1154 height 548
click at [143, 276] on div "Ready to publish? Click Publish to make the latest version of this website acce…" at bounding box center [577, 274] width 1154 height 548
click at [575, 364] on div "Ready to publish? Click Publish to make the latest version of this website acce…" at bounding box center [577, 274] width 1154 height 548
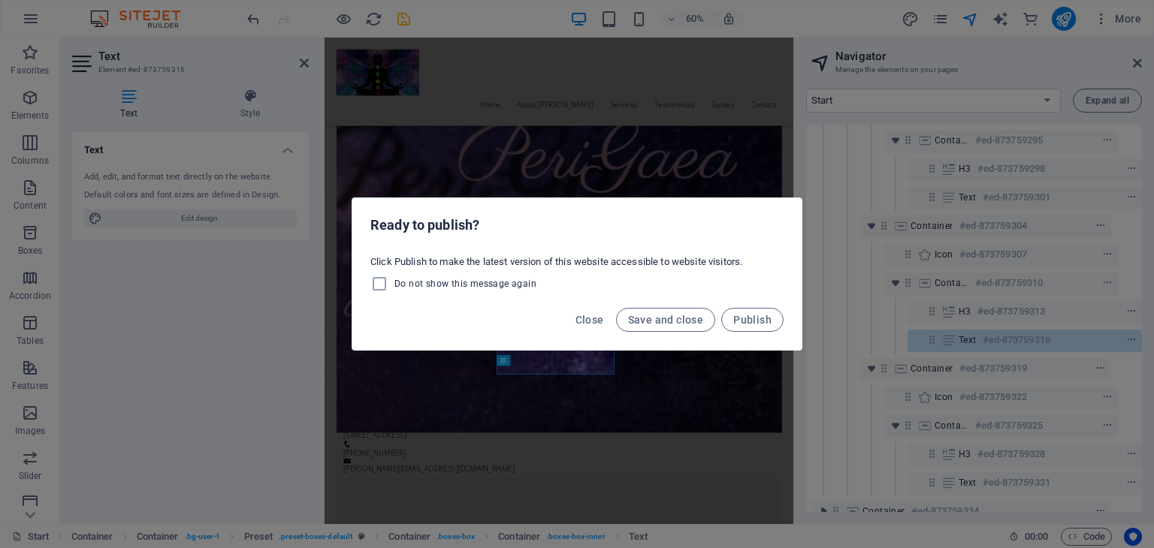
click at [575, 364] on div "Ready to publish? Click Publish to make the latest version of this website acce…" at bounding box center [577, 274] width 1154 height 548
click at [658, 322] on span "Save and close" at bounding box center [666, 320] width 76 height 12
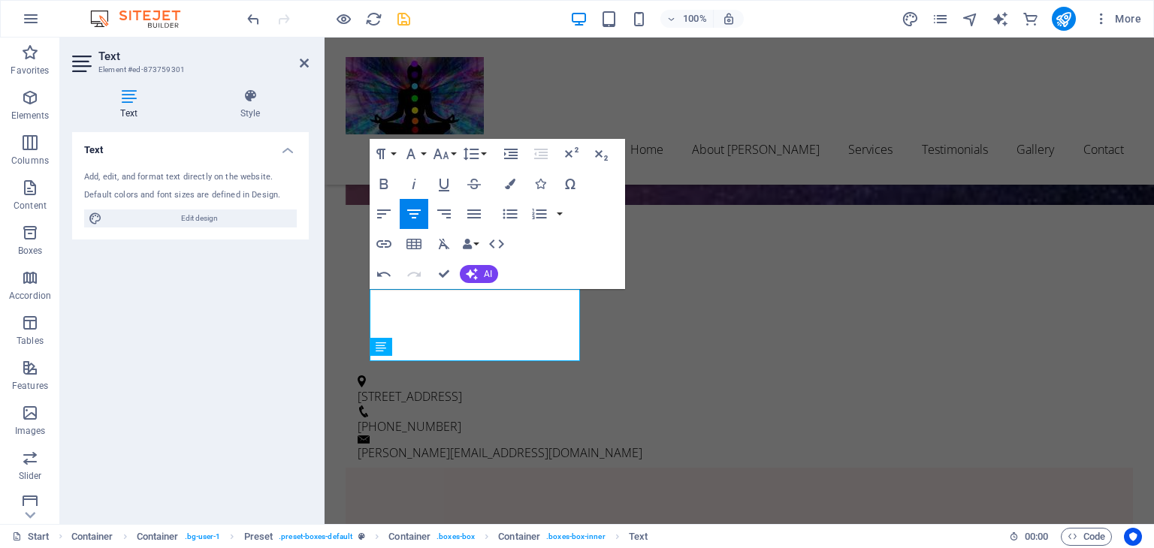
scroll to position [426, 0]
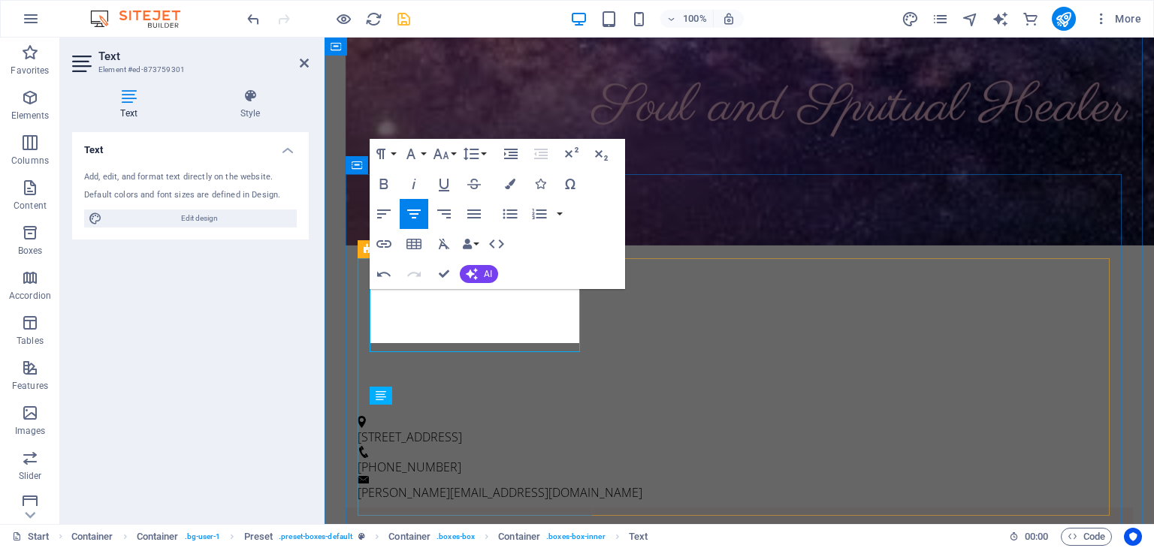
scroll to position [435, 0]
